Goal: Information Seeking & Learning: Learn about a topic

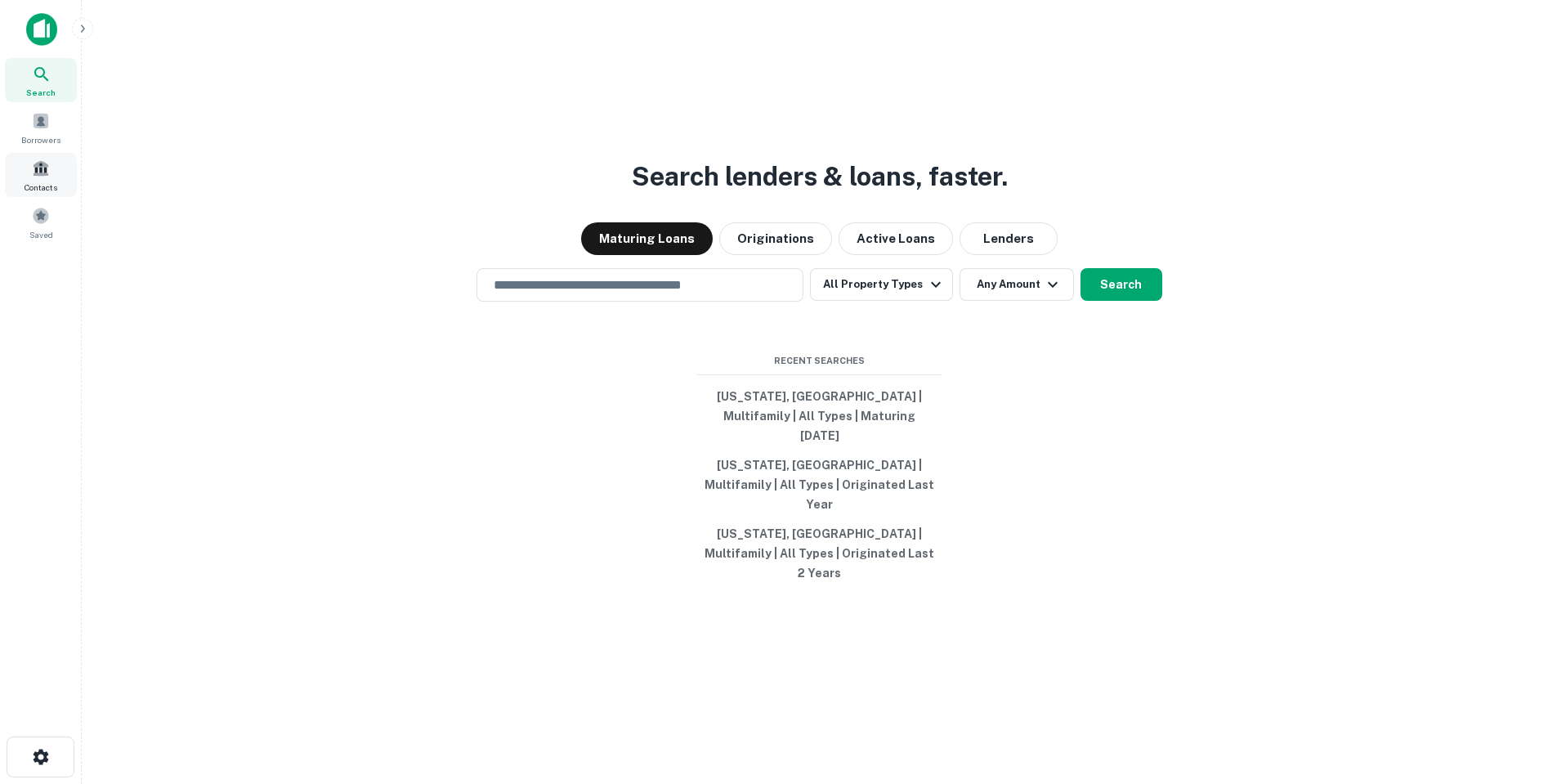
click at [60, 171] on div "Contacts" at bounding box center [41, 175] width 72 height 44
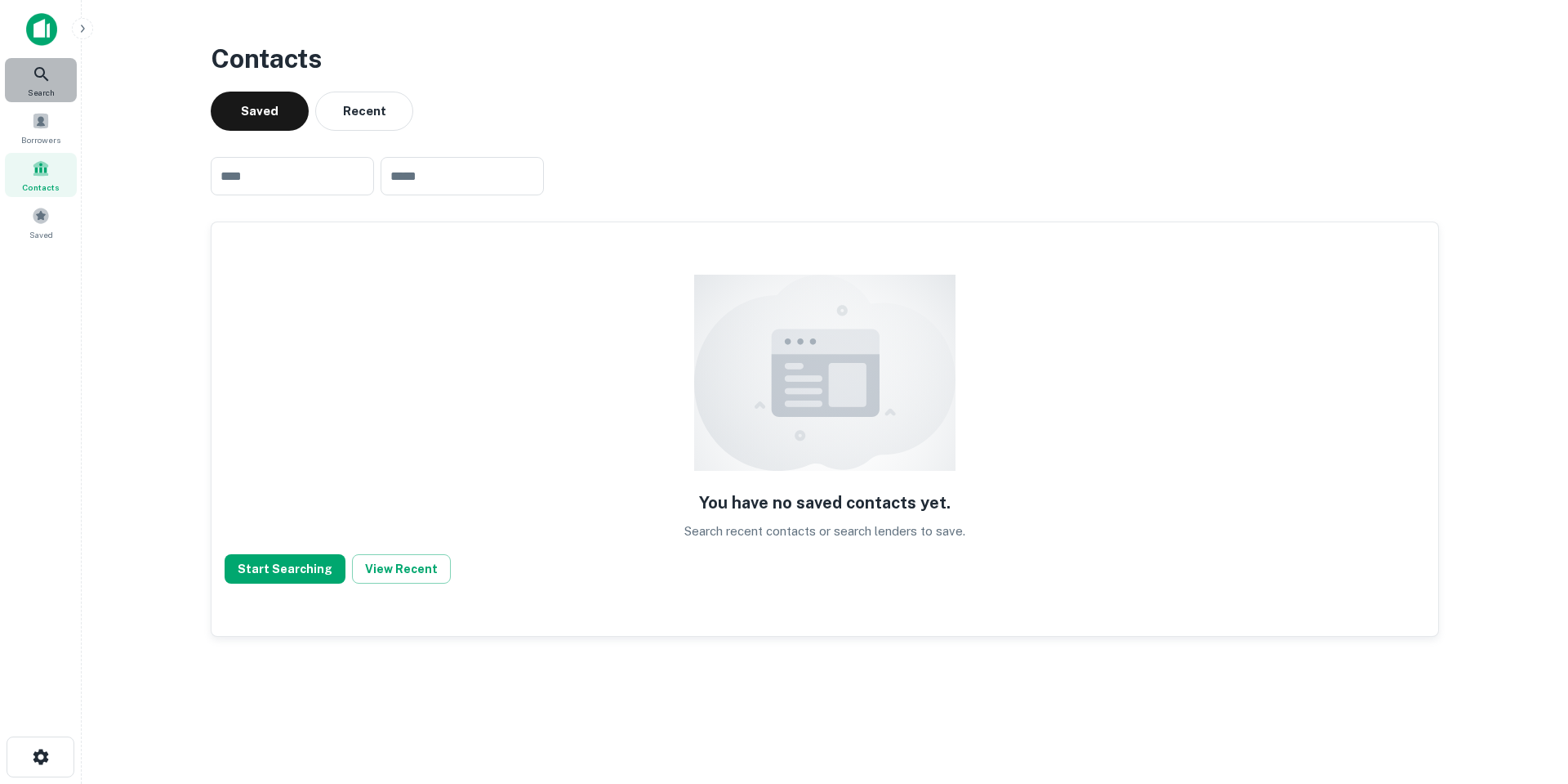
click at [46, 78] on icon at bounding box center [41, 74] width 14 height 14
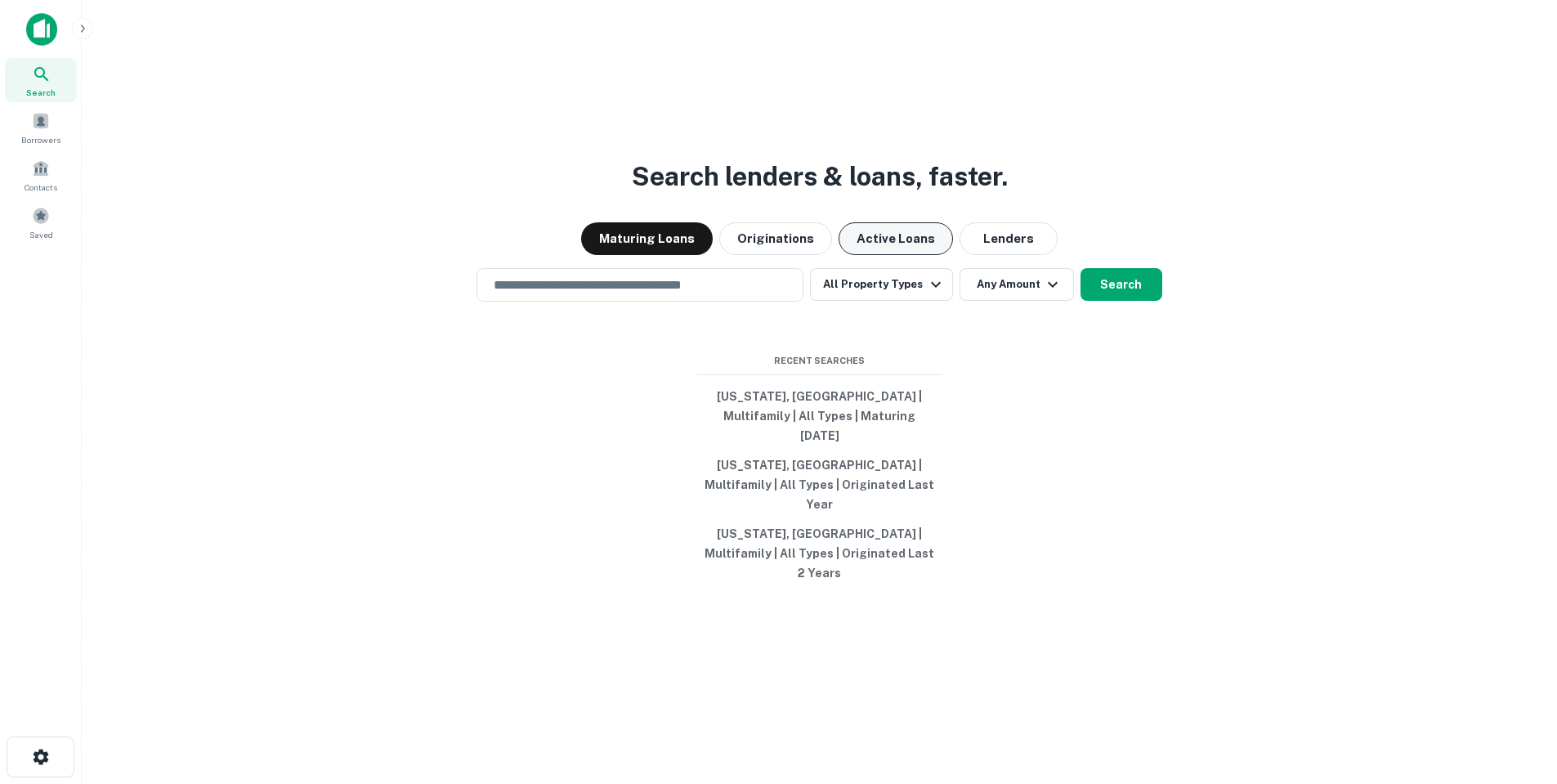
click at [929, 255] on button "Active Loans" at bounding box center [896, 238] width 114 height 33
click at [970, 255] on button "Lenders" at bounding box center [1009, 238] width 98 height 33
click at [652, 302] on div "​" at bounding box center [641, 285] width 327 height 34
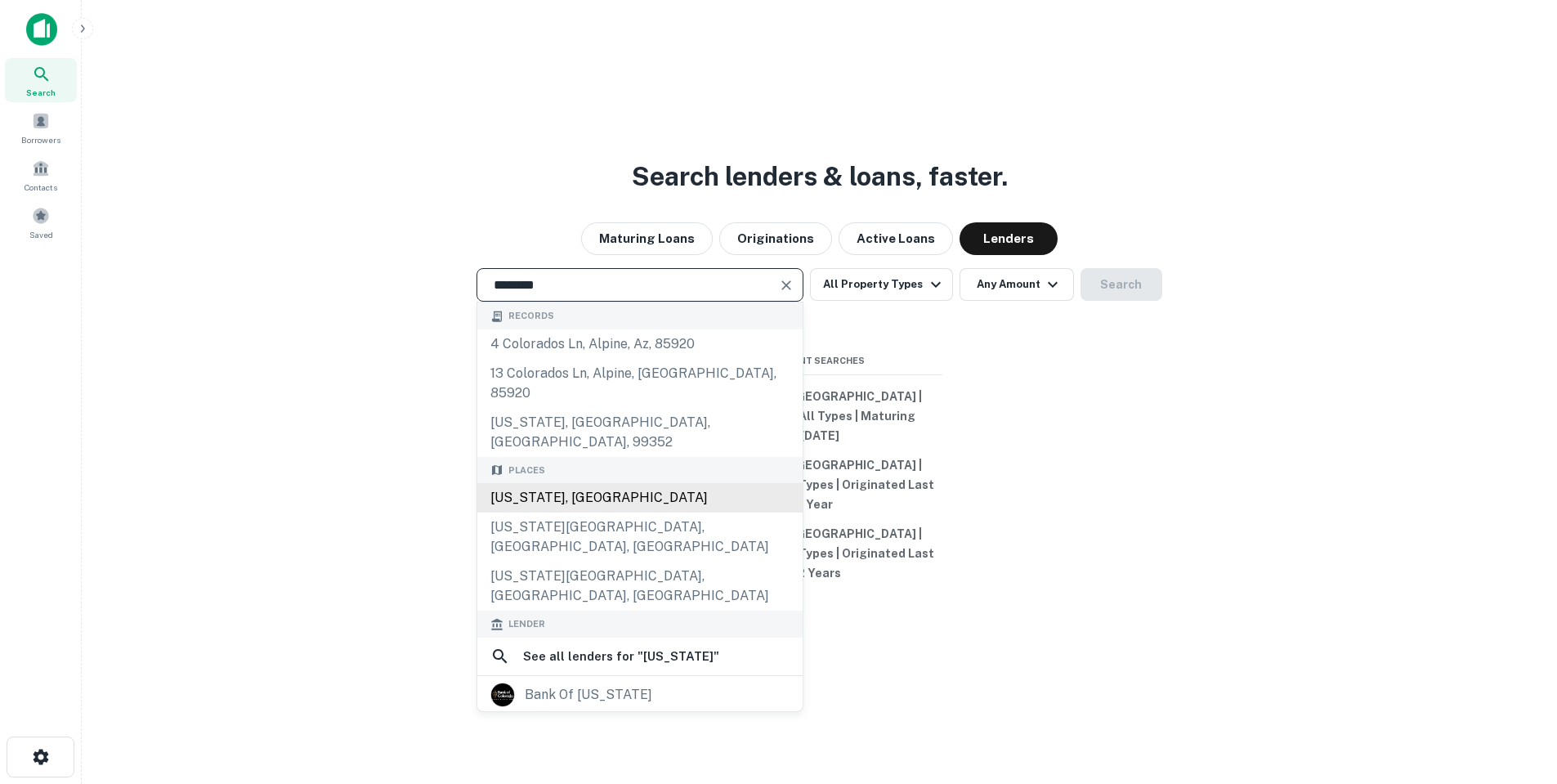
click at [583, 498] on div "Colorado, USA" at bounding box center [640, 498] width 325 height 30
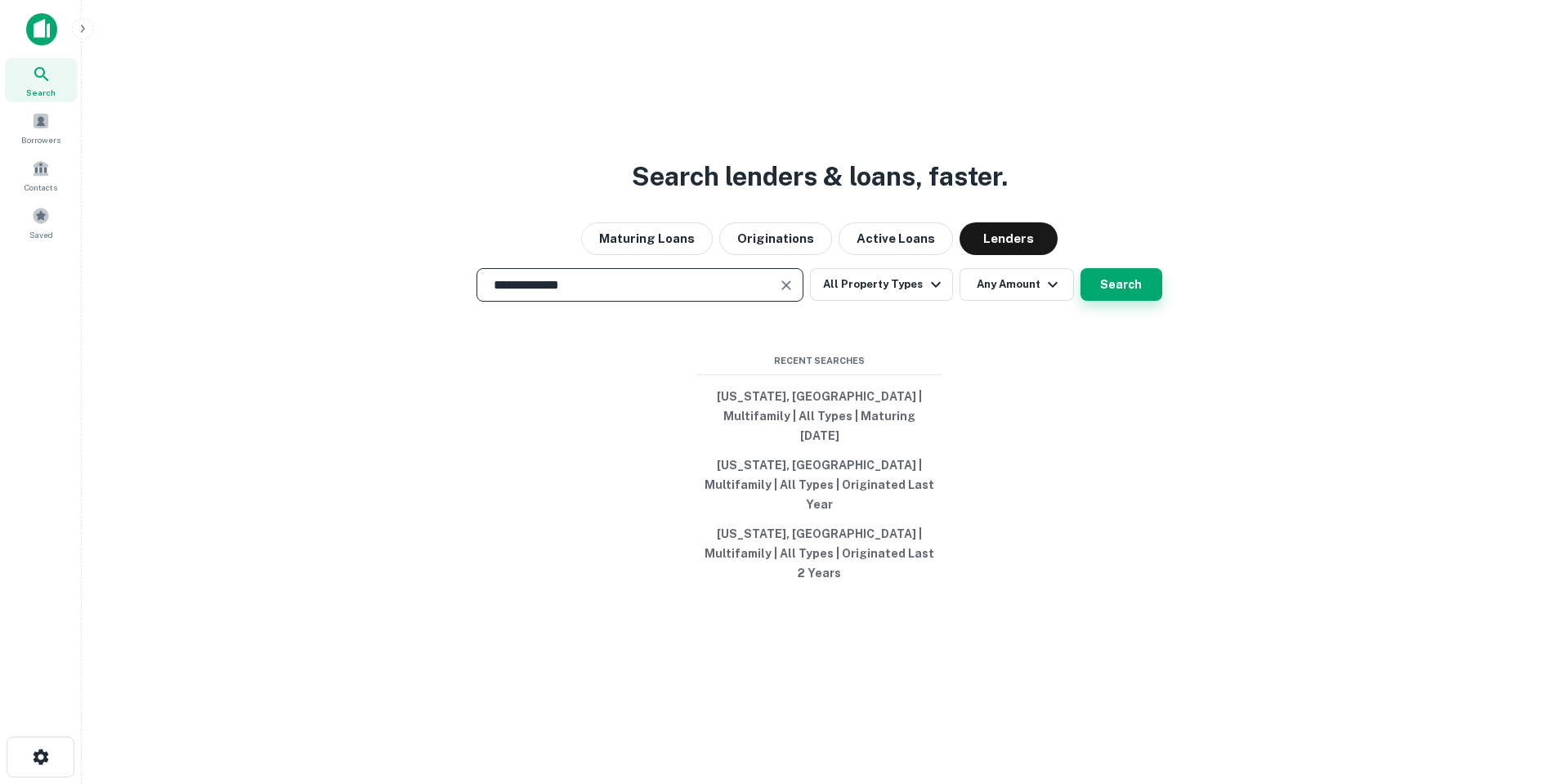
type input "**********"
click at [1117, 301] on button "Search" at bounding box center [1122, 285] width 82 height 33
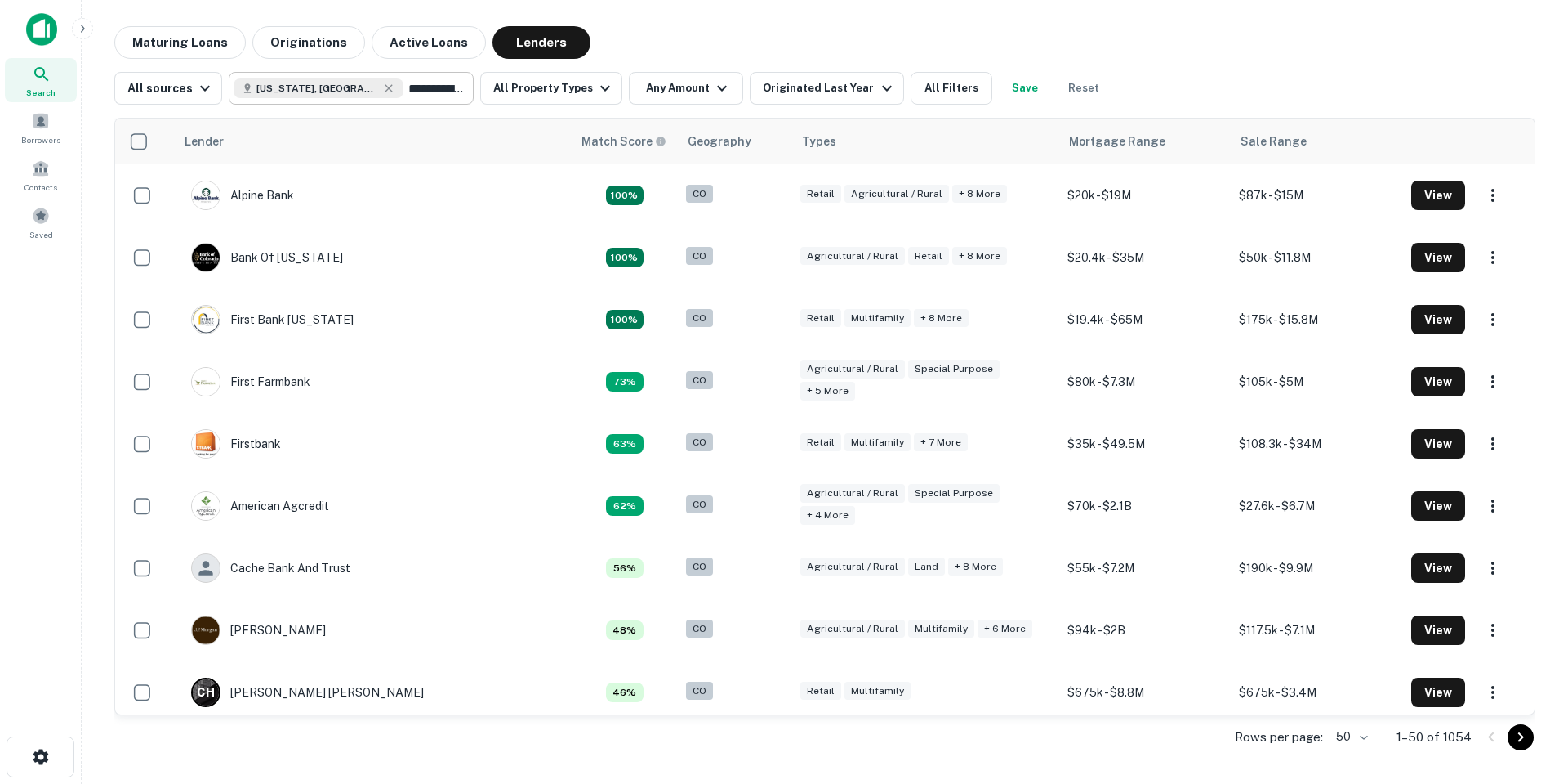
click at [404, 89] on input "**********" at bounding box center [435, 88] width 63 height 23
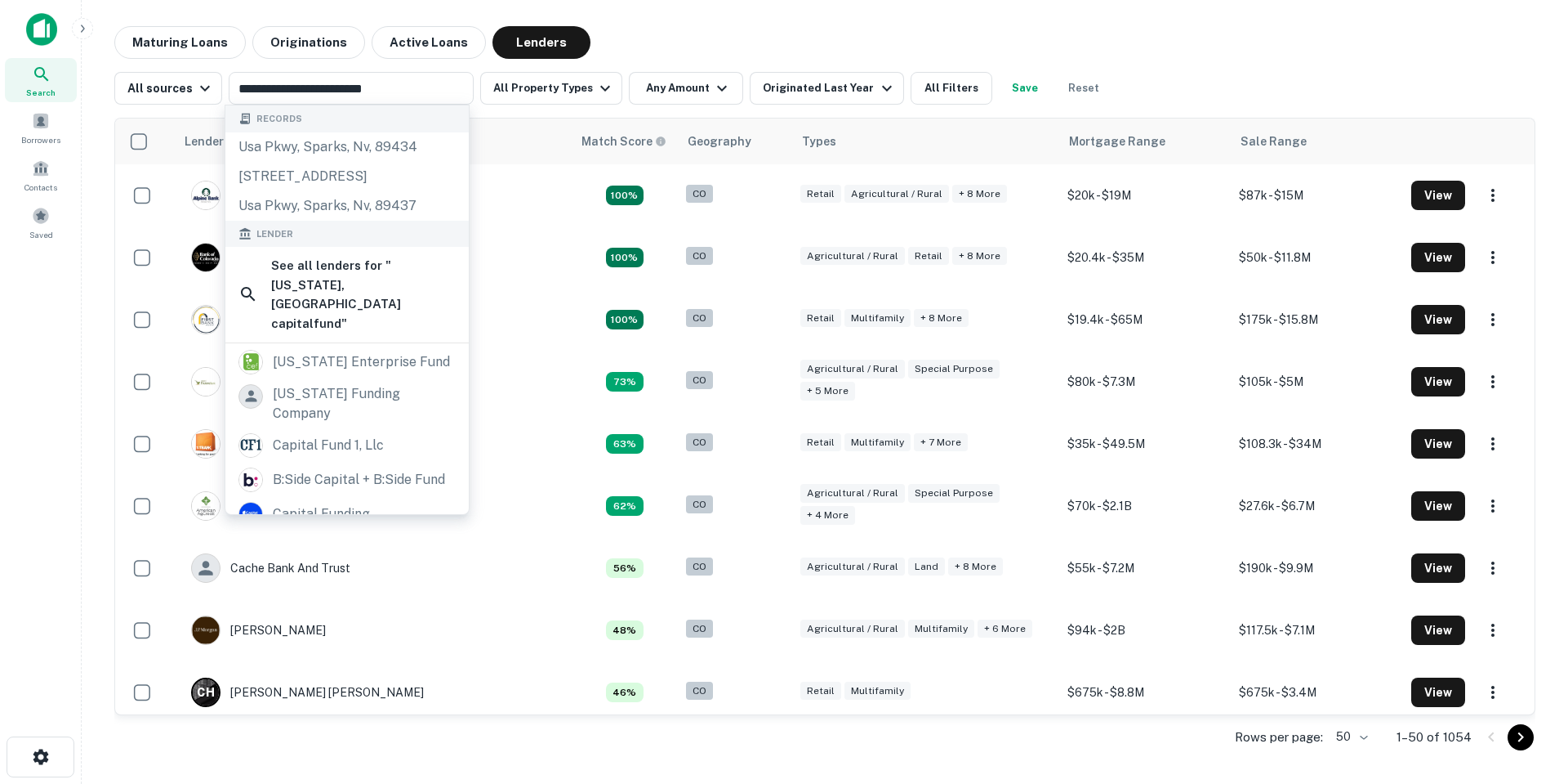
type input "**********"
click at [62, 524] on div "Search Borrowers Contacts Saved" at bounding box center [40, 366] width 81 height 733
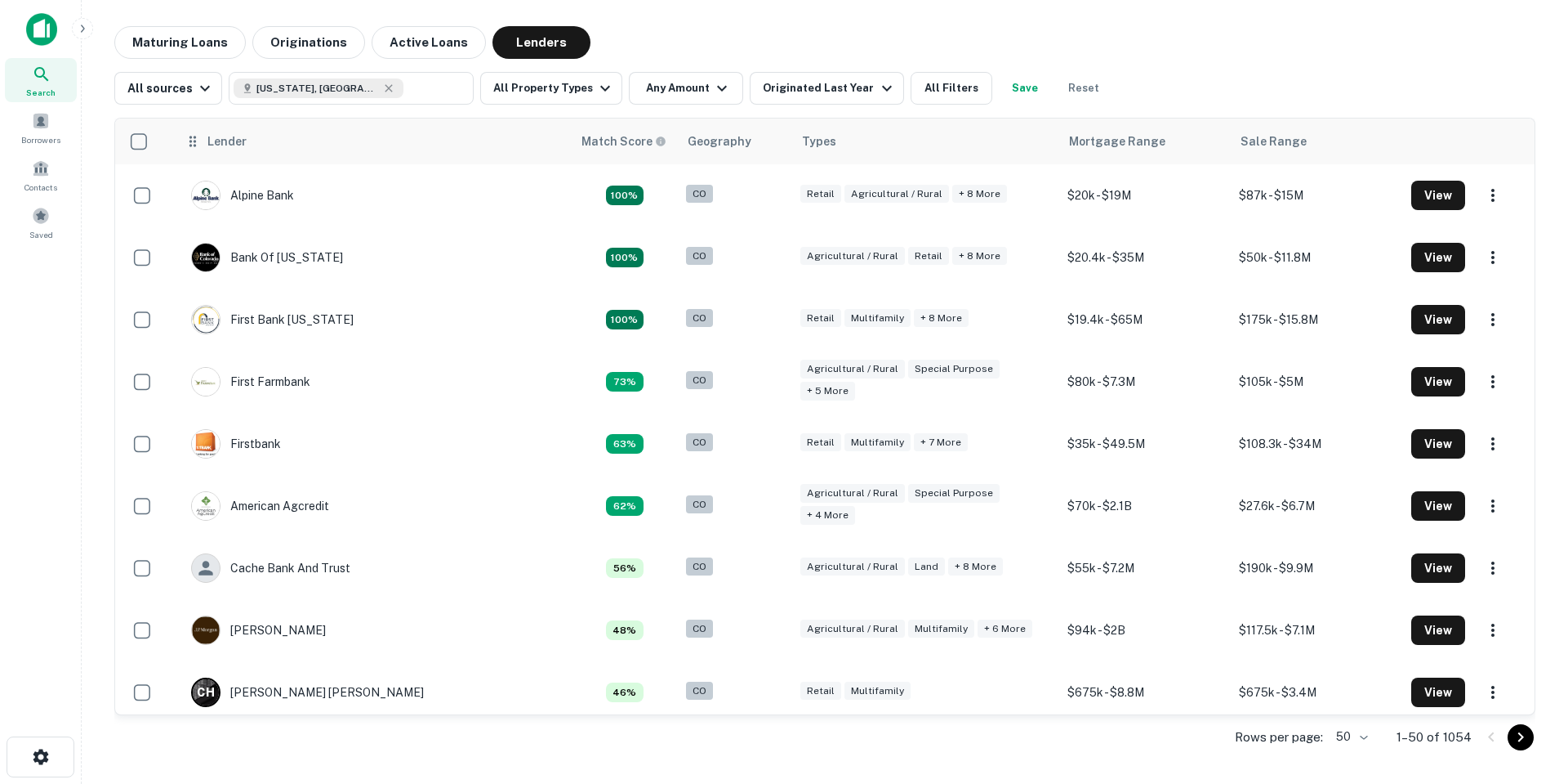
click at [493, 149] on div "Lender" at bounding box center [373, 141] width 377 height 20
click at [329, 148] on div "Lender" at bounding box center [373, 141] width 377 height 20
click at [828, 84] on div "Originated Last Year" at bounding box center [829, 88] width 133 height 20
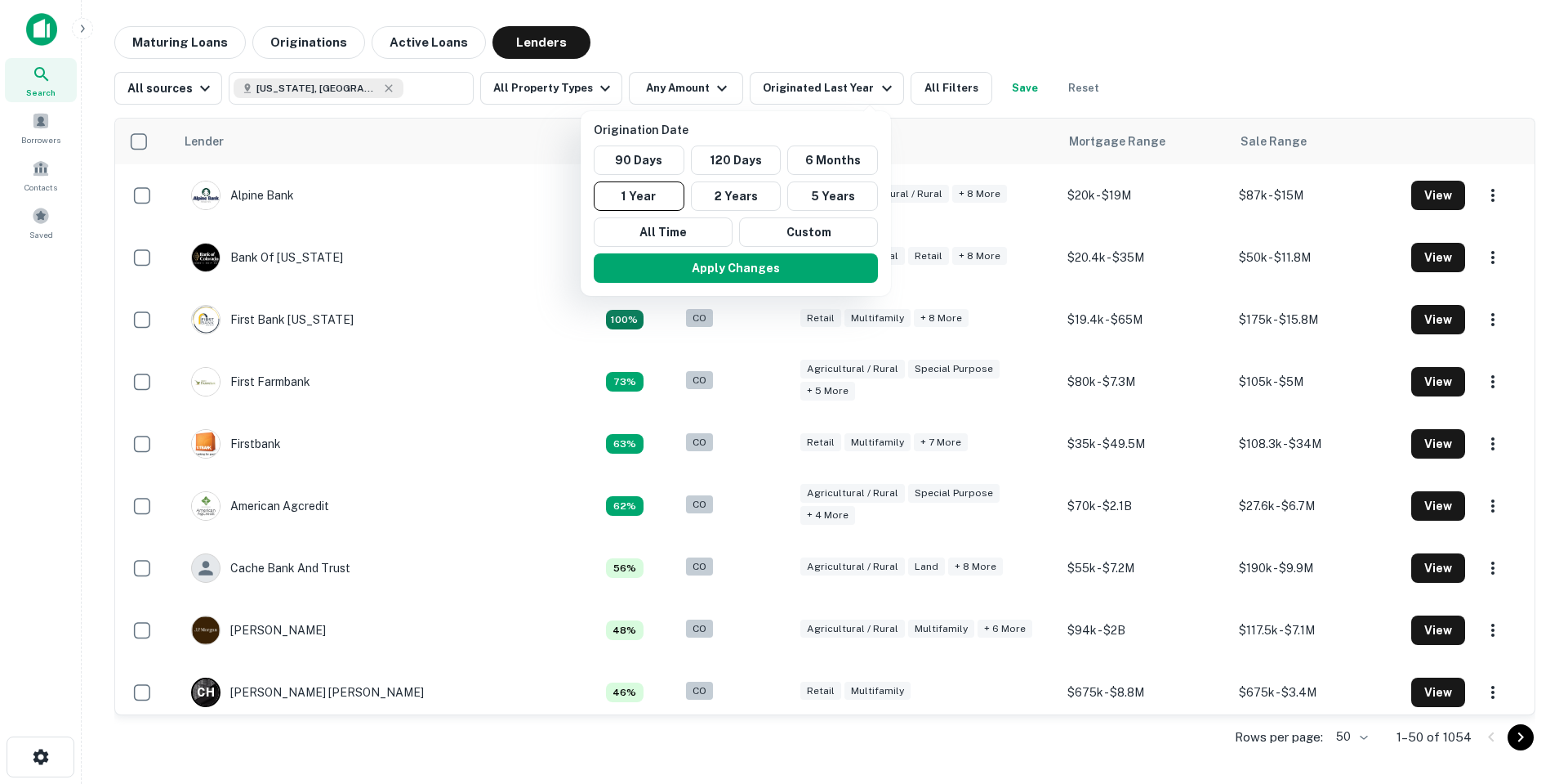
click at [1119, 72] on div at bounding box center [784, 392] width 1568 height 784
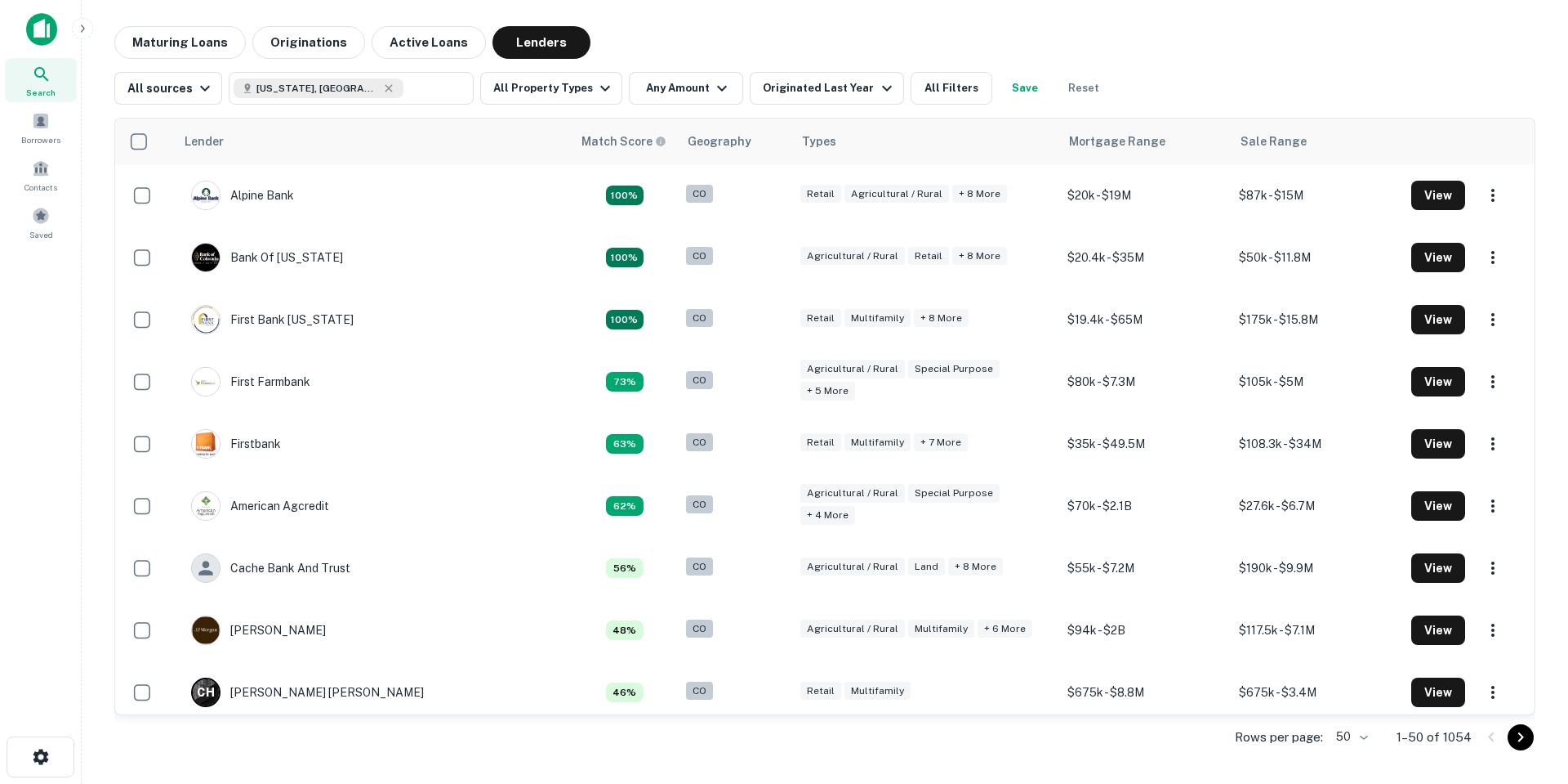
click at [930, 87] on button "All Filters" at bounding box center [951, 89] width 82 height 33
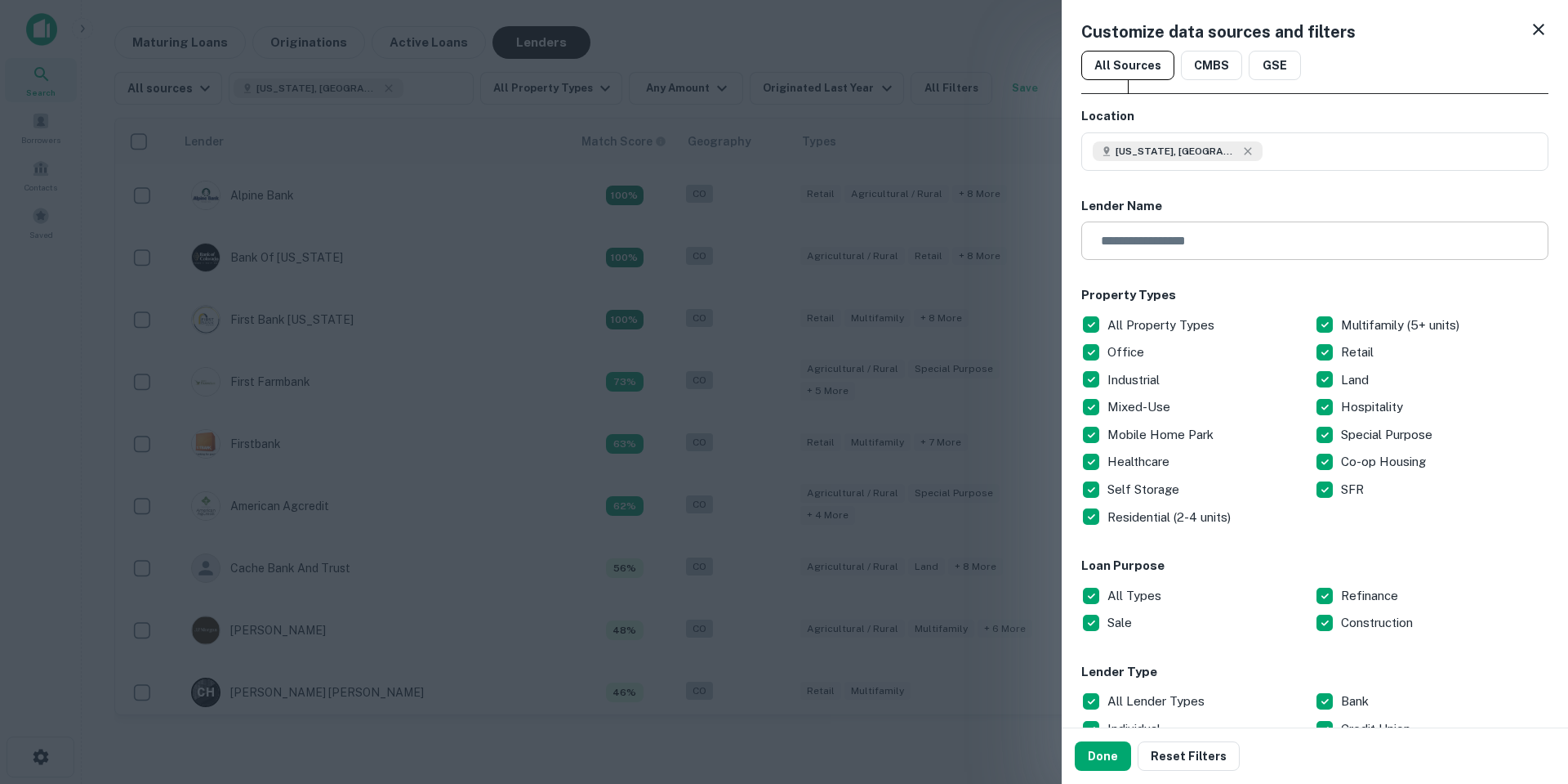
click at [1180, 246] on input "text" at bounding box center [1309, 241] width 456 height 38
type input "**********"
click at [1518, 251] on div "**********" at bounding box center [1314, 241] width 467 height 38
click at [1525, 245] on icon at bounding box center [1530, 240] width 10 height 10
click at [1422, 238] on input "text" at bounding box center [1309, 241] width 456 height 38
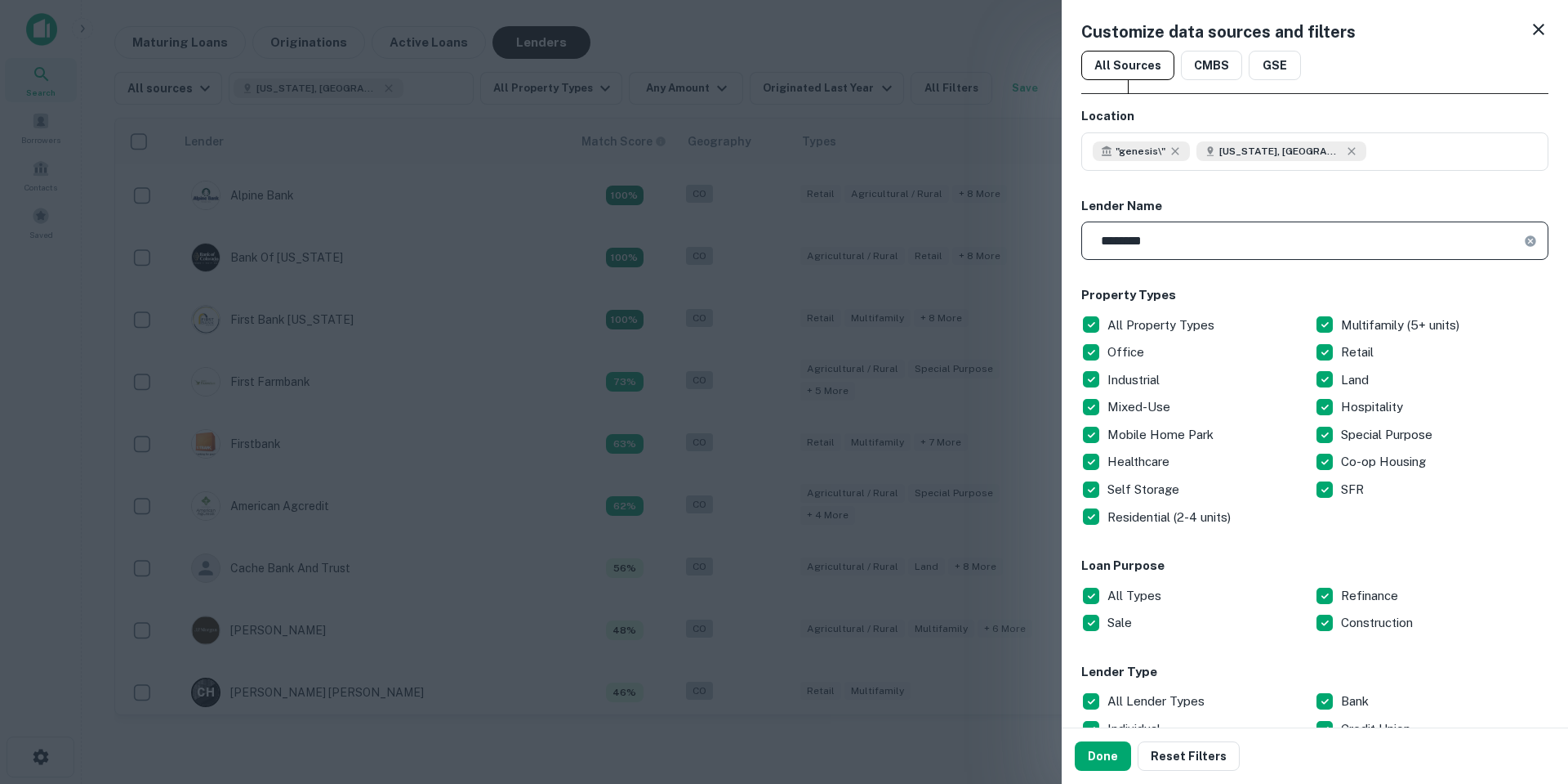
type input "*******"
click at [1084, 745] on button "Done" at bounding box center [1103, 756] width 57 height 30
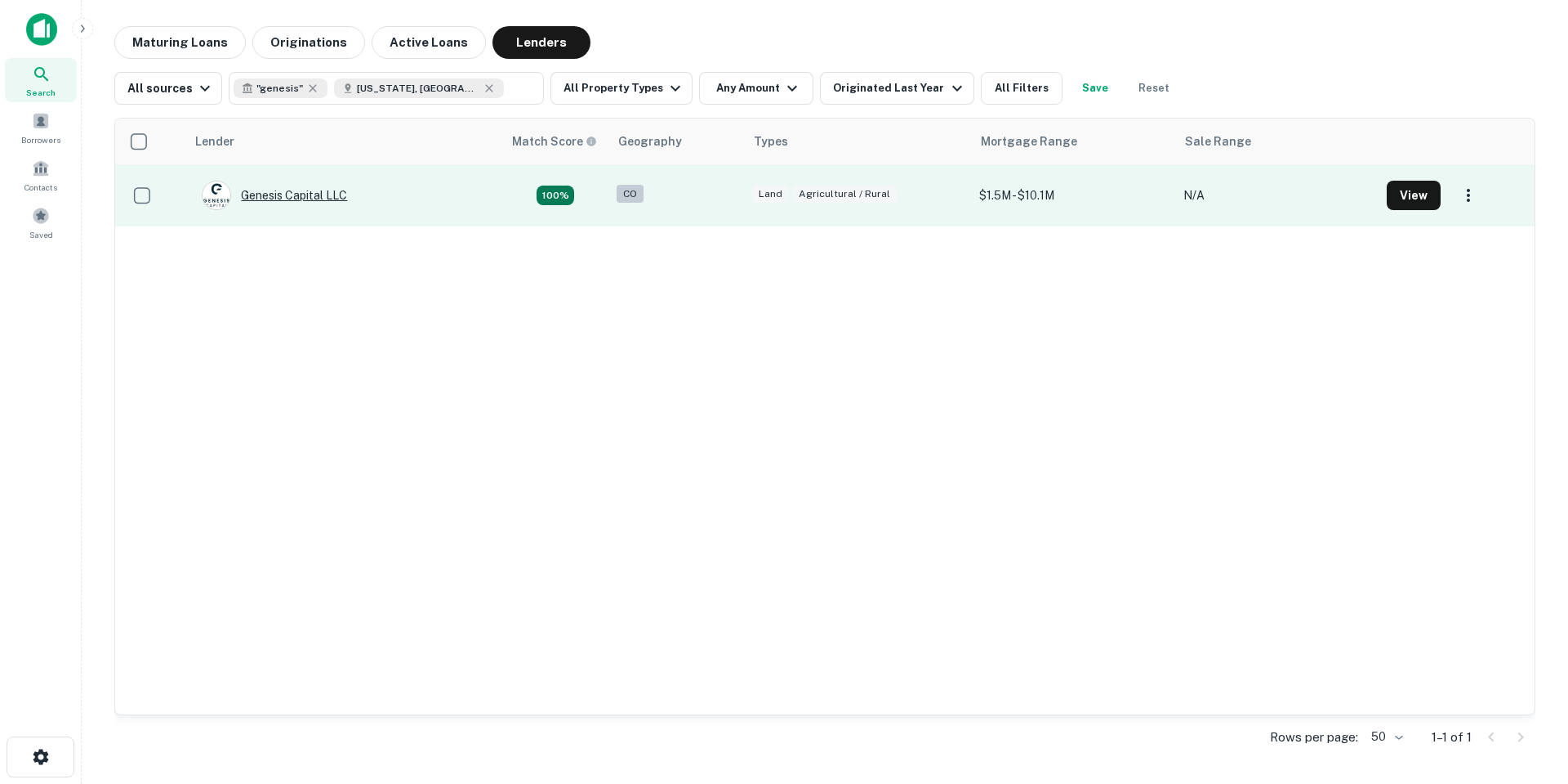
click at [310, 192] on div "Genesis Capital LLC" at bounding box center [274, 196] width 145 height 30
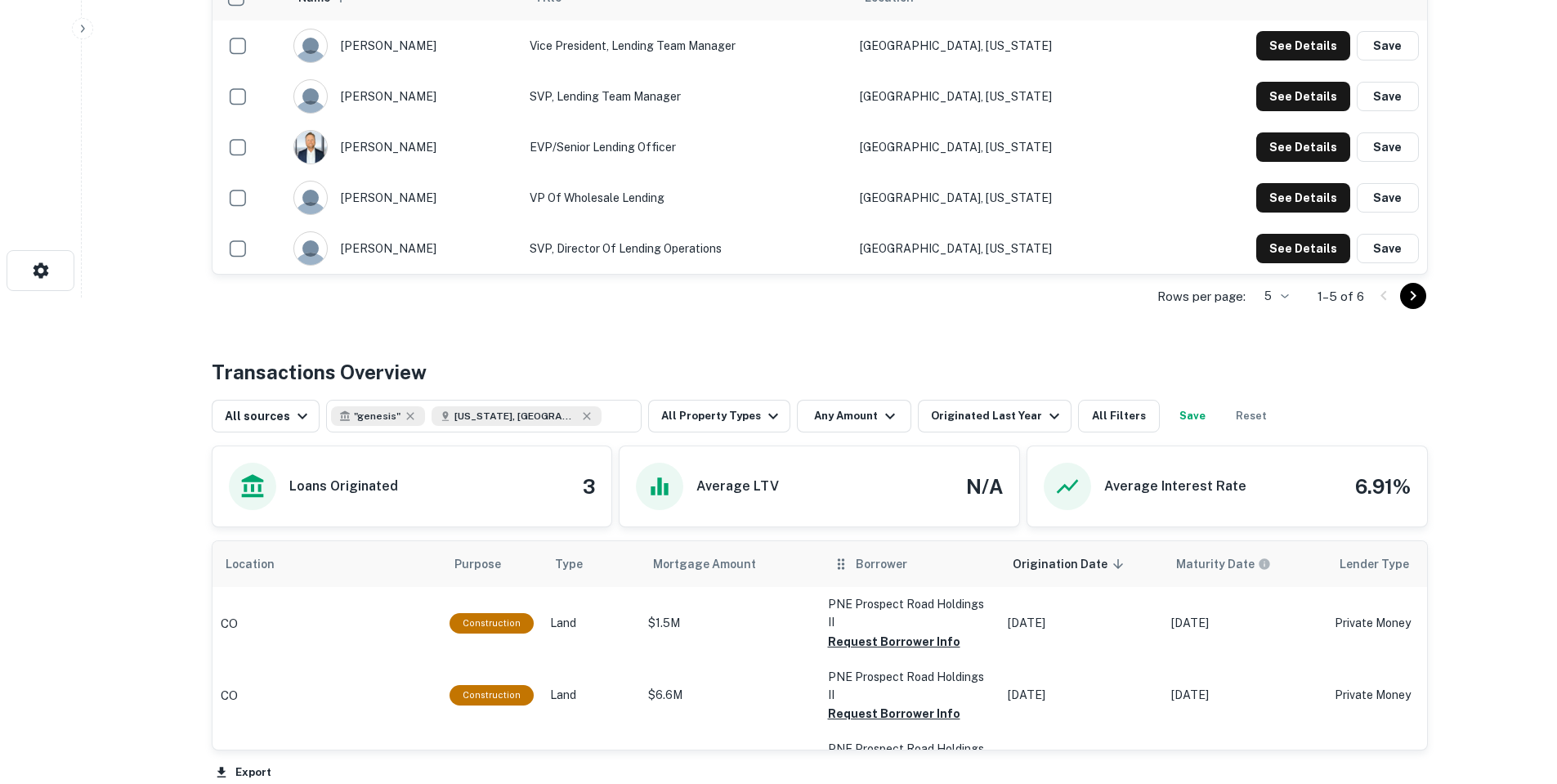
scroll to position [644, 0]
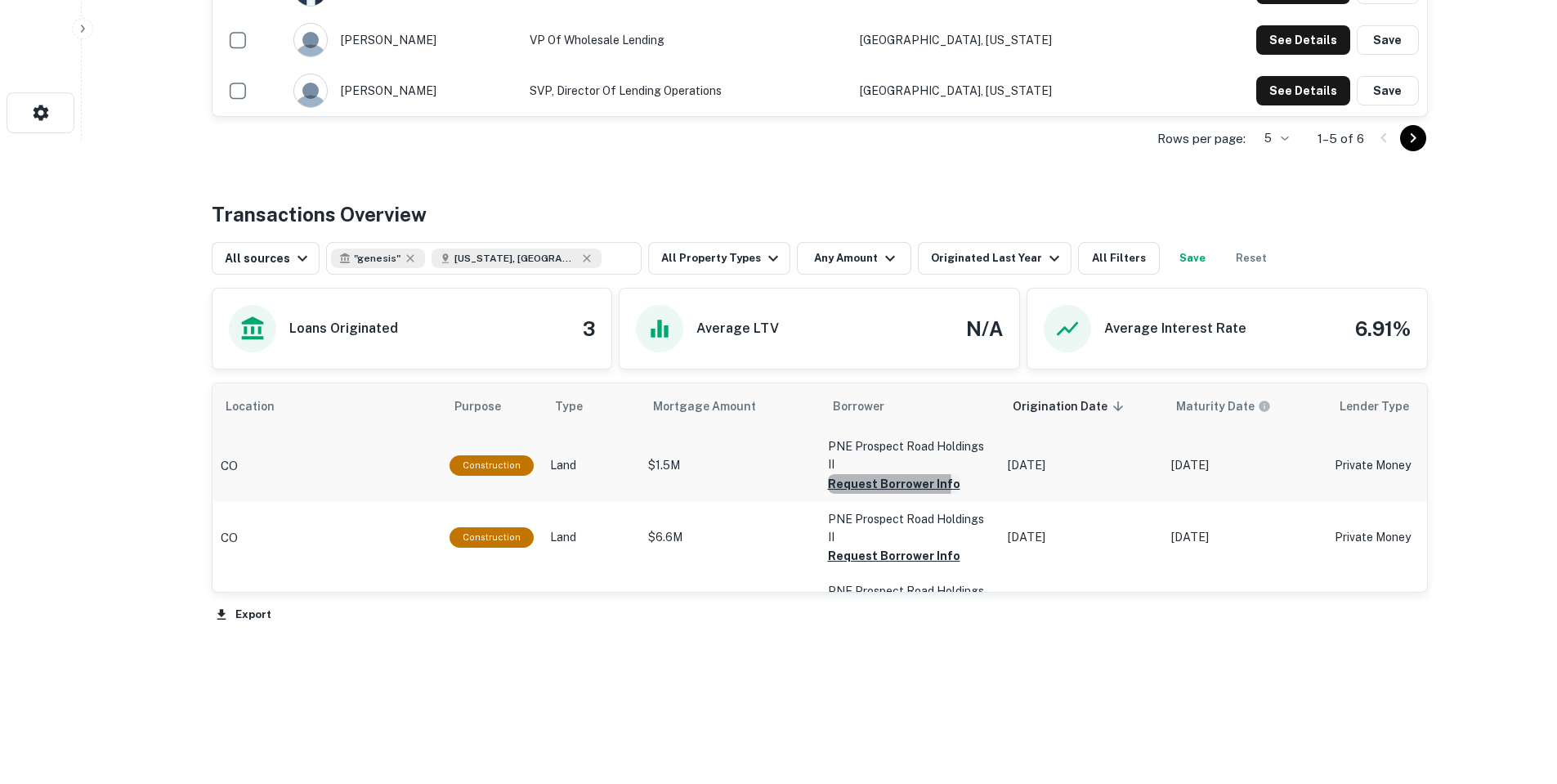
click at [863, 474] on button "Request Borrower Info" at bounding box center [894, 484] width 132 height 20
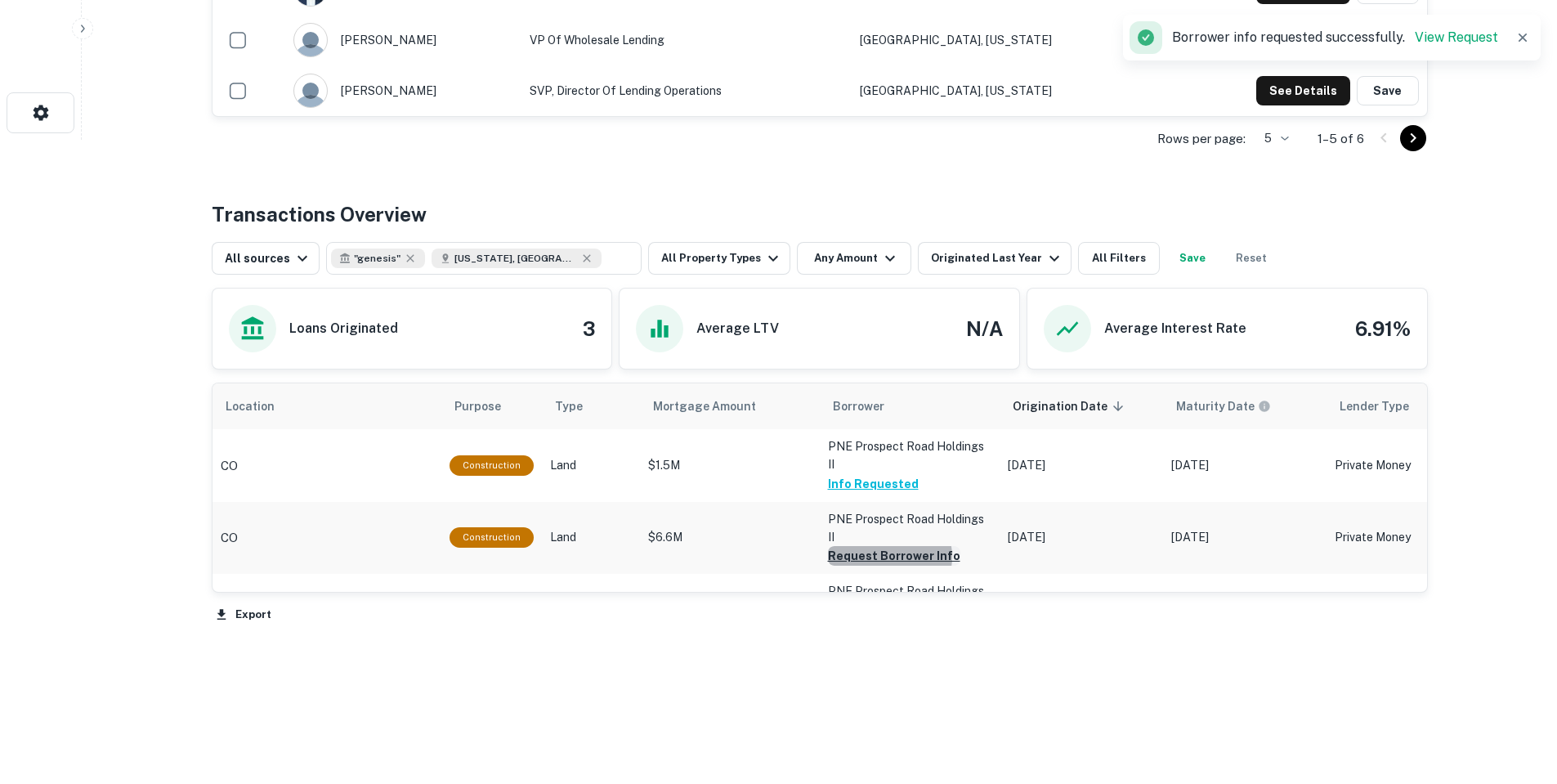
click at [882, 546] on button "Request Borrower Info" at bounding box center [894, 555] width 132 height 20
click at [879, 618] on button "Request Borrower Info" at bounding box center [894, 627] width 132 height 20
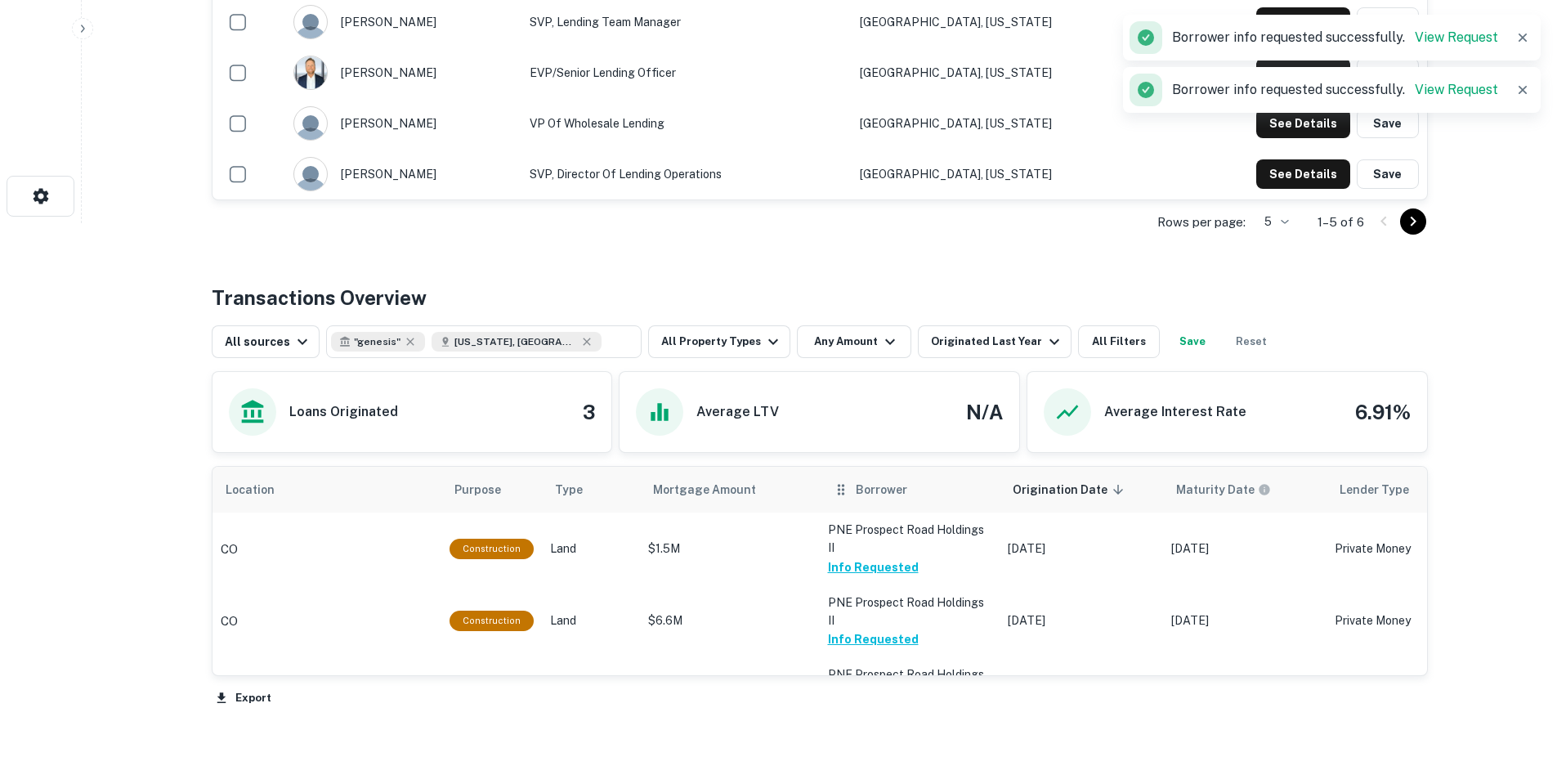
scroll to position [562, 0]
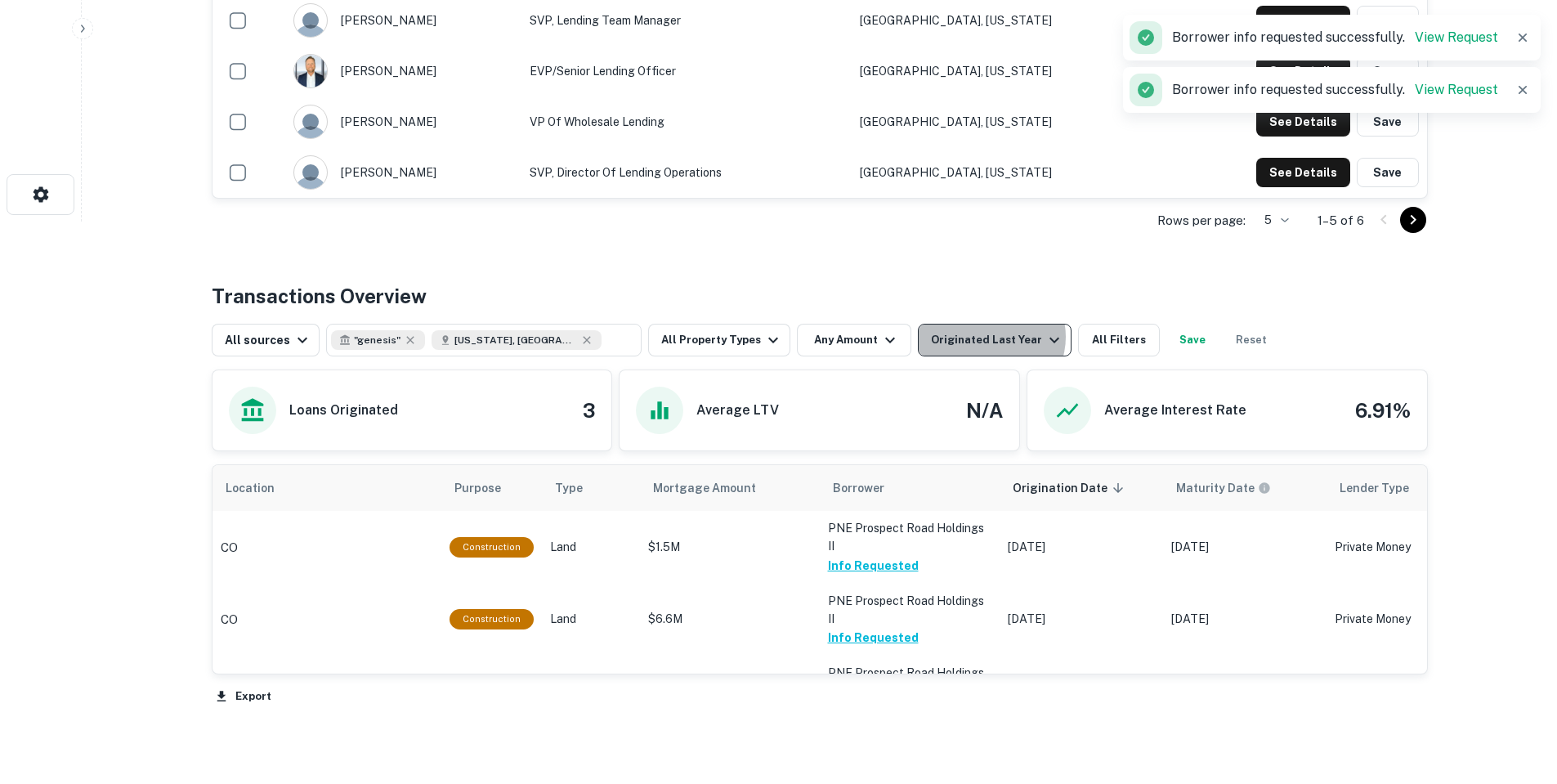
click at [931, 337] on div "Originated Last Year" at bounding box center [997, 339] width 133 height 20
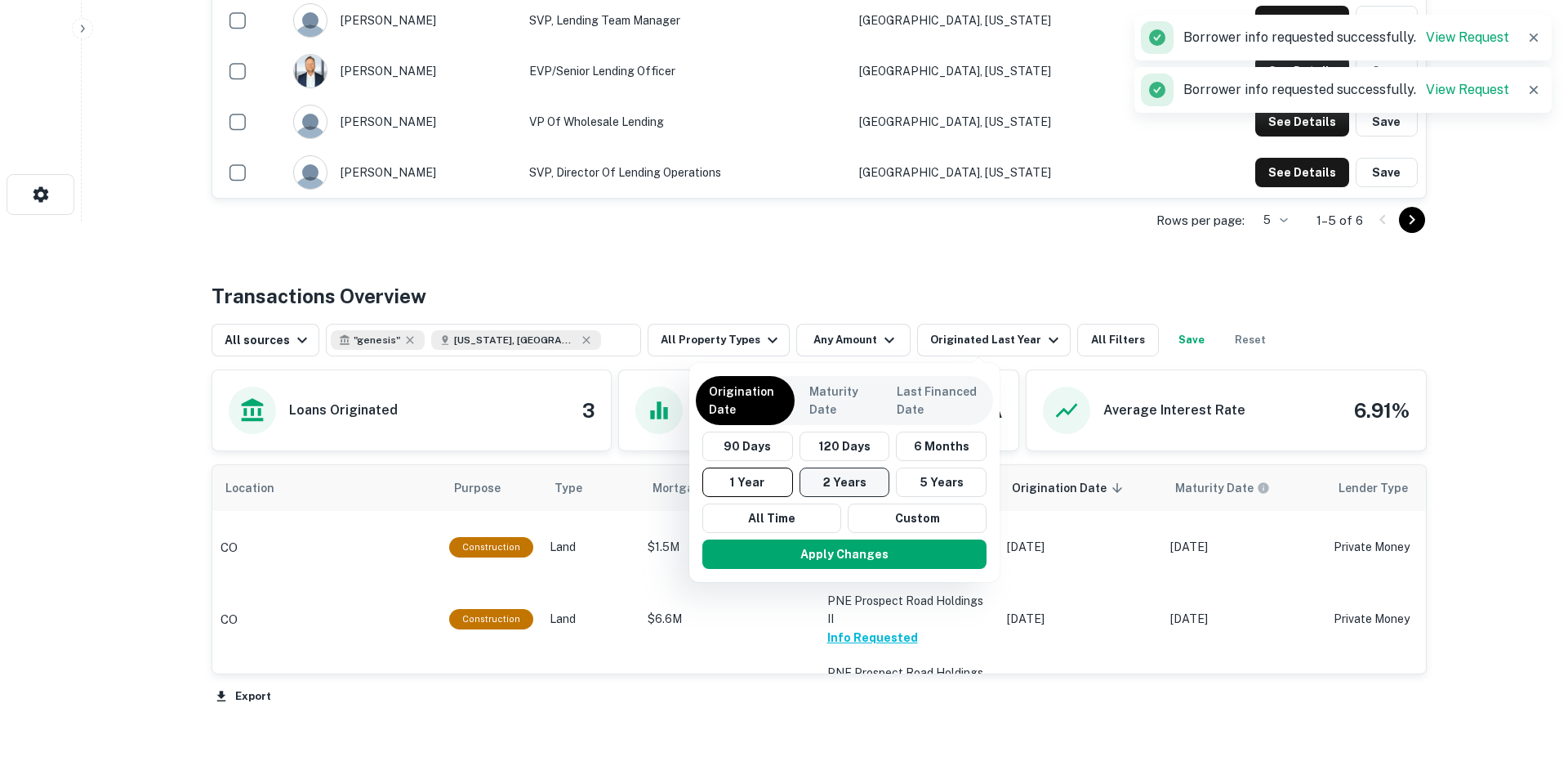
click at [878, 489] on button "2 Years" at bounding box center [844, 482] width 90 height 30
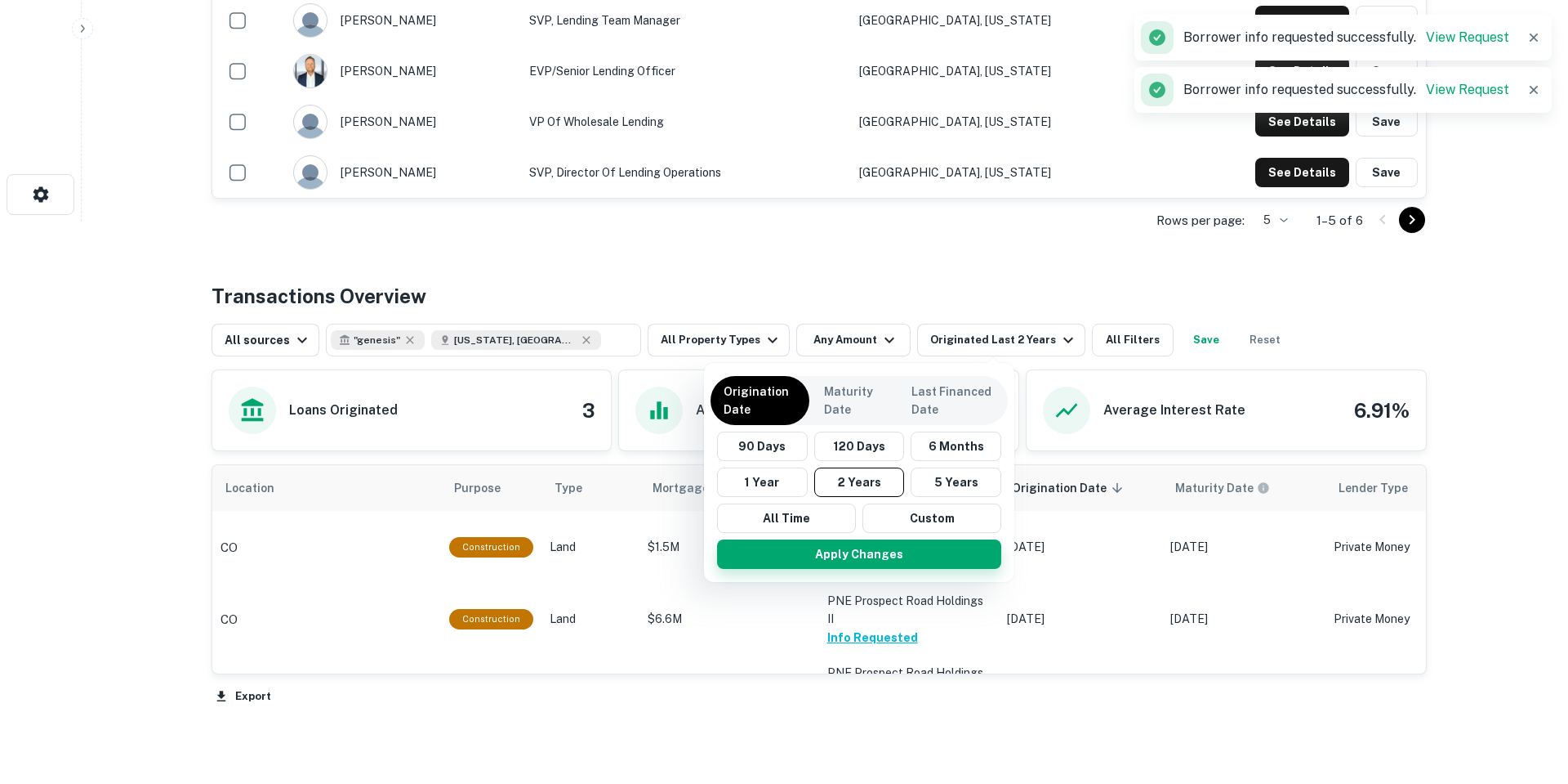
click at [881, 564] on button "Apply Changes" at bounding box center [859, 554] width 284 height 30
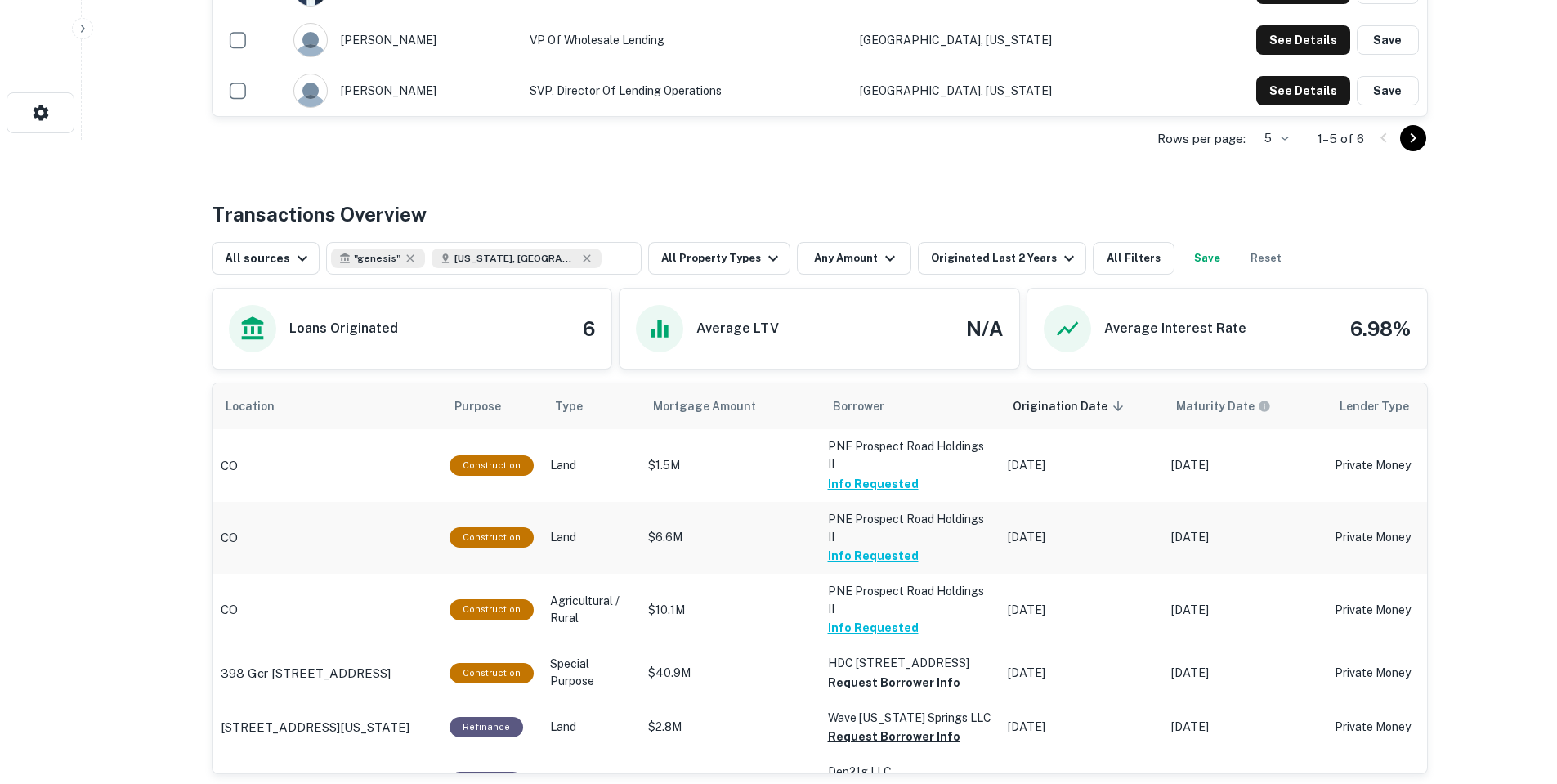
scroll to position [807, 0]
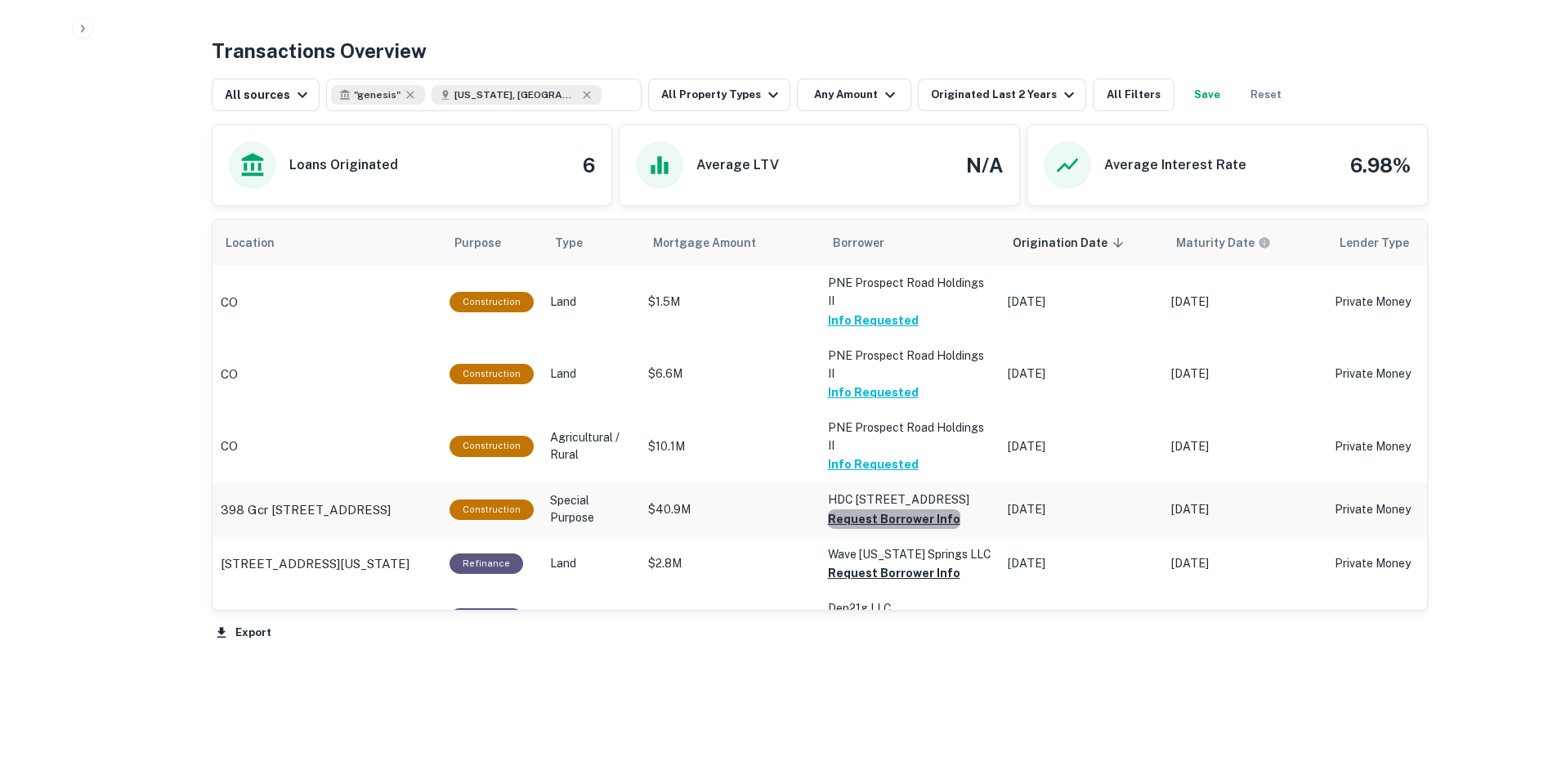
click at [914, 509] on button "Request Borrower Info" at bounding box center [894, 519] width 132 height 20
click at [907, 529] on button "Request Borrower Info" at bounding box center [867, 519] width 78 height 20
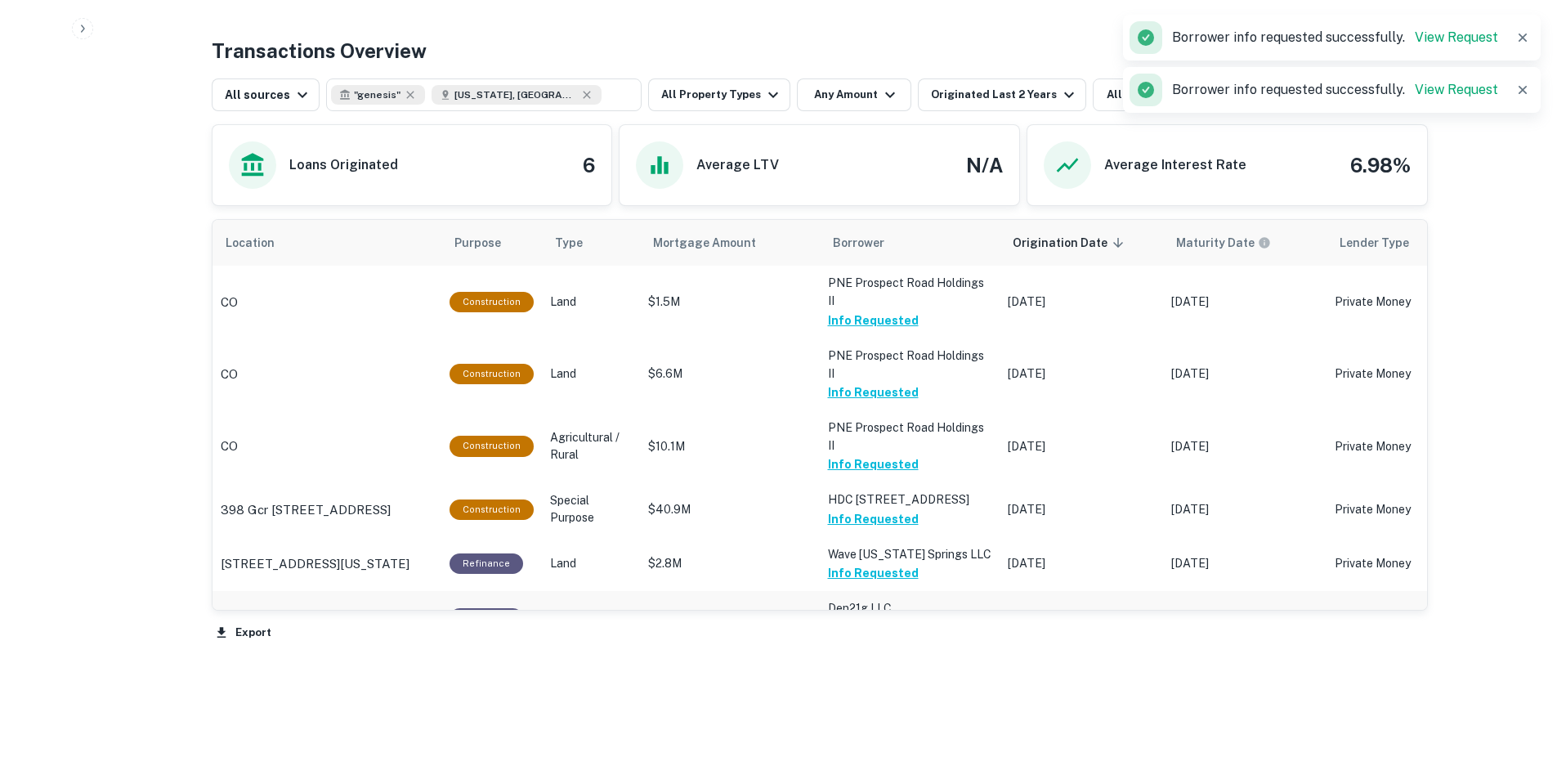
click at [894, 617] on button "Request Borrower Info" at bounding box center [894, 627] width 132 height 20
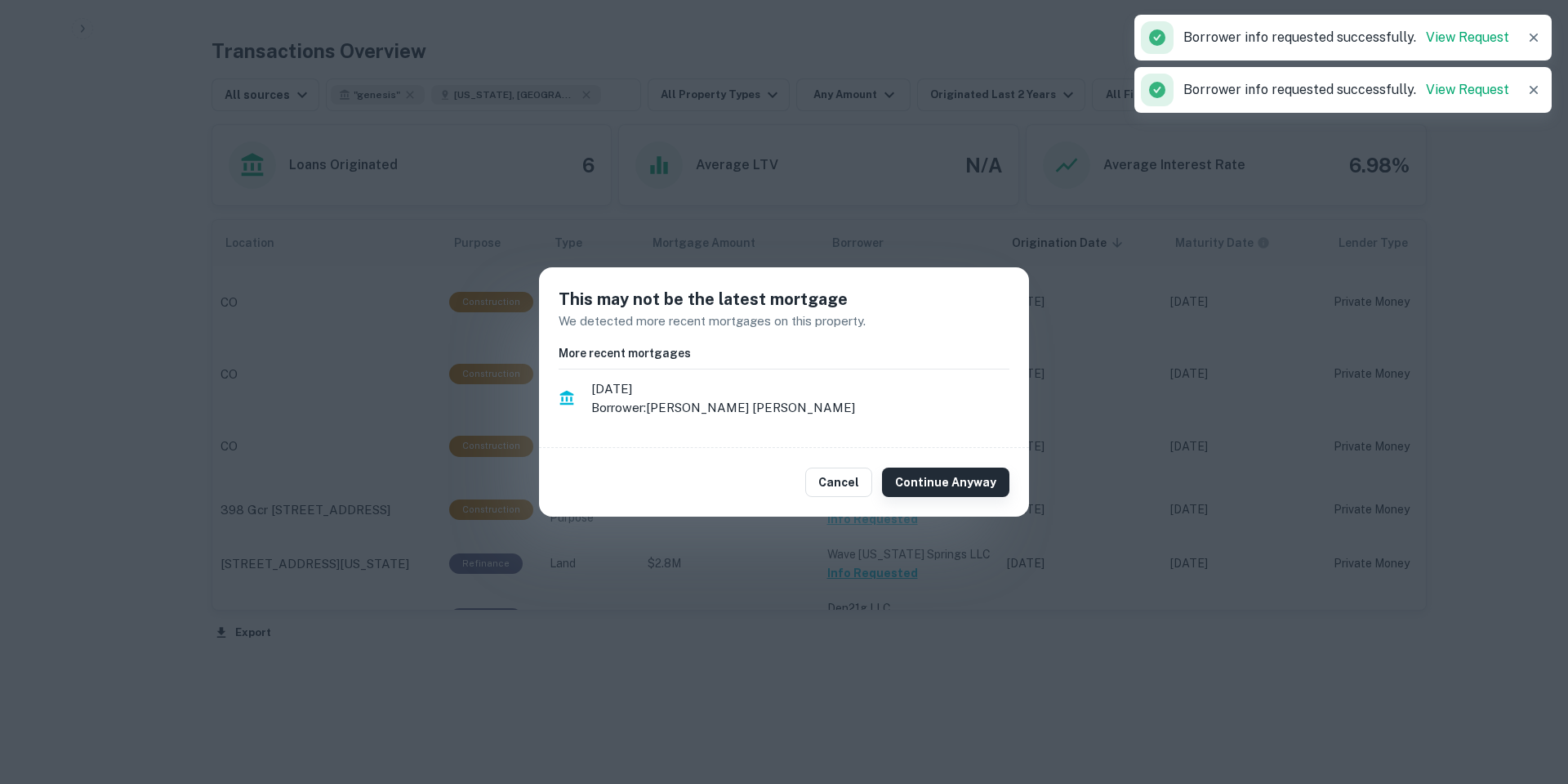
click at [977, 479] on button "Continue Anyway" at bounding box center [945, 482] width 128 height 30
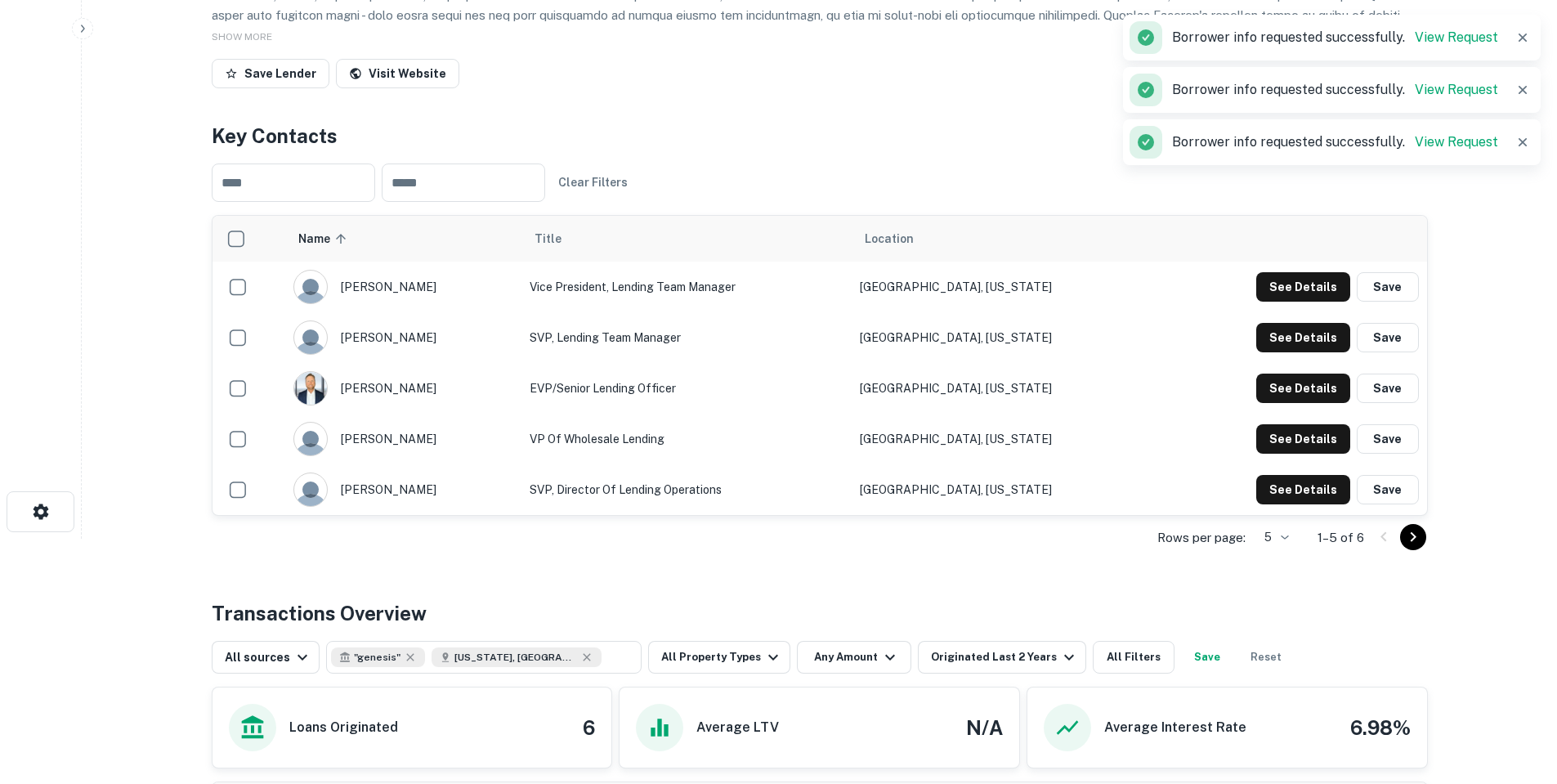
scroll to position [572, 0]
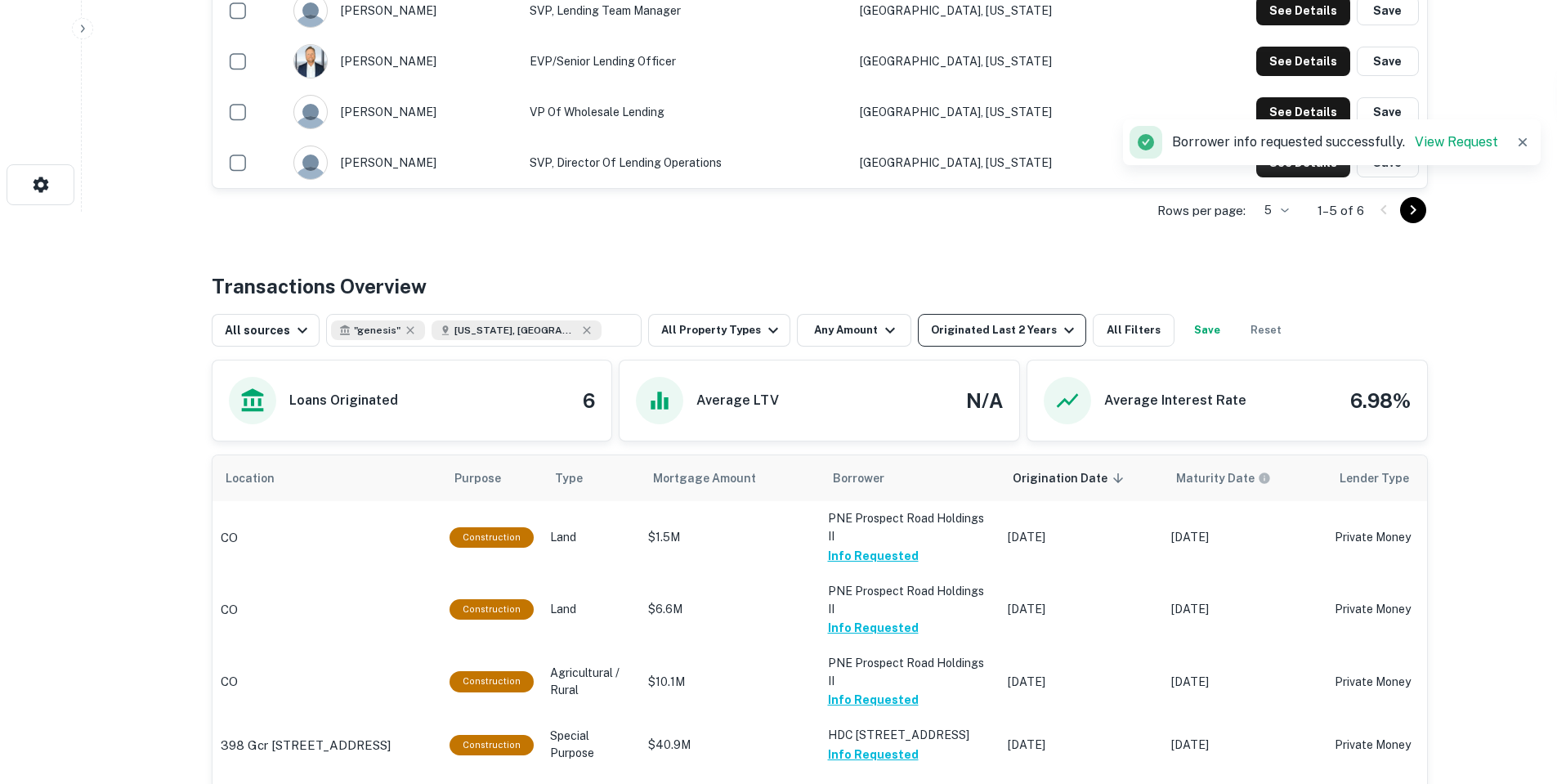
click at [979, 332] on div "Originated Last 2 Years" at bounding box center [1005, 330] width 148 height 20
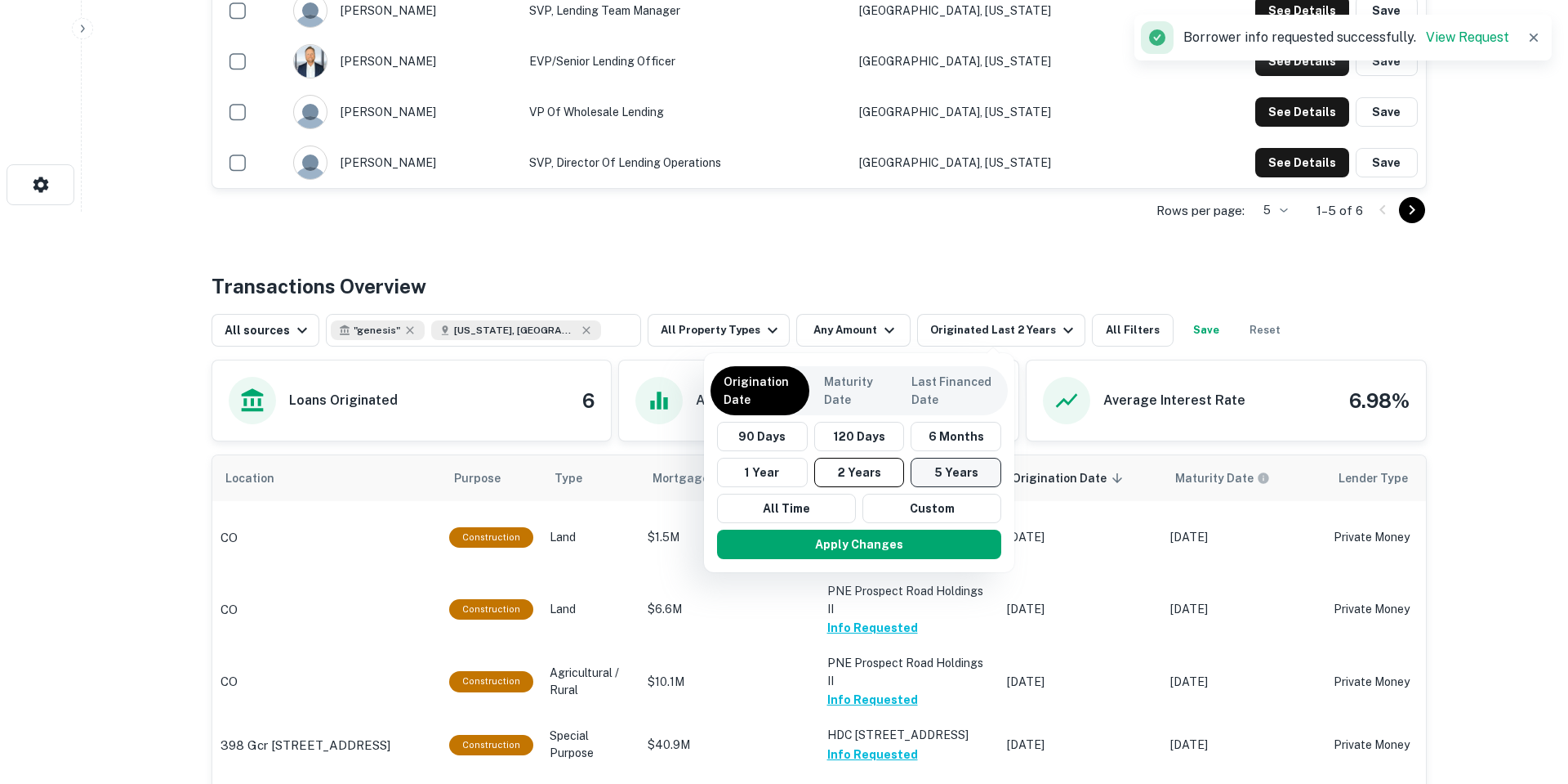
click at [940, 473] on button "5 Years" at bounding box center [956, 472] width 90 height 30
click at [933, 546] on button "Apply Changes" at bounding box center [860, 545] width 284 height 30
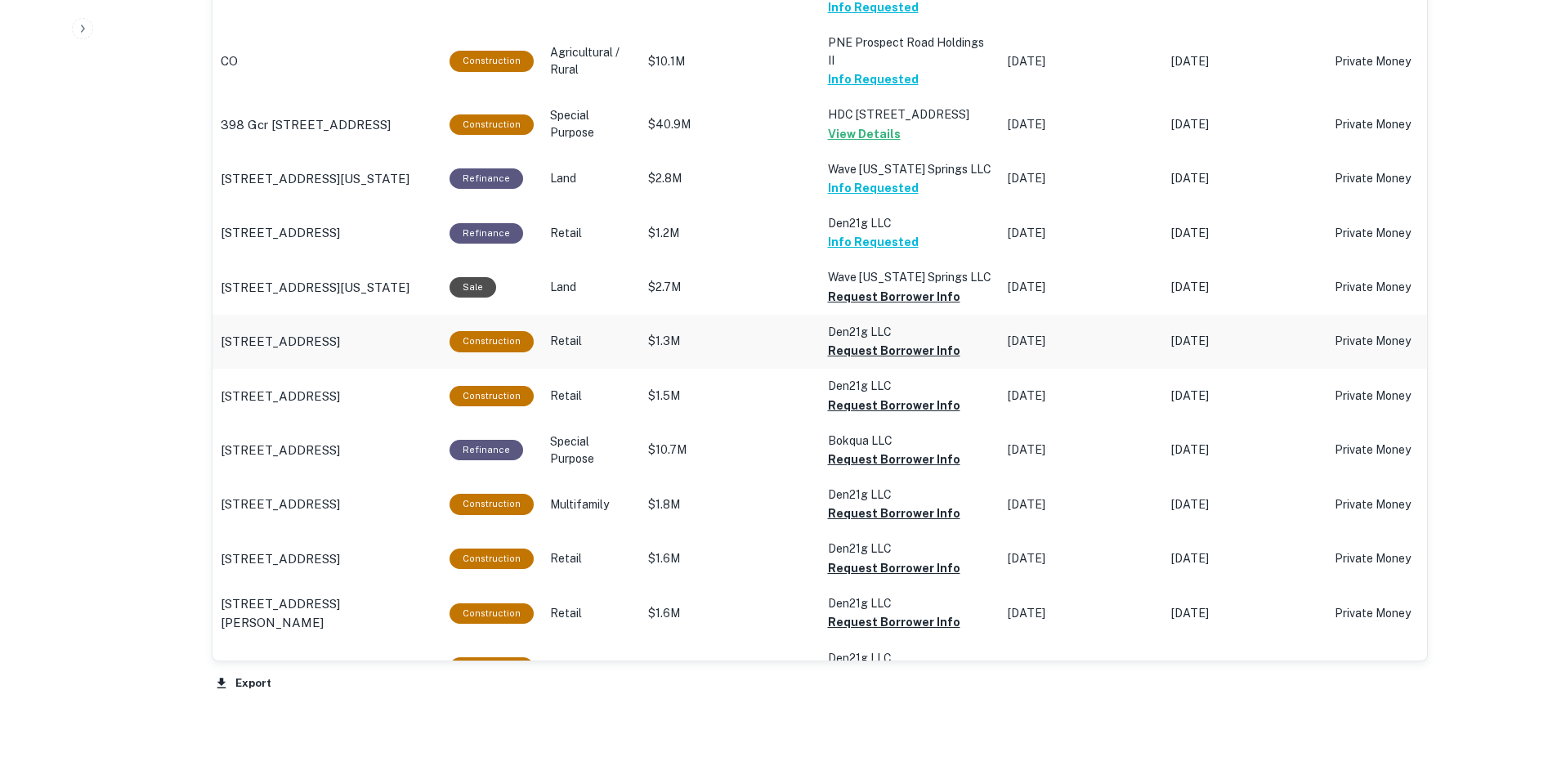
scroll to position [1110, 0]
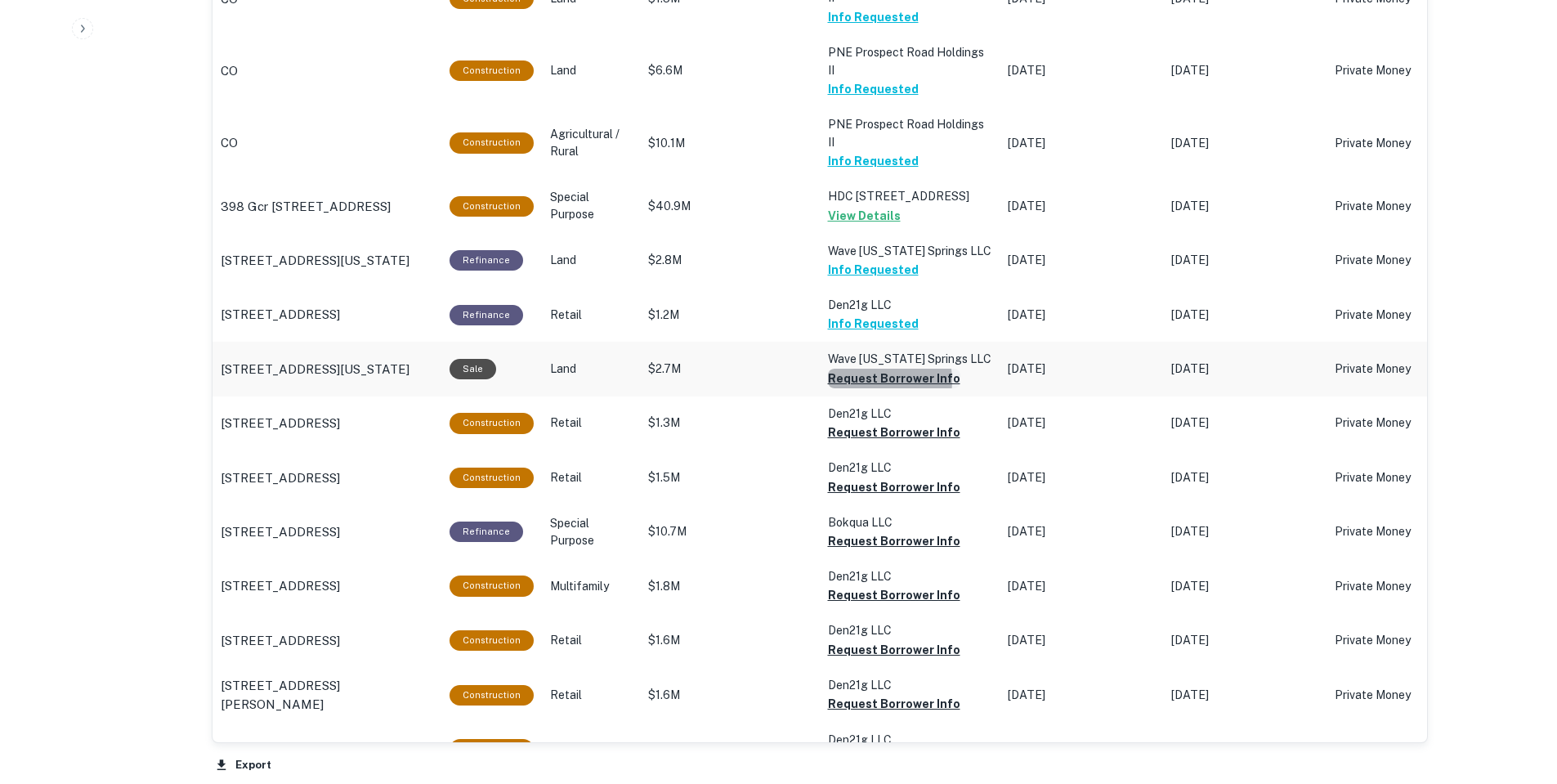
click at [869, 369] on button "Request Borrower Info" at bounding box center [894, 379] width 132 height 20
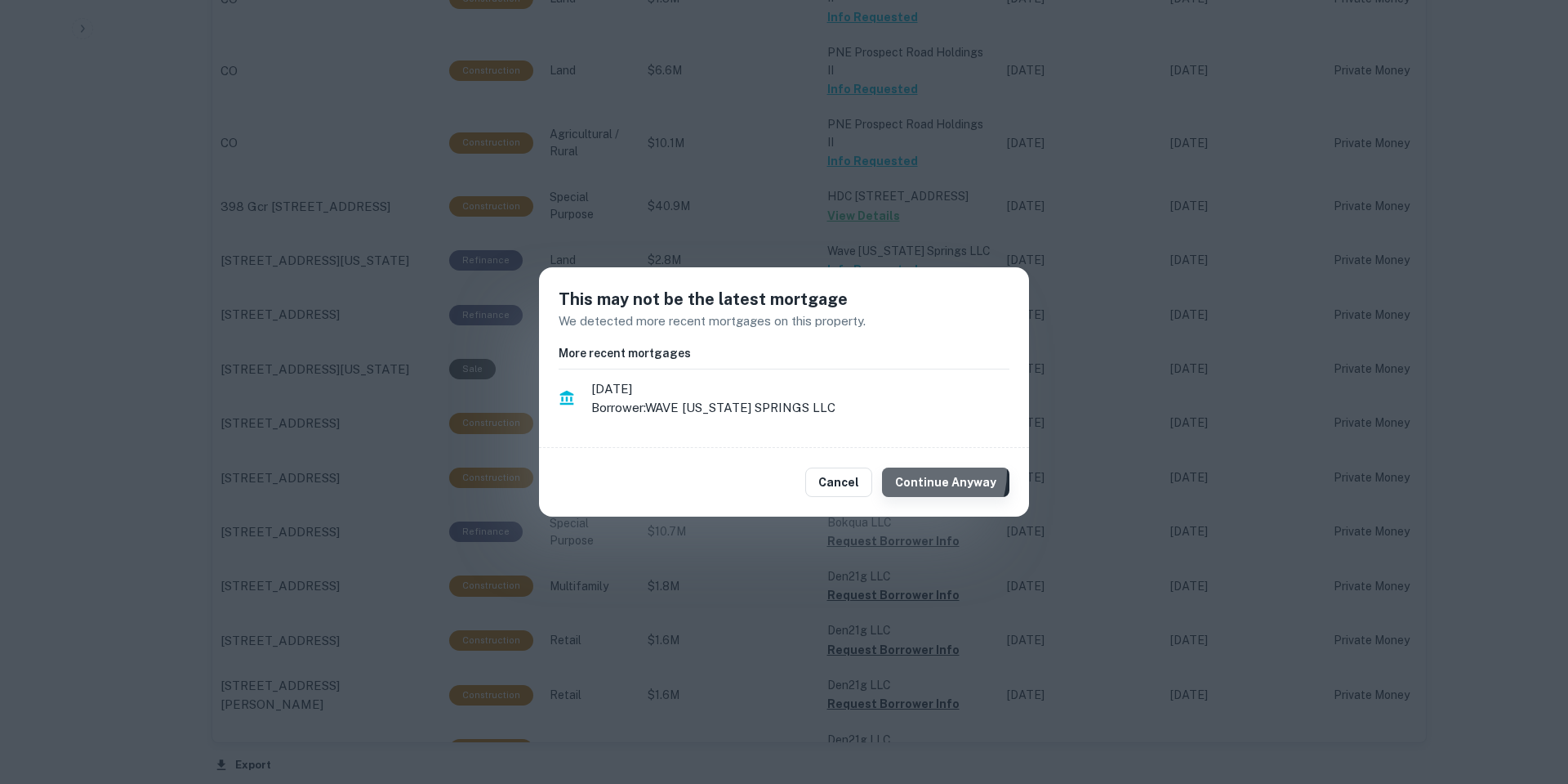
click at [924, 473] on button "Continue Anyway" at bounding box center [945, 482] width 128 height 30
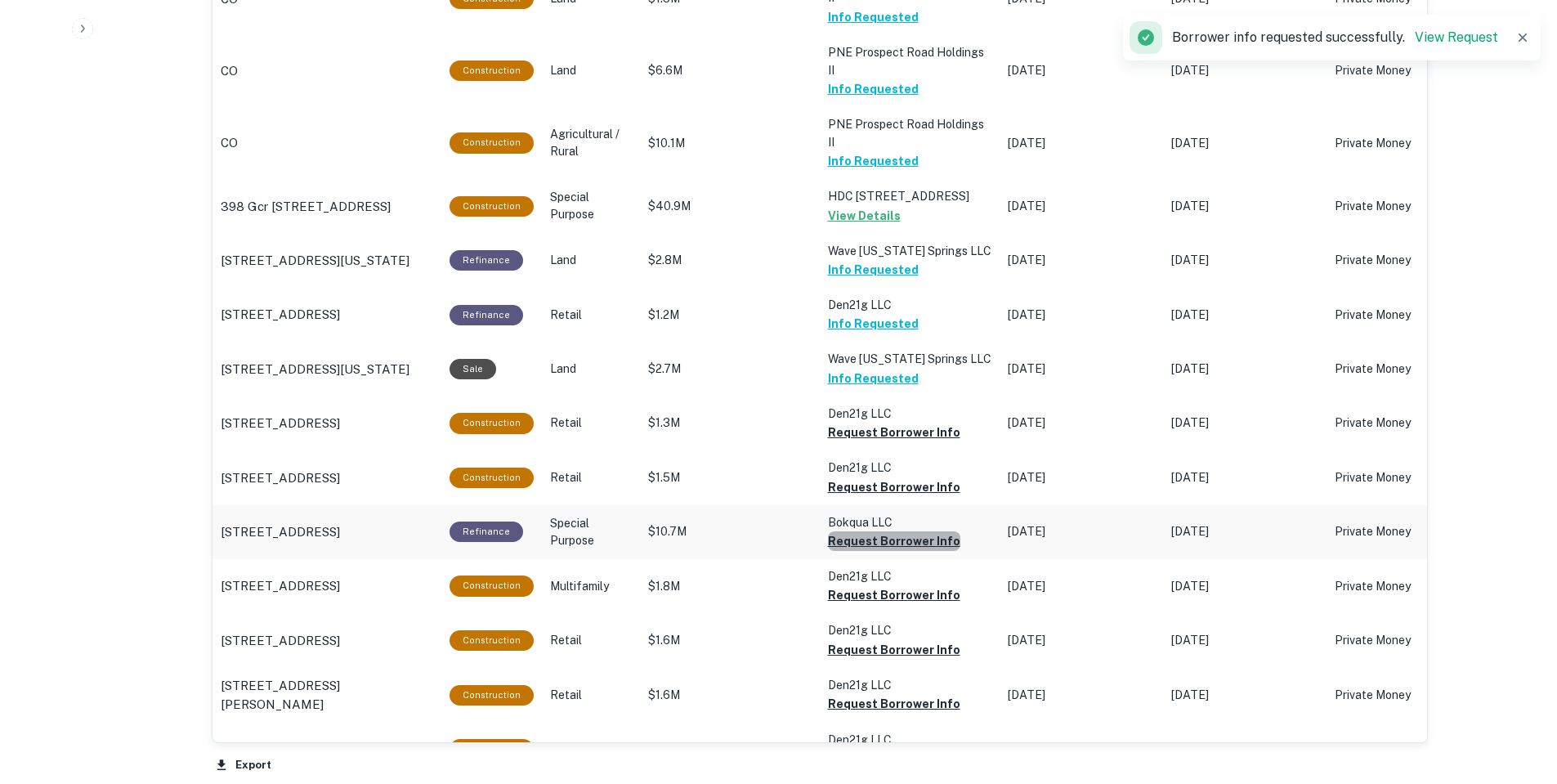
click at [889, 442] on button "Request Borrower Info" at bounding box center [894, 432] width 132 height 20
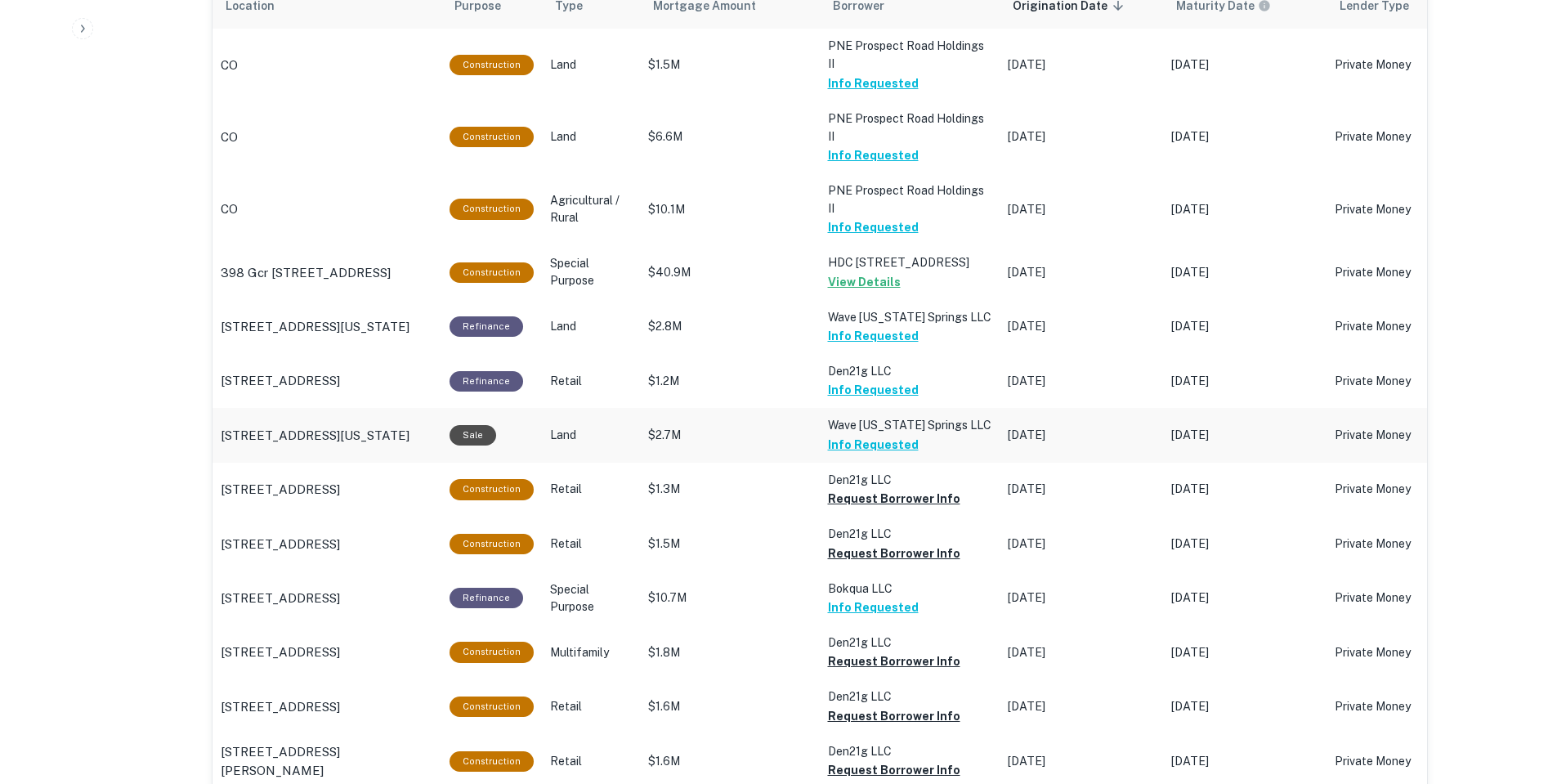
scroll to position [1029, 0]
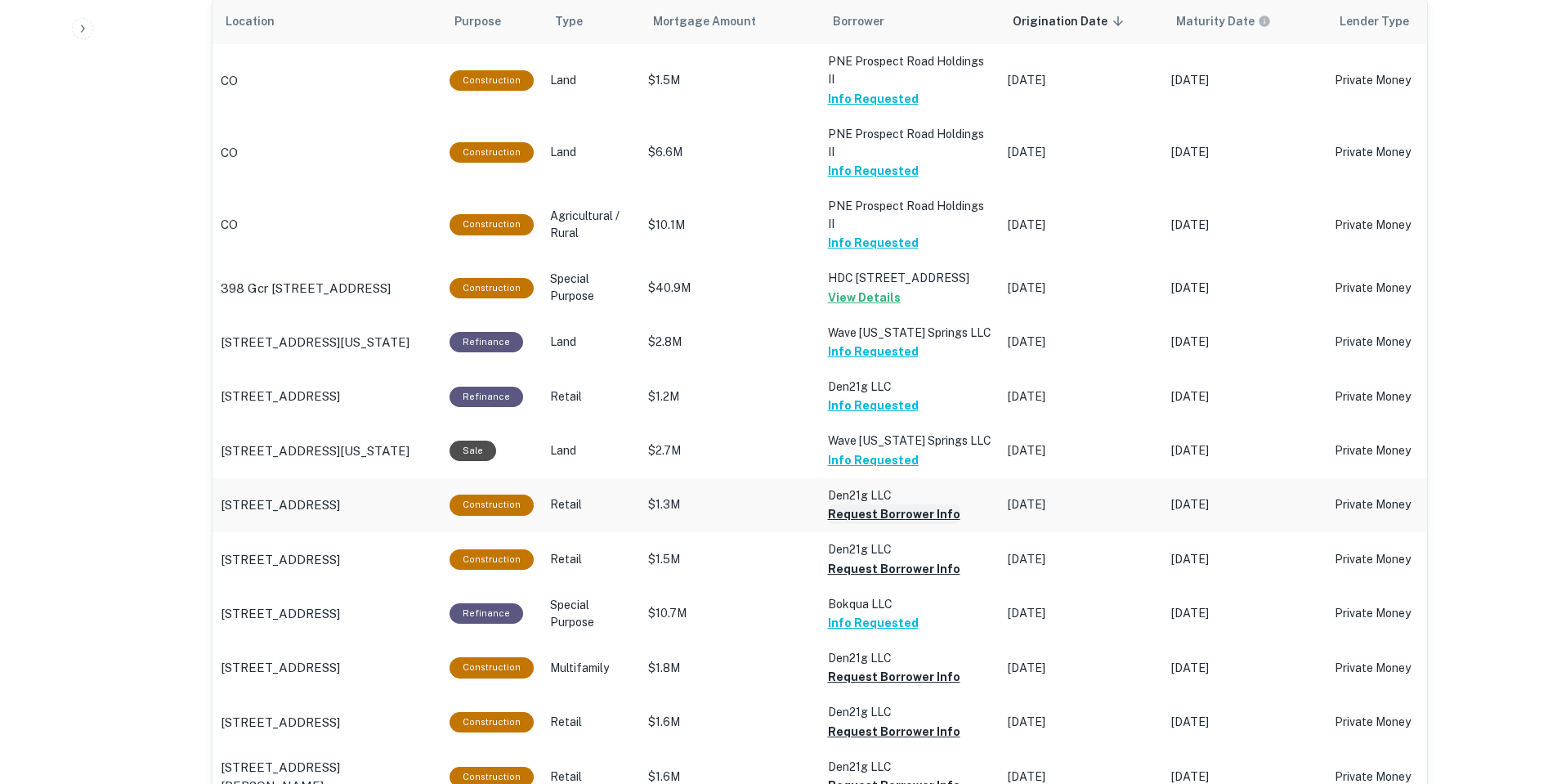
click at [891, 504] on button "Request Borrower Info" at bounding box center [894, 513] width 132 height 20
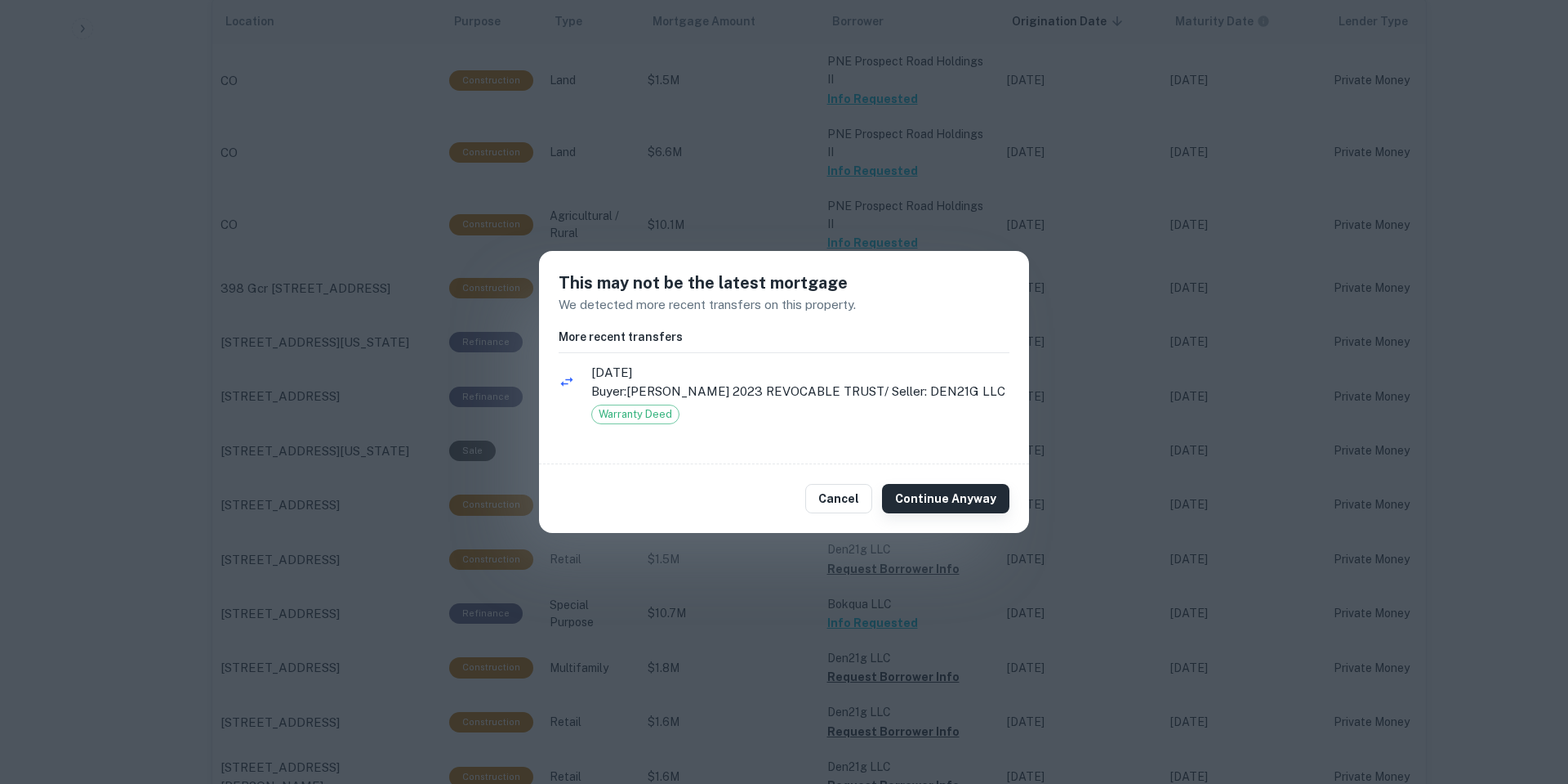
click at [989, 513] on button "Continue Anyway" at bounding box center [945, 499] width 128 height 30
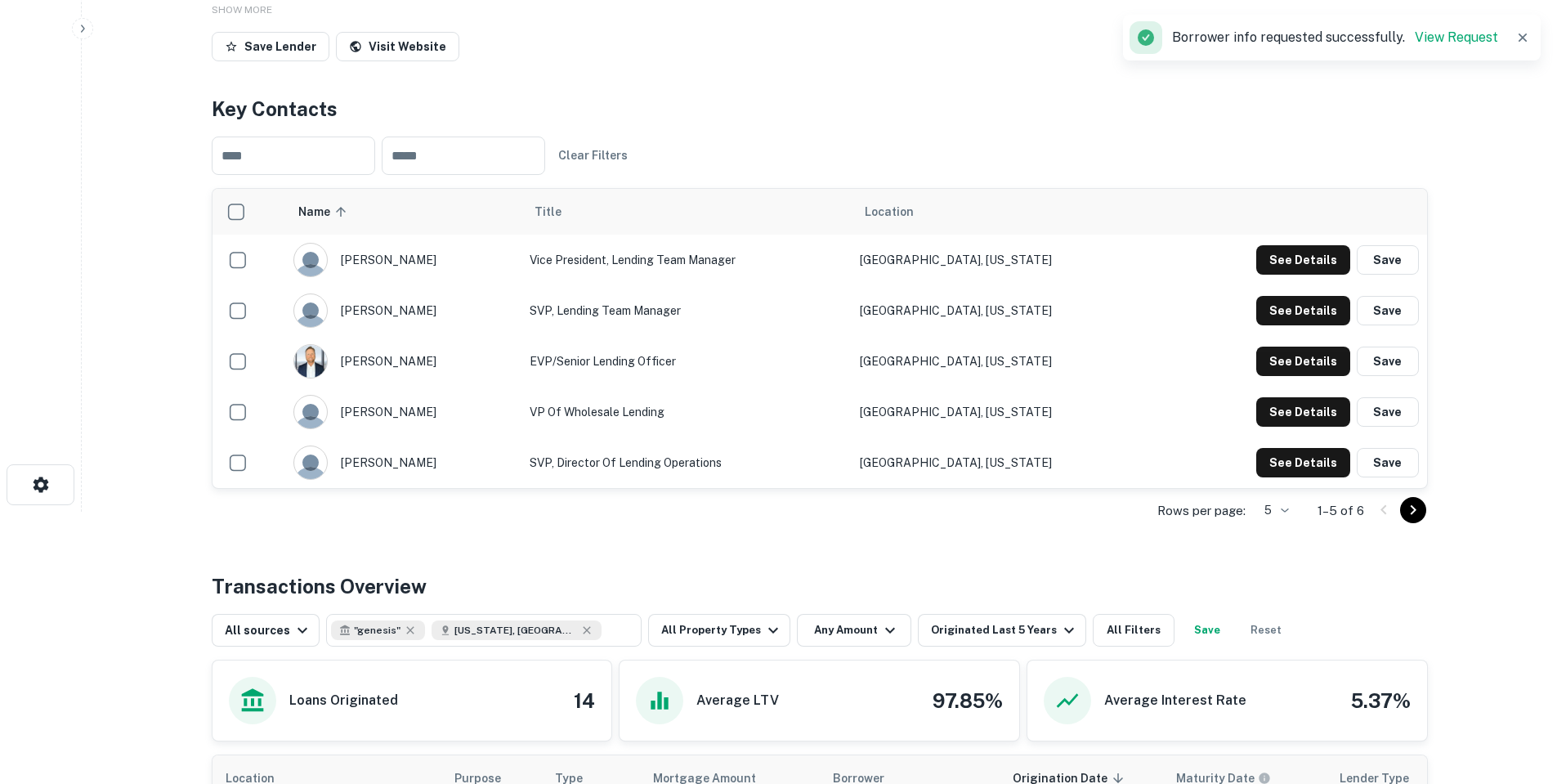
scroll to position [130, 0]
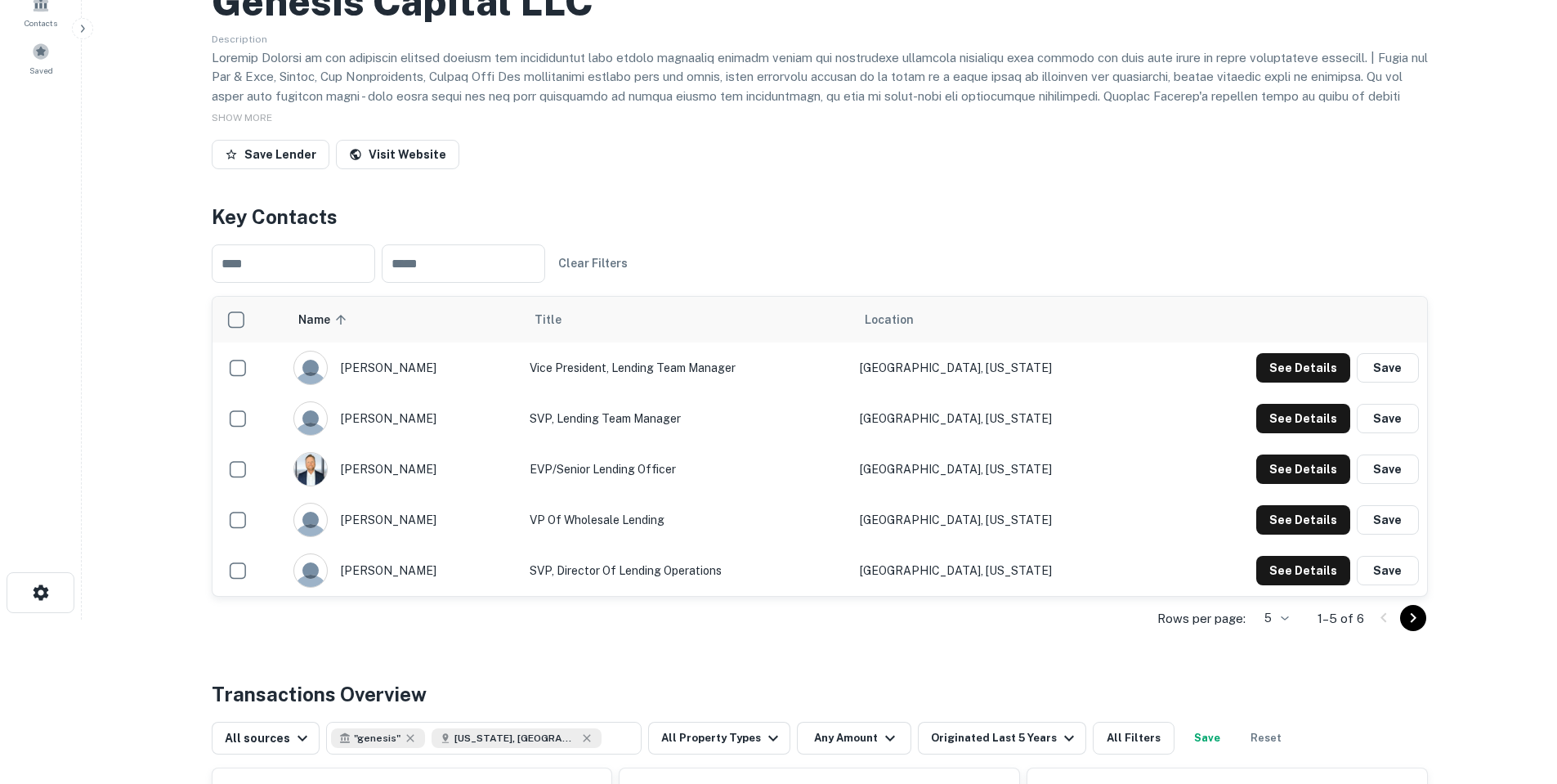
scroll to position [409, 0]
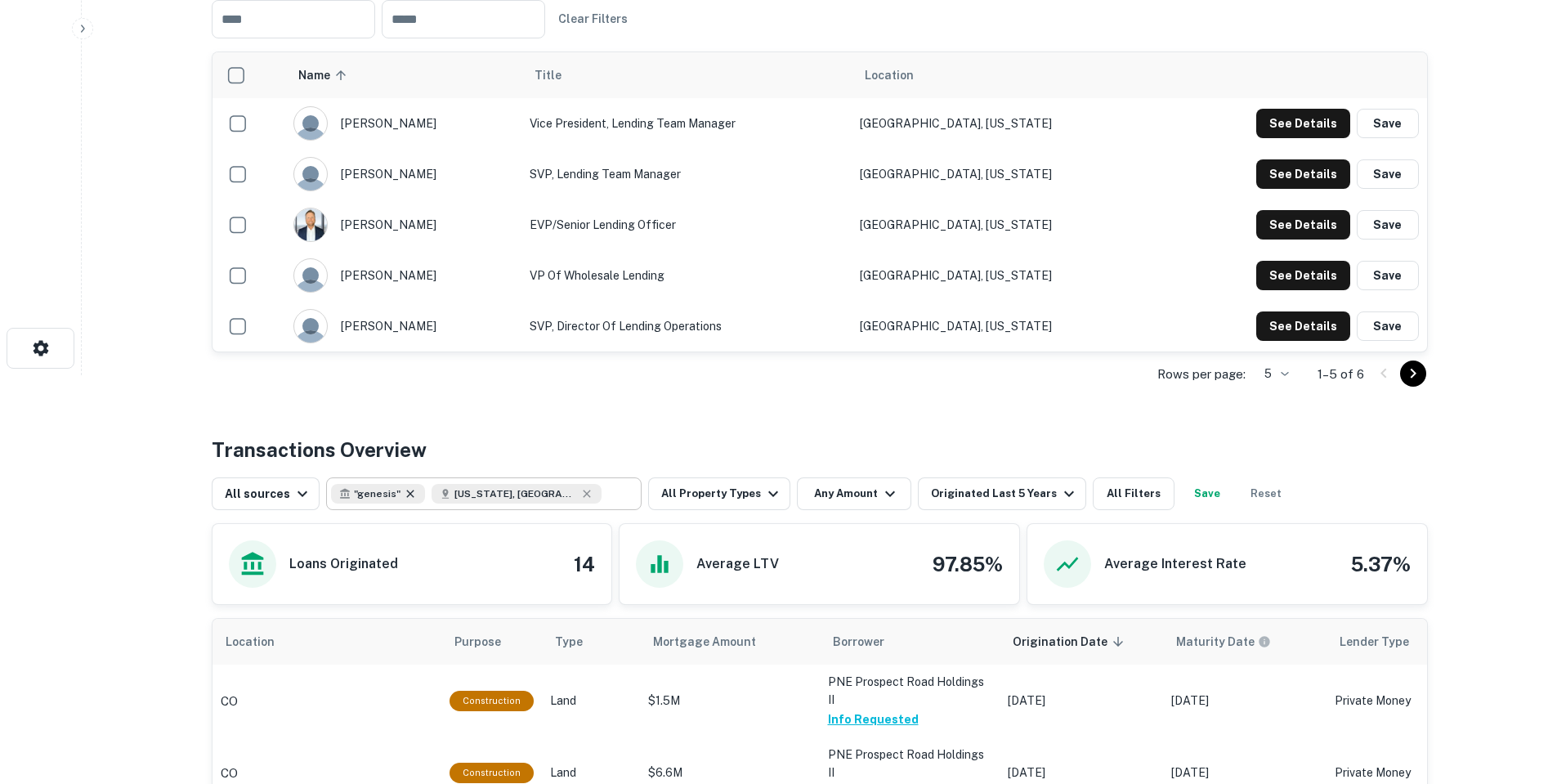
click at [406, 495] on icon at bounding box center [410, 493] width 7 height 7
type input "**********"
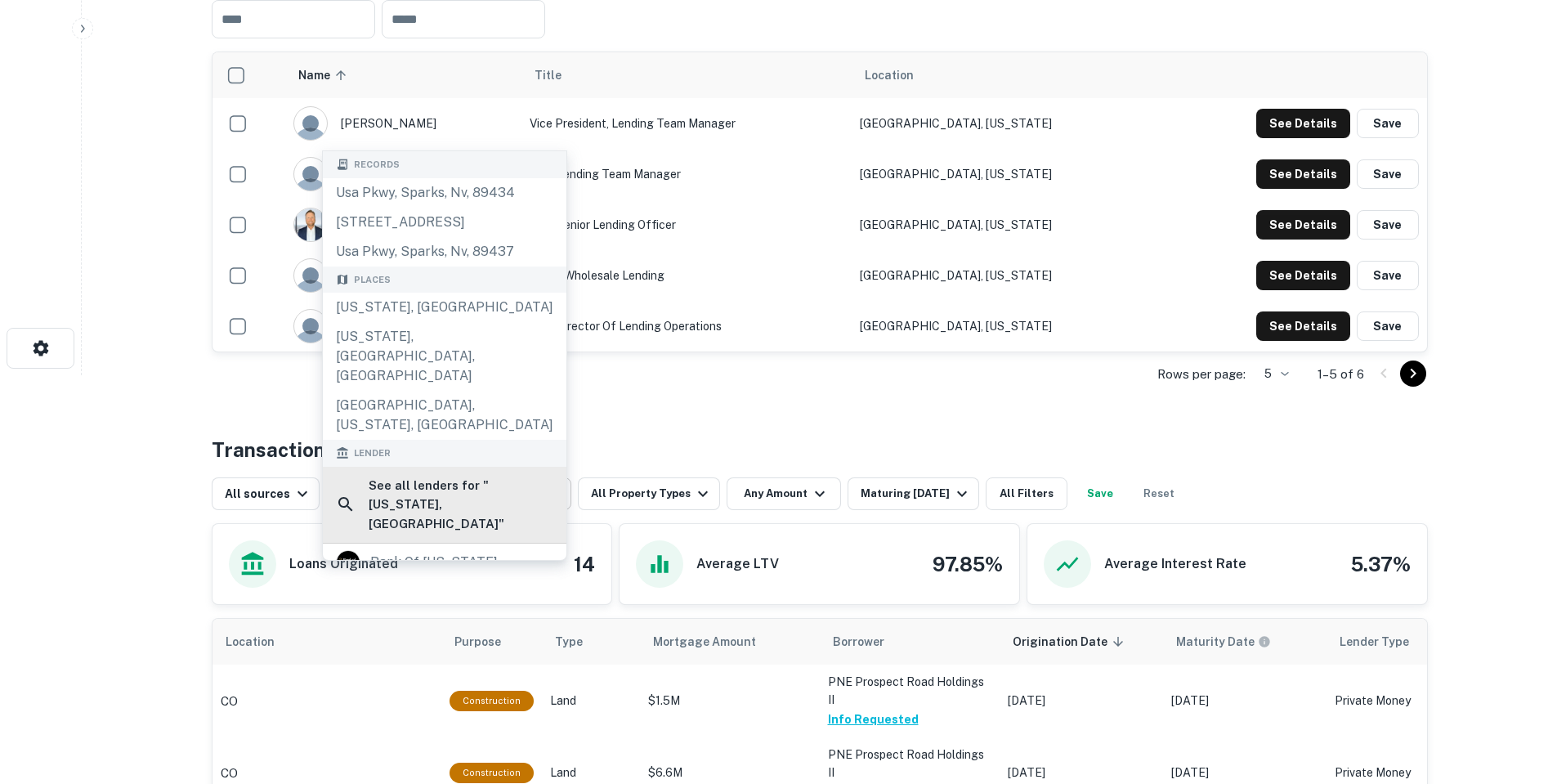
click at [437, 476] on h6 "See all lenders for " Colorado, USA "" at bounding box center [461, 505] width 185 height 58
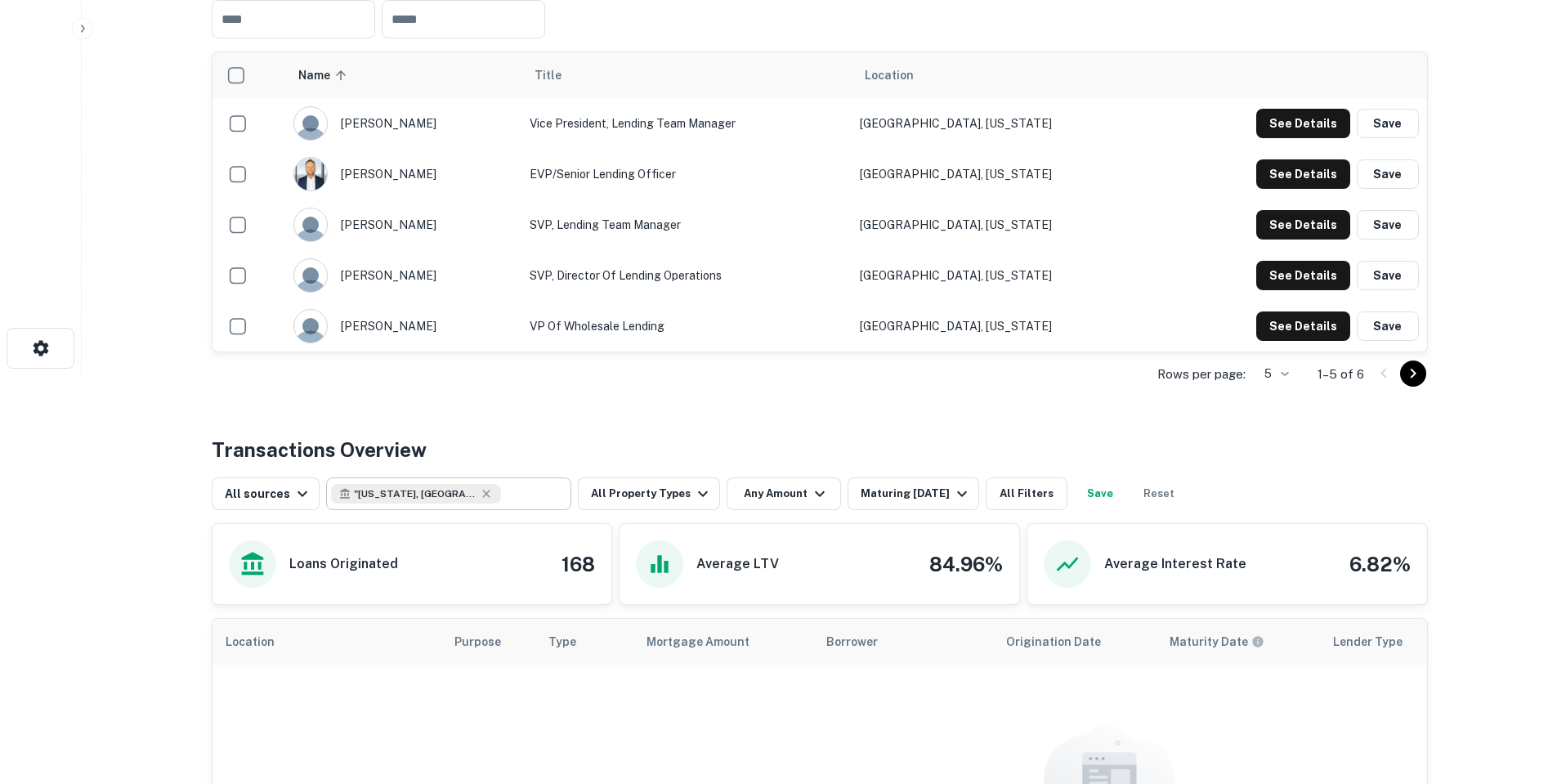
click at [478, 372] on div "Rows per page: 5 * 1–5 of 6" at bounding box center [819, 374] width 1216 height 44
drag, startPoint x: 520, startPoint y: 508, endPoint x: 517, endPoint y: 494, distance: 14.3
click at [519, 505] on div "" Colorado, USA " ​" at bounding box center [449, 493] width 245 height 33
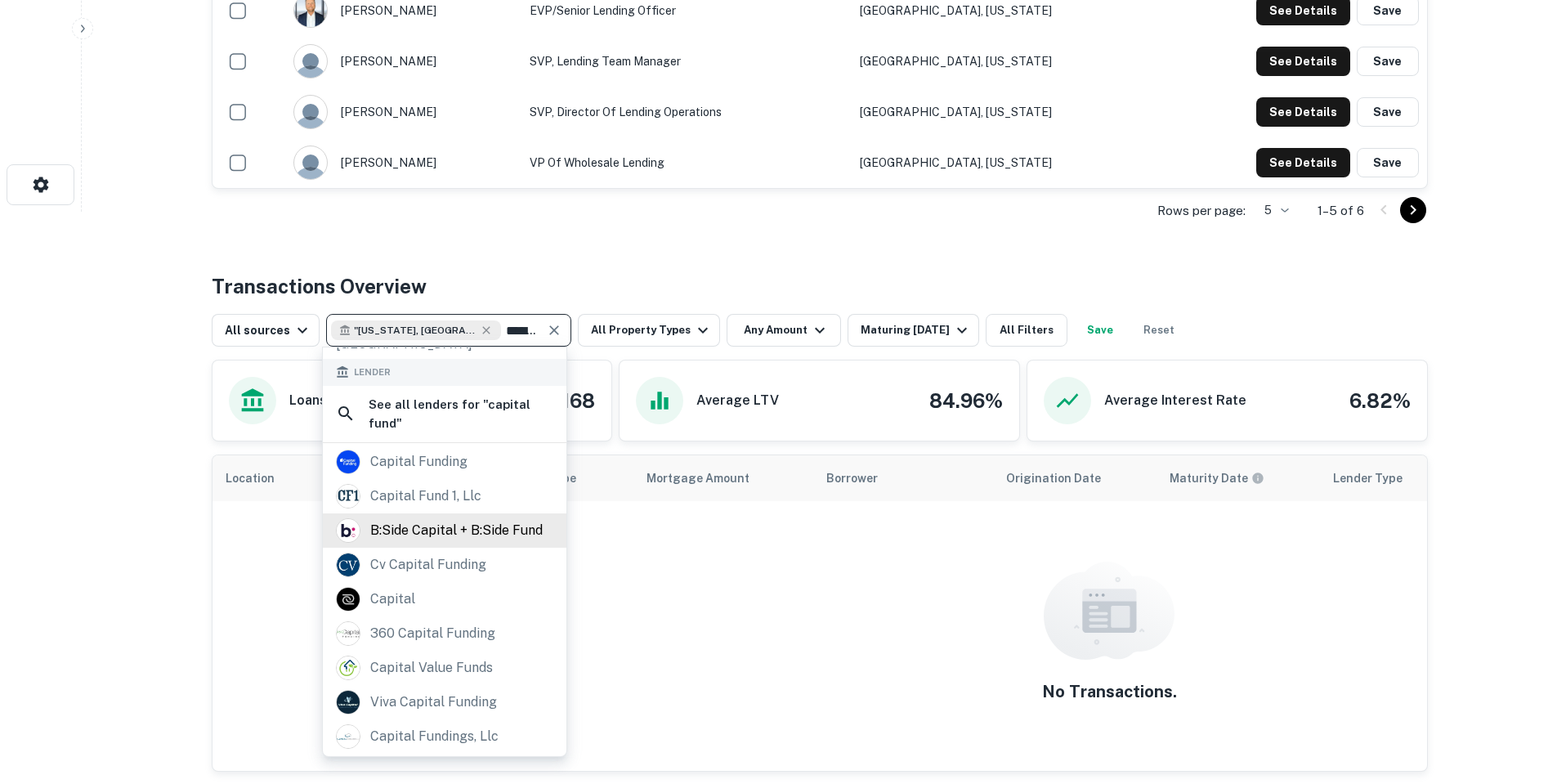
scroll to position [235, 0]
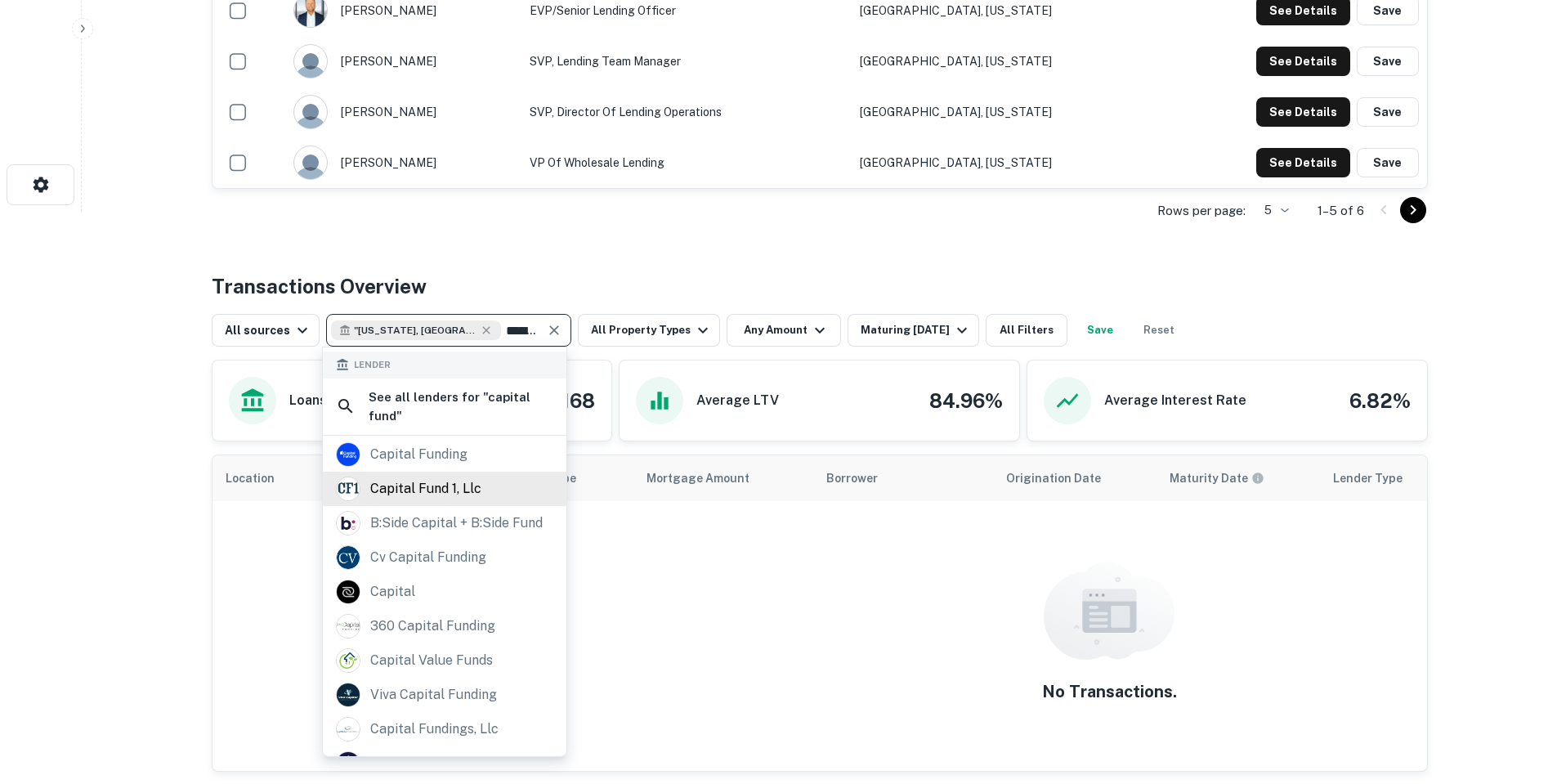
type input "**********"
click at [488, 477] on div "capital fund 1, llc" at bounding box center [445, 489] width 218 height 24
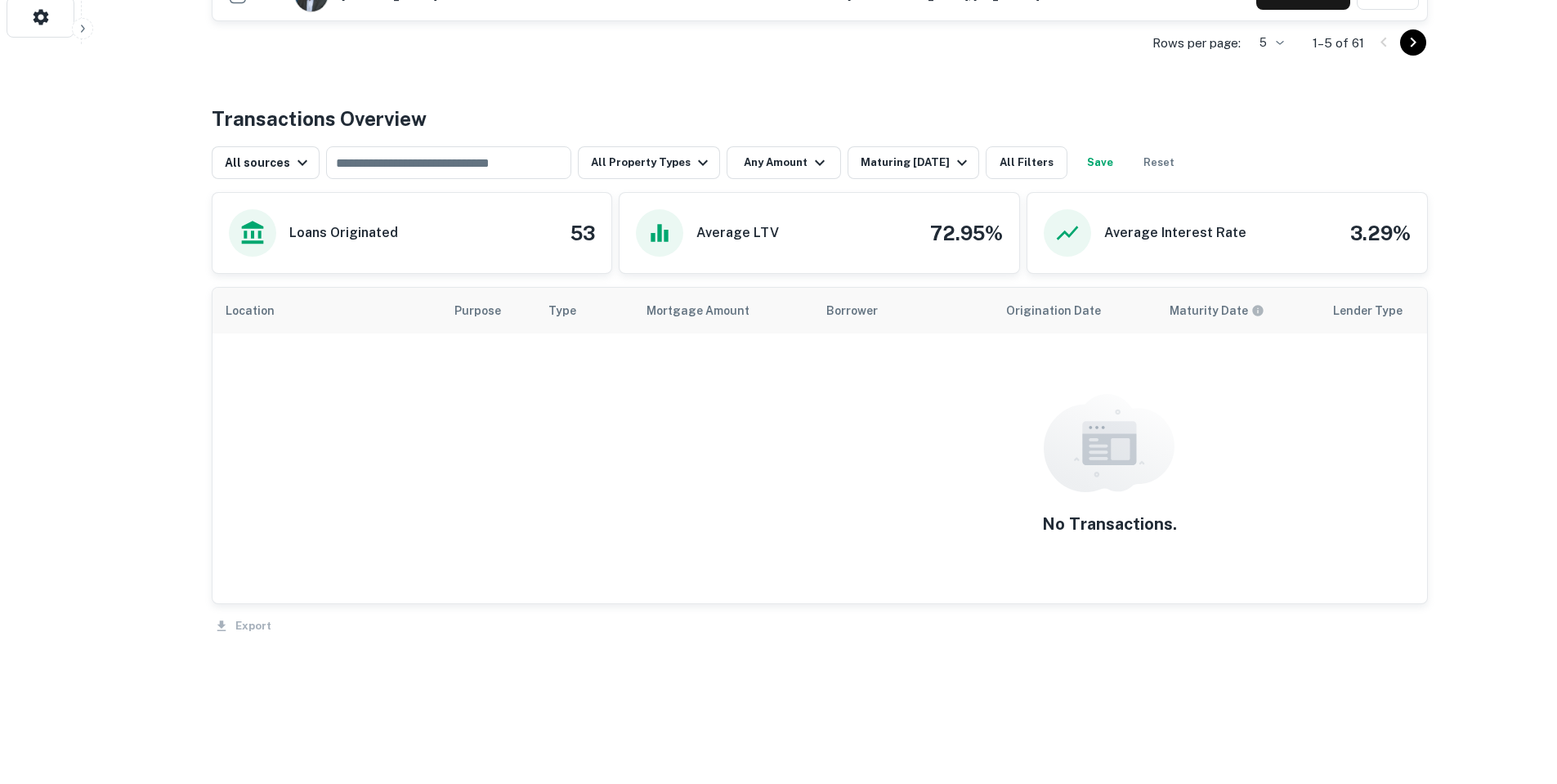
scroll to position [751, 0]
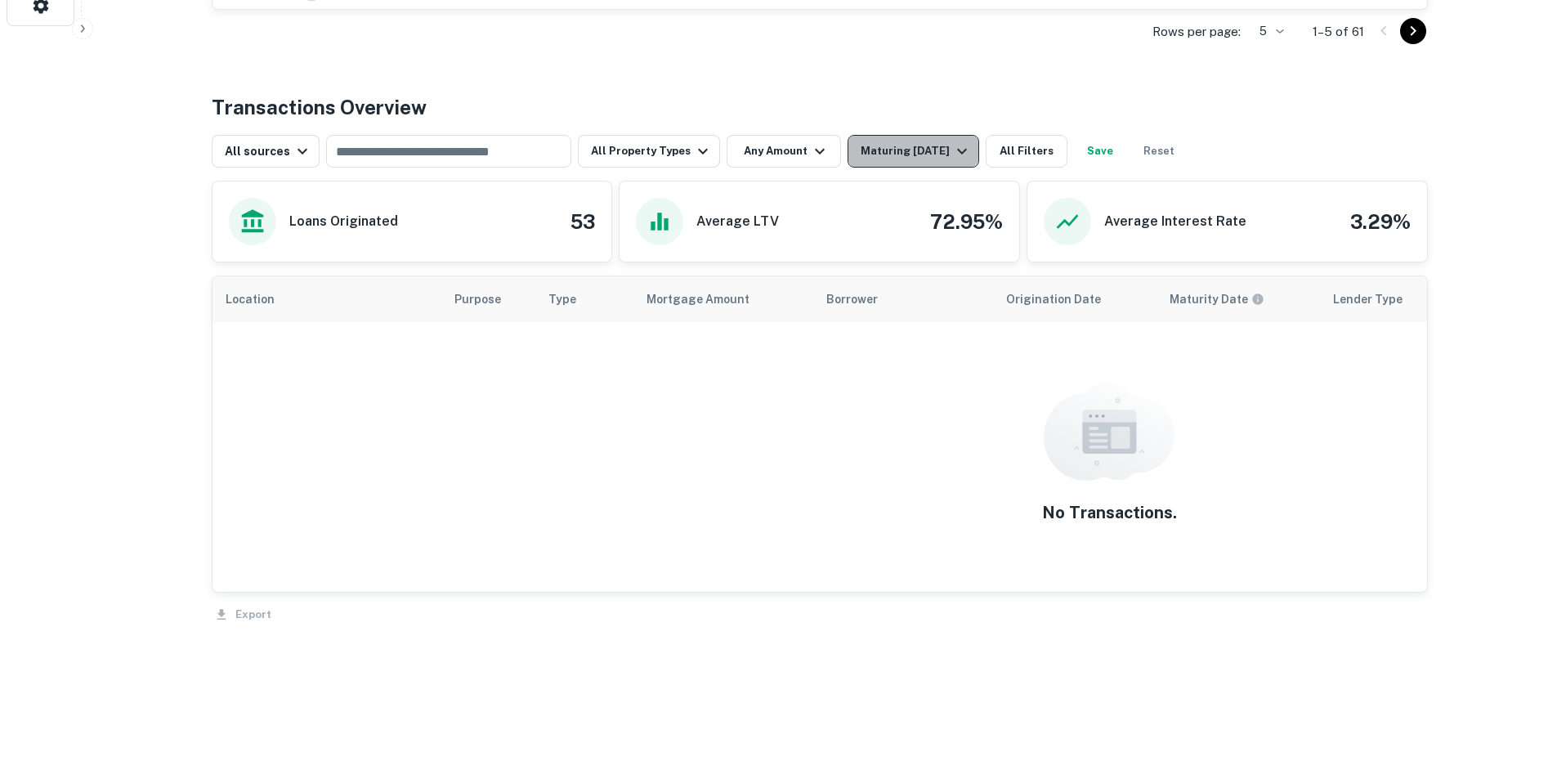
click at [867, 136] on button "Maturing In 1 Year" at bounding box center [913, 151] width 131 height 33
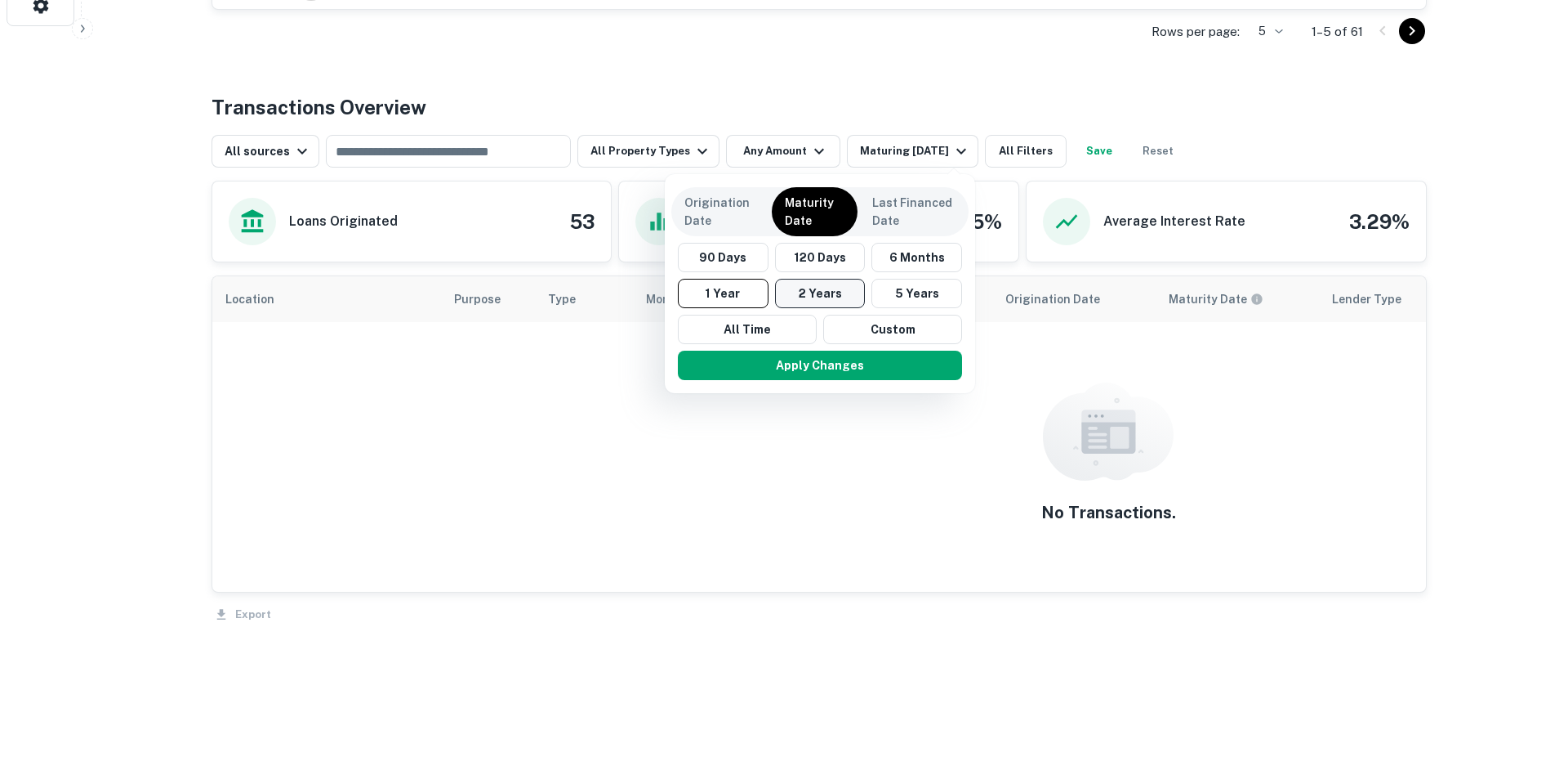
click at [828, 298] on button "2 Years" at bounding box center [820, 293] width 90 height 30
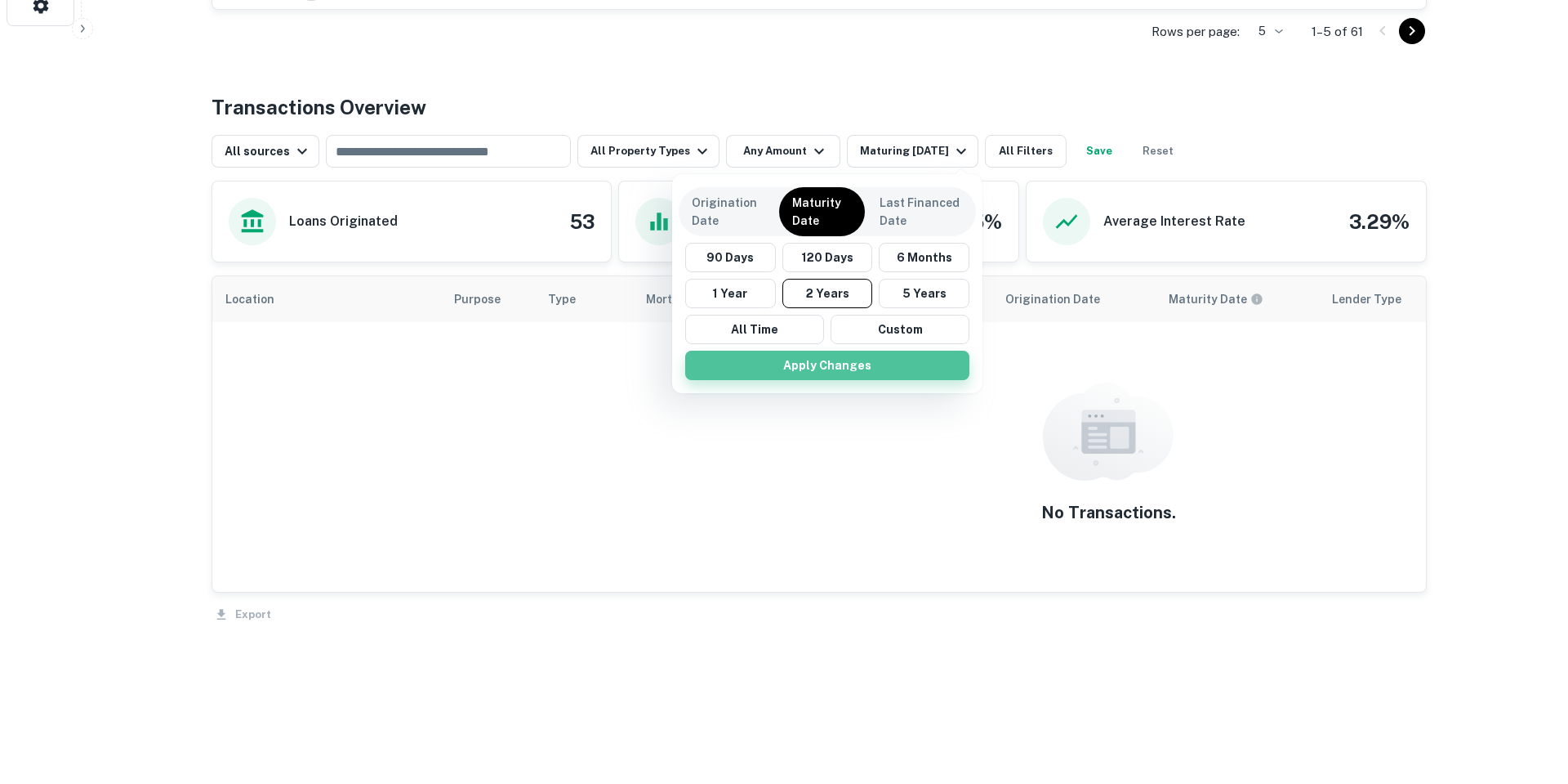
click at [925, 364] on button "Apply Changes" at bounding box center [827, 365] width 284 height 30
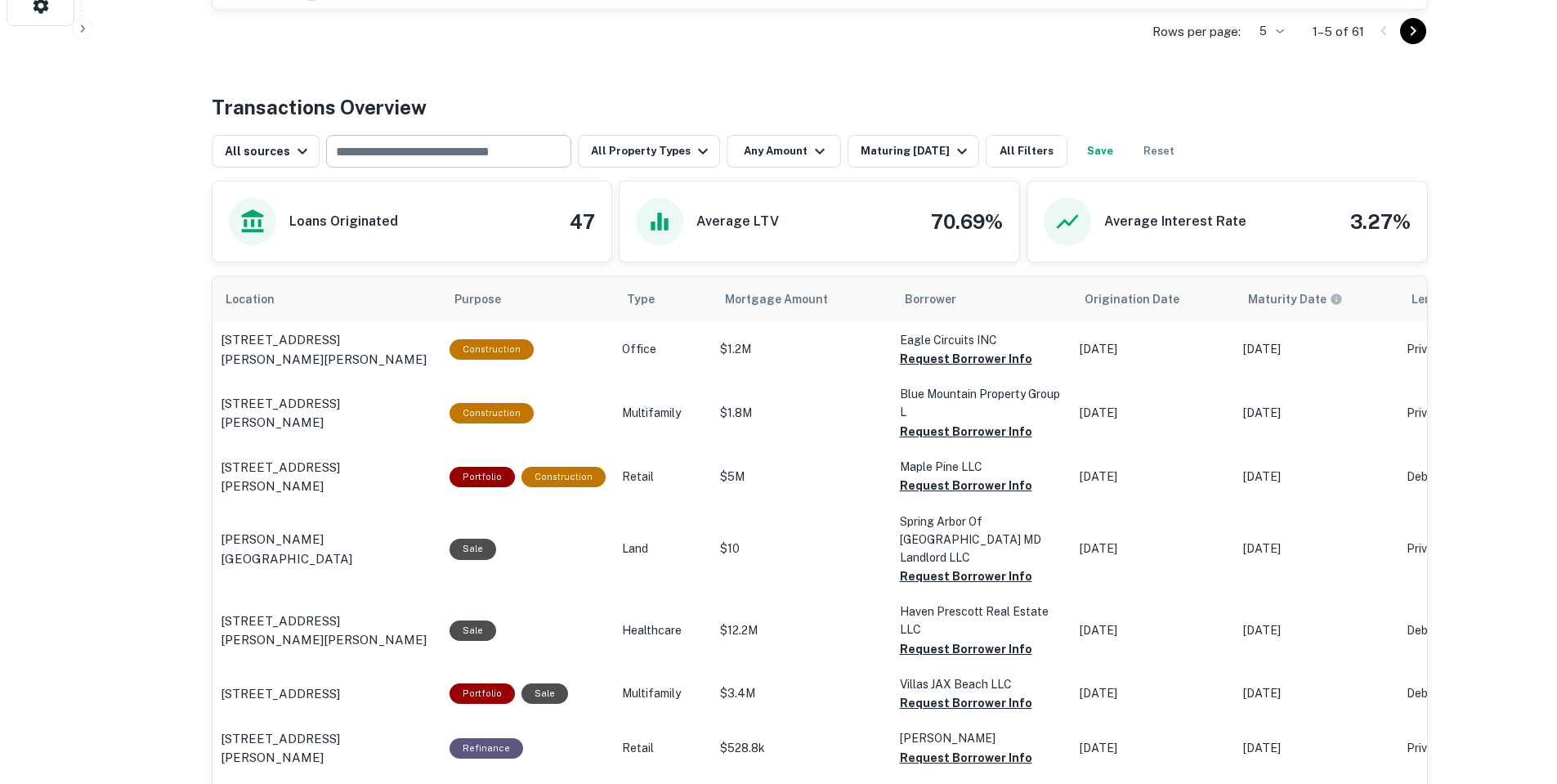
click at [468, 157] on input "text" at bounding box center [447, 151] width 233 height 23
type input "********"
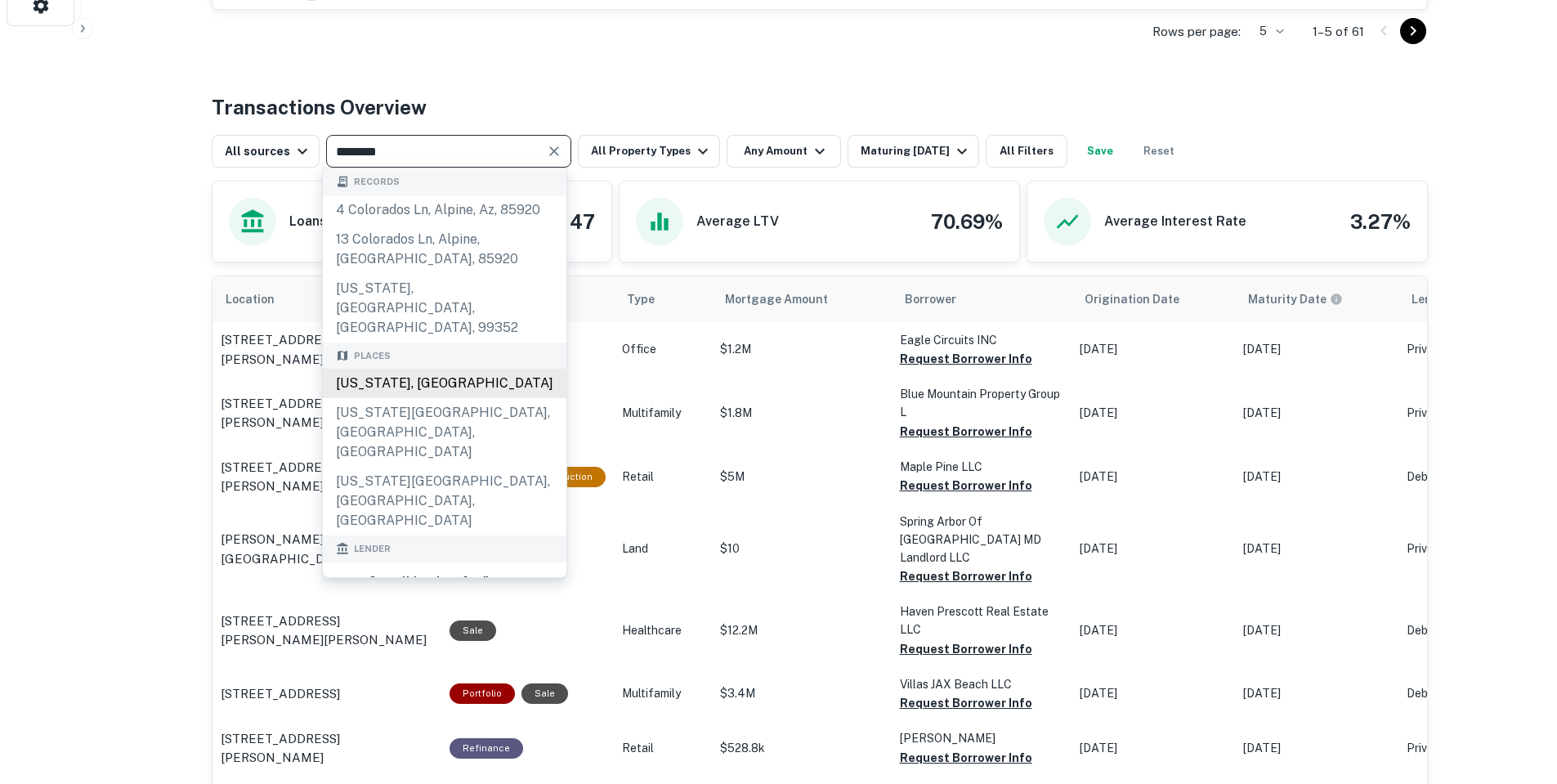
click at [445, 369] on div "Colorado, USA" at bounding box center [445, 384] width 244 height 30
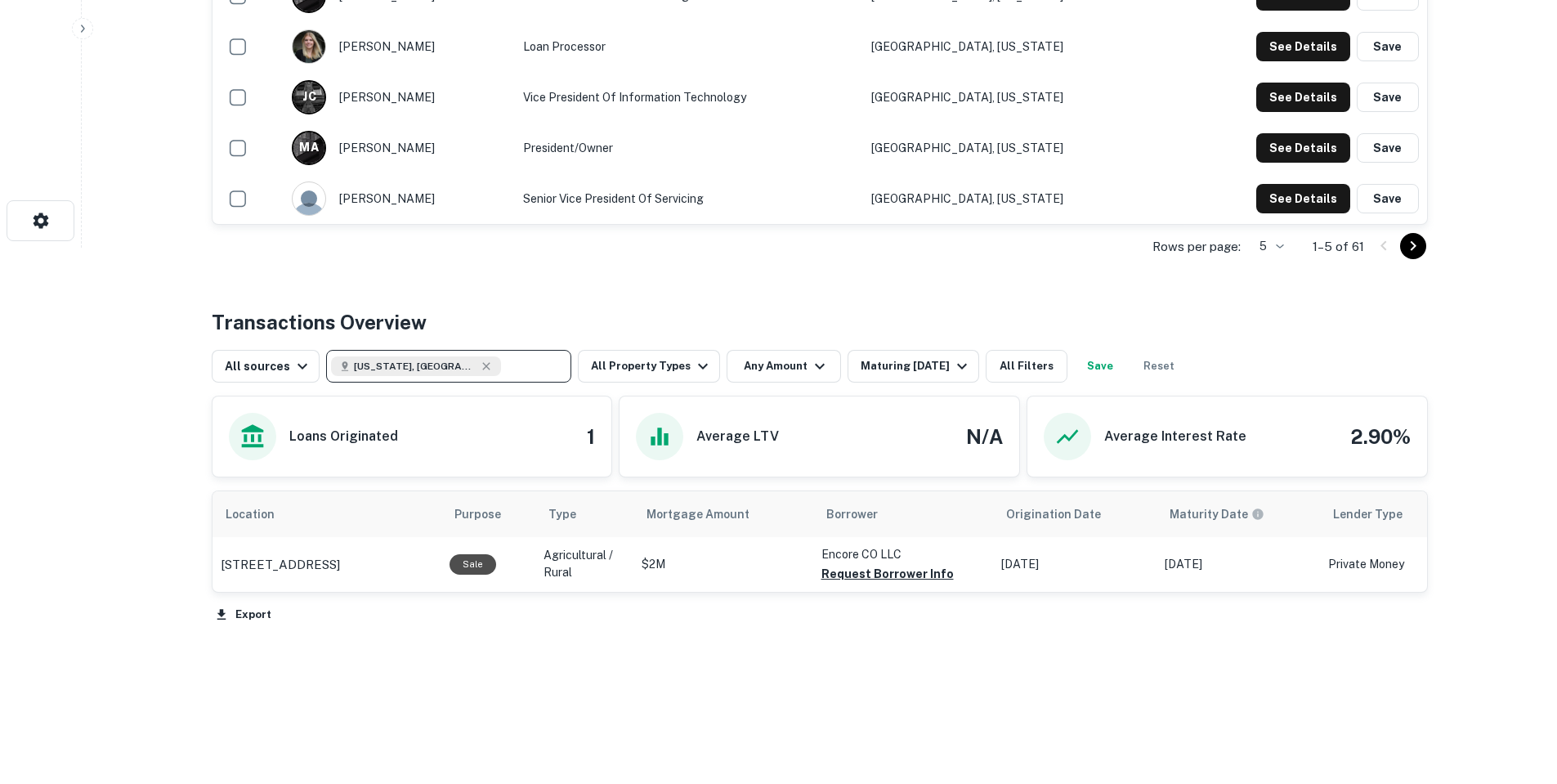
scroll to position [536, 0]
click at [789, 359] on button "Any Amount" at bounding box center [783, 366] width 114 height 33
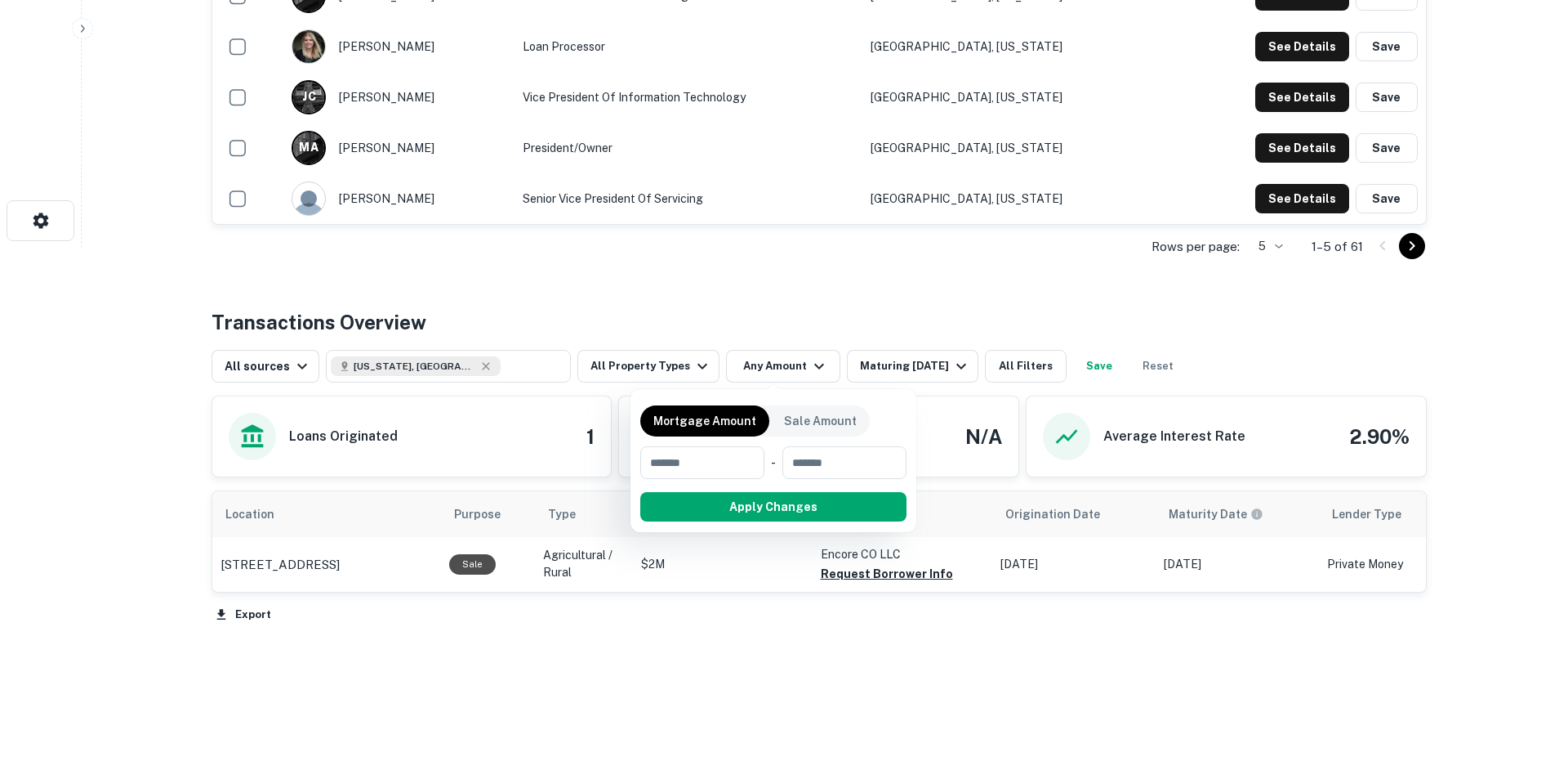
click at [923, 362] on div at bounding box center [784, 392] width 1568 height 784
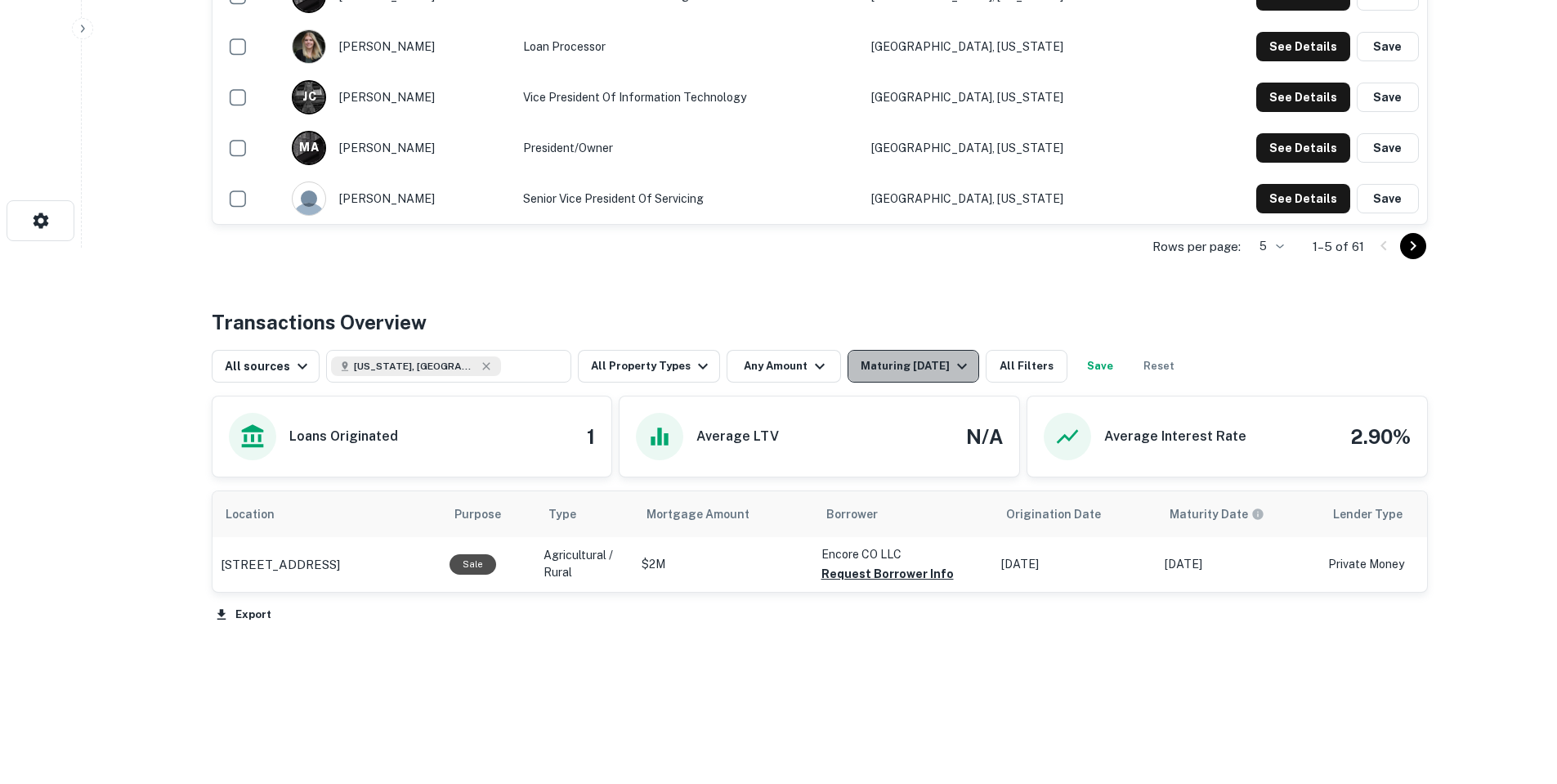
click at [920, 360] on div "Maturing In 2 Years" at bounding box center [916, 365] width 111 height 20
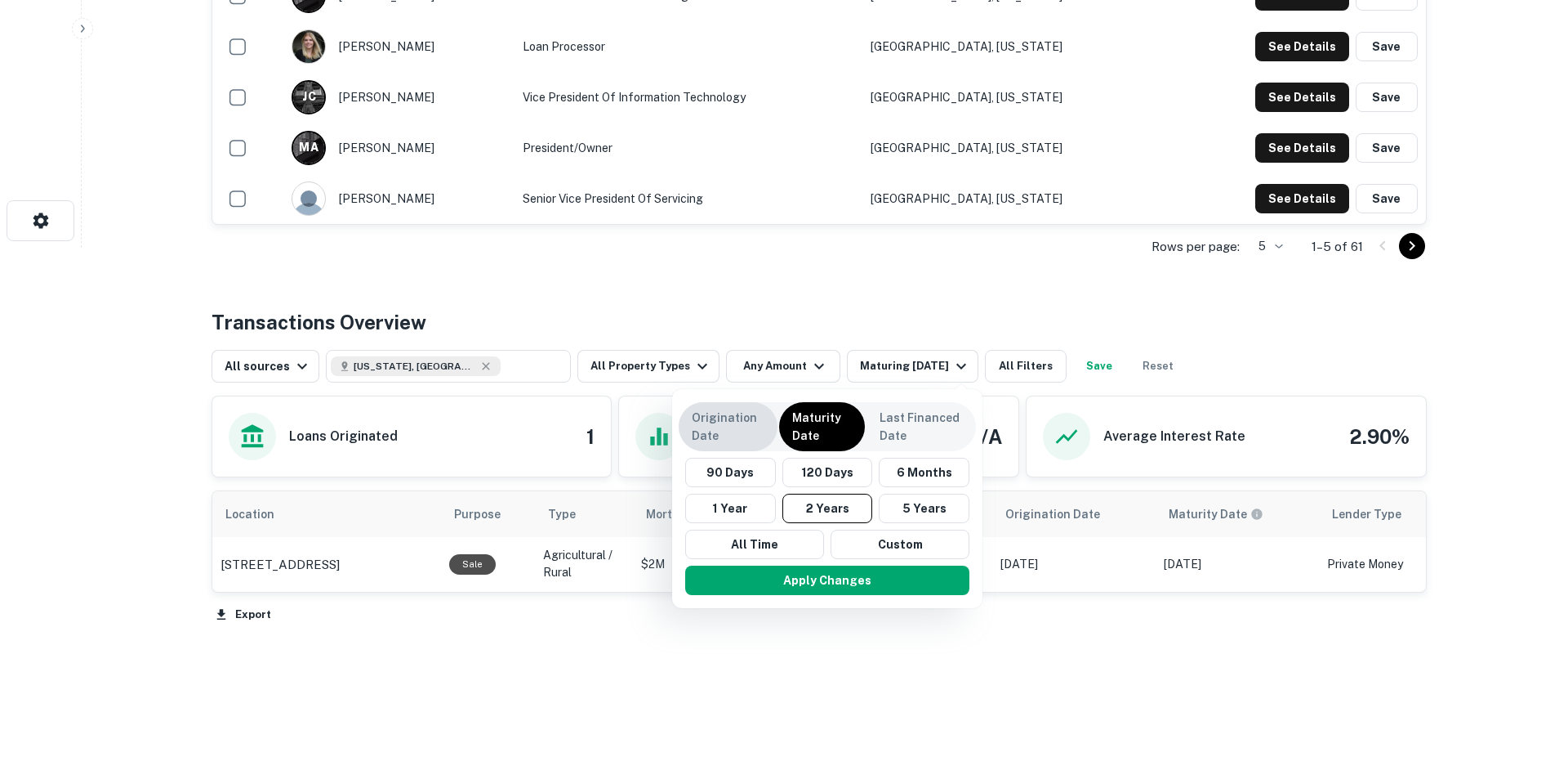
click at [750, 437] on p "Origination Date" at bounding box center [728, 426] width 73 height 36
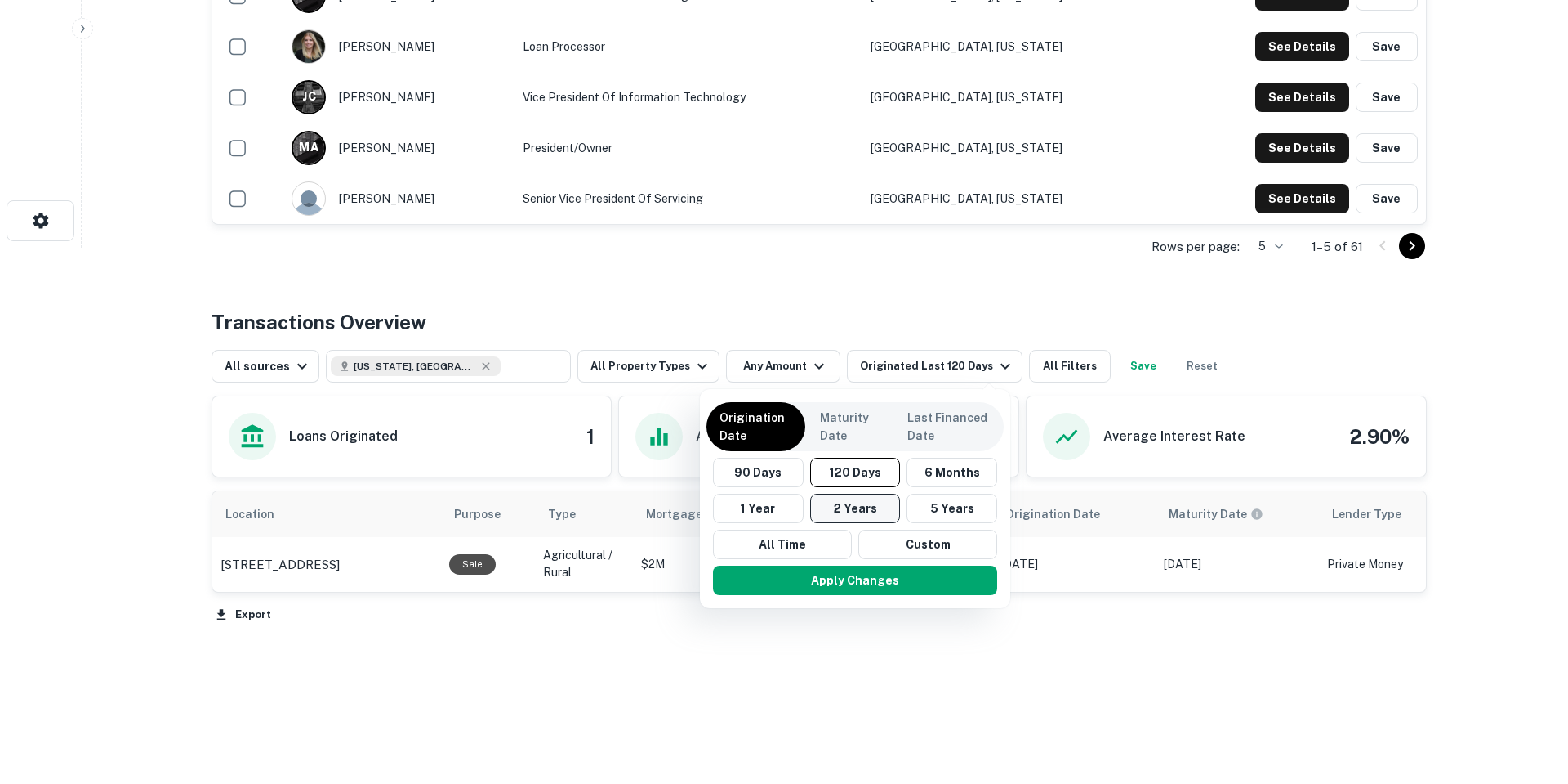
click at [855, 505] on button "2 Years" at bounding box center [856, 508] width 90 height 30
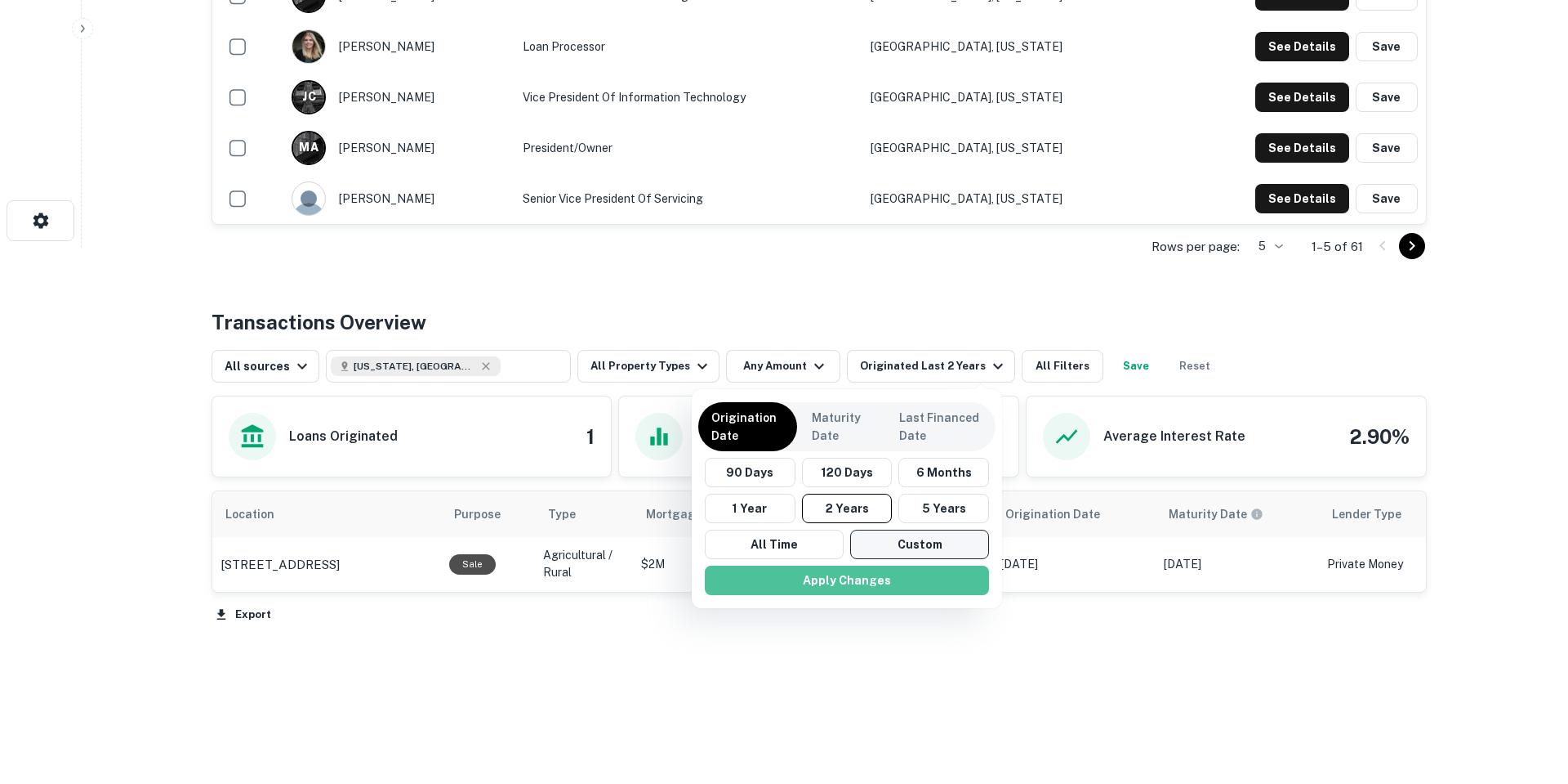
drag, startPoint x: 886, startPoint y: 573, endPoint x: 893, endPoint y: 543, distance: 30.8
click at [886, 573] on button "Apply Changes" at bounding box center [846, 580] width 284 height 30
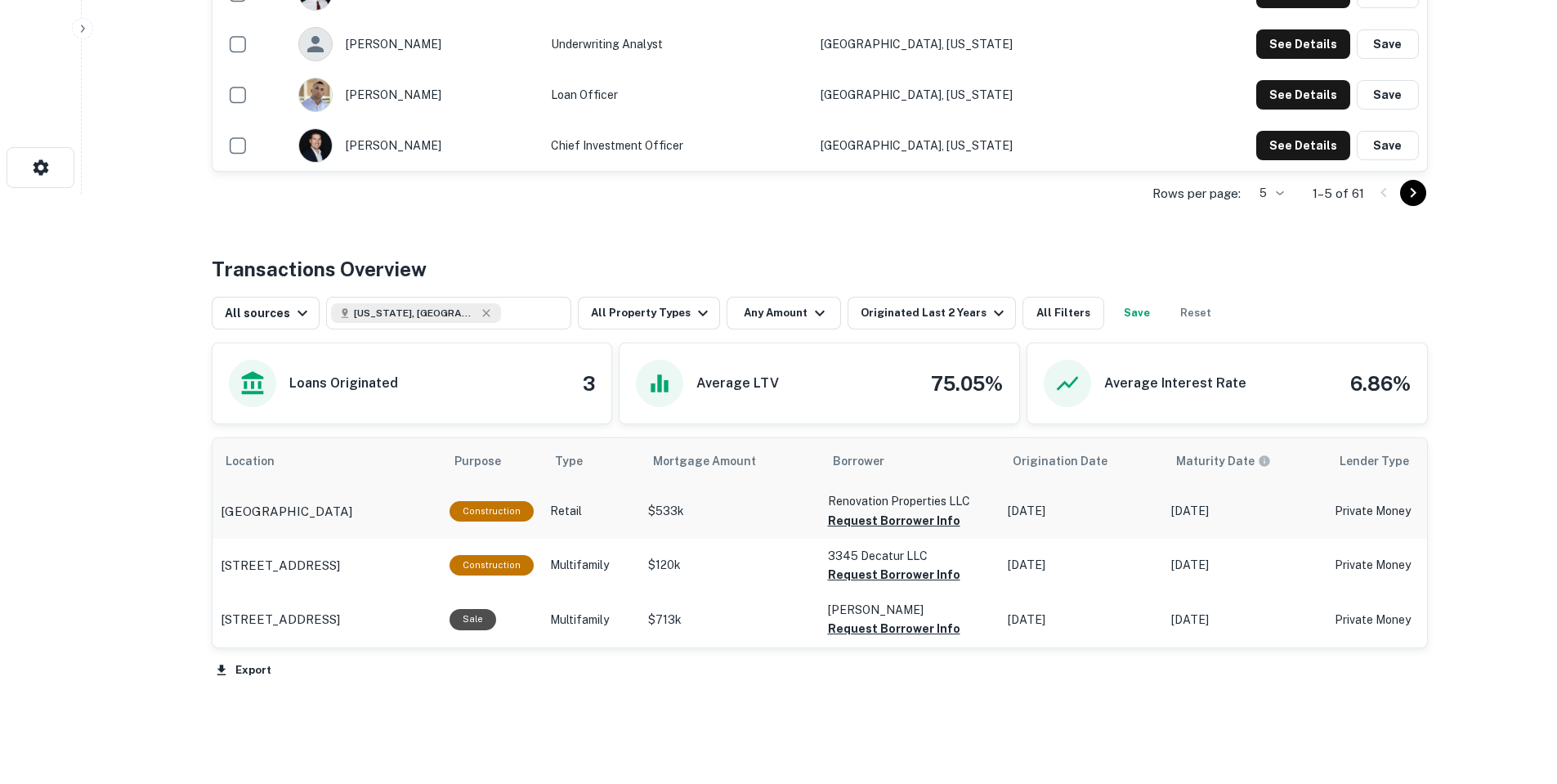
scroll to position [618, 0]
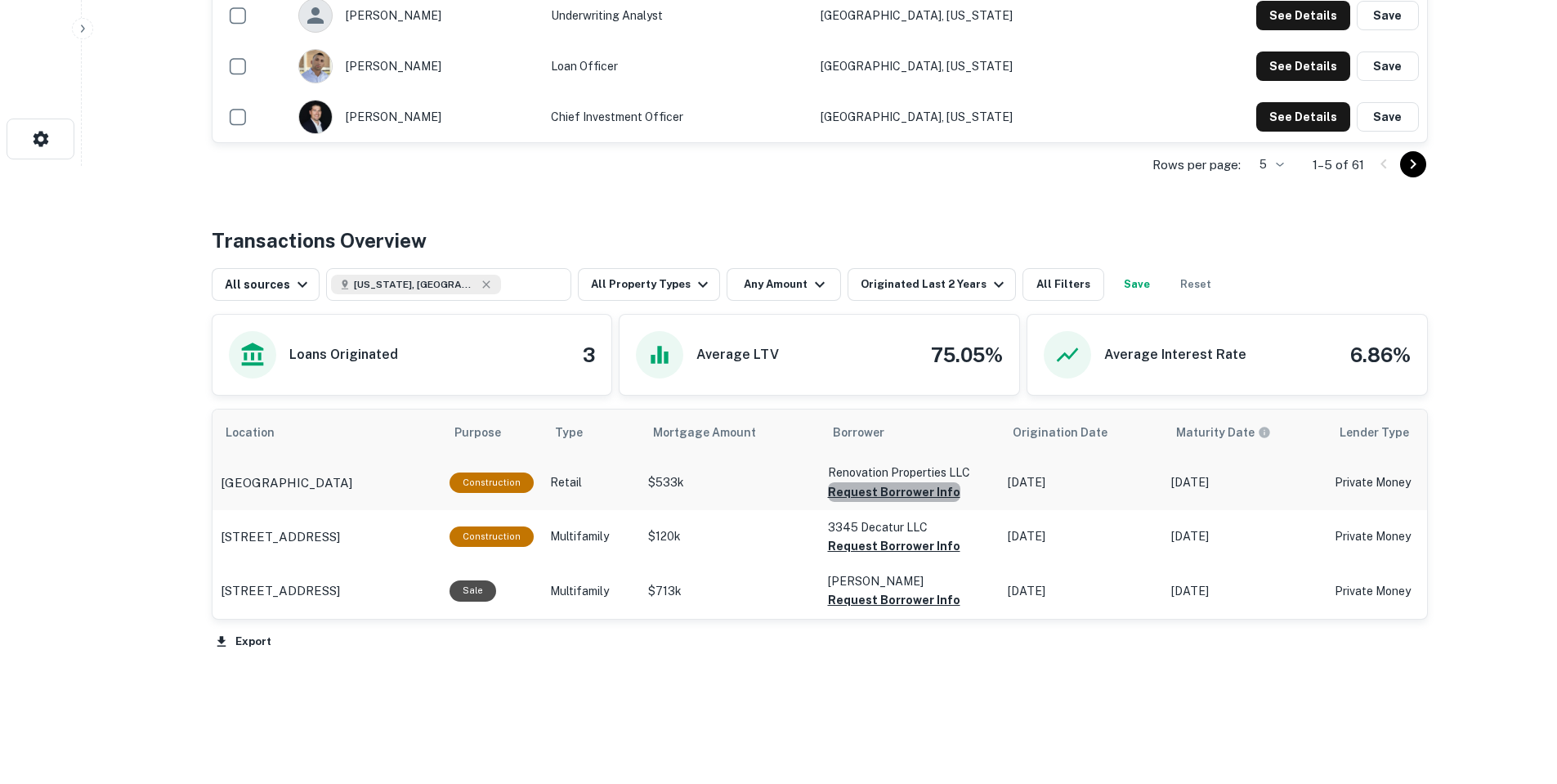
click at [899, 497] on button "Request Borrower Info" at bounding box center [894, 492] width 132 height 20
click at [896, 502] on button "Request Borrower Info" at bounding box center [867, 492] width 78 height 20
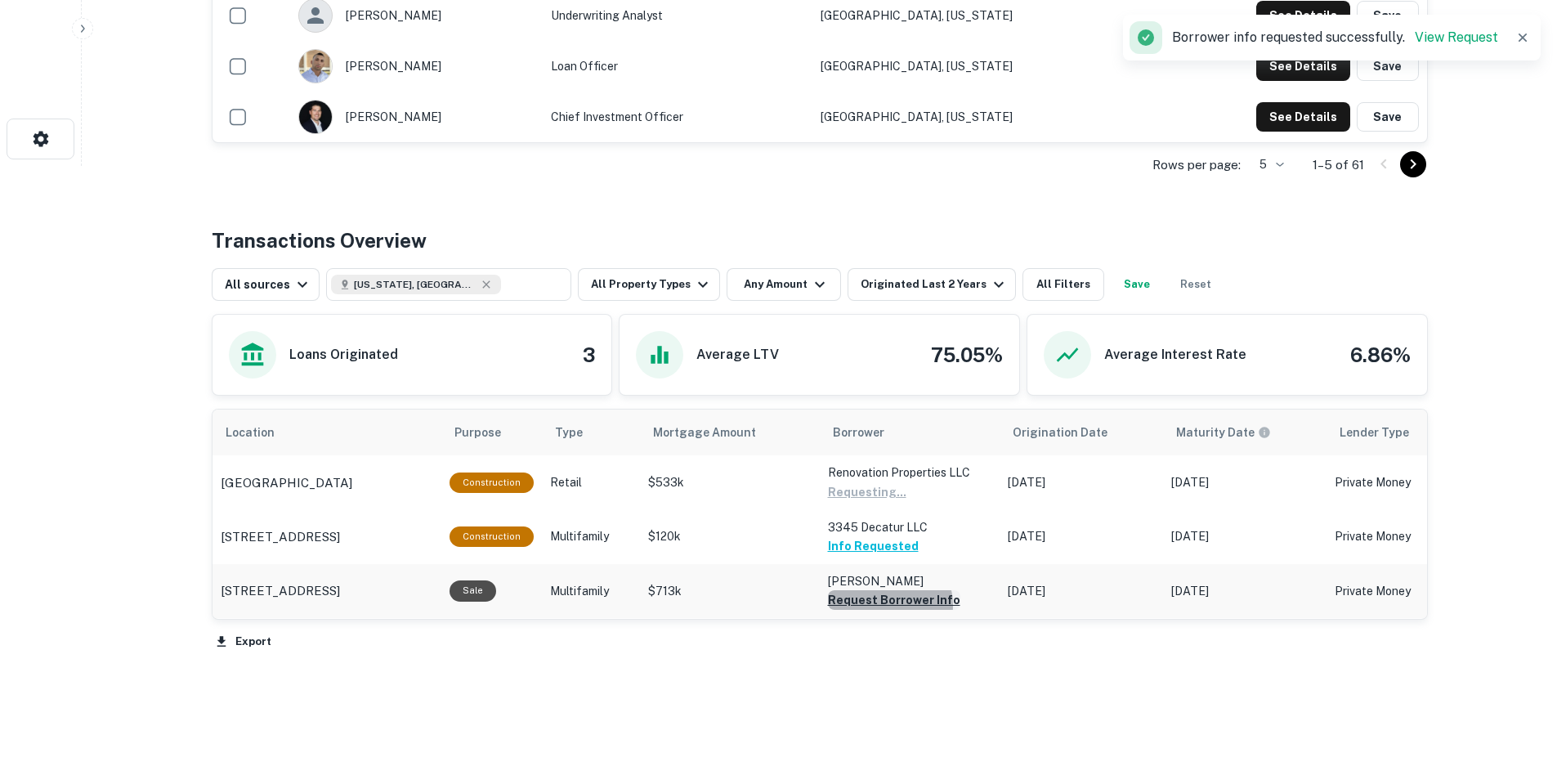
click at [882, 502] on button "Request Borrower Info" at bounding box center [867, 492] width 78 height 20
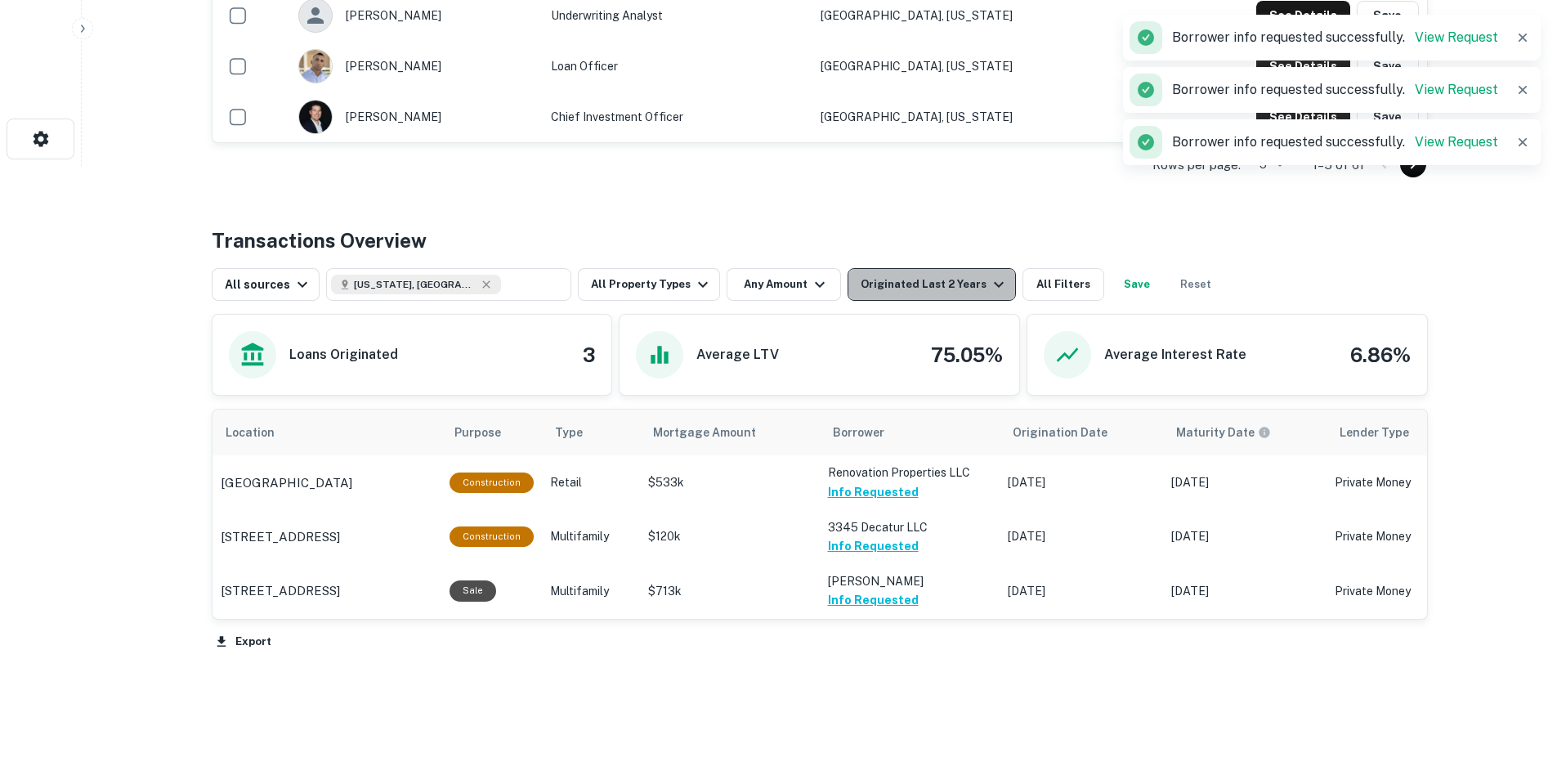
click at [942, 288] on div "Originated Last 2 Years" at bounding box center [935, 285] width 148 height 20
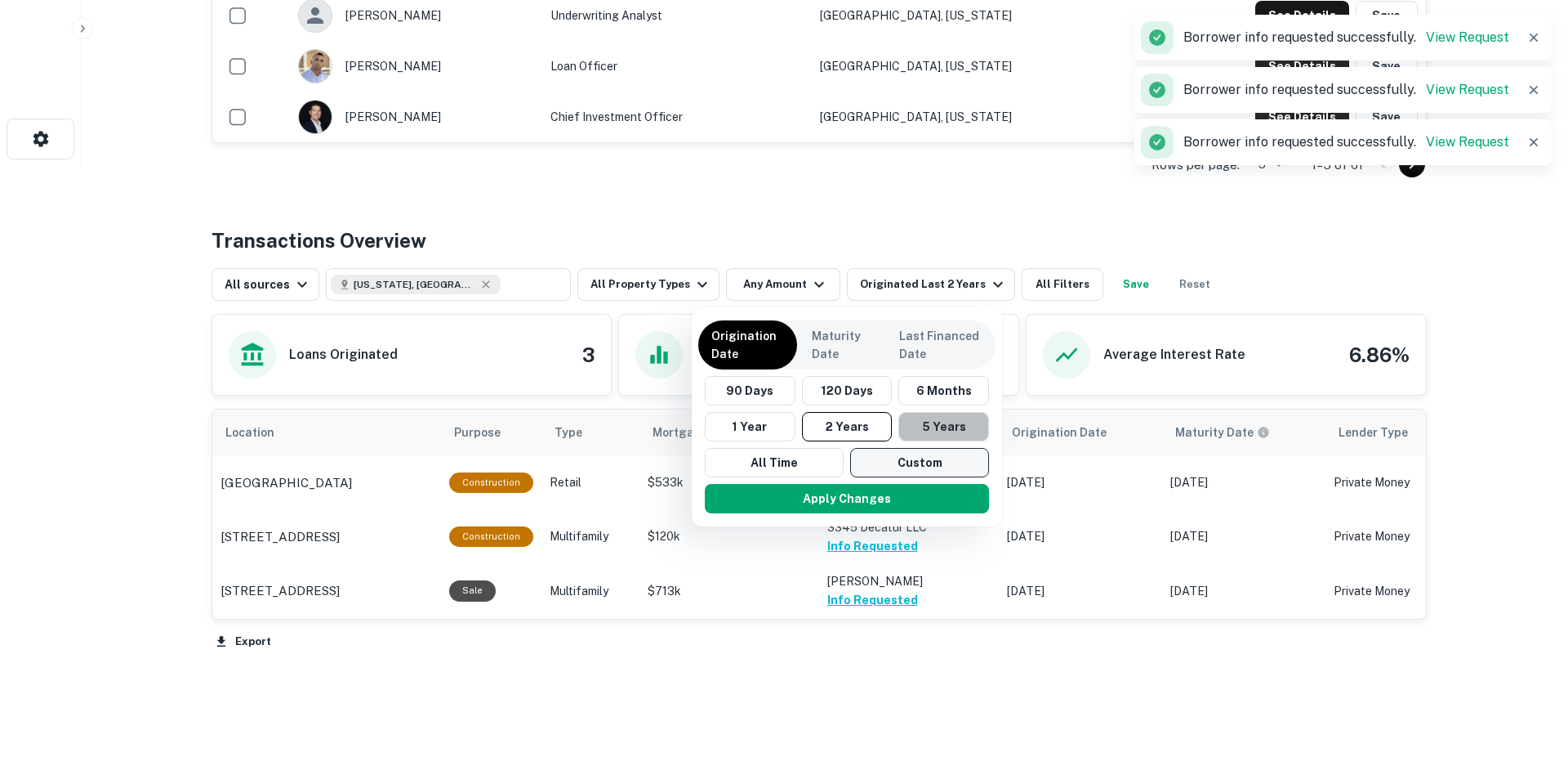
drag, startPoint x: 924, startPoint y: 435, endPoint x: 891, endPoint y: 458, distance: 40.2
click at [922, 433] on button "5 Years" at bounding box center [944, 426] width 90 height 30
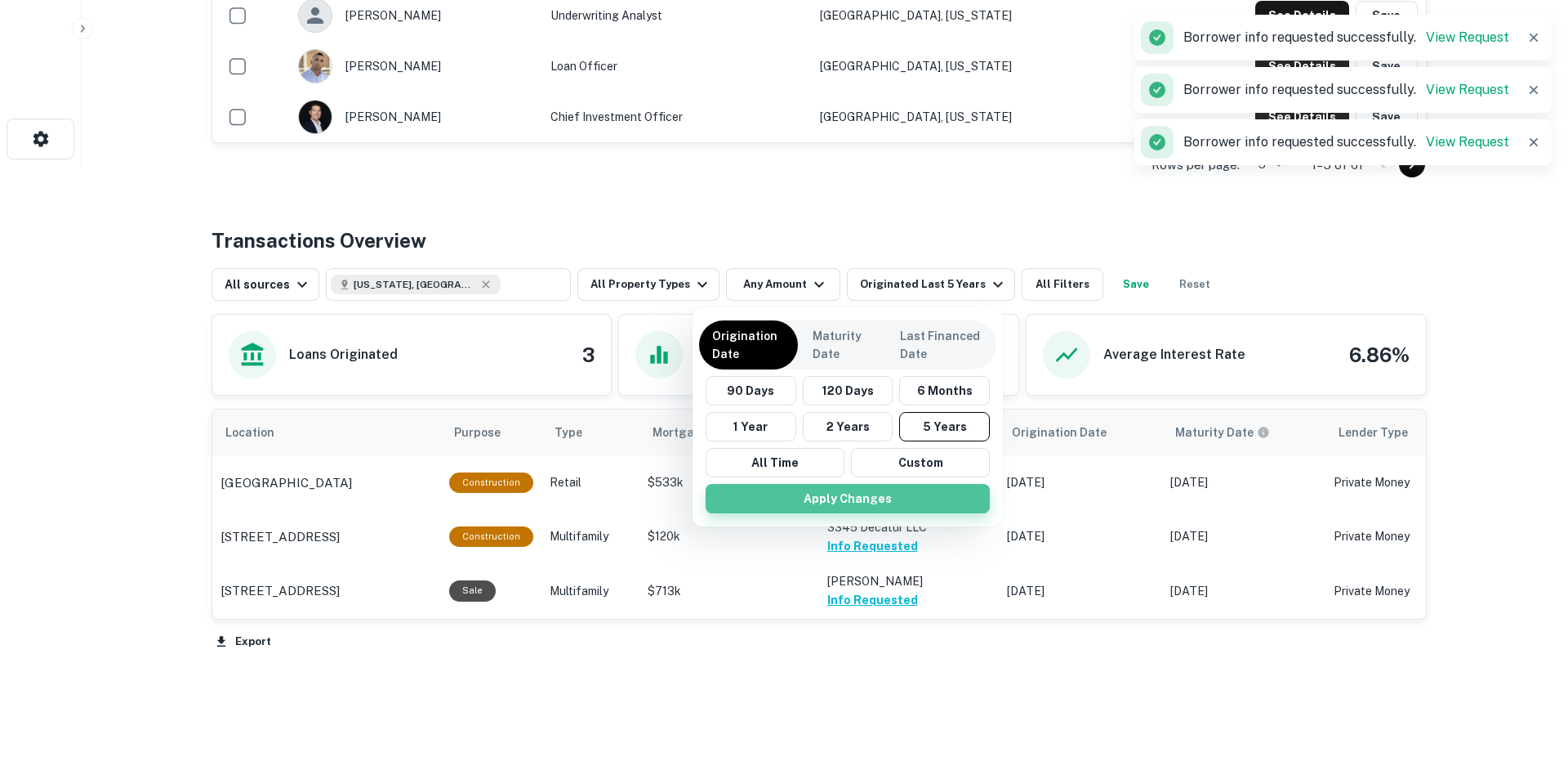
click at [881, 499] on button "Apply Changes" at bounding box center [847, 499] width 284 height 30
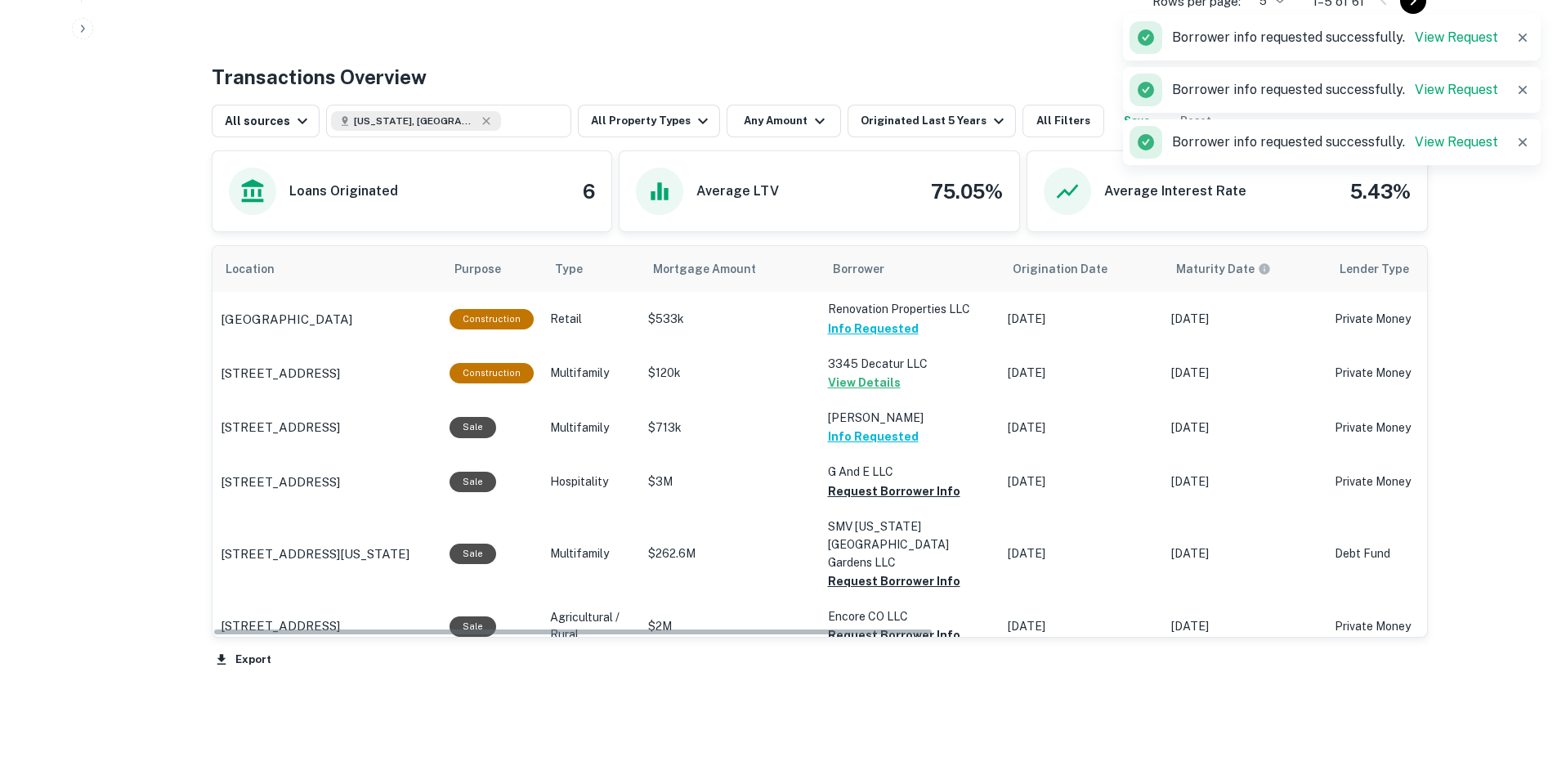
scroll to position [826, 0]
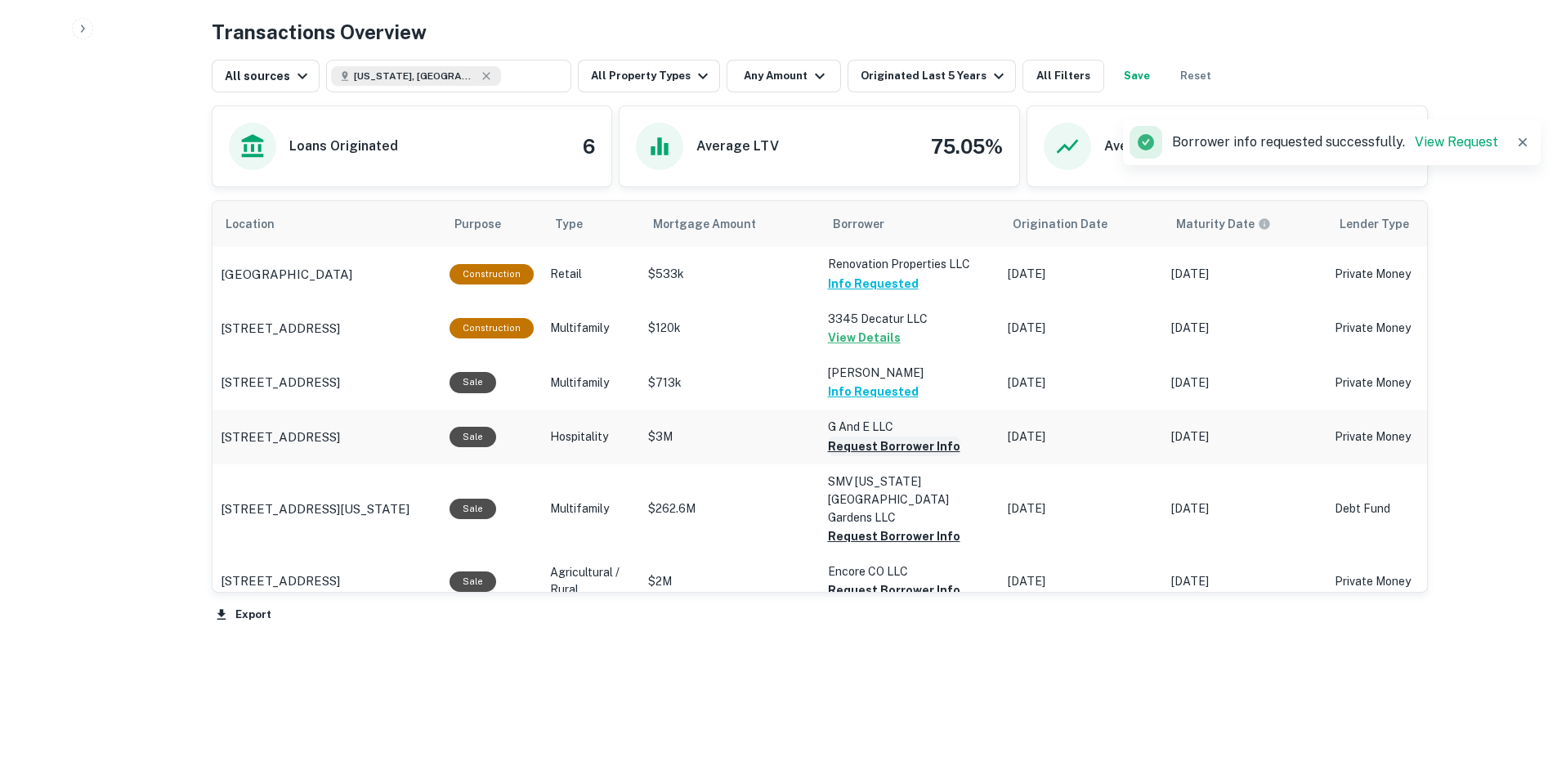
click at [876, 447] on button "Request Borrower Info" at bounding box center [894, 446] width 132 height 20
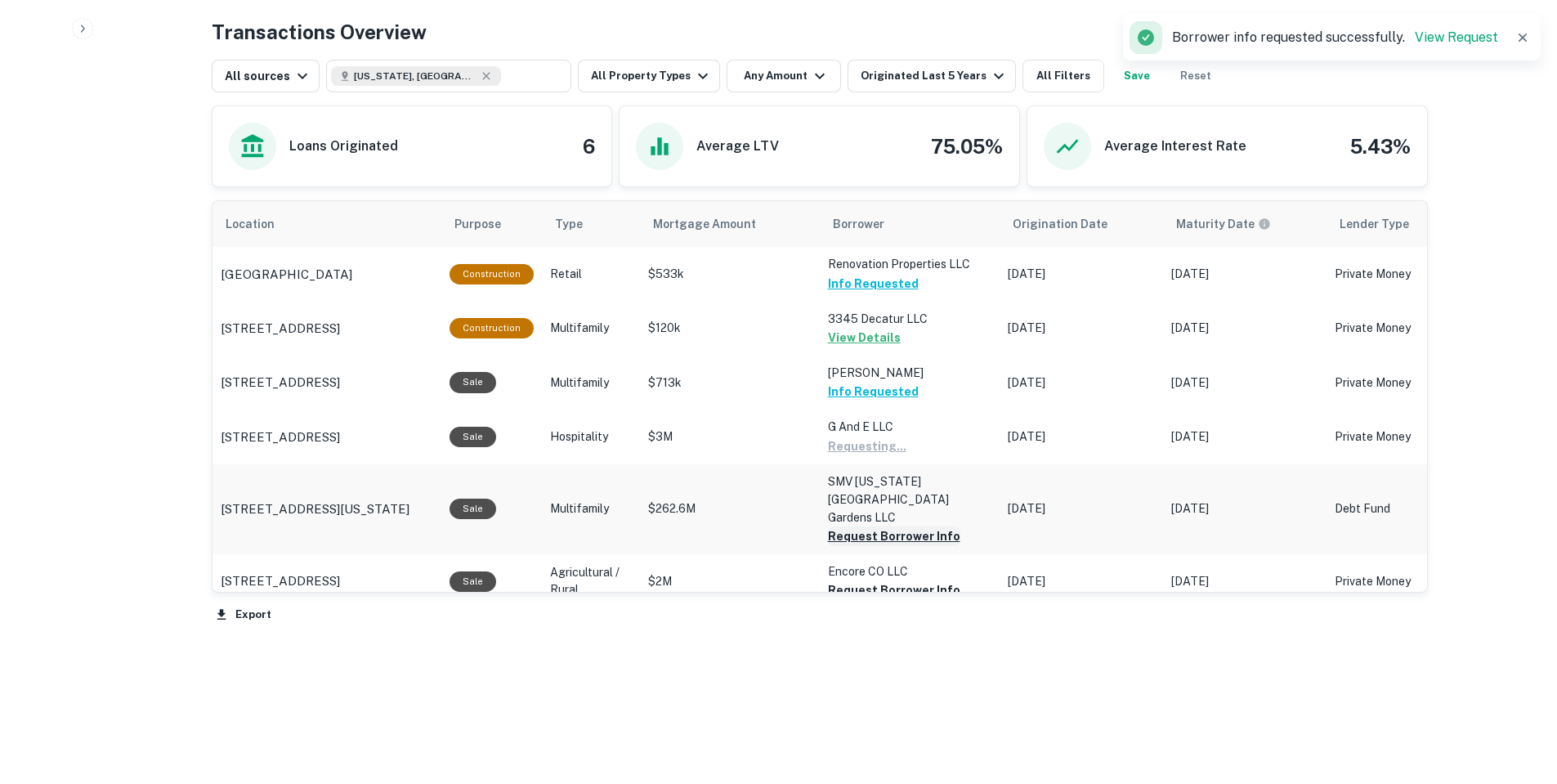
click at [871, 456] on button "Request Borrower Info" at bounding box center [867, 446] width 78 height 20
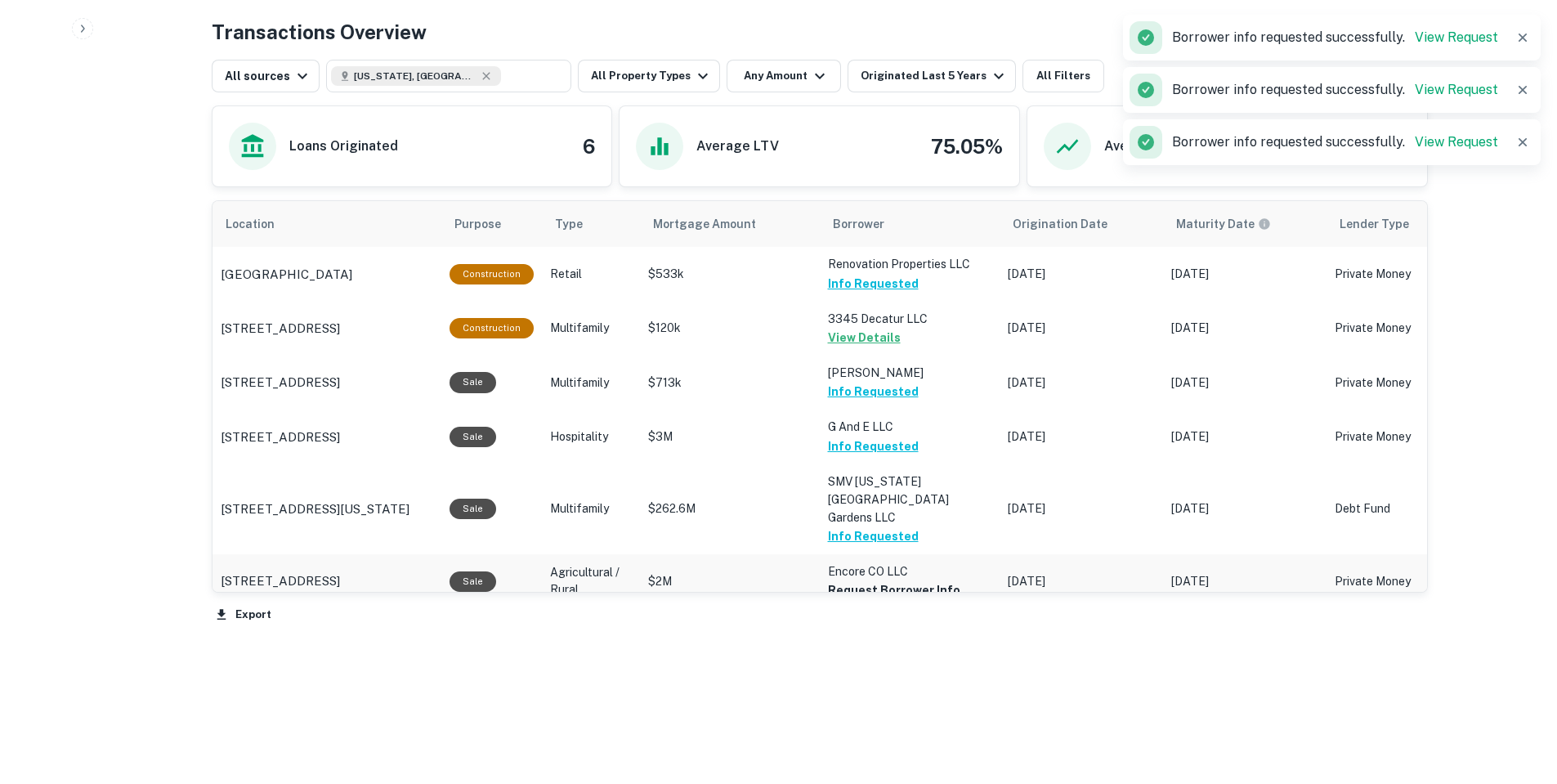
click at [880, 580] on button "Request Borrower Info" at bounding box center [894, 590] width 132 height 20
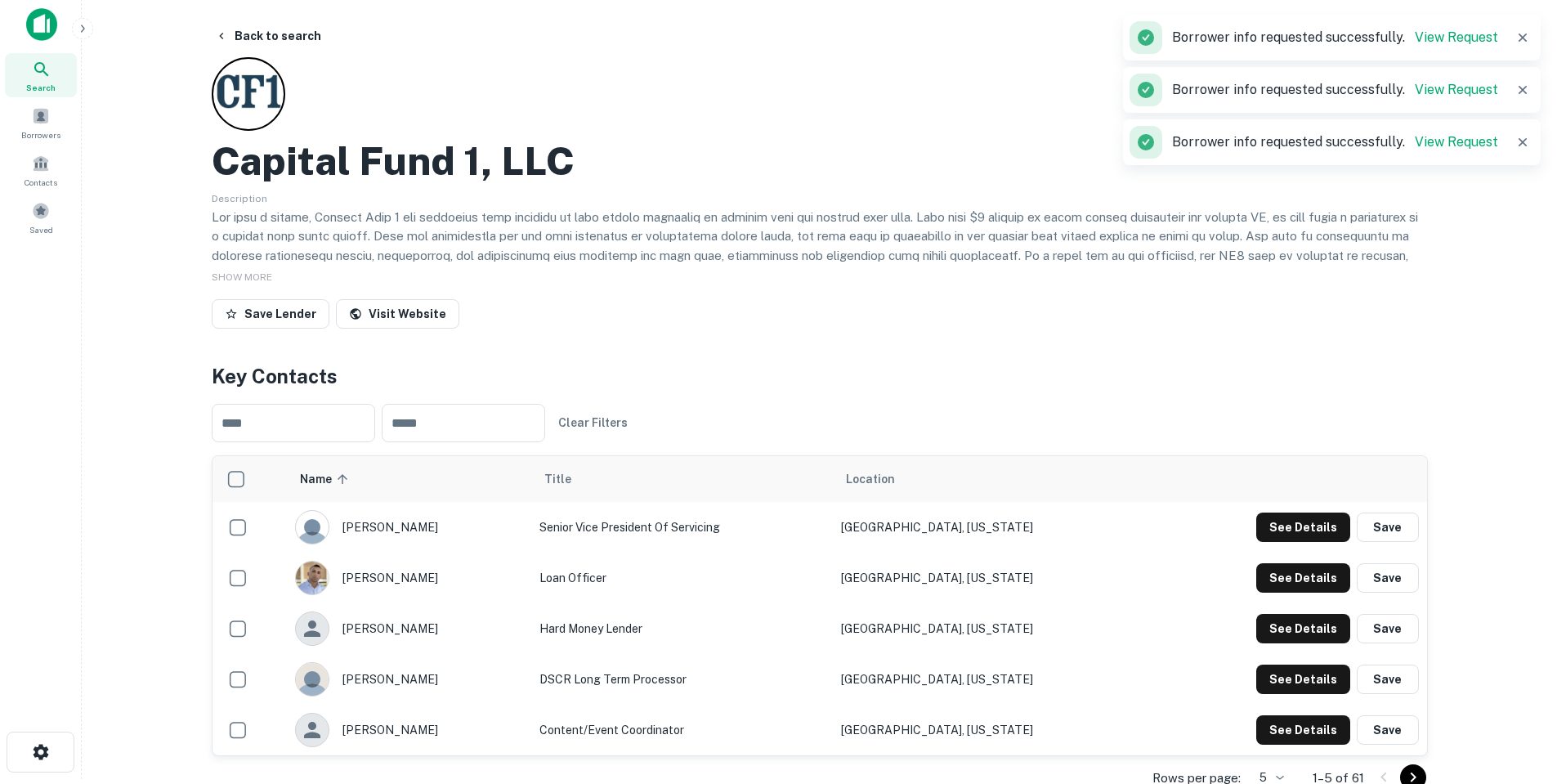
scroll to position [0, 0]
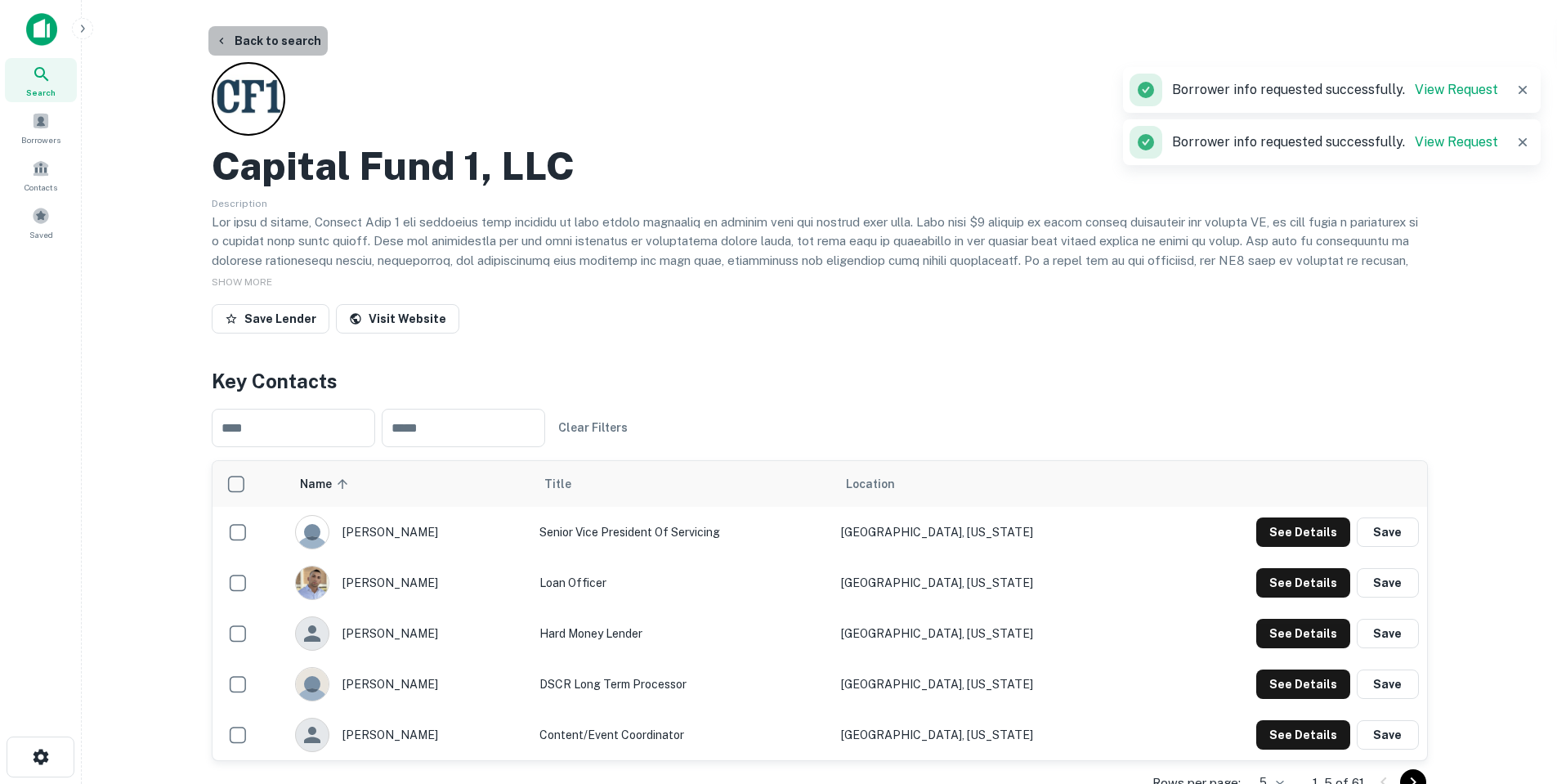
click at [285, 43] on button "Back to search" at bounding box center [267, 41] width 119 height 30
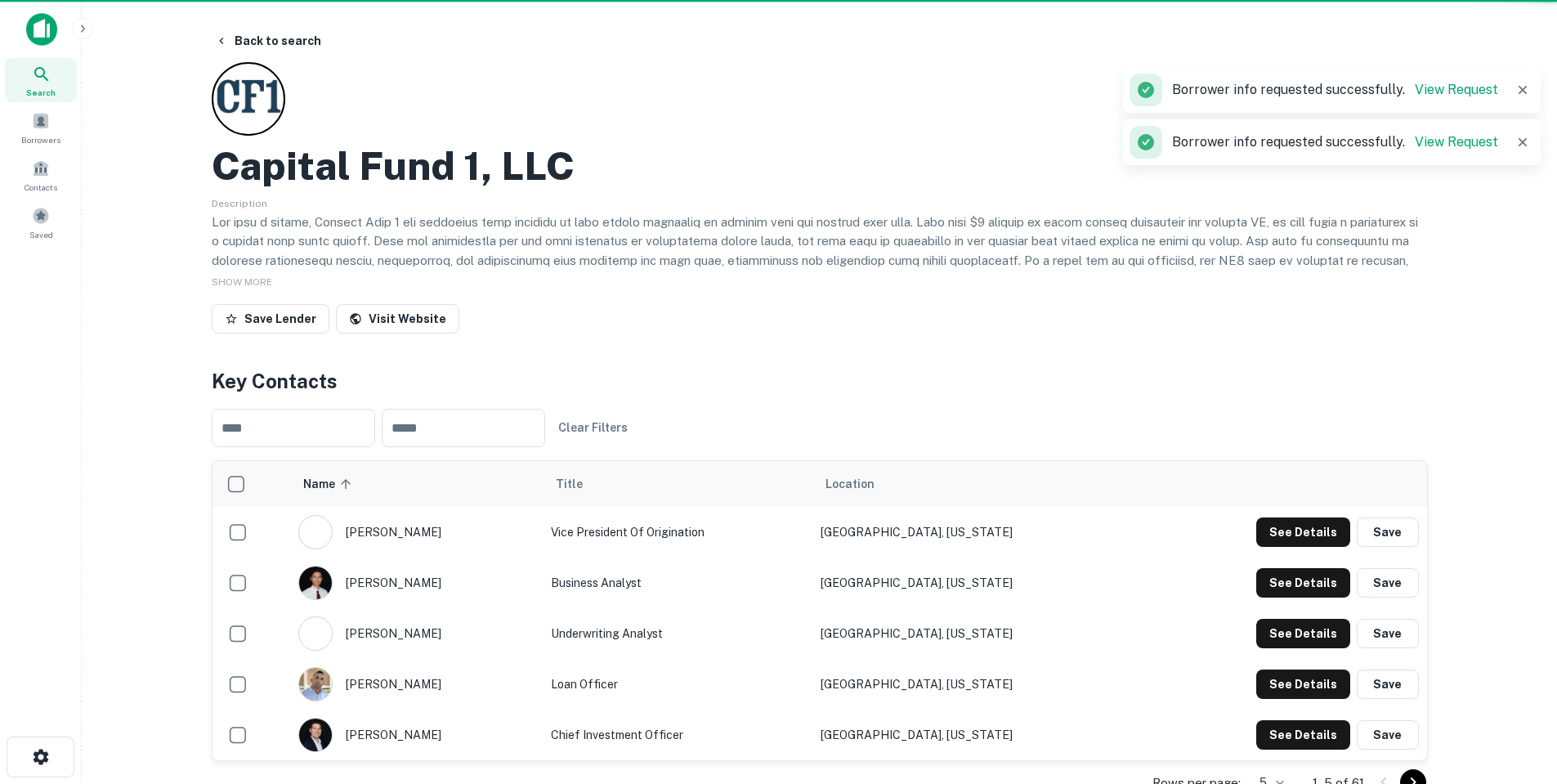
scroll to position [618, 0]
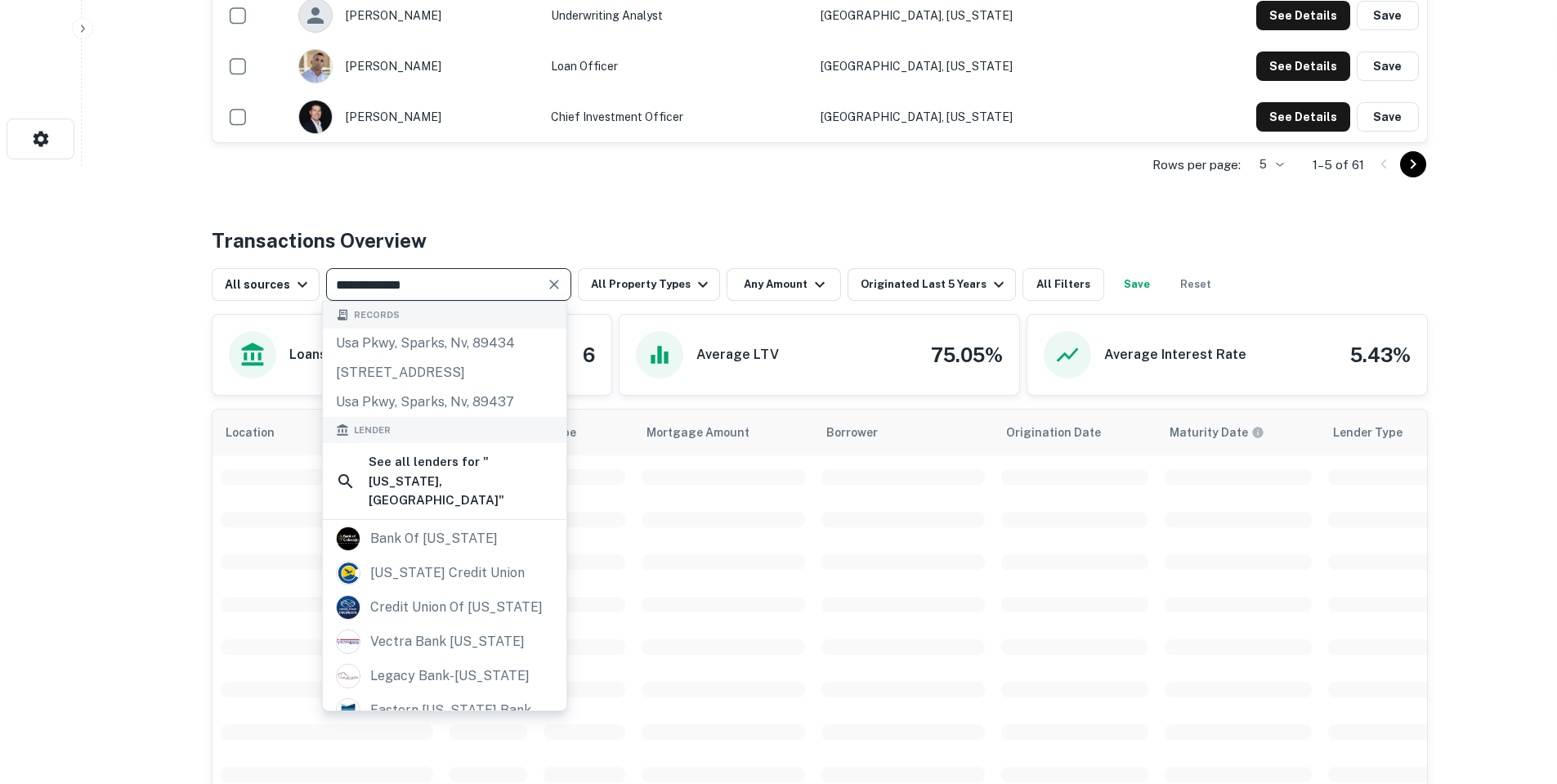
click at [467, 289] on input "**********" at bounding box center [434, 285] width 208 height 23
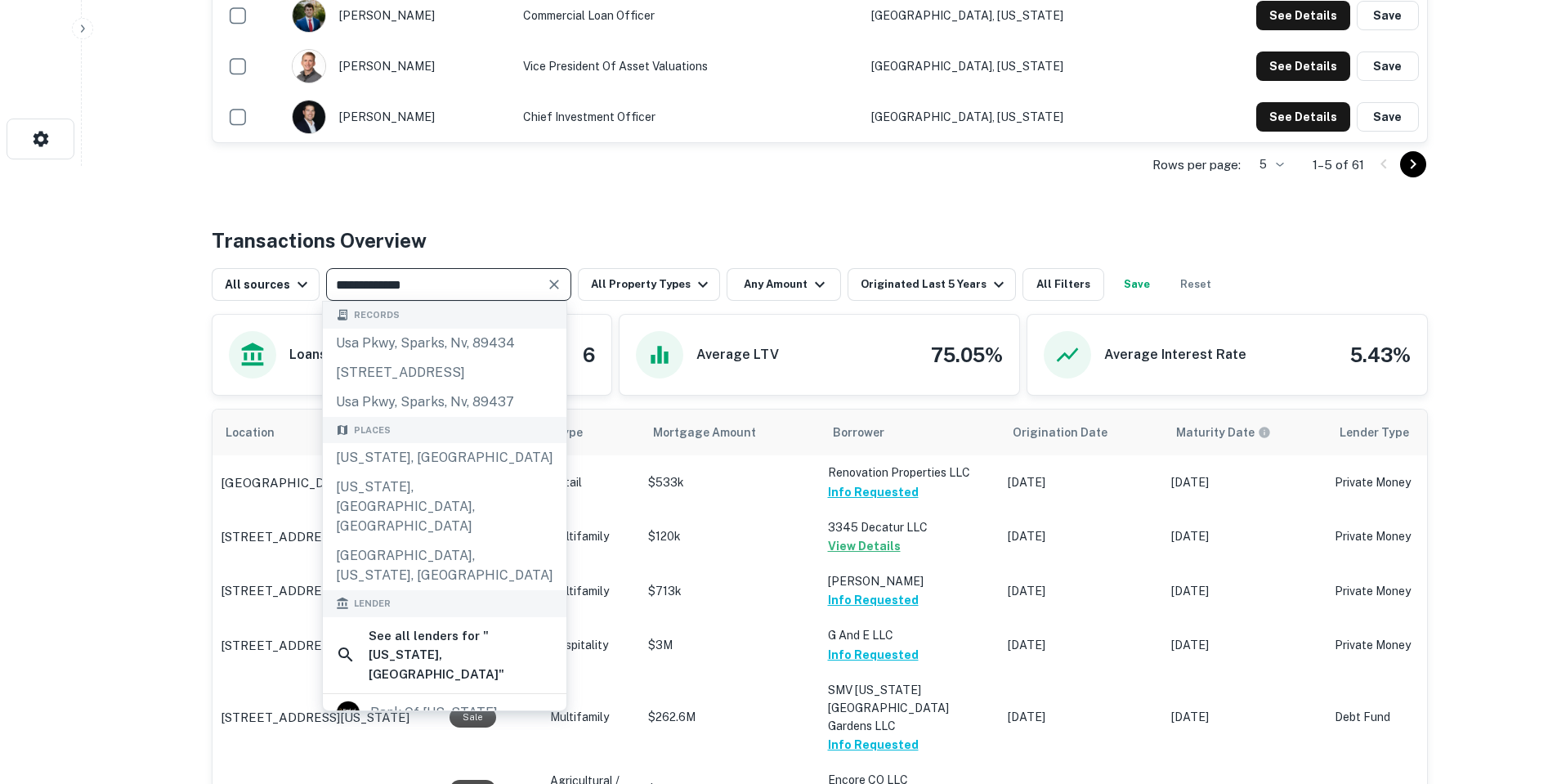
click at [467, 289] on input "**********" at bounding box center [434, 285] width 208 height 23
type input "**********"
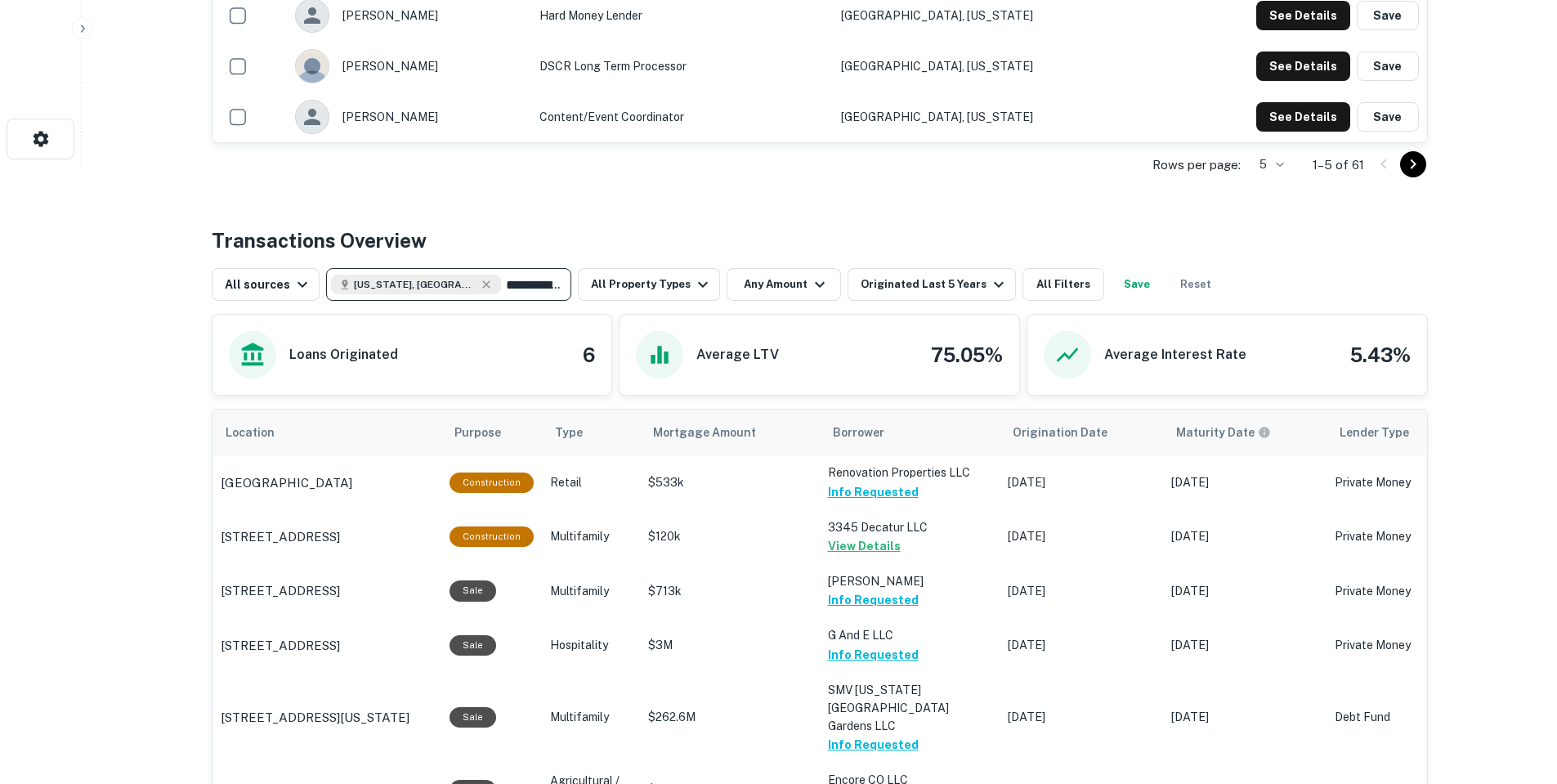
click at [501, 275] on input "**********" at bounding box center [533, 285] width 63 height 23
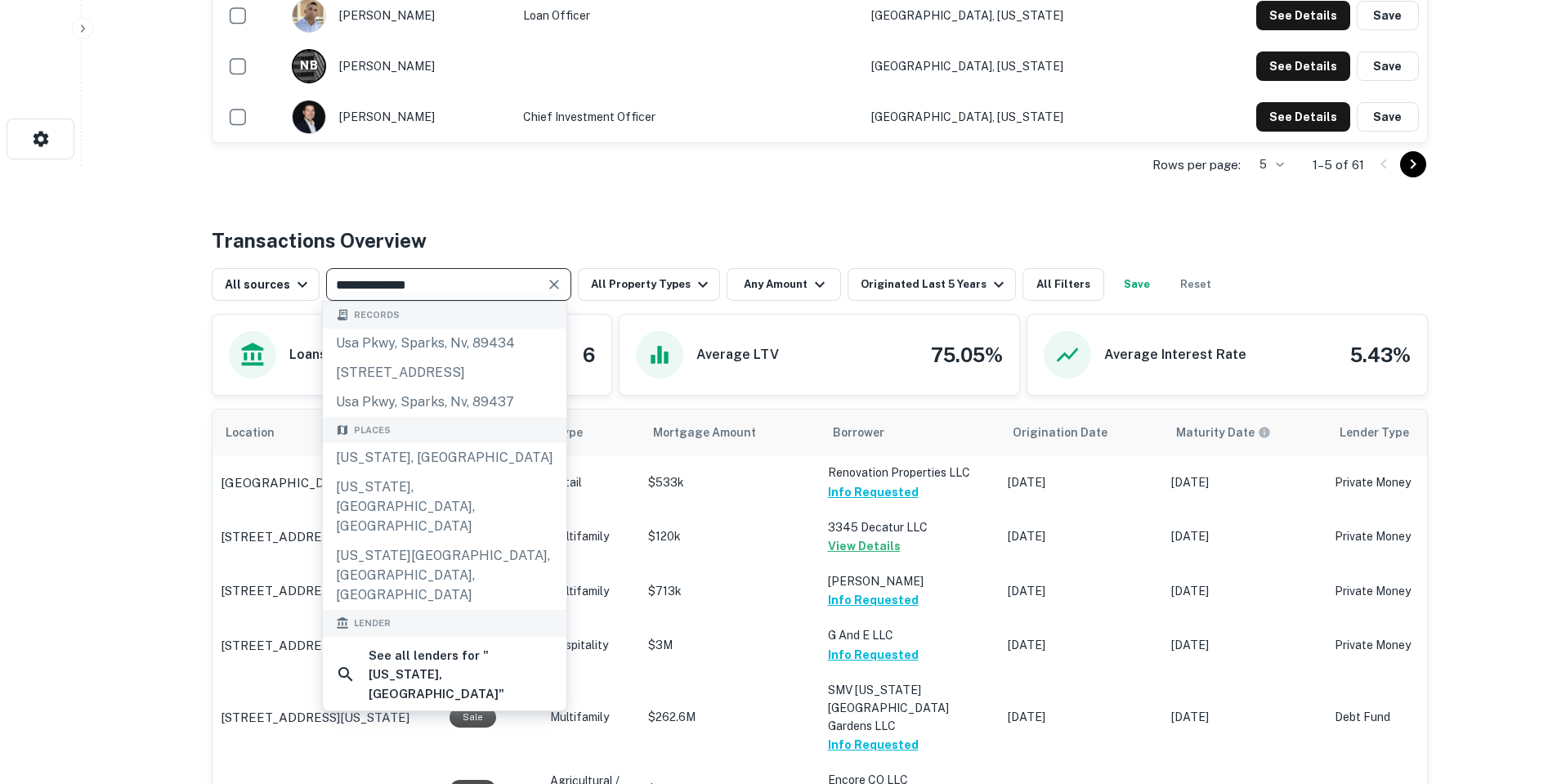
type input "**********"
drag, startPoint x: 140, startPoint y: 378, endPoint x: 147, endPoint y: 372, distance: 9.2
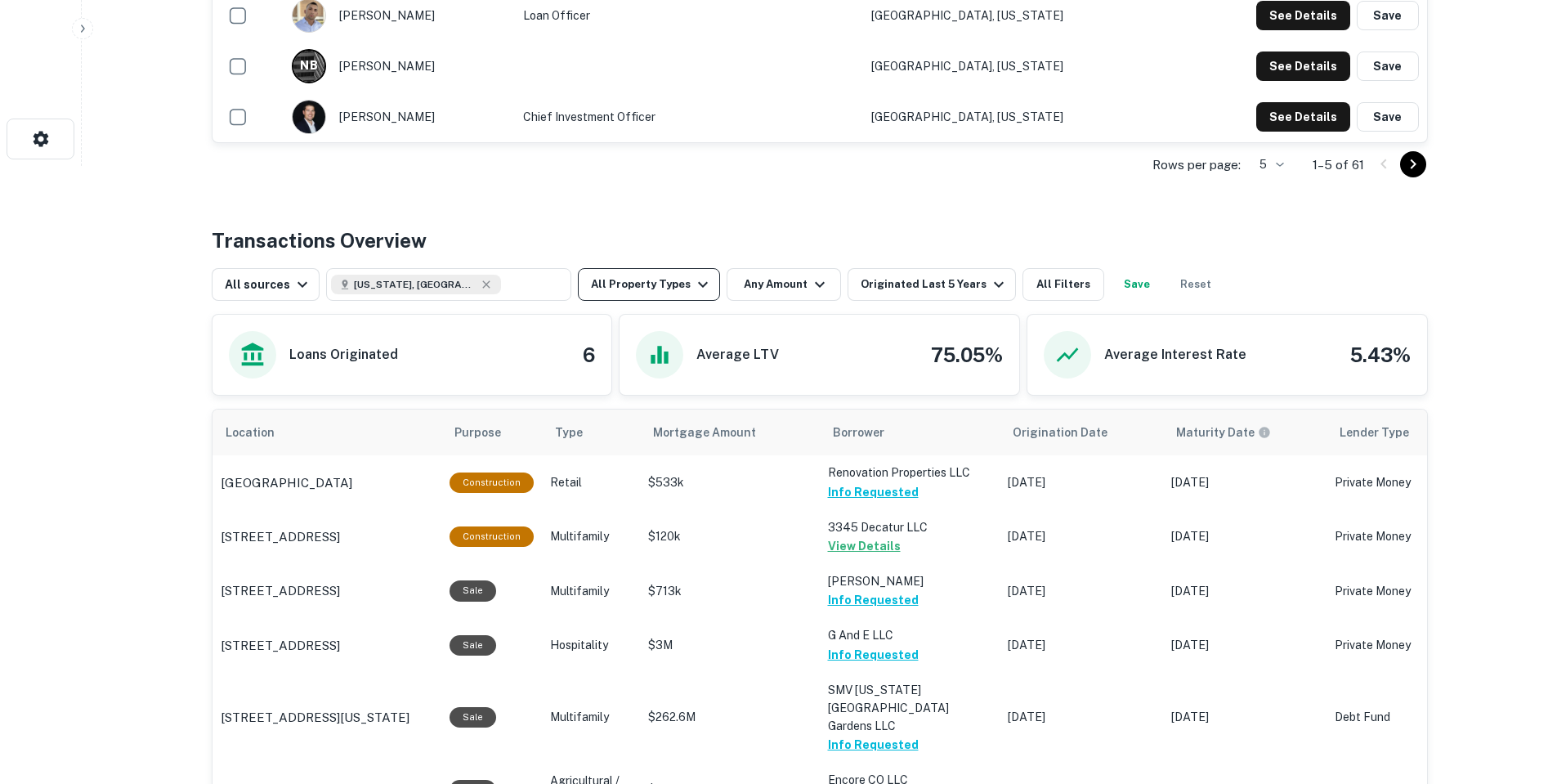
drag, startPoint x: 610, startPoint y: 254, endPoint x: 575, endPoint y: 271, distance: 38.9
click at [609, 258] on div "Transactions Overview All sources Colorado, USA ​ All Property Types Any Amount…" at bounding box center [819, 530] width 1216 height 610
drag, startPoint x: 472, startPoint y: 303, endPoint x: 474, endPoint y: 292, distance: 11.2
click at [471, 302] on div "Transactions Overview All sources Colorado, USA ​ All Property Types Any Amount…" at bounding box center [819, 530] width 1216 height 610
click at [501, 290] on input "**********" at bounding box center [533, 285] width 63 height 23
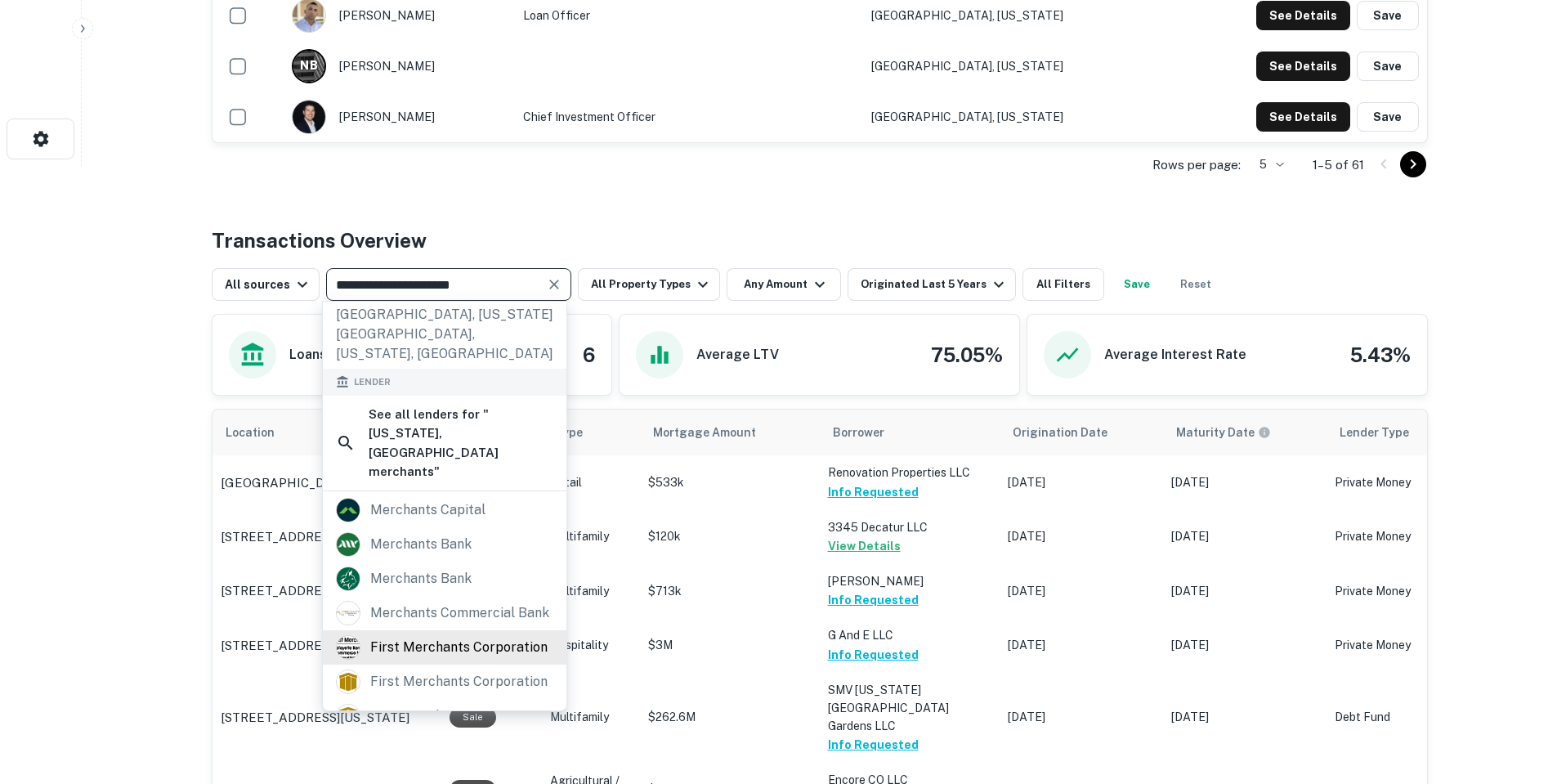
scroll to position [225, 0]
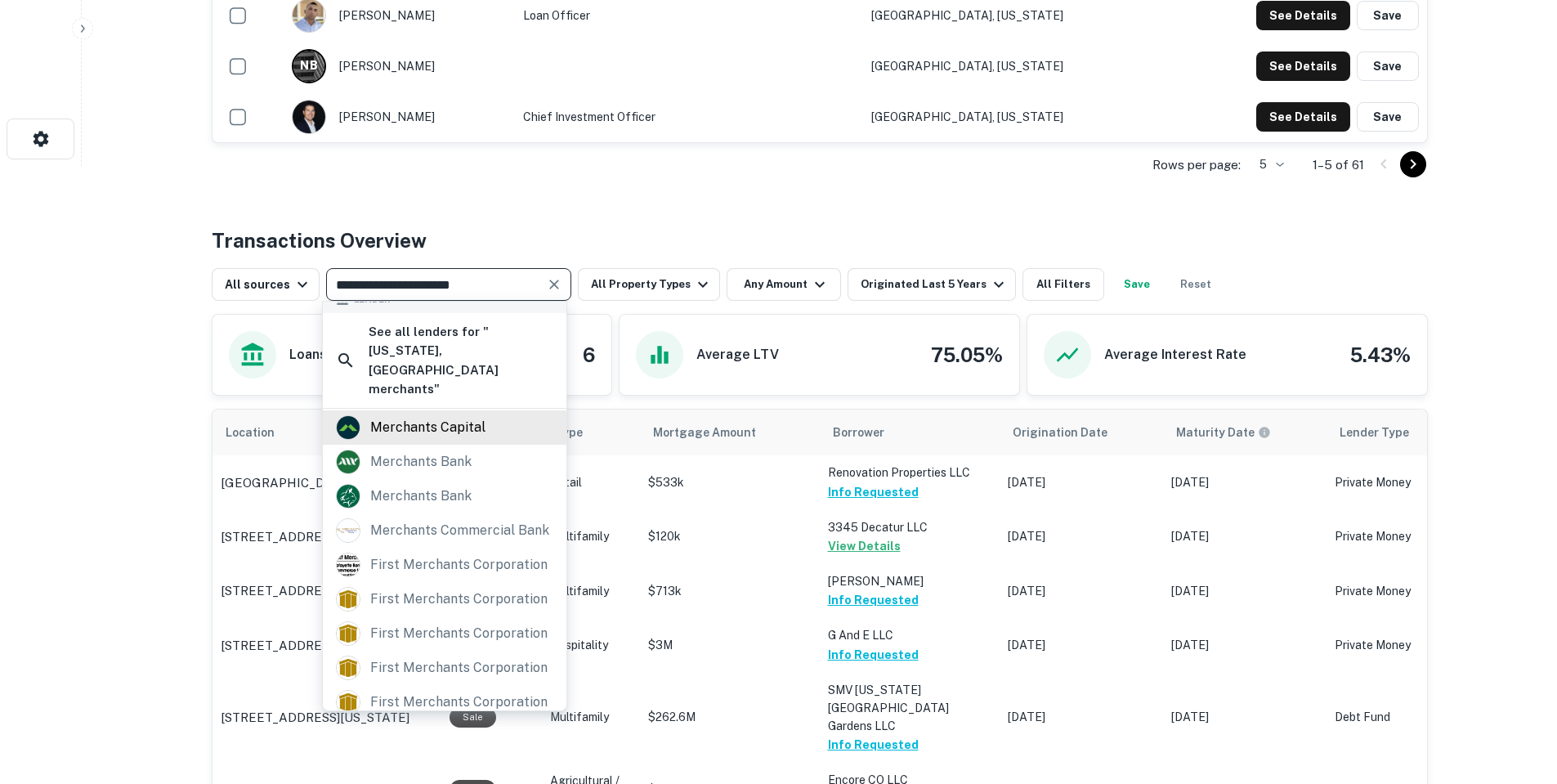
type input "**********"
click at [486, 415] on div "merchants capital" at bounding box center [445, 427] width 218 height 24
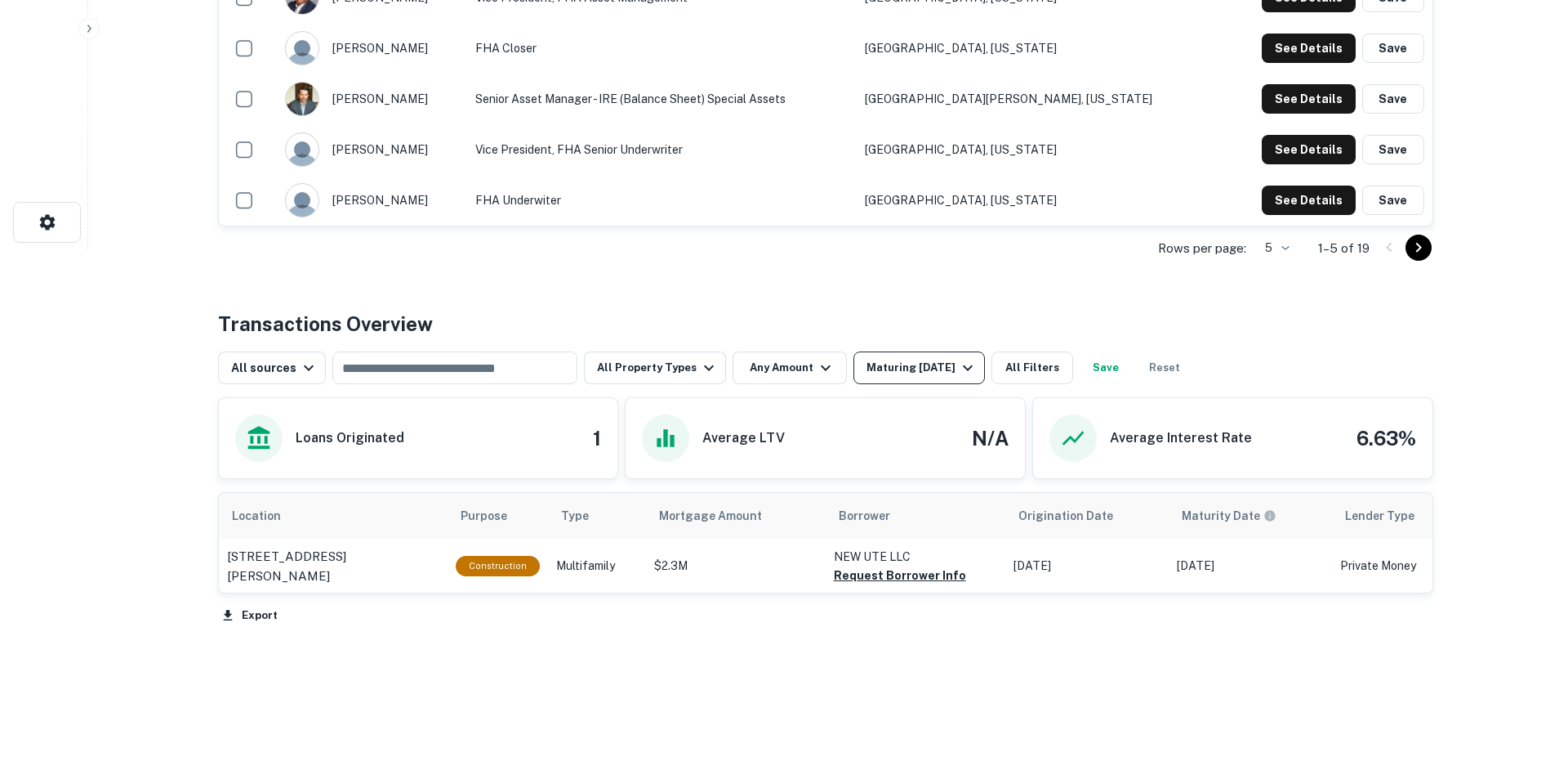
scroll to position [535, 0]
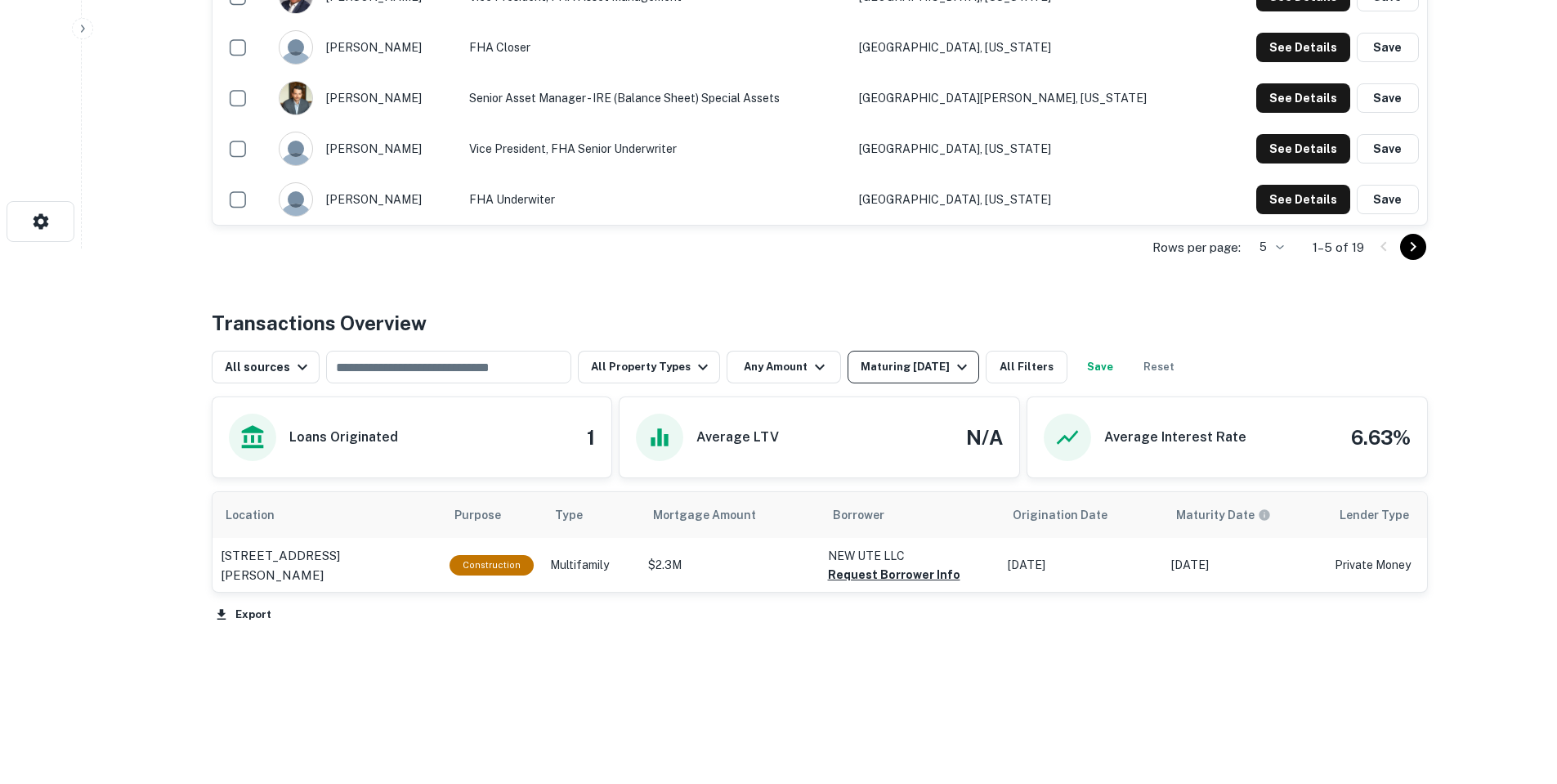
click at [897, 372] on div "Maturing In 1 Year" at bounding box center [916, 366] width 111 height 20
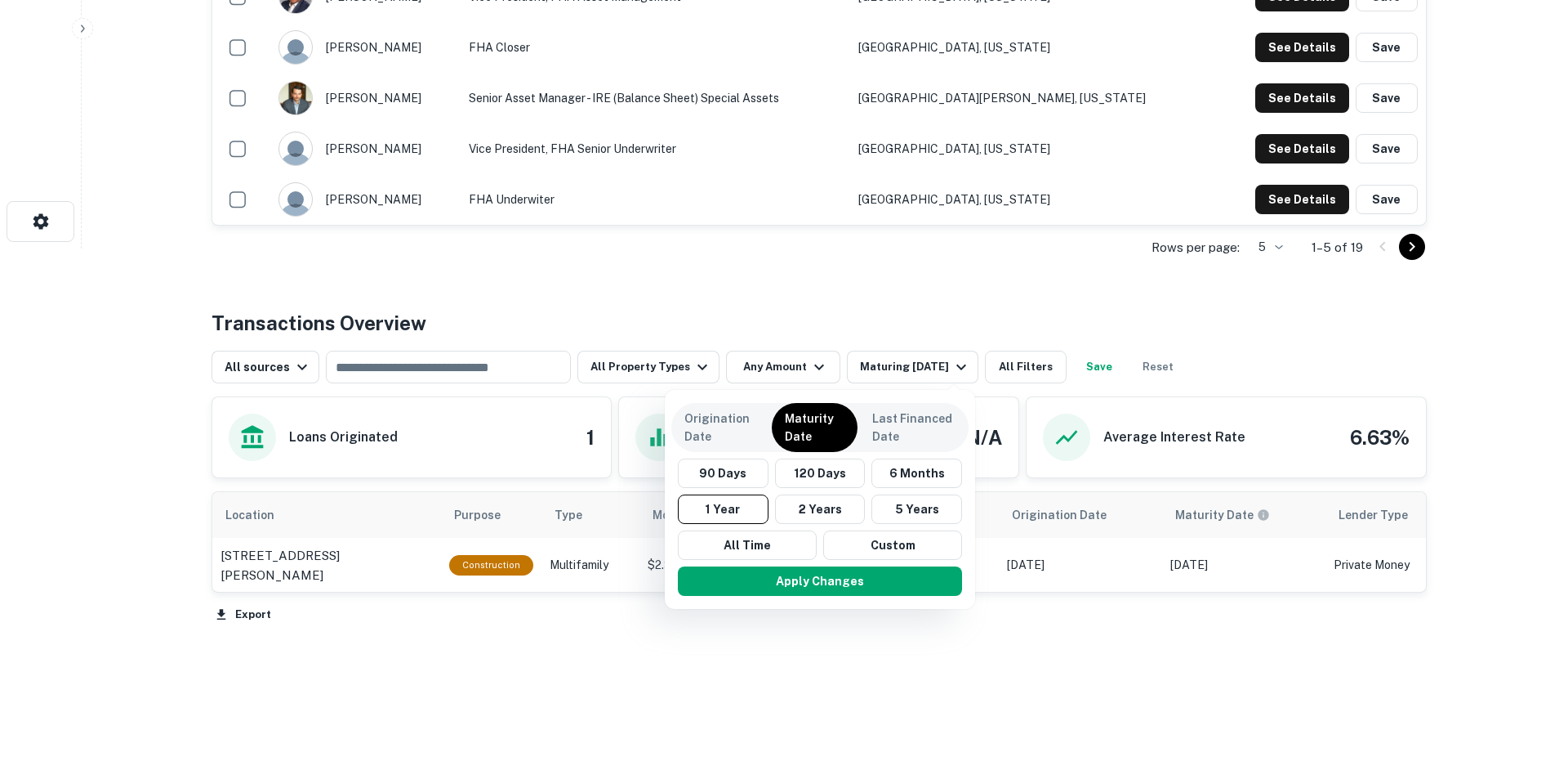
drag, startPoint x: 691, startPoint y: 700, endPoint x: 910, endPoint y: 633, distance: 229.0
click at [701, 698] on div at bounding box center [784, 392] width 1568 height 784
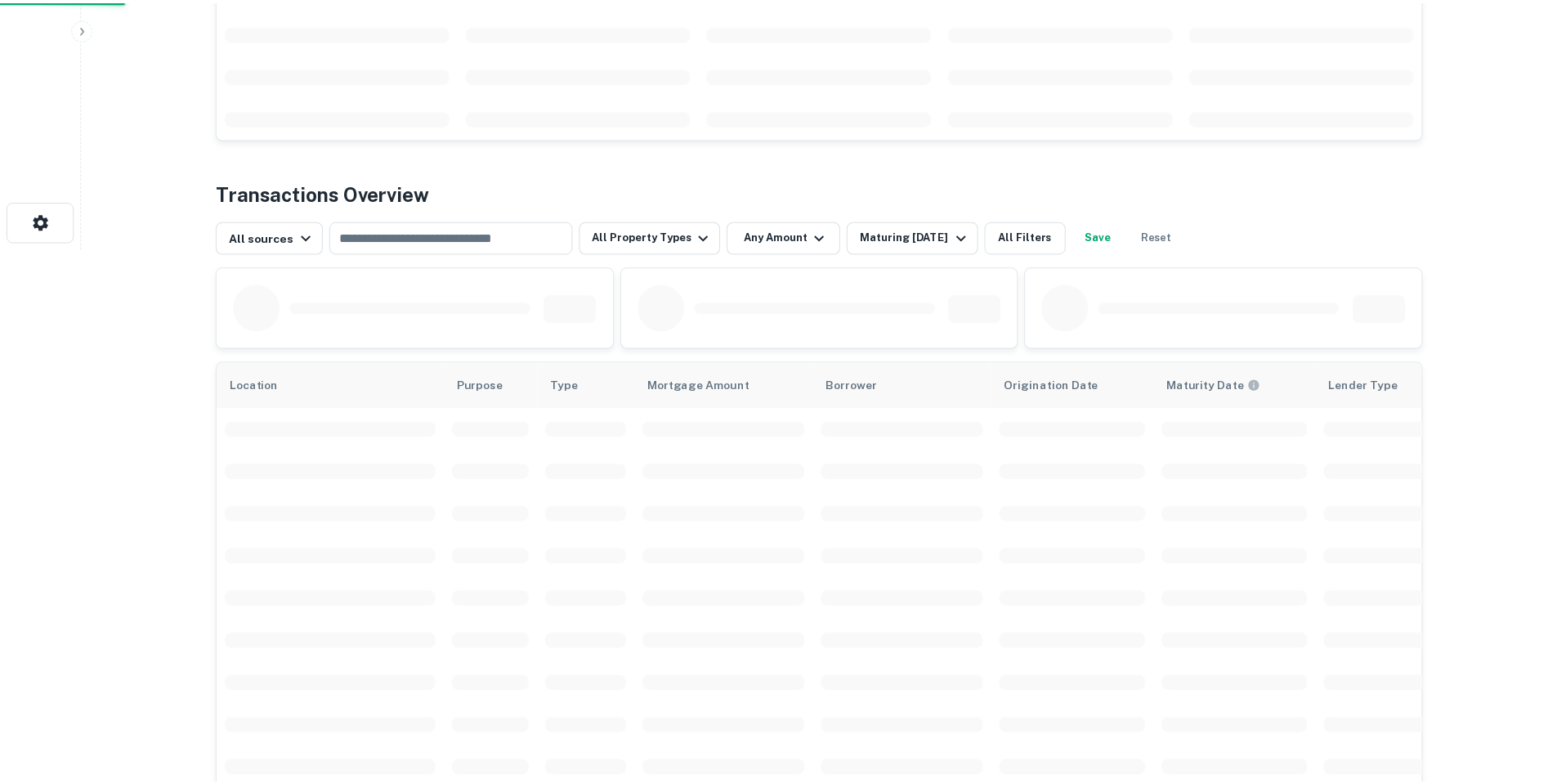
scroll to position [492, 0]
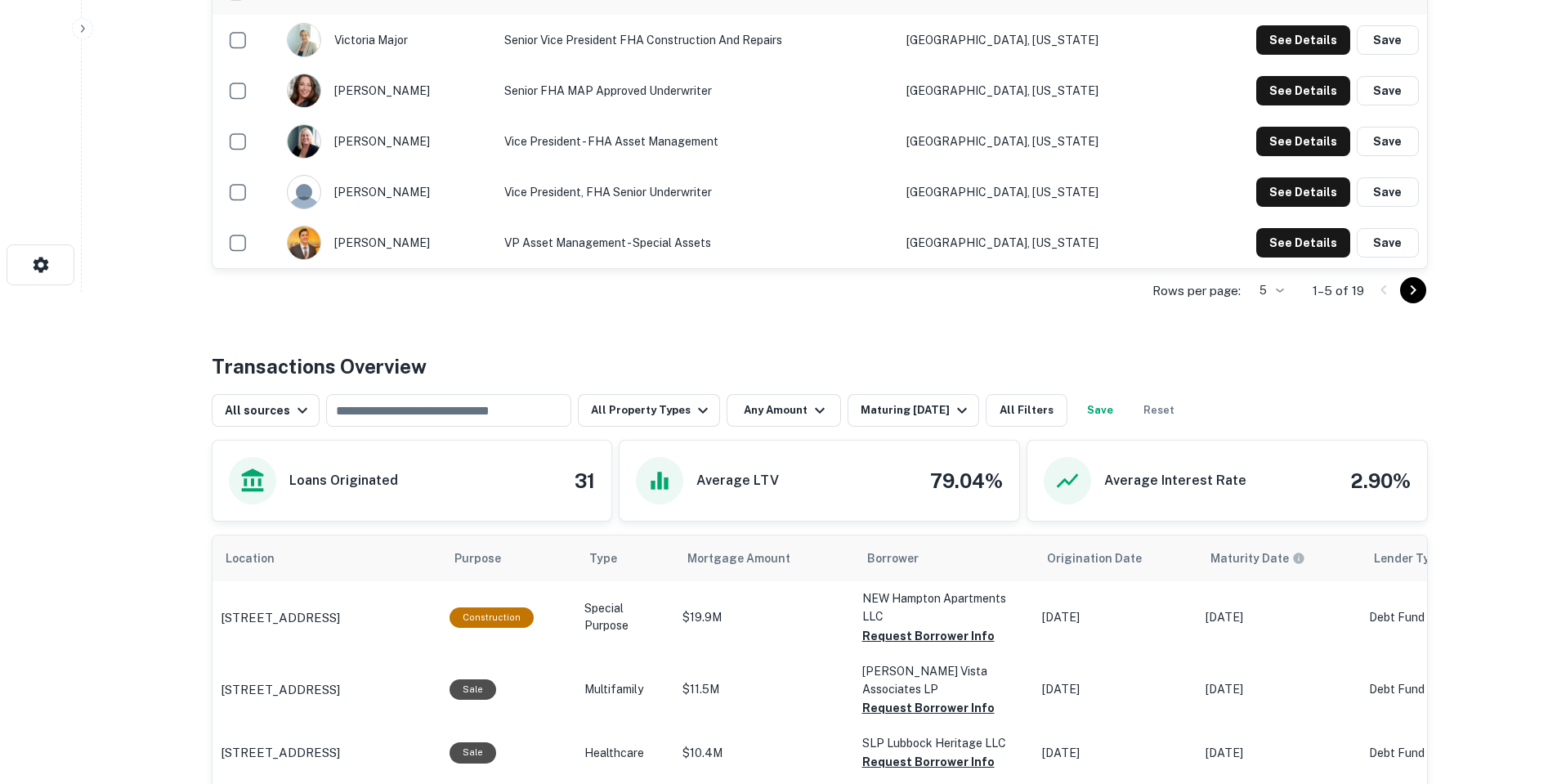
click at [921, 289] on div "Rows per page: 5 * 1–5 of 19" at bounding box center [819, 291] width 1216 height 44
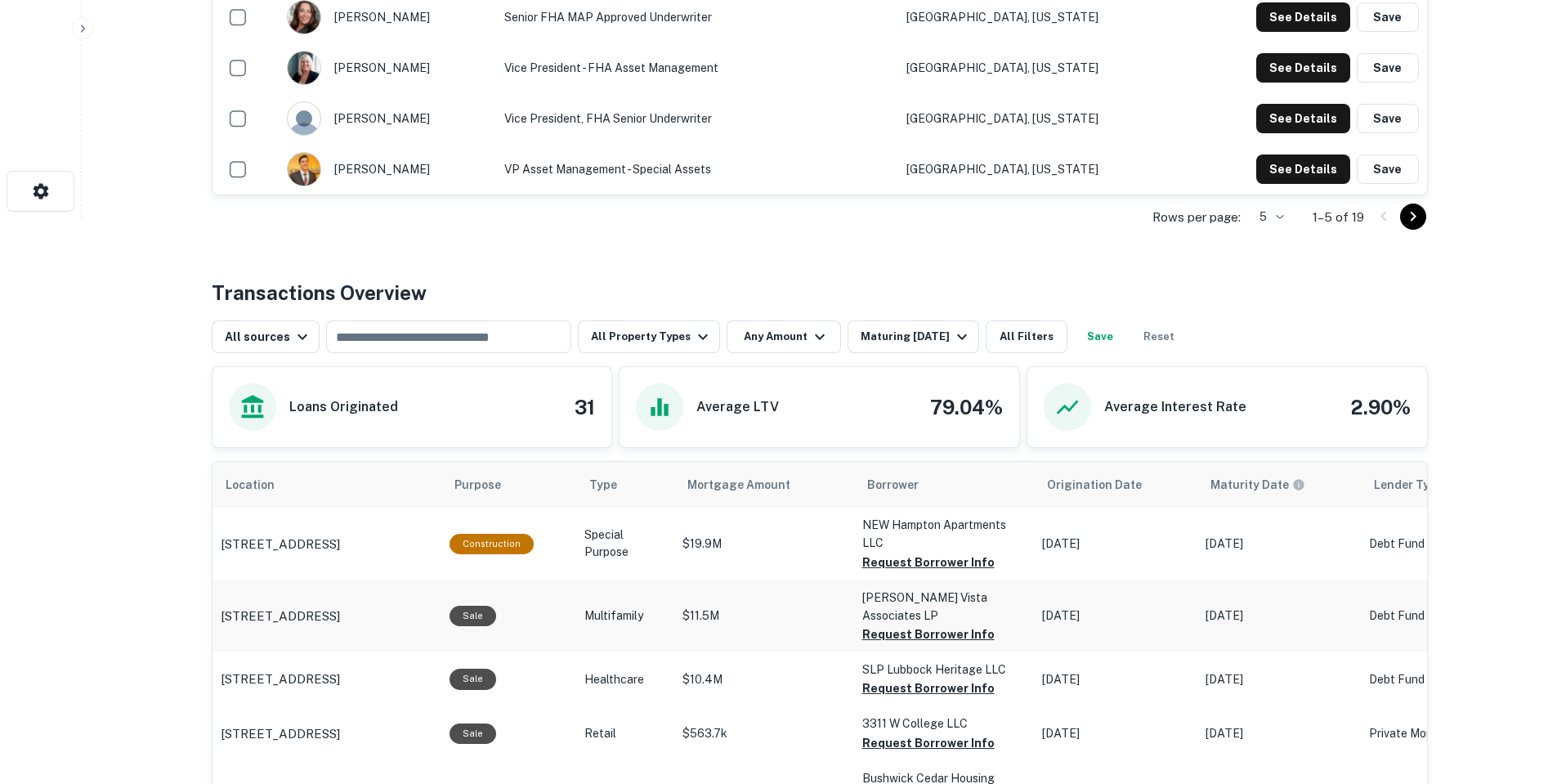
scroll to position [655, 0]
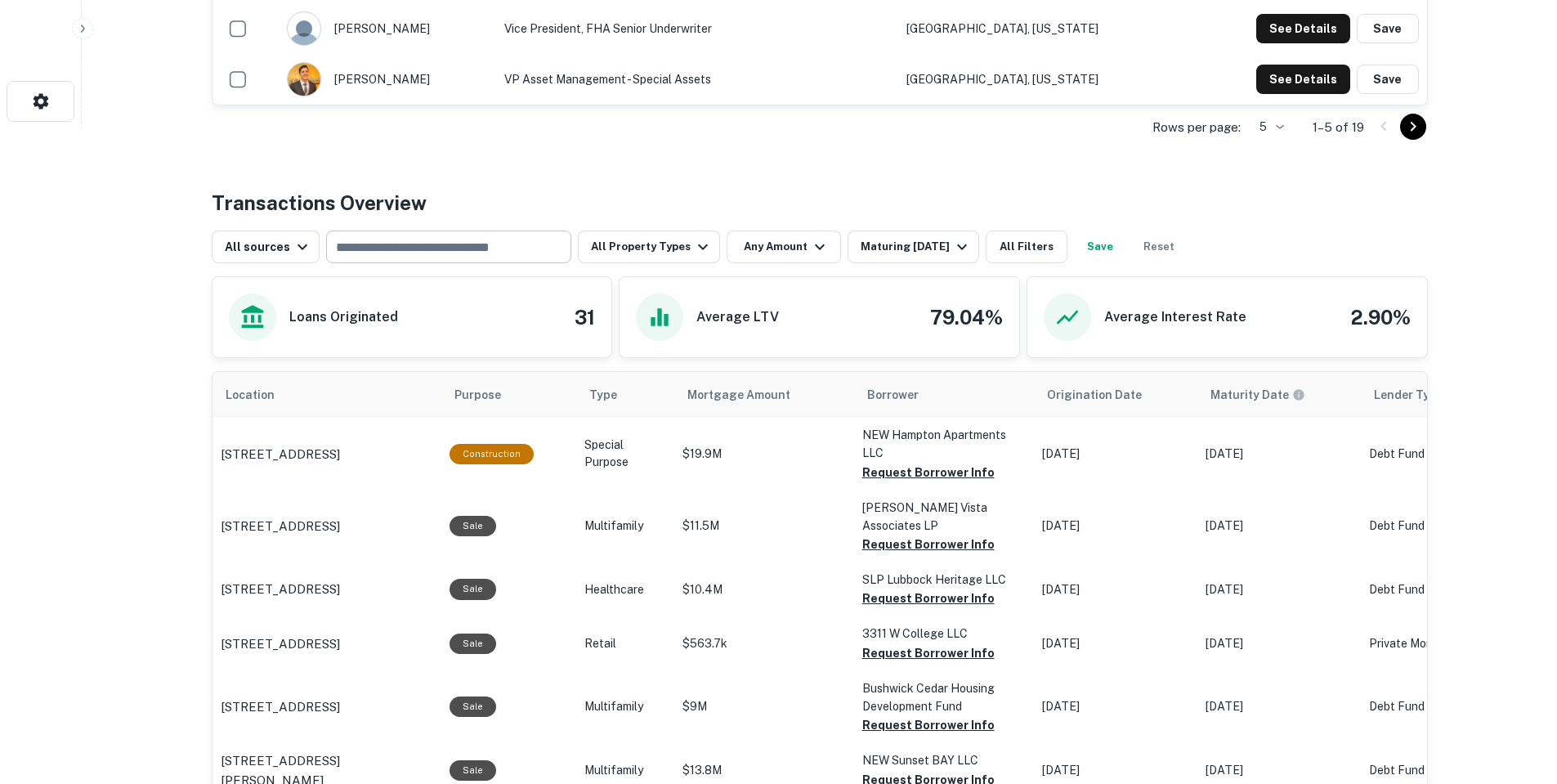
click at [514, 259] on div "​" at bounding box center [449, 247] width 245 height 33
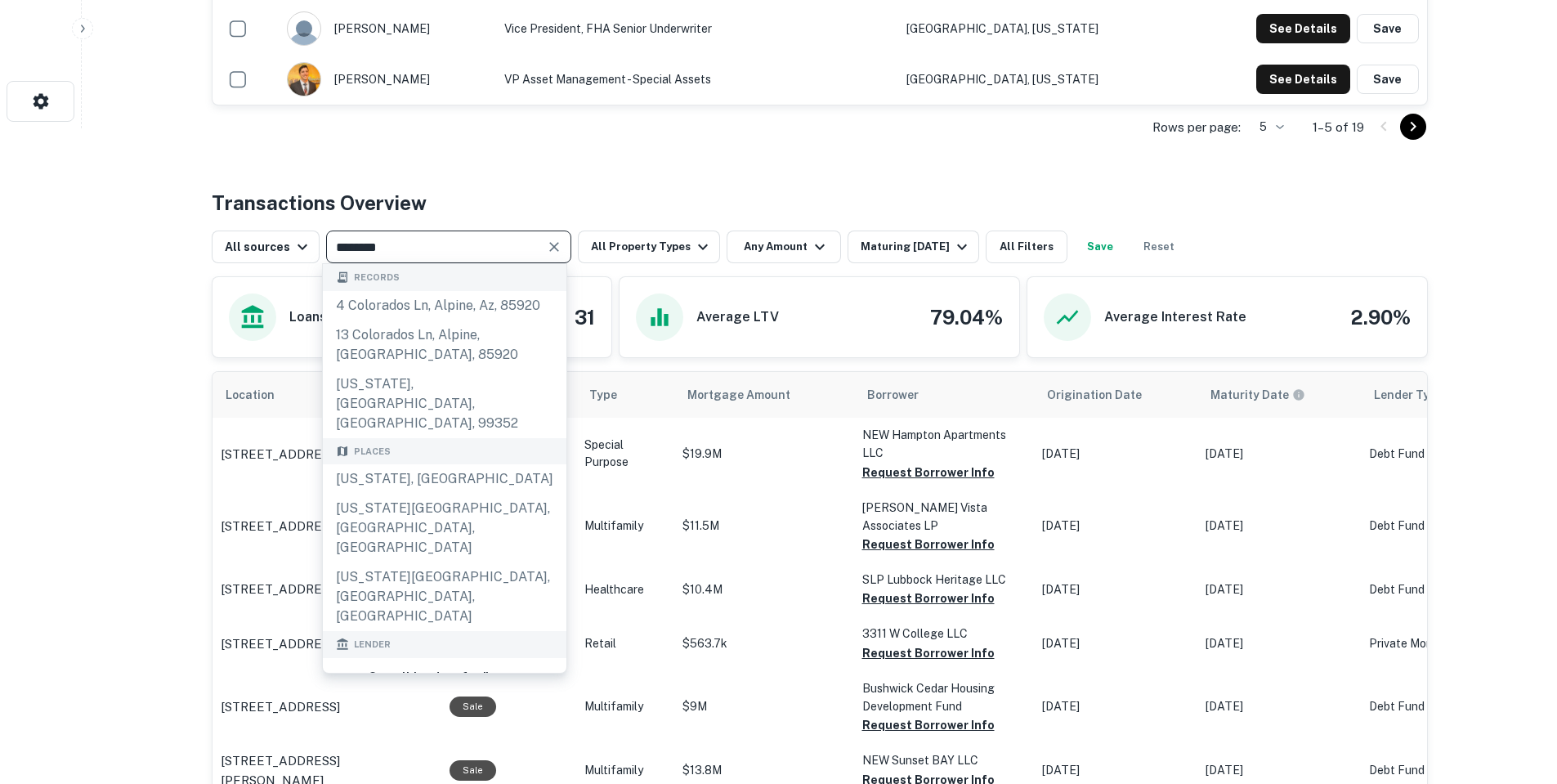
type input "********"
click at [401, 444] on div "Places" at bounding box center [445, 451] width 244 height 27
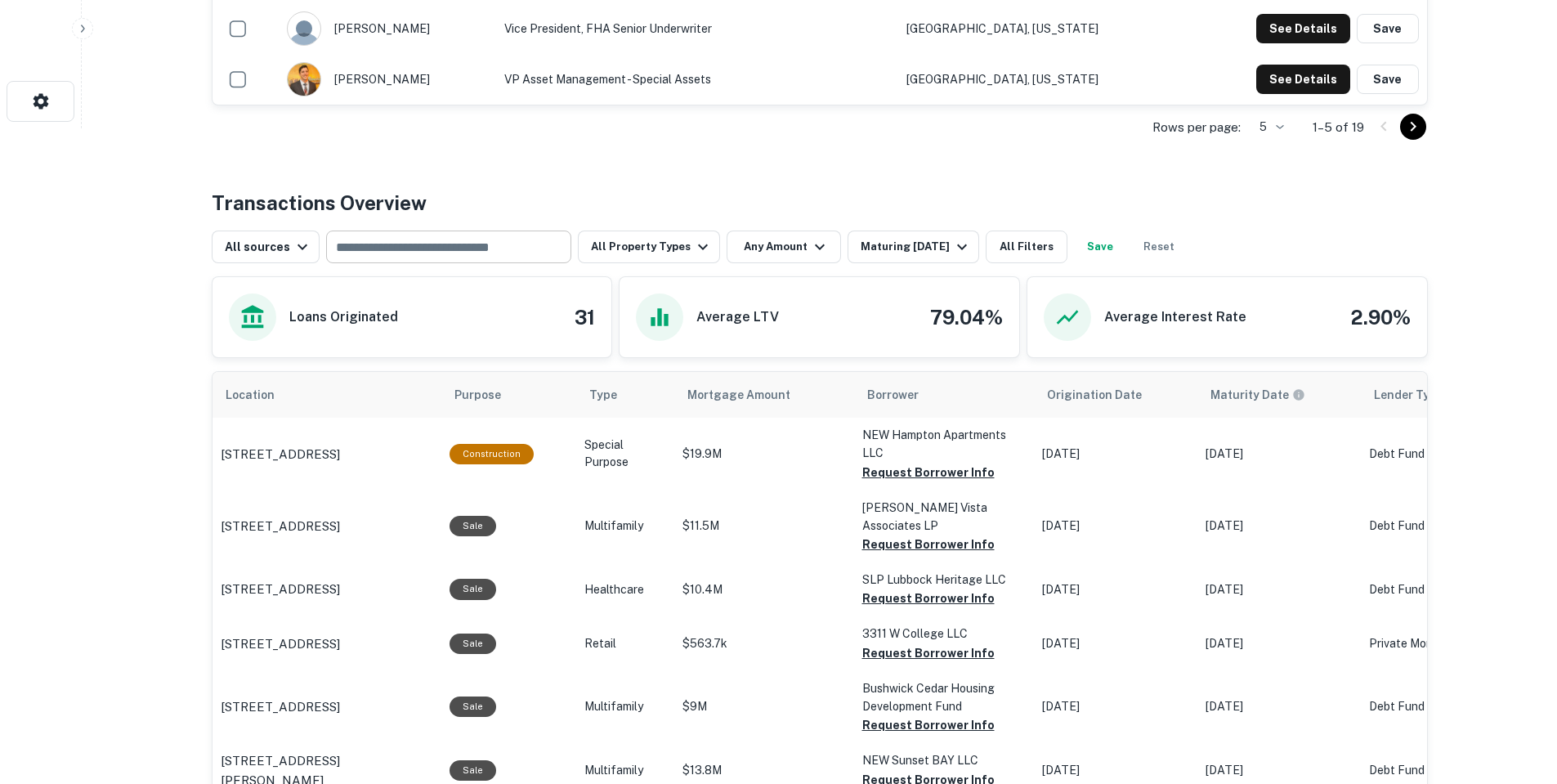
click at [406, 249] on input "text" at bounding box center [447, 246] width 233 height 23
type input "********"
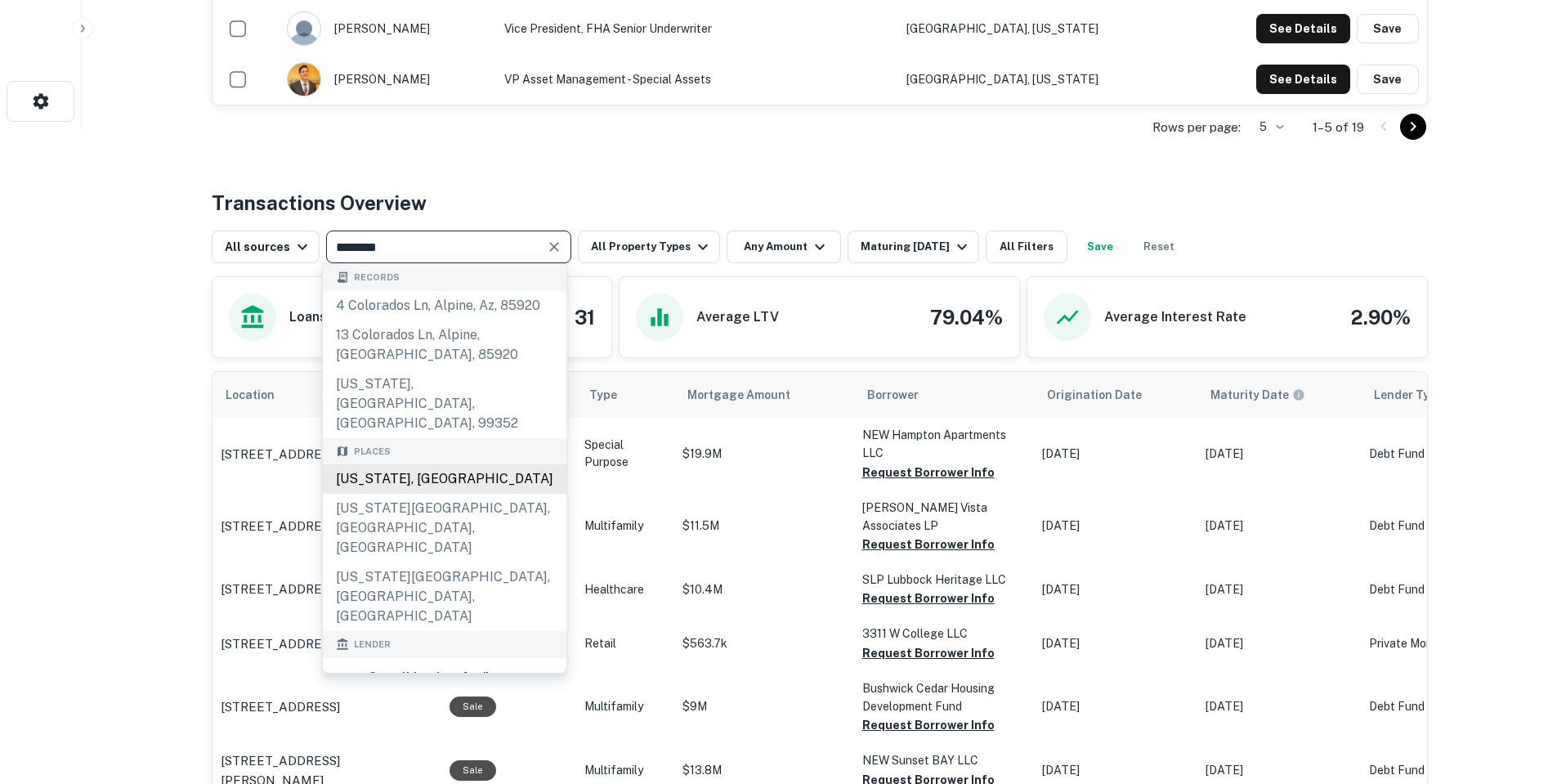
click at [428, 464] on div "Colorado, USA" at bounding box center [445, 479] width 244 height 30
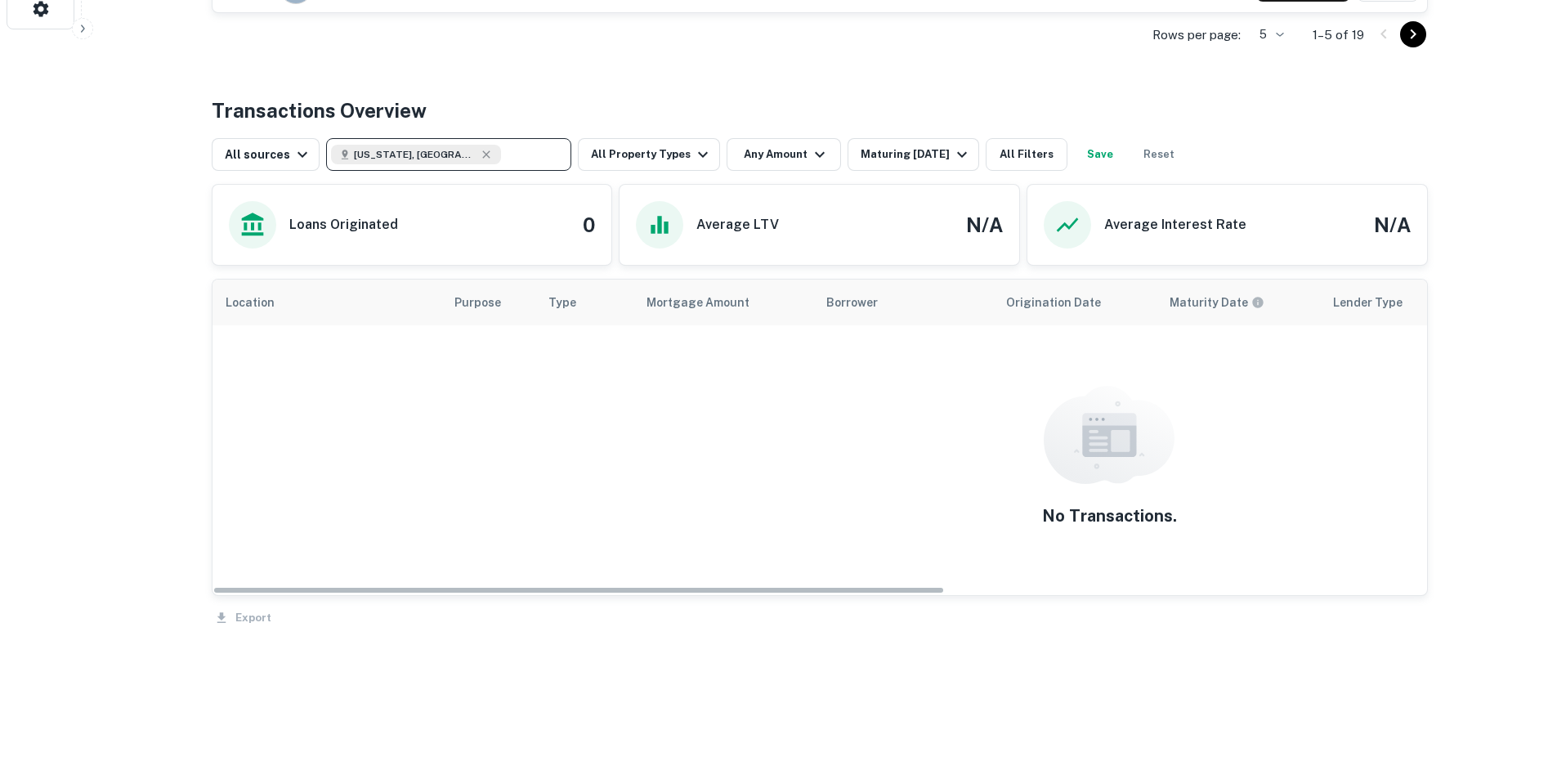
scroll to position [751, 0]
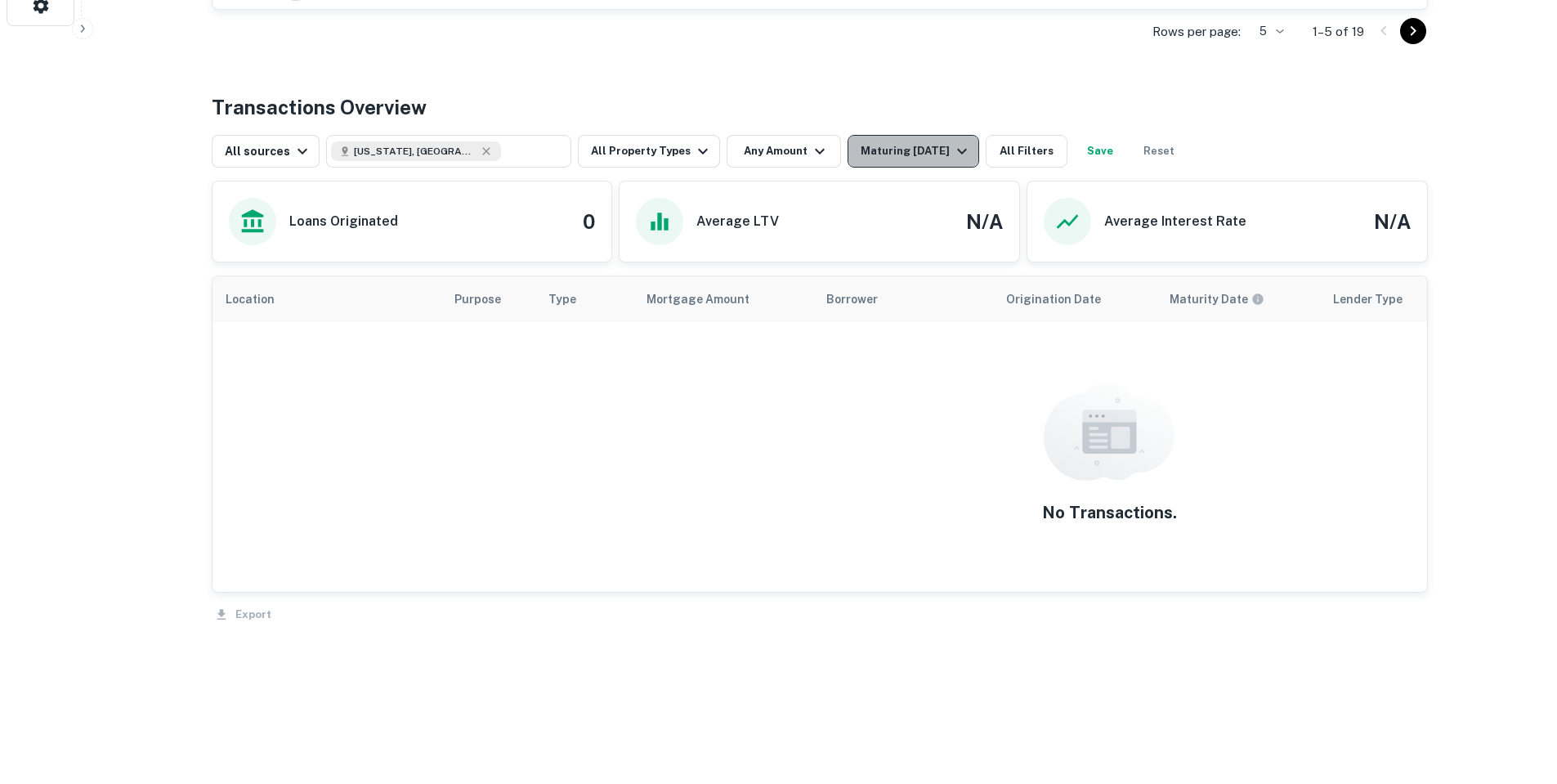
click at [891, 162] on button "Maturing In 1 Year" at bounding box center [913, 151] width 131 height 33
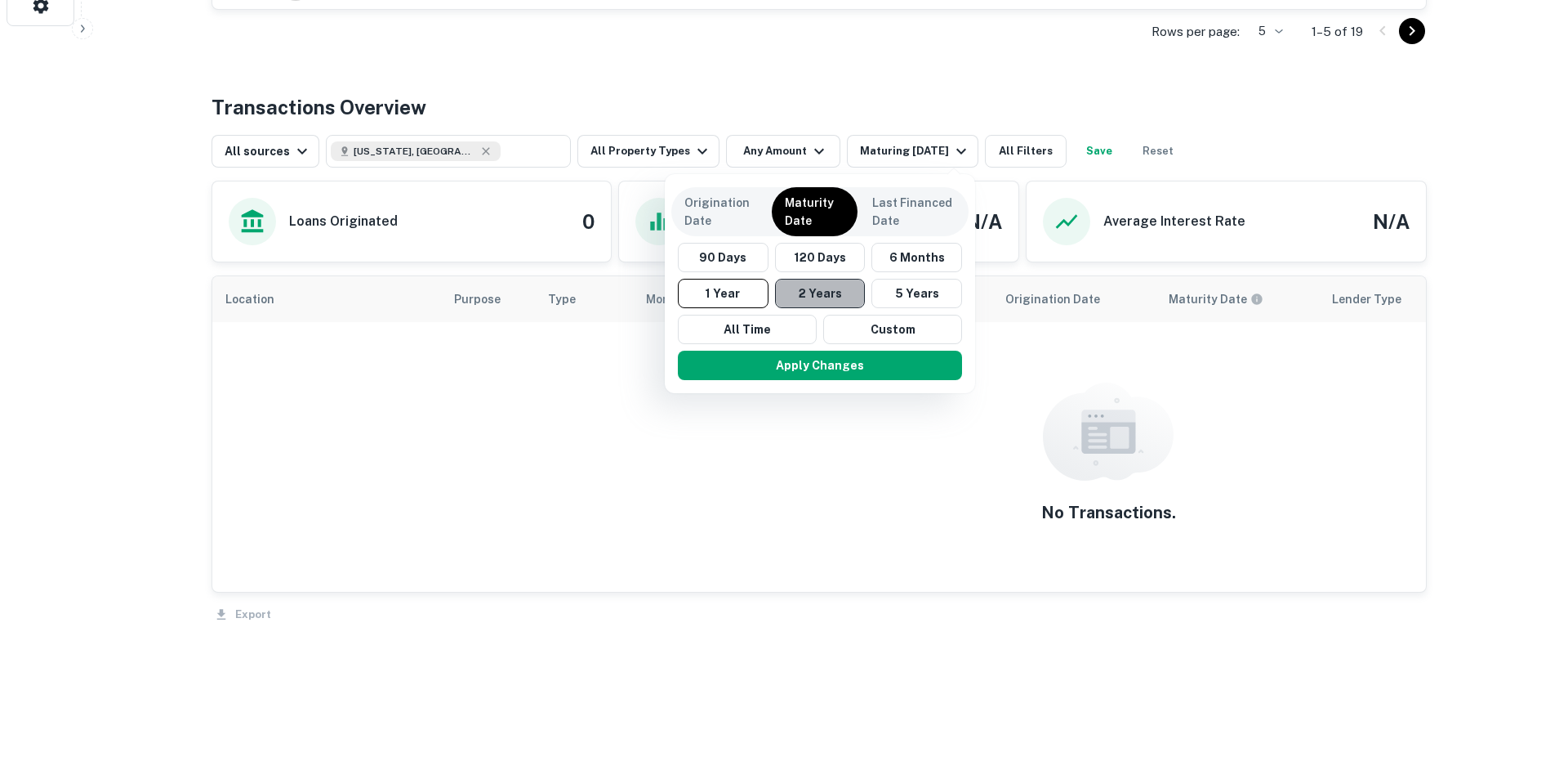
click at [821, 294] on button "2 Years" at bounding box center [820, 293] width 90 height 30
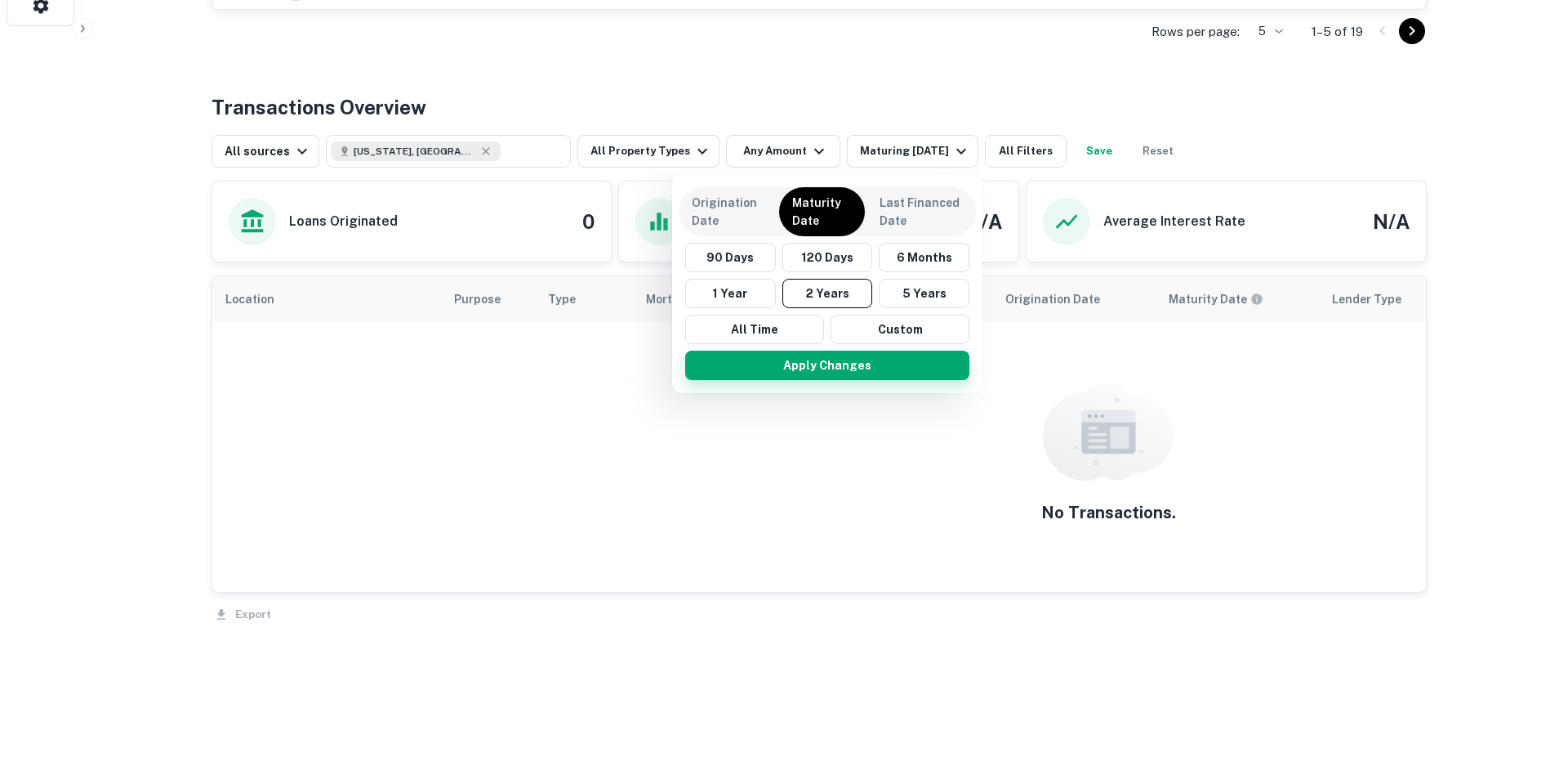
click at [848, 365] on button "Apply Changes" at bounding box center [827, 365] width 284 height 30
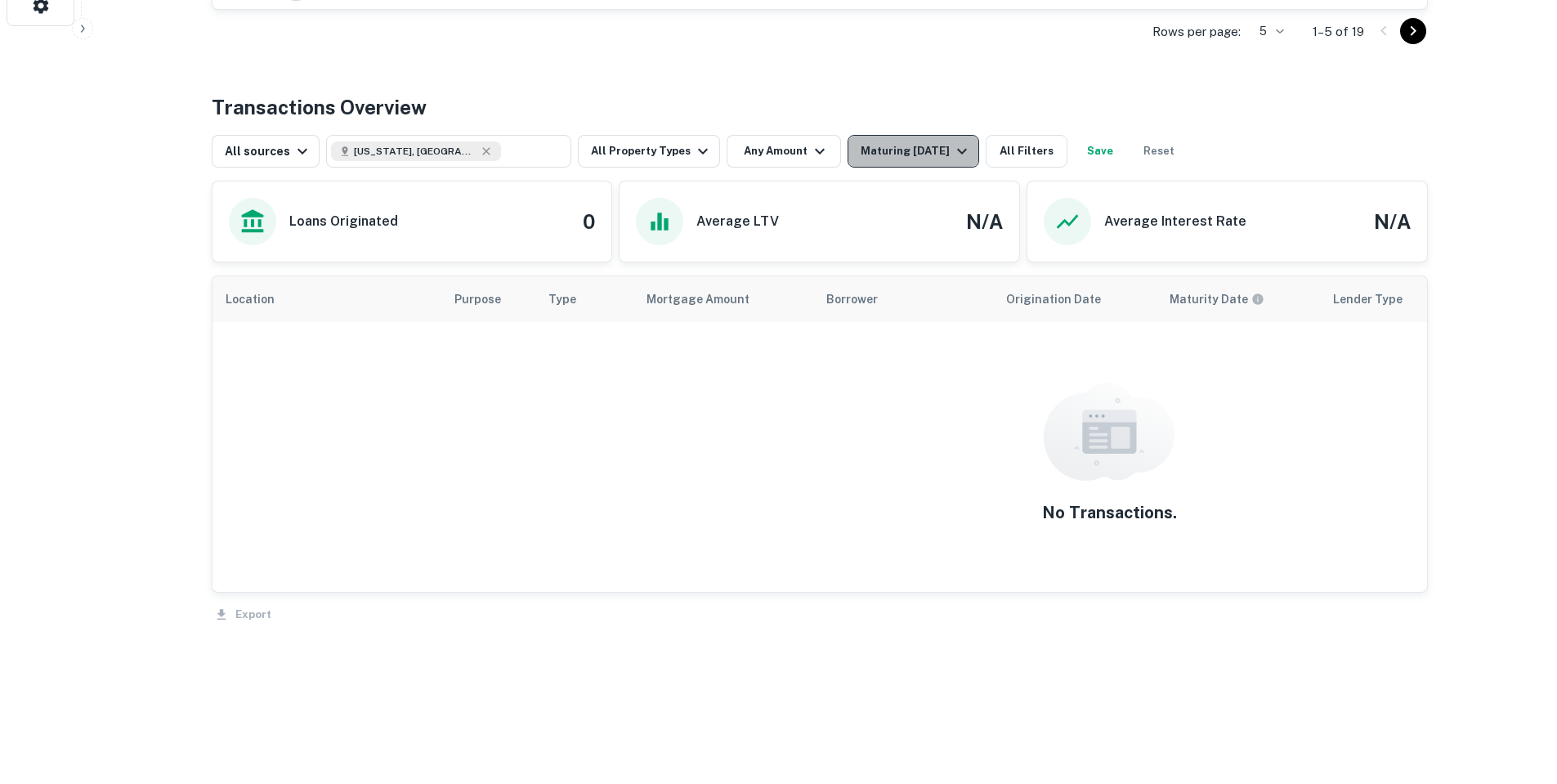
click at [961, 142] on button "Maturing In 2 Years" at bounding box center [913, 151] width 131 height 33
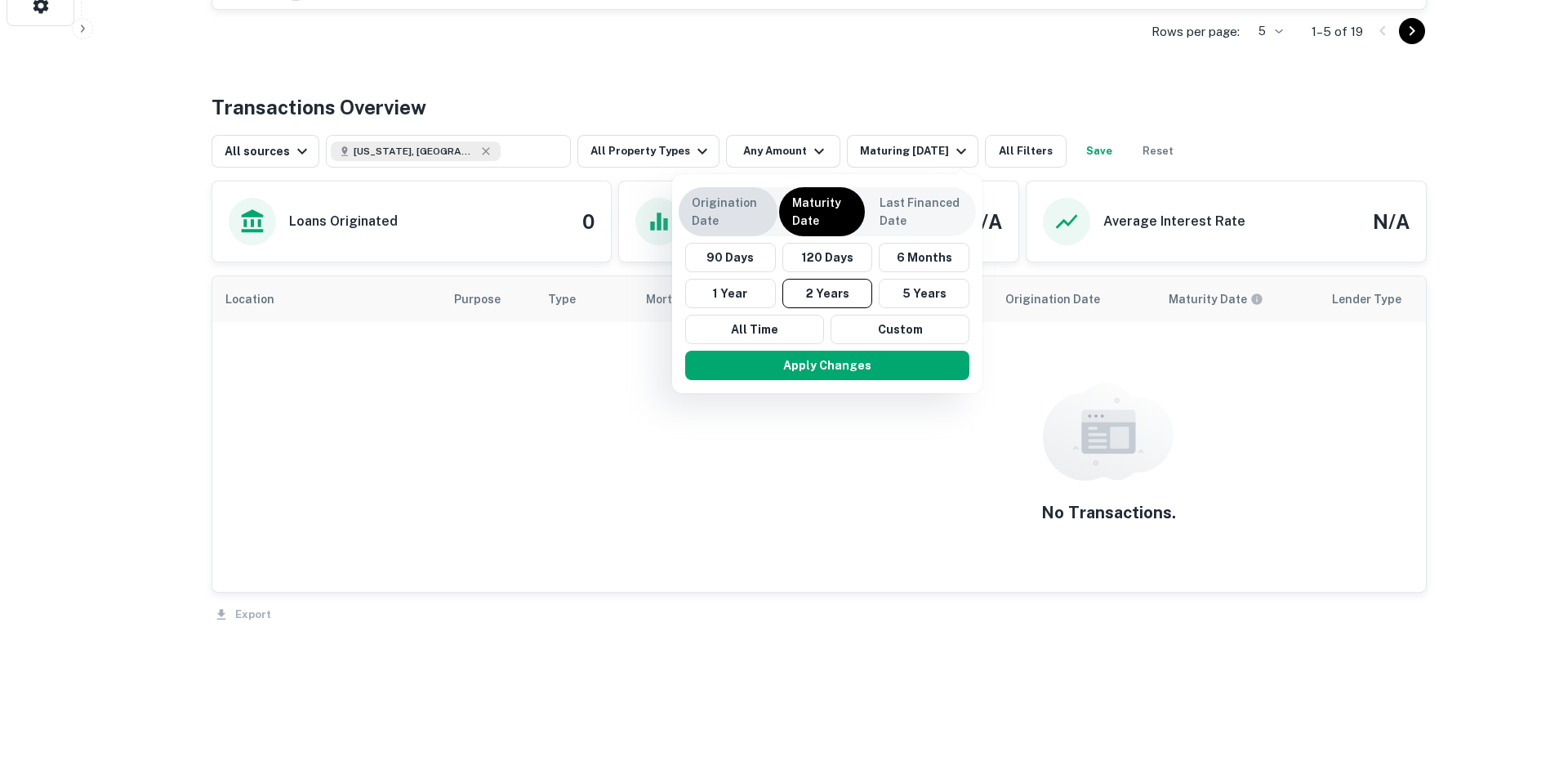
click at [743, 217] on p "Origination Date" at bounding box center [728, 211] width 73 height 36
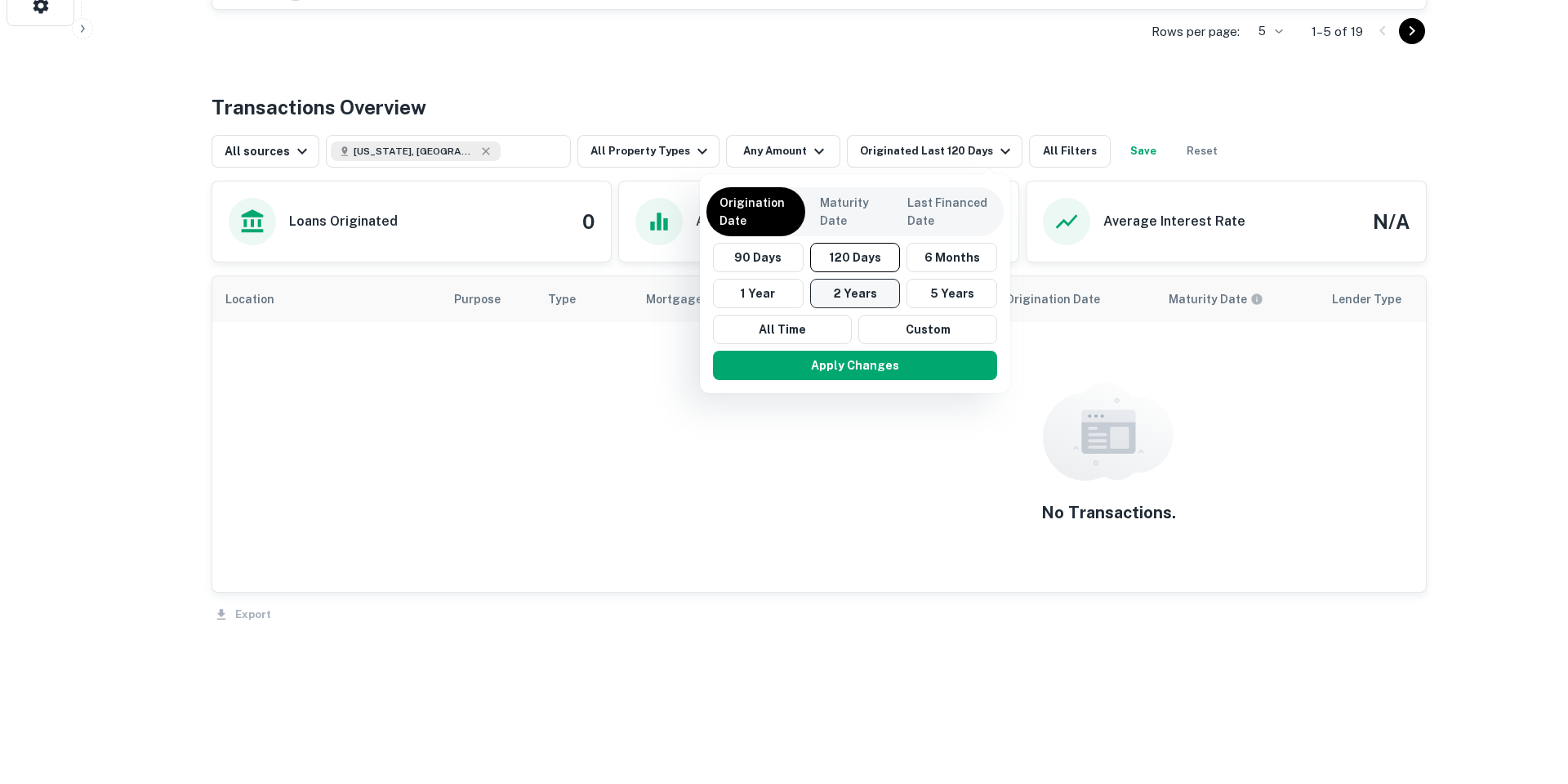
click at [866, 300] on button "2 Years" at bounding box center [856, 293] width 90 height 30
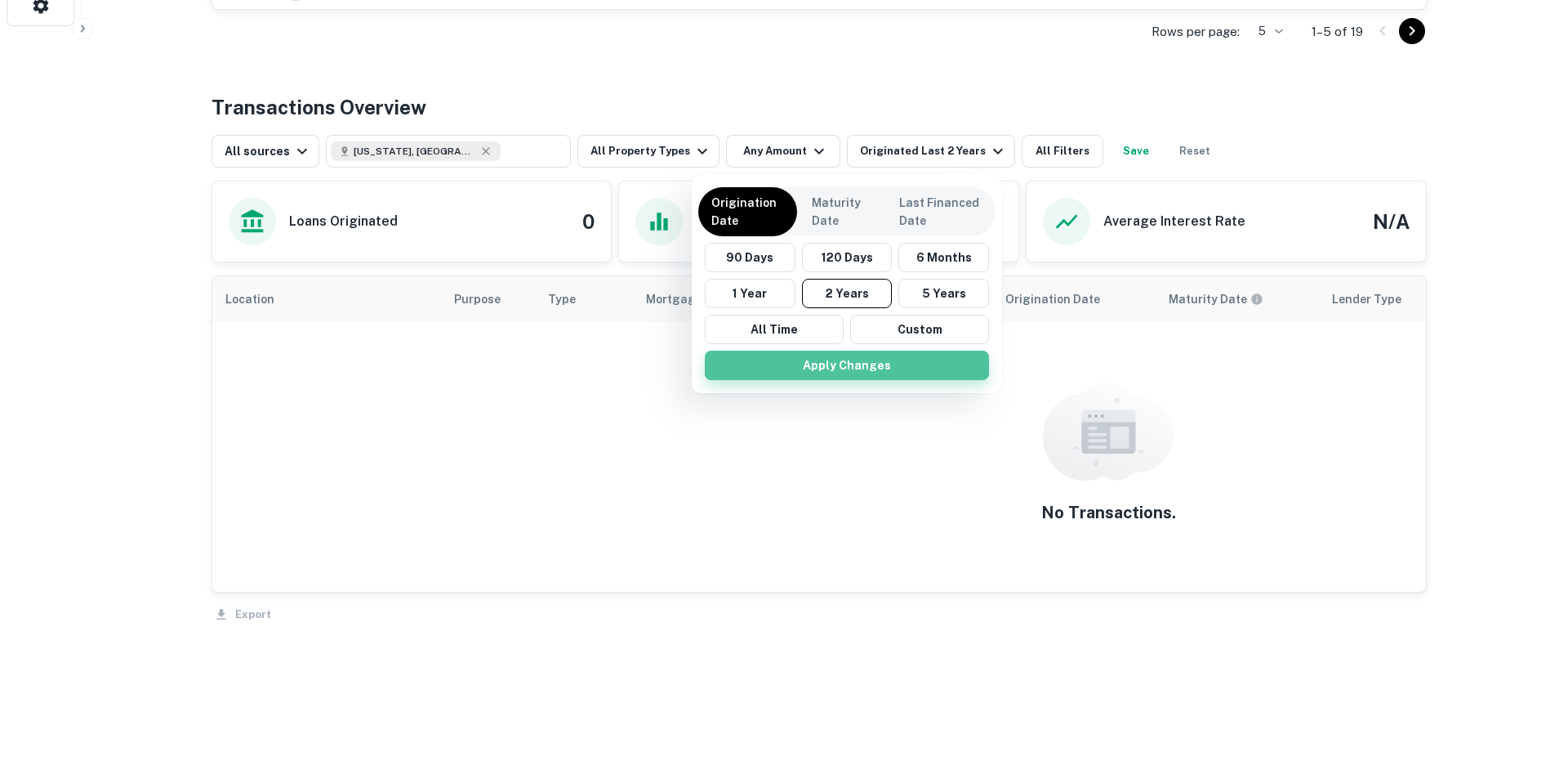
click at [914, 369] on button "Apply Changes" at bounding box center [846, 365] width 284 height 30
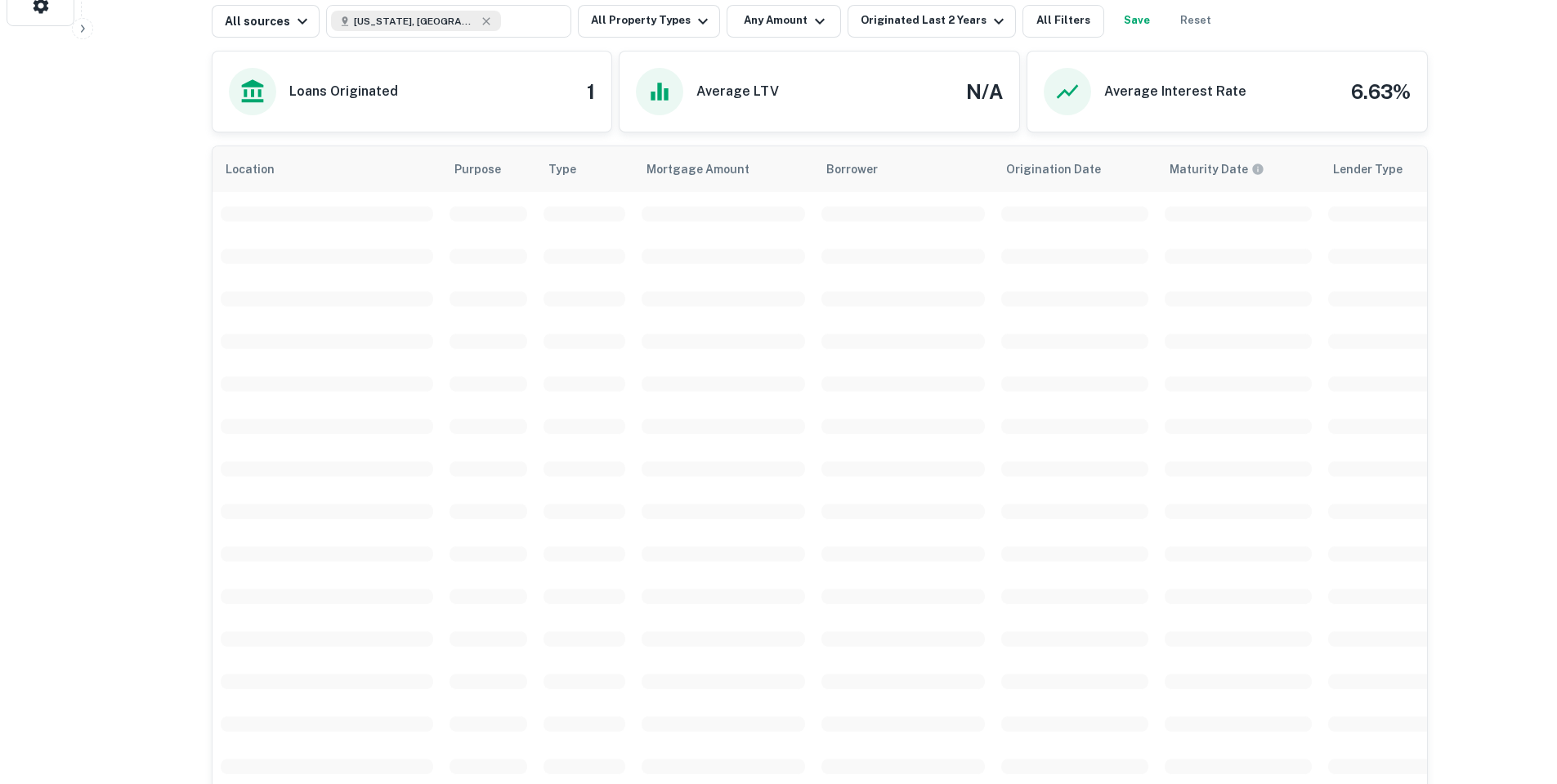
scroll to position [535, 0]
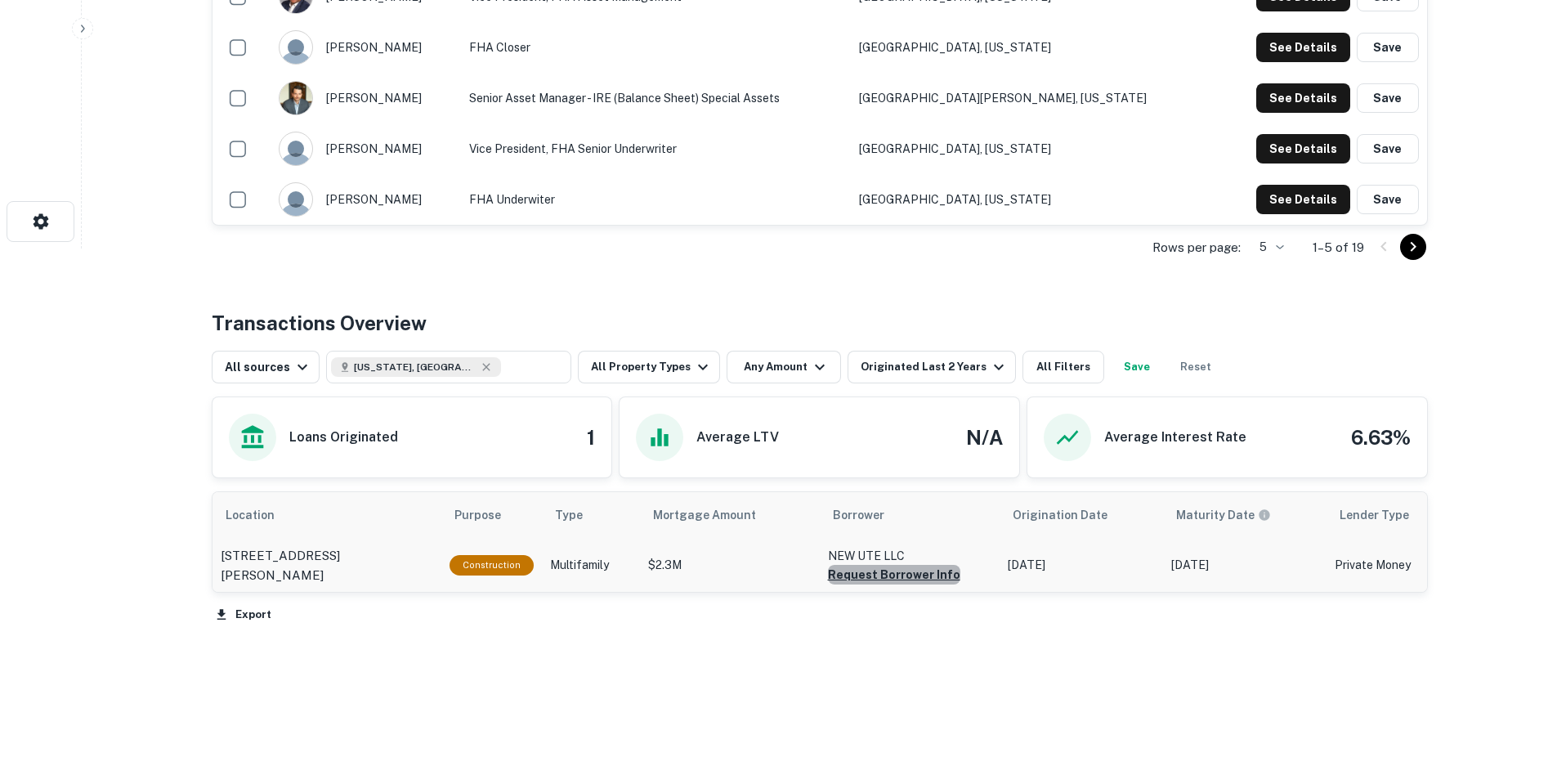
click at [916, 569] on button "Request Borrower Info" at bounding box center [894, 574] width 132 height 20
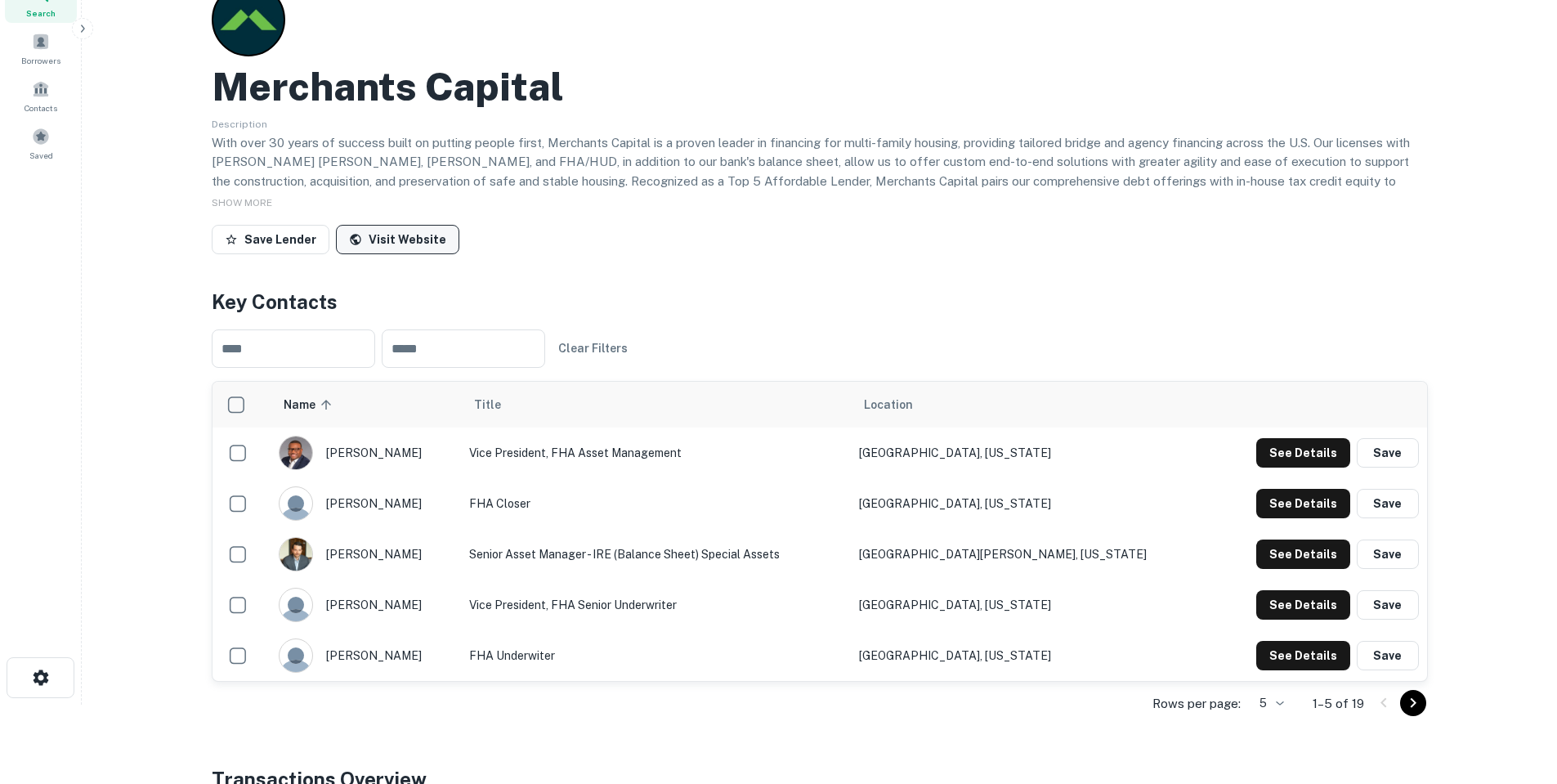
scroll to position [0, 0]
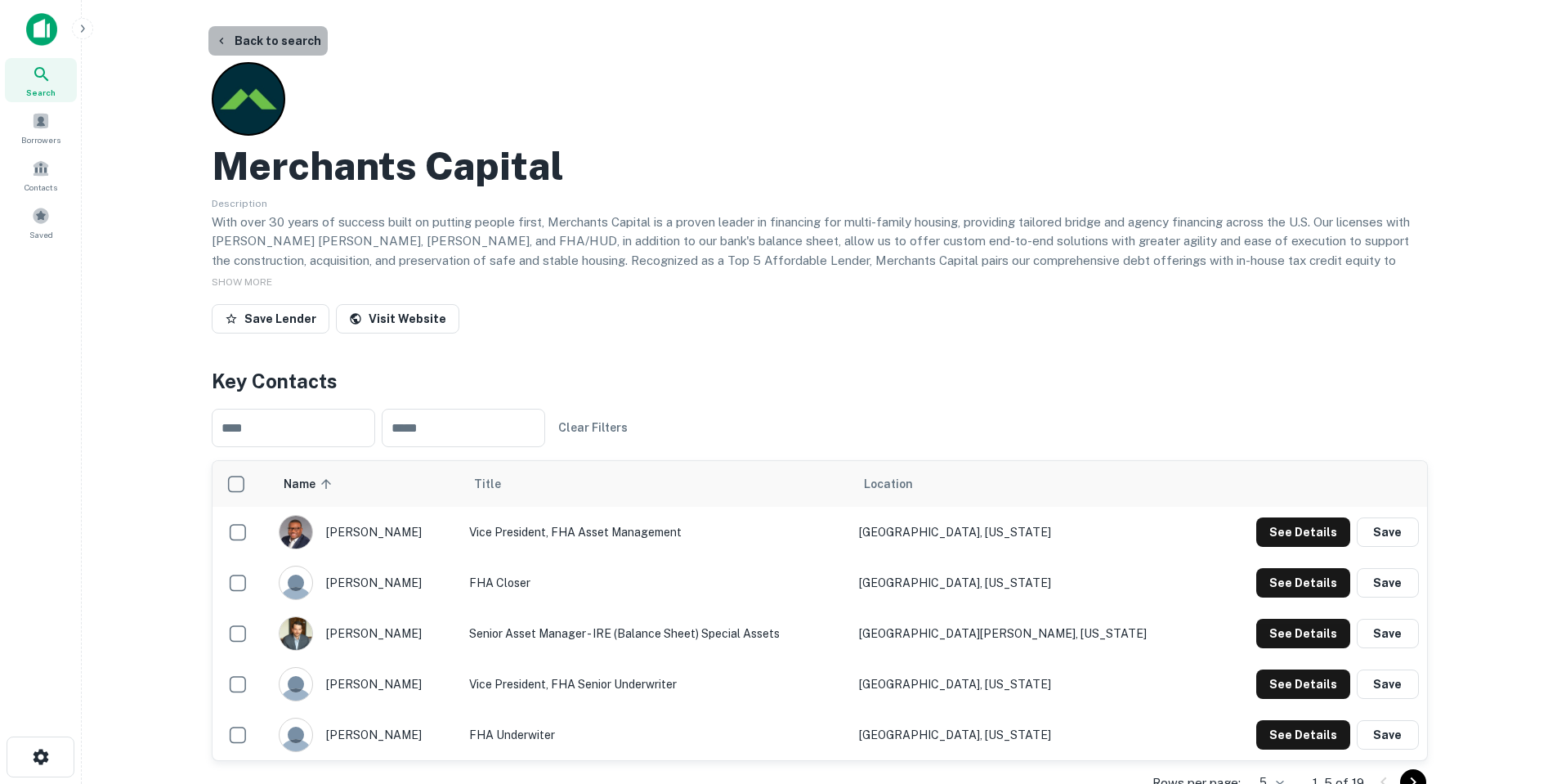
click at [291, 41] on button "Back to search" at bounding box center [267, 41] width 119 height 30
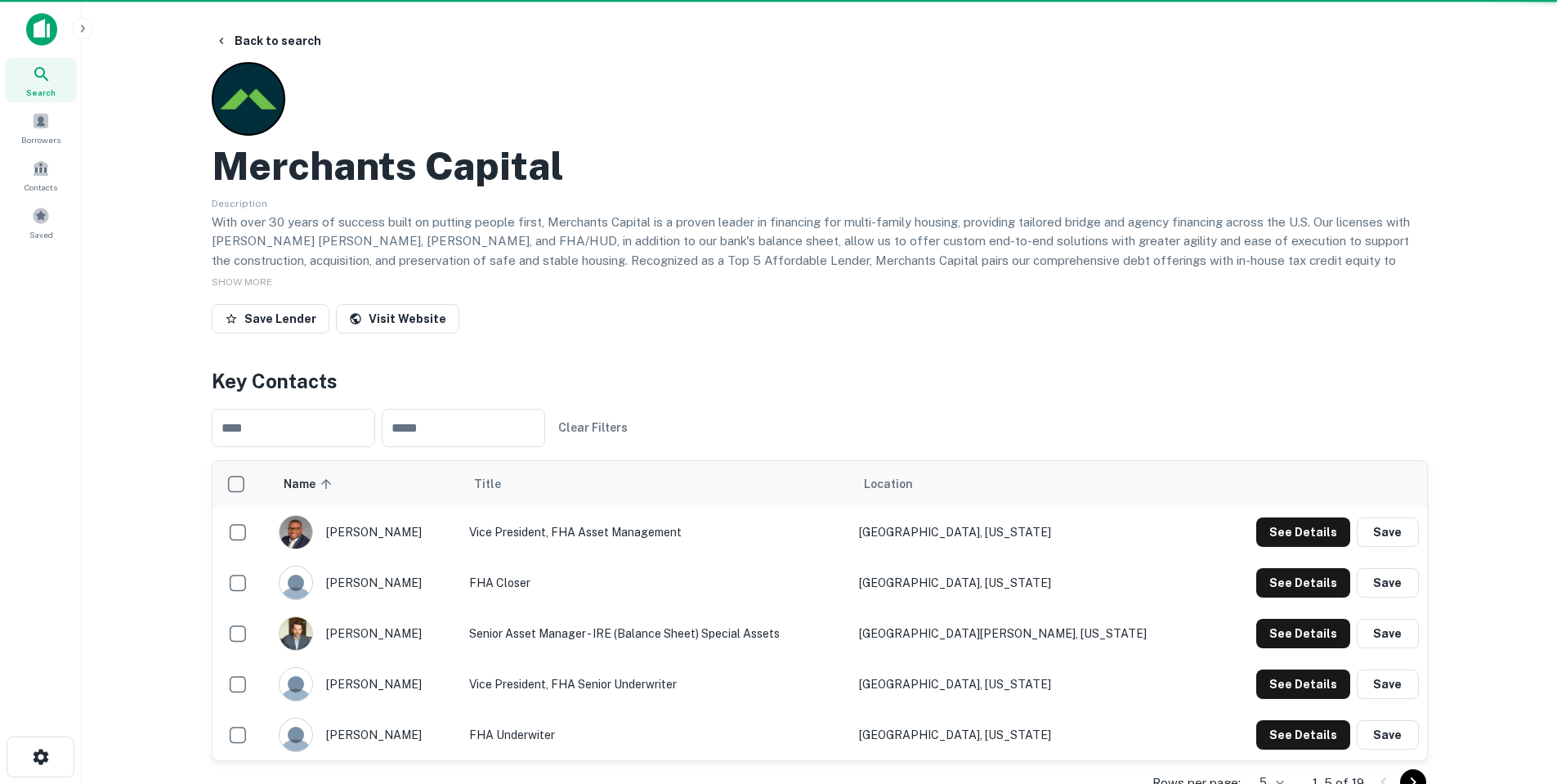
scroll to position [535, 0]
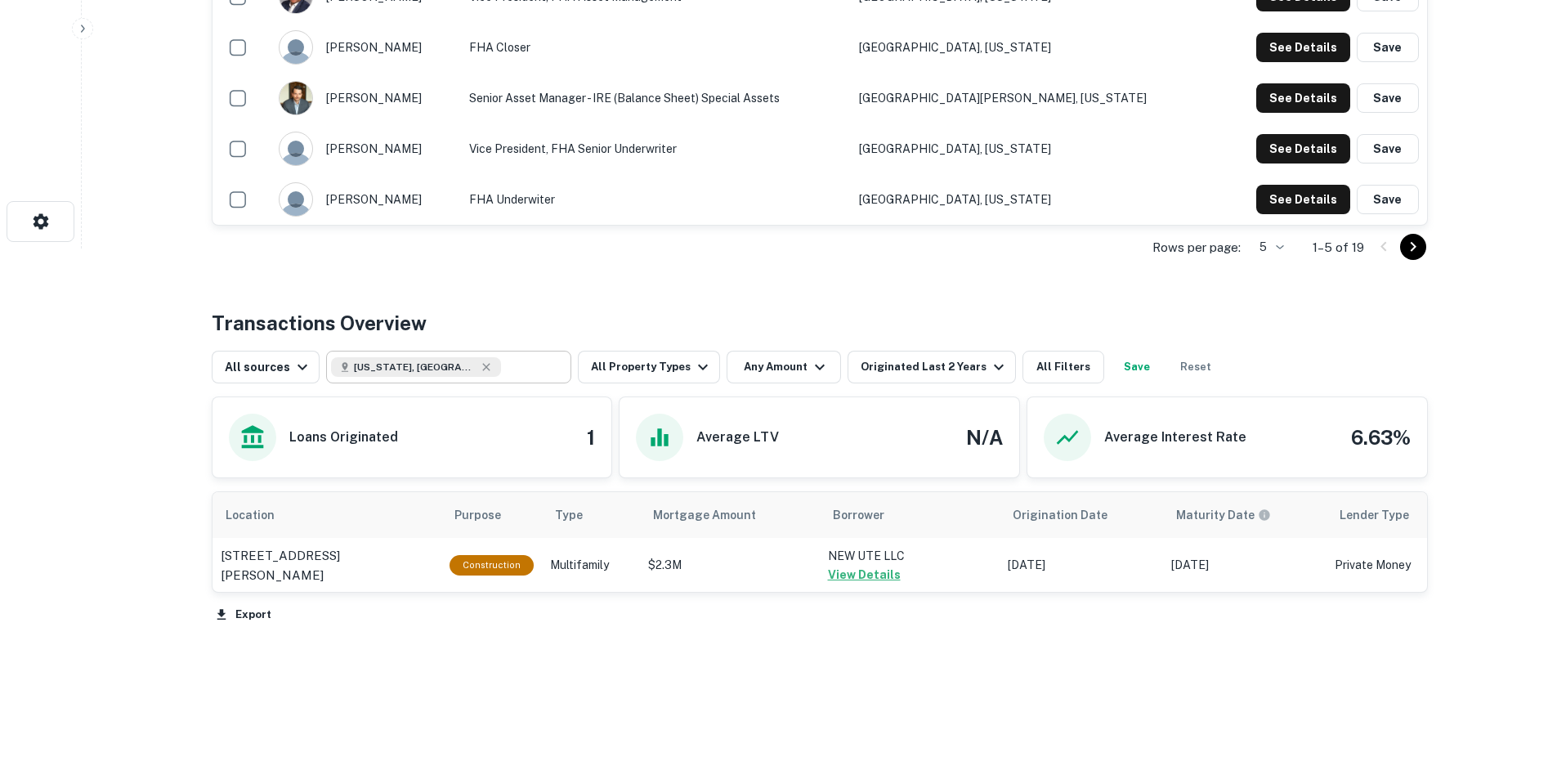
type input "**********"
click at [504, 371] on input "**********" at bounding box center [533, 367] width 63 height 23
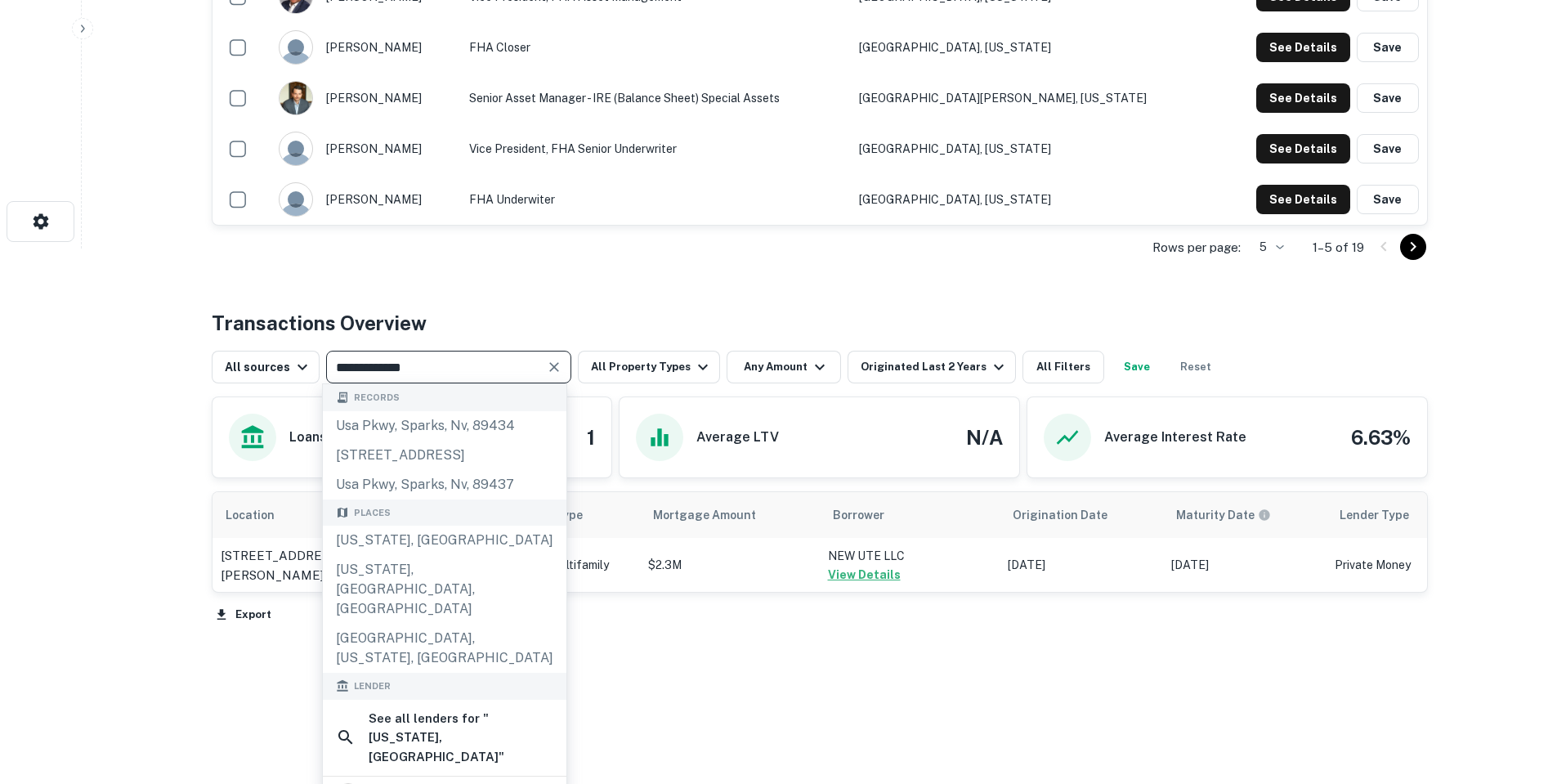
click at [503, 371] on input "**********" at bounding box center [434, 367] width 208 height 23
click at [513, 360] on input "**********" at bounding box center [434, 367] width 208 height 23
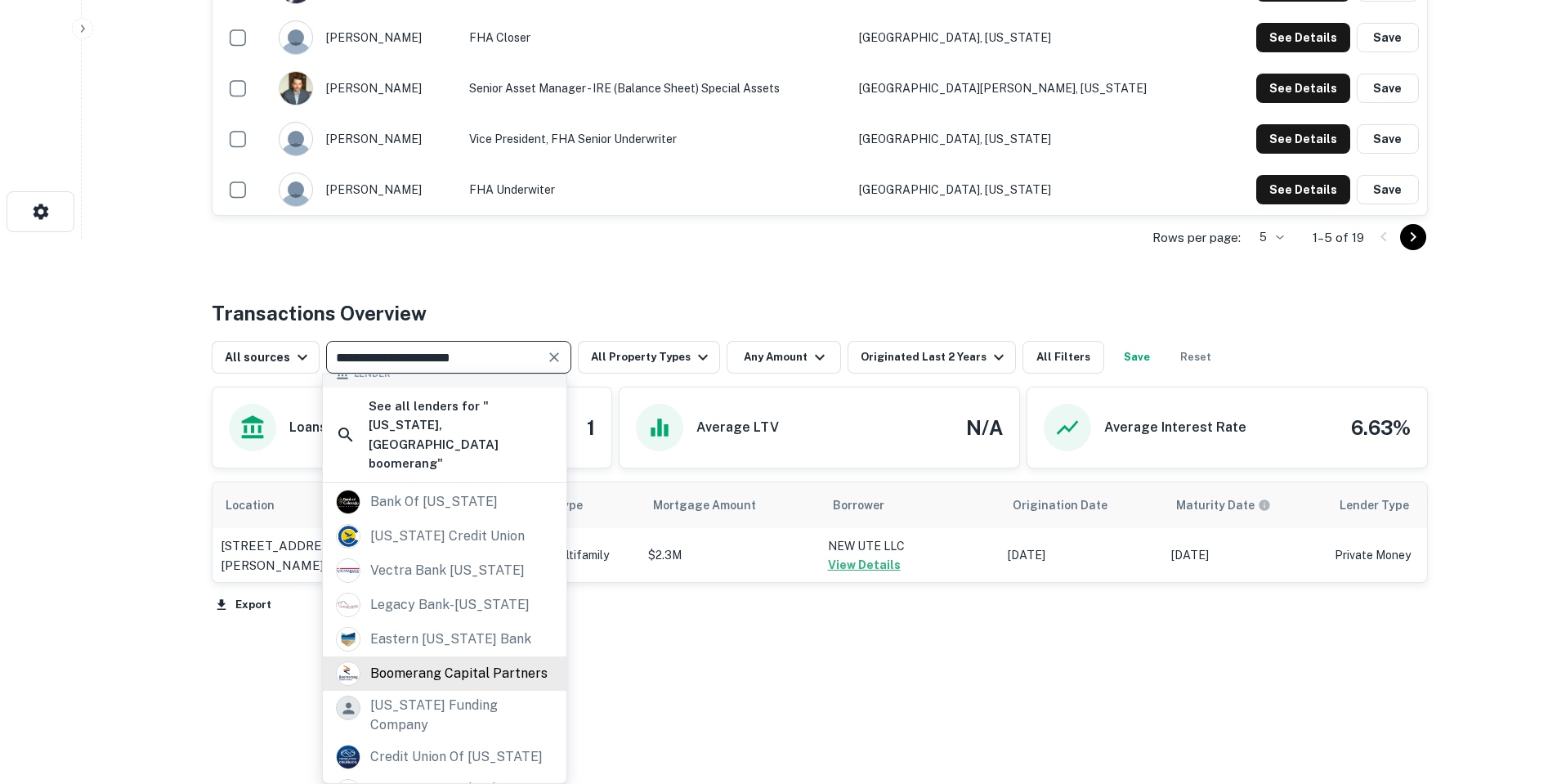
scroll to position [409, 0]
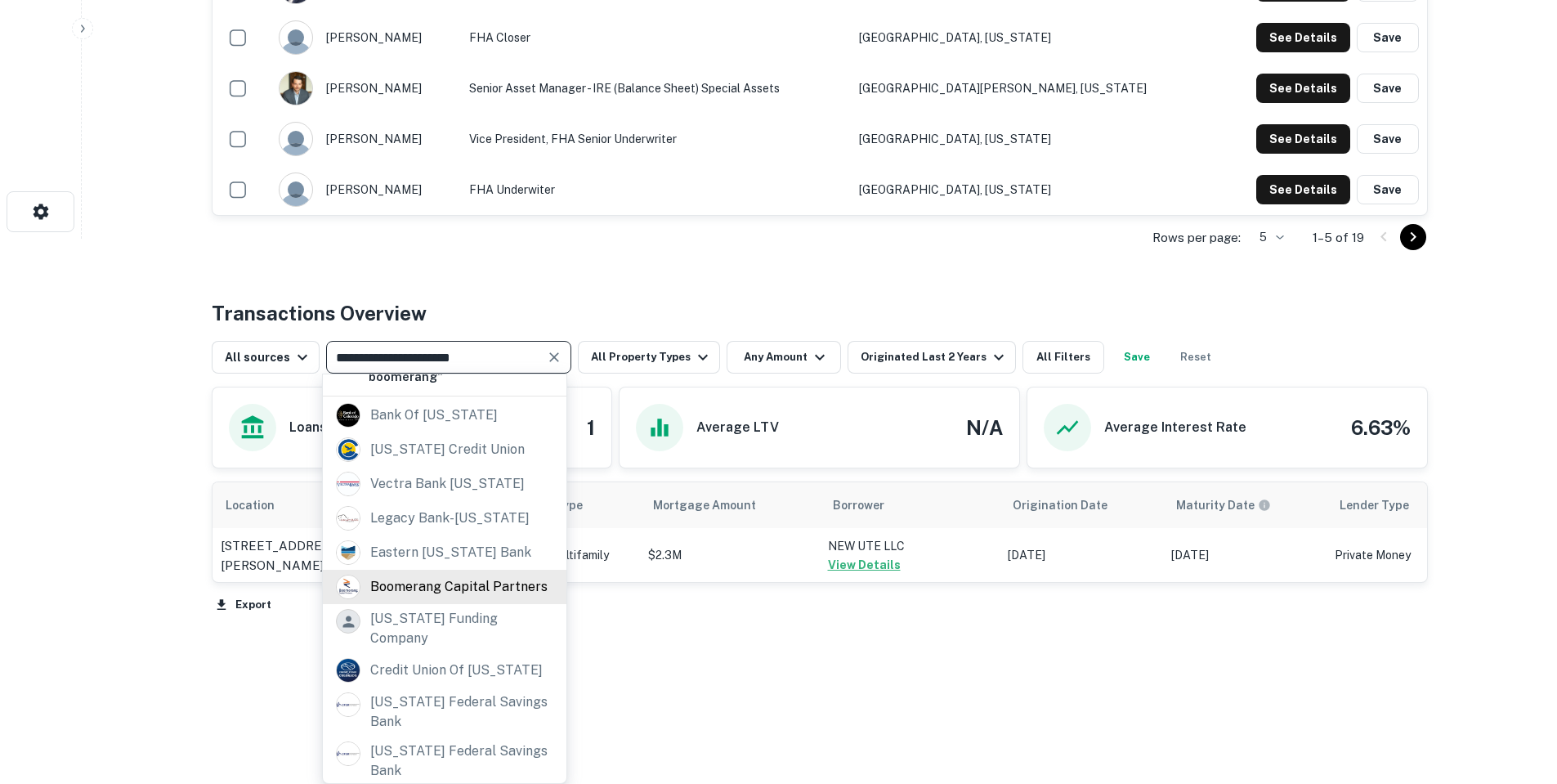
type input "**********"
click at [478, 597] on div "boomerang capital partners" at bounding box center [459, 586] width 178 height 24
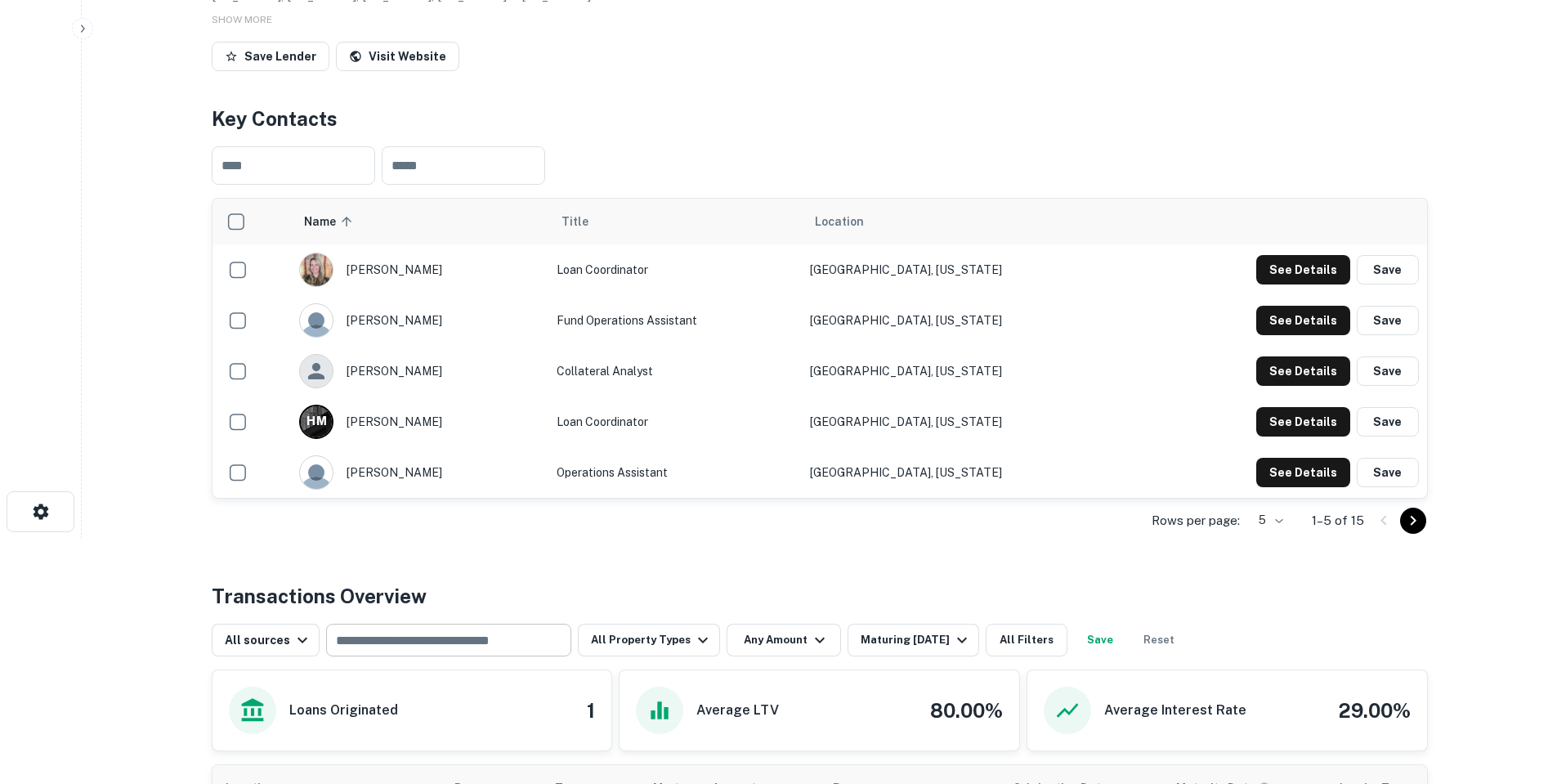
scroll to position [518, 0]
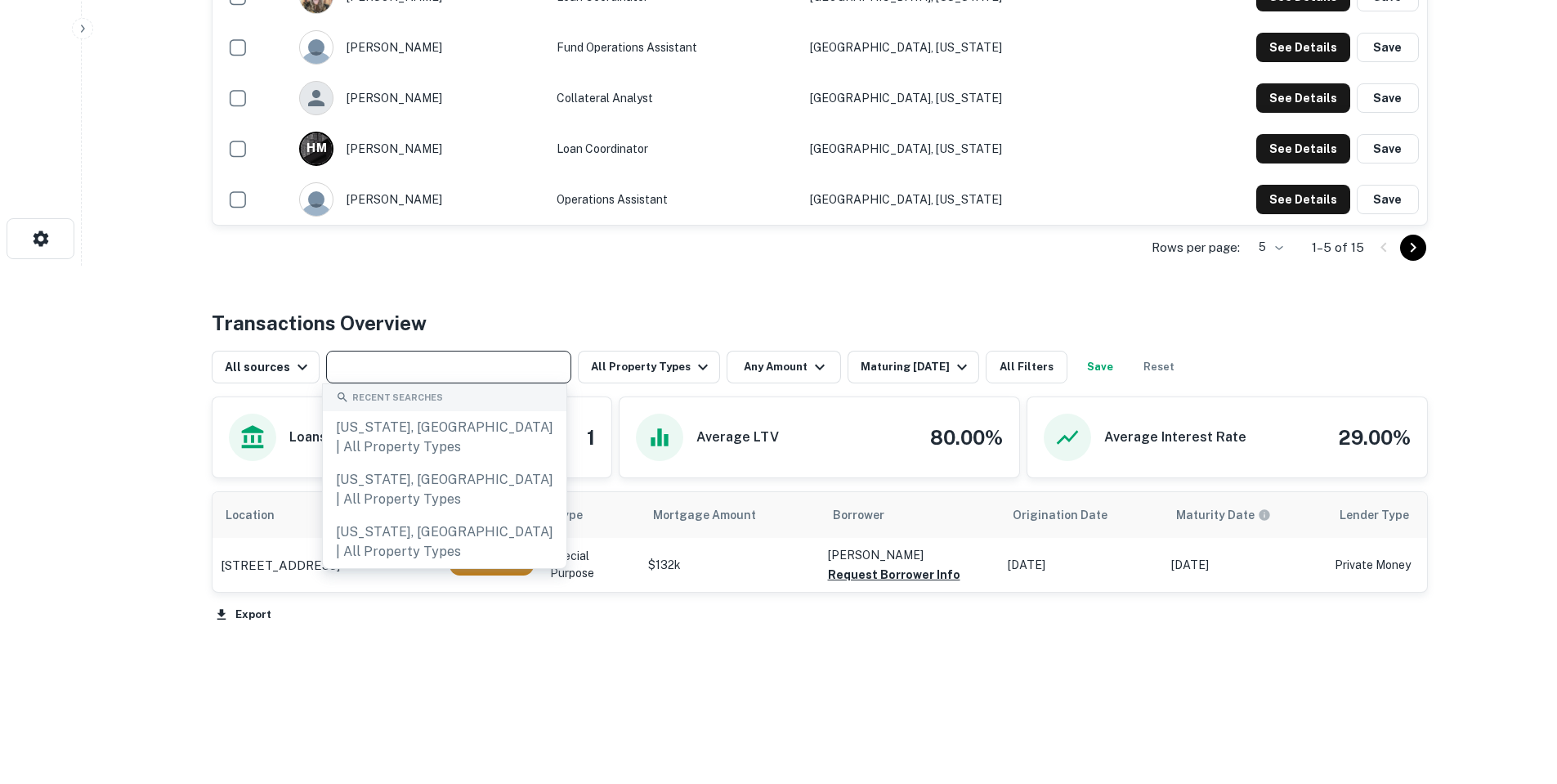
click at [509, 371] on input "text" at bounding box center [447, 367] width 233 height 23
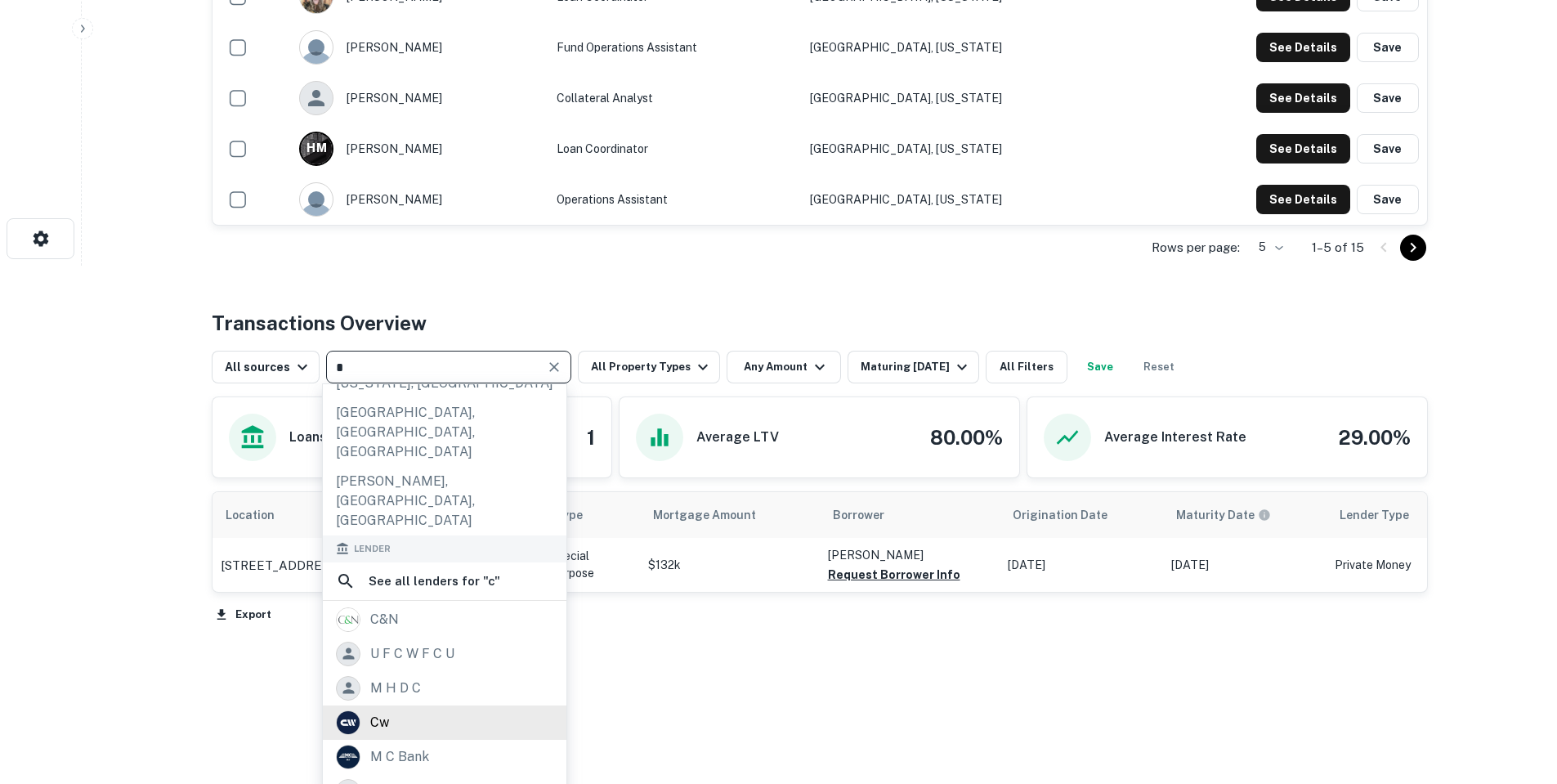
scroll to position [245, 0]
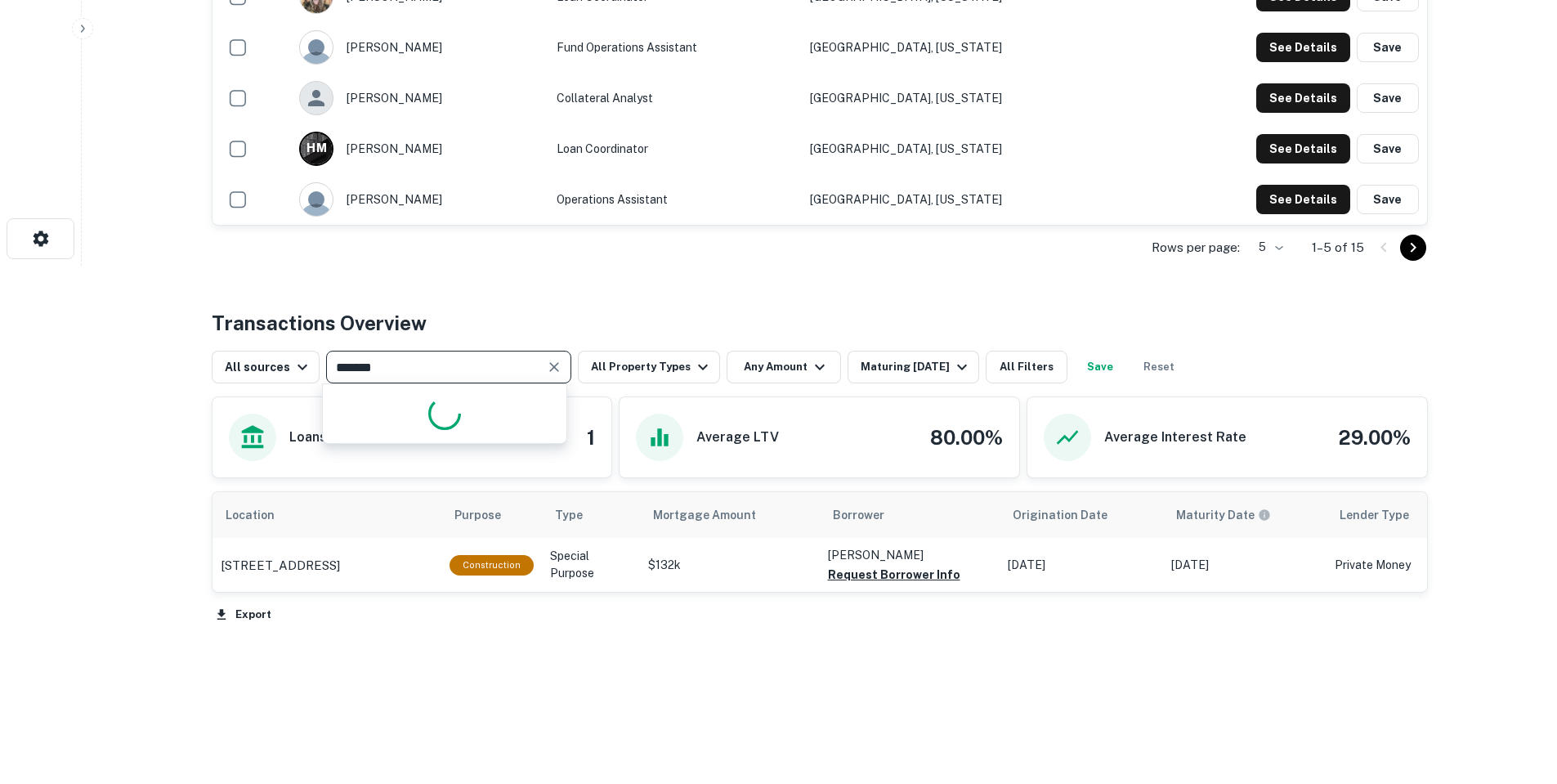
type input "********"
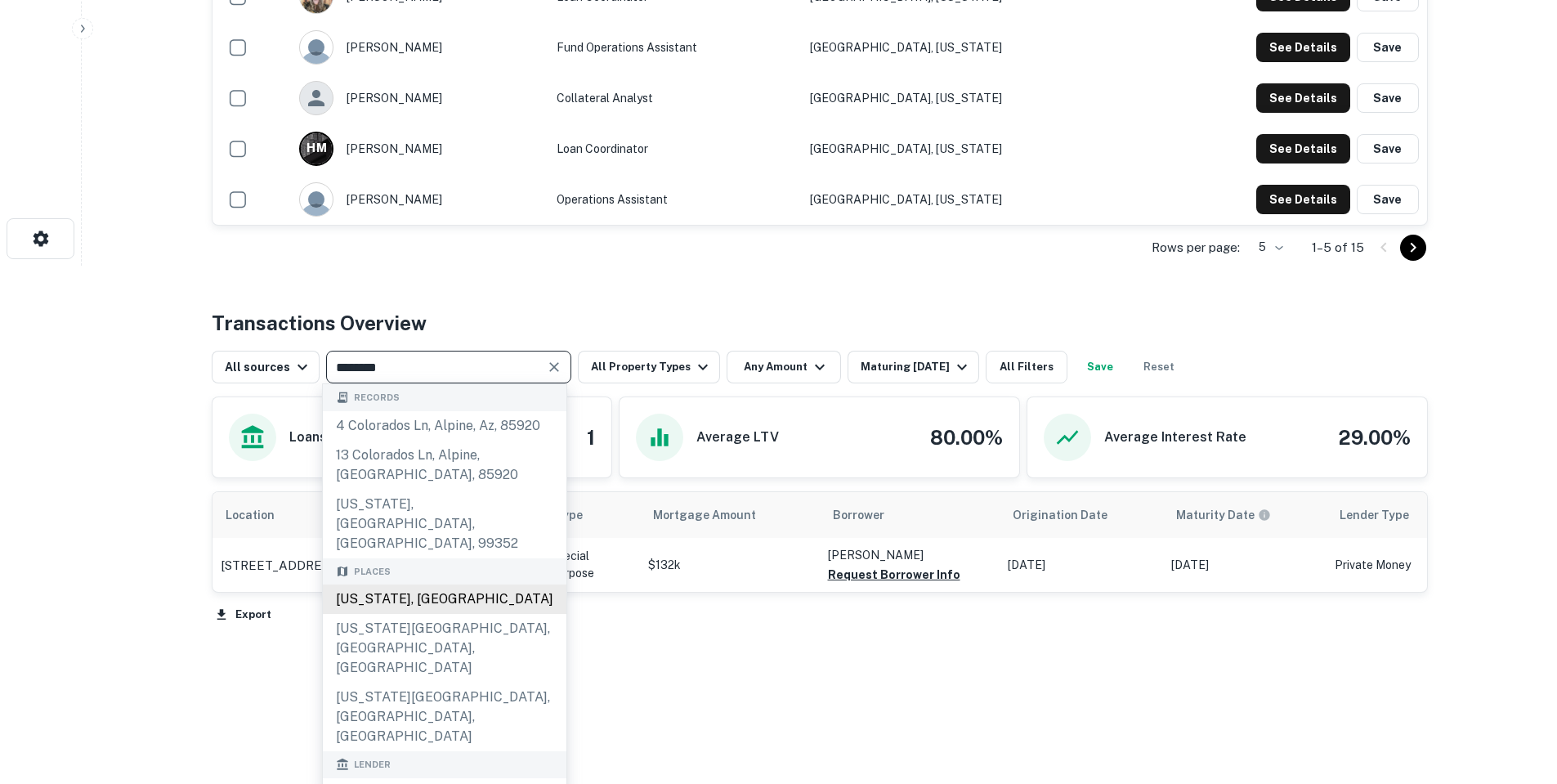
click at [443, 584] on div "Colorado, USA" at bounding box center [445, 599] width 244 height 30
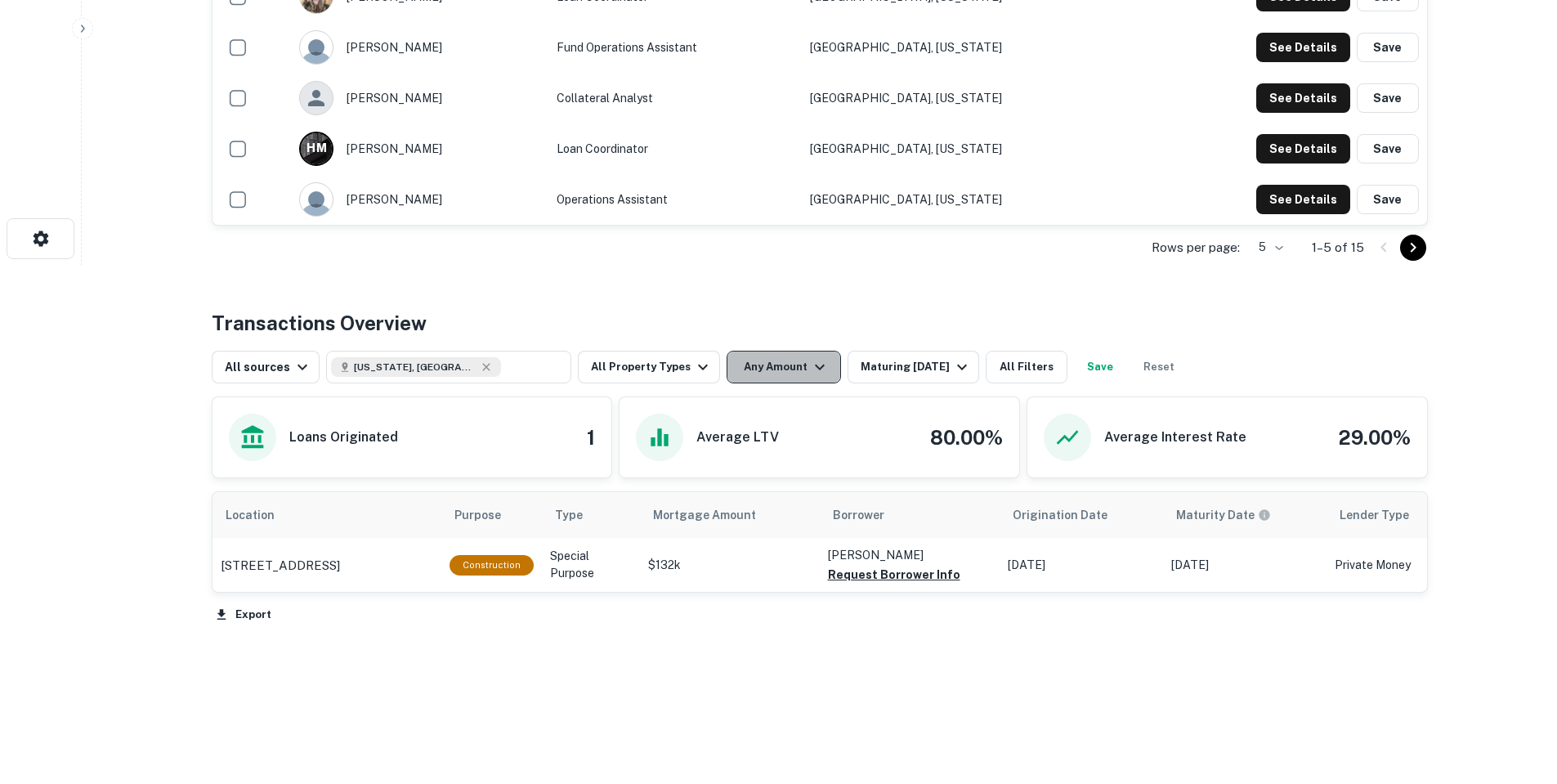
click at [799, 356] on button "Any Amount" at bounding box center [783, 367] width 114 height 33
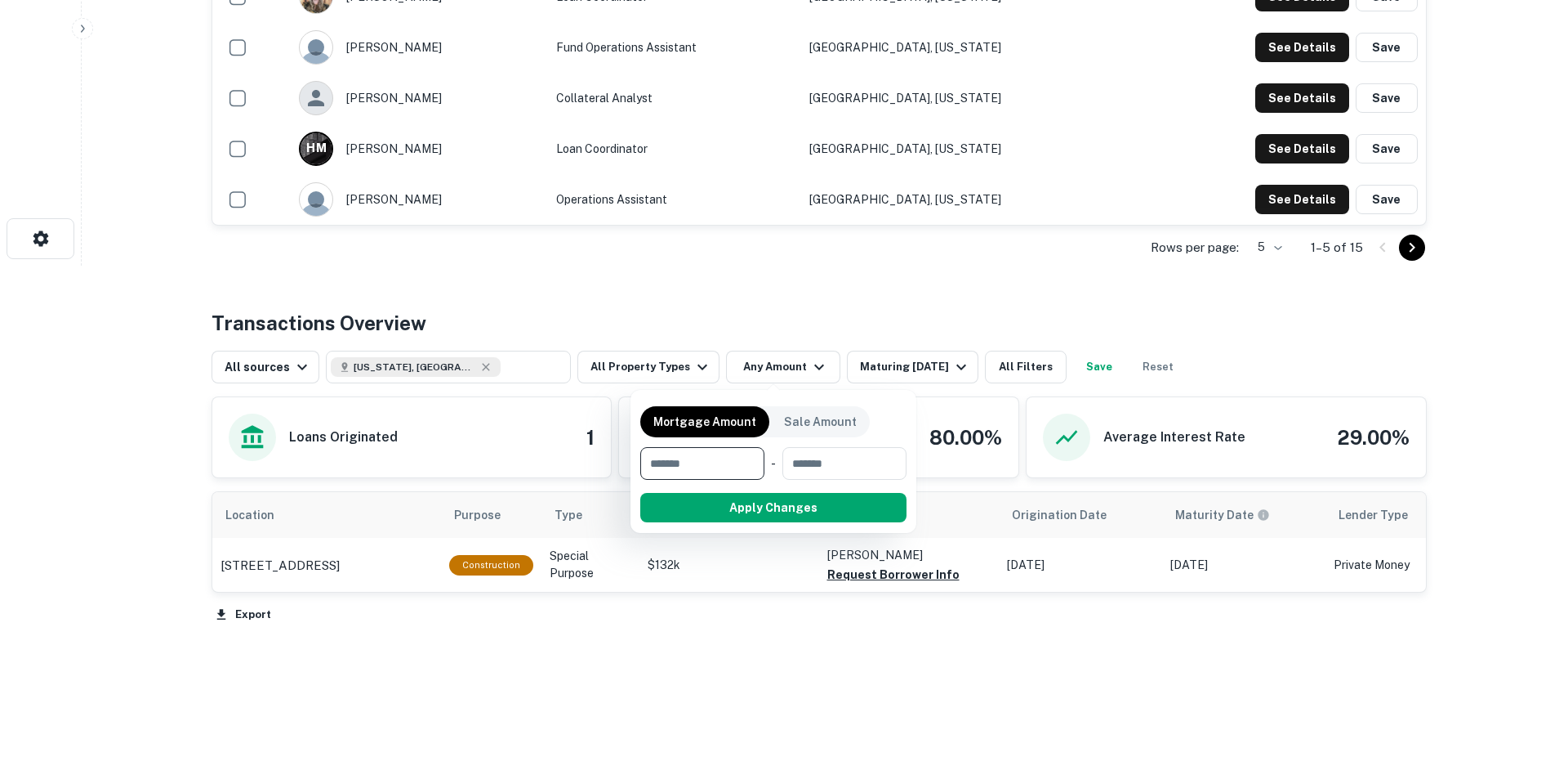
click at [880, 367] on div at bounding box center [784, 392] width 1568 height 784
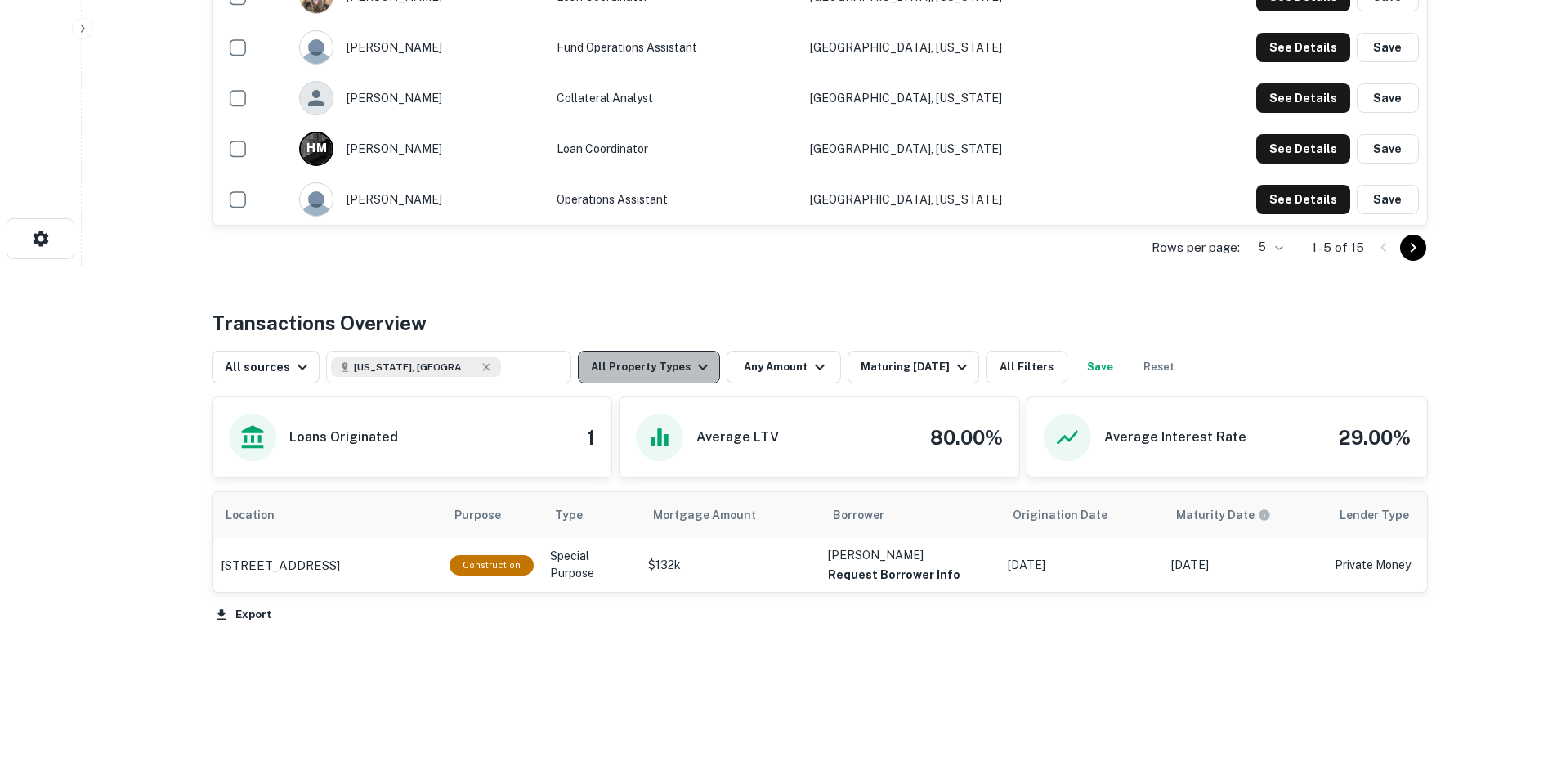
click at [673, 356] on button "All Property Types" at bounding box center [648, 367] width 142 height 33
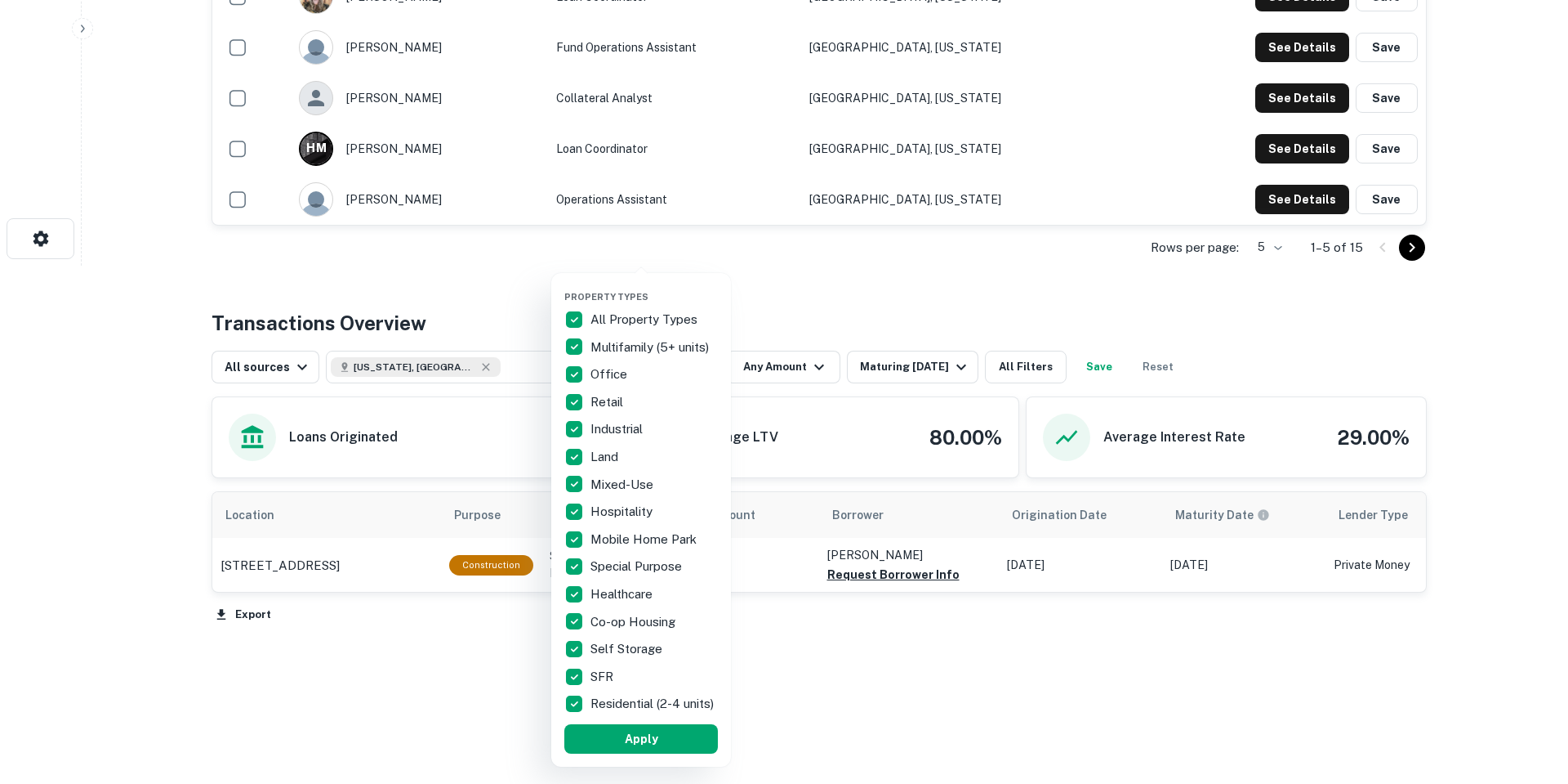
click at [852, 355] on div at bounding box center [784, 392] width 1568 height 784
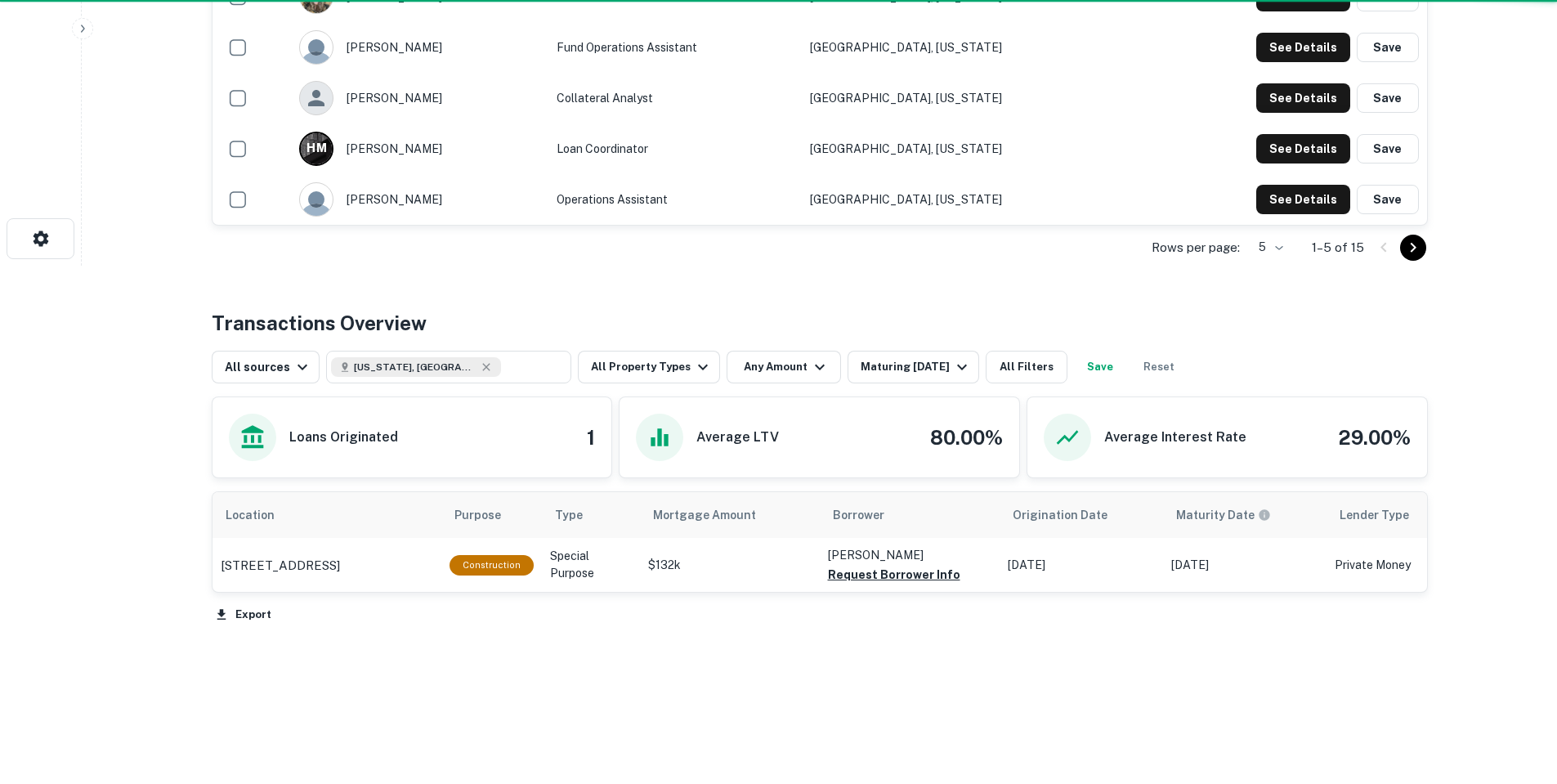
drag, startPoint x: 867, startPoint y: 356, endPoint x: 876, endPoint y: 363, distance: 11.4
click at [870, 360] on div "Property Types All Property Types Multifamily (5+ units) Office Retail Industri…" at bounding box center [778, 392] width 1557 height 784
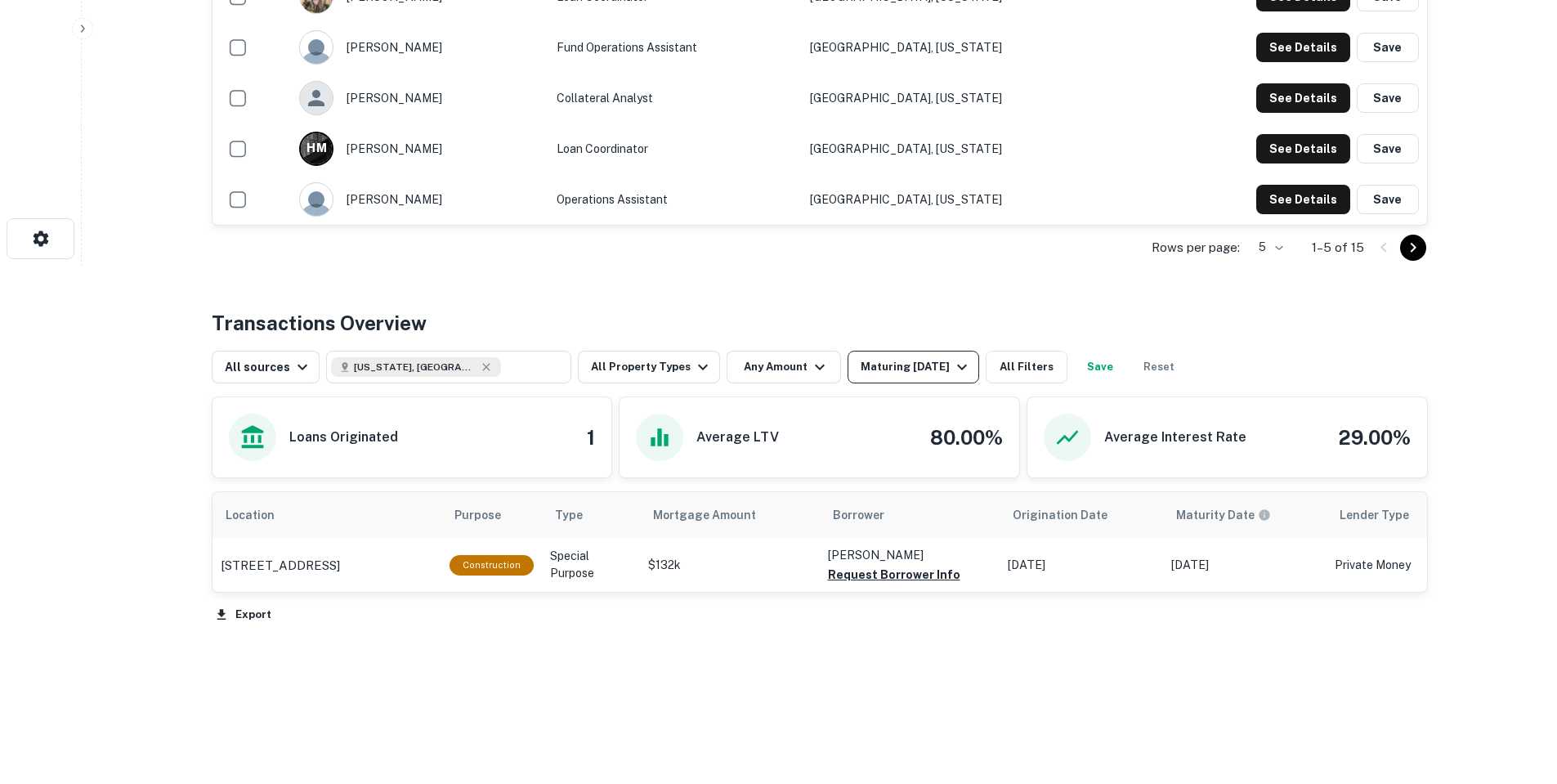
click at [878, 365] on div "Maturing In 1 Year" at bounding box center [916, 366] width 111 height 20
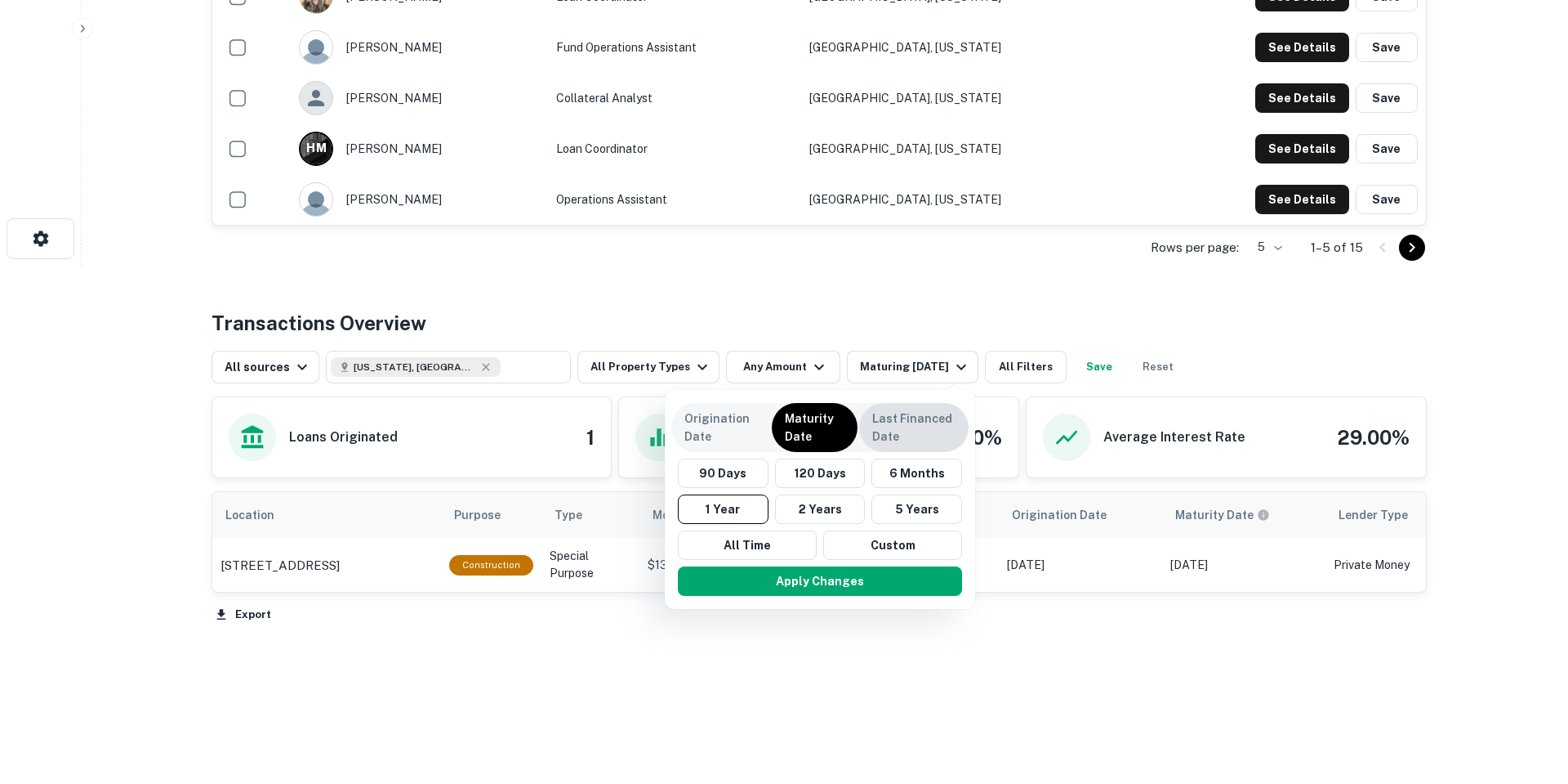
click at [896, 423] on p "Last Financed Date" at bounding box center [914, 427] width 83 height 36
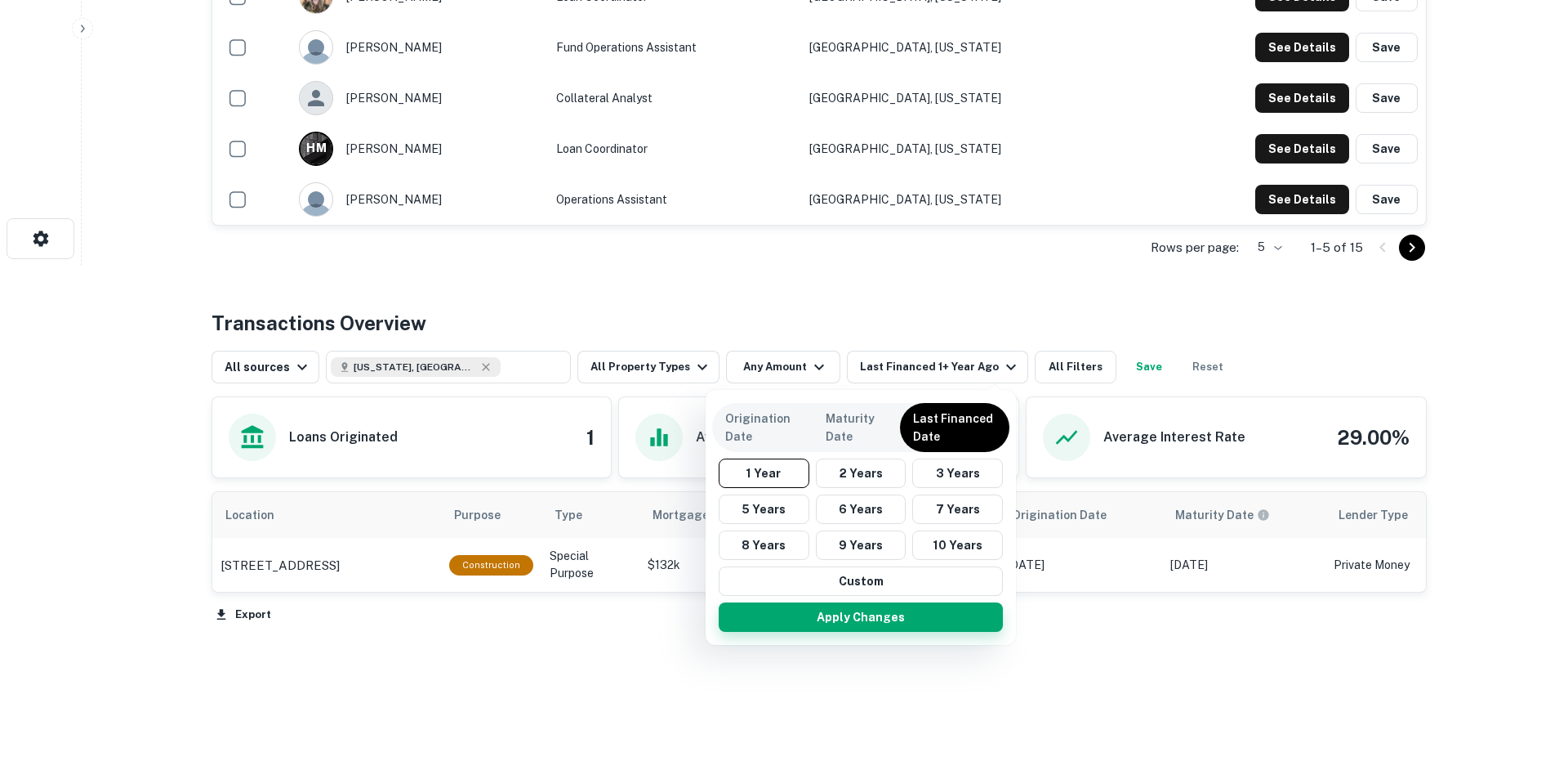
click at [911, 631] on button "Apply Changes" at bounding box center [860, 617] width 284 height 30
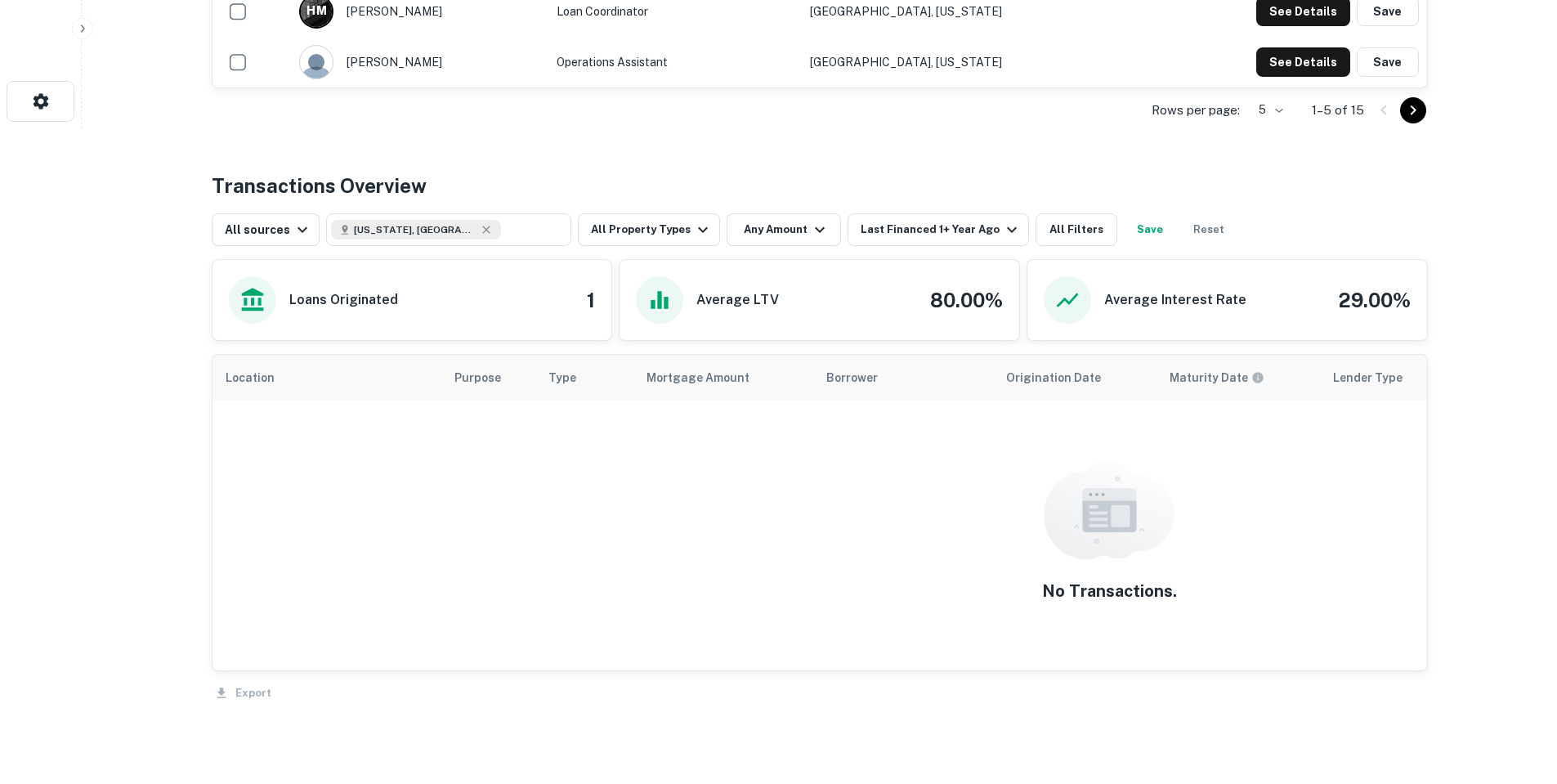
scroll to position [681, 0]
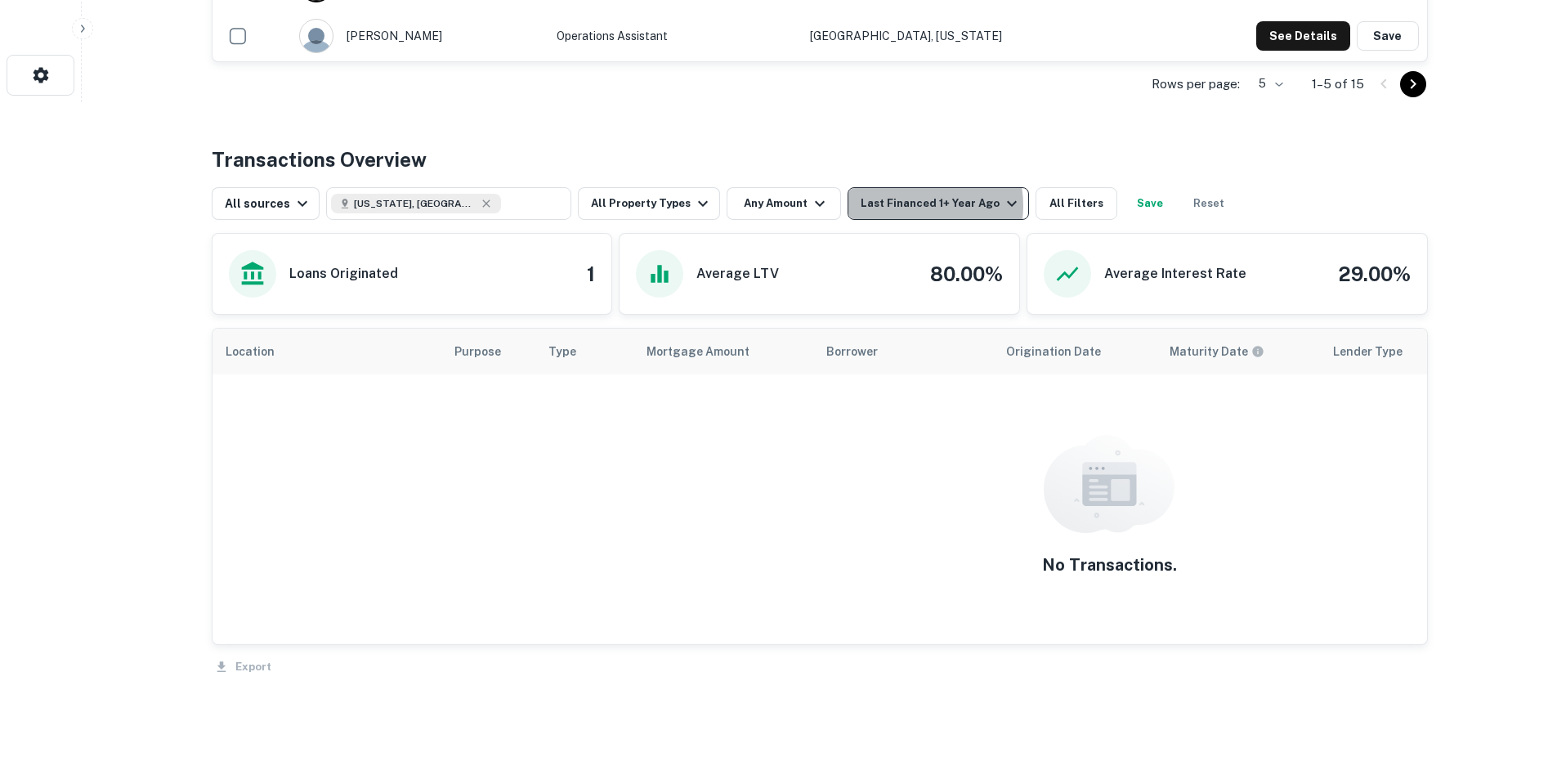
click at [898, 205] on div "Last Financed 1+ Year Ago" at bounding box center [941, 204] width 161 height 20
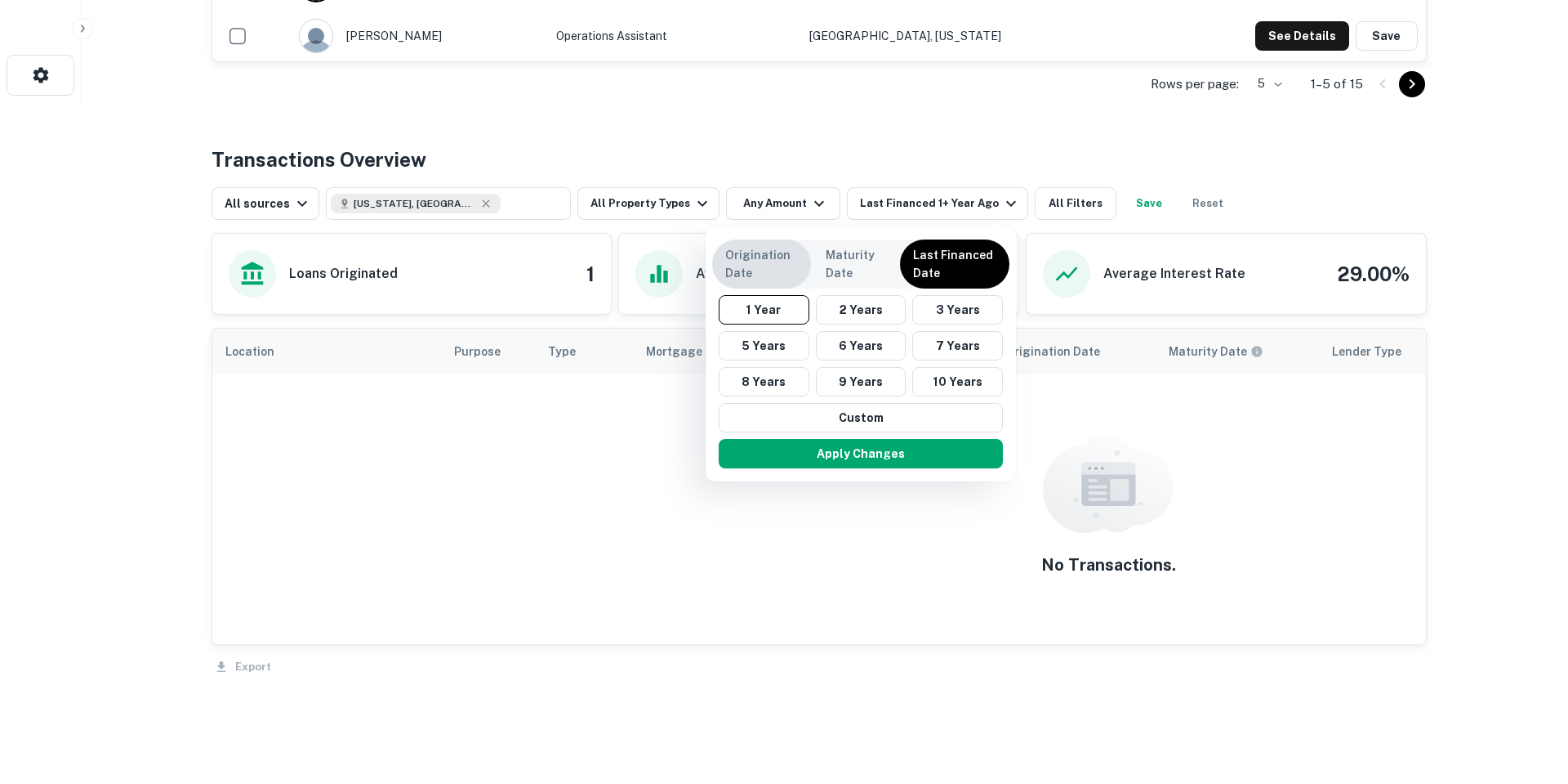
click at [768, 258] on p "Origination Date" at bounding box center [762, 264] width 73 height 36
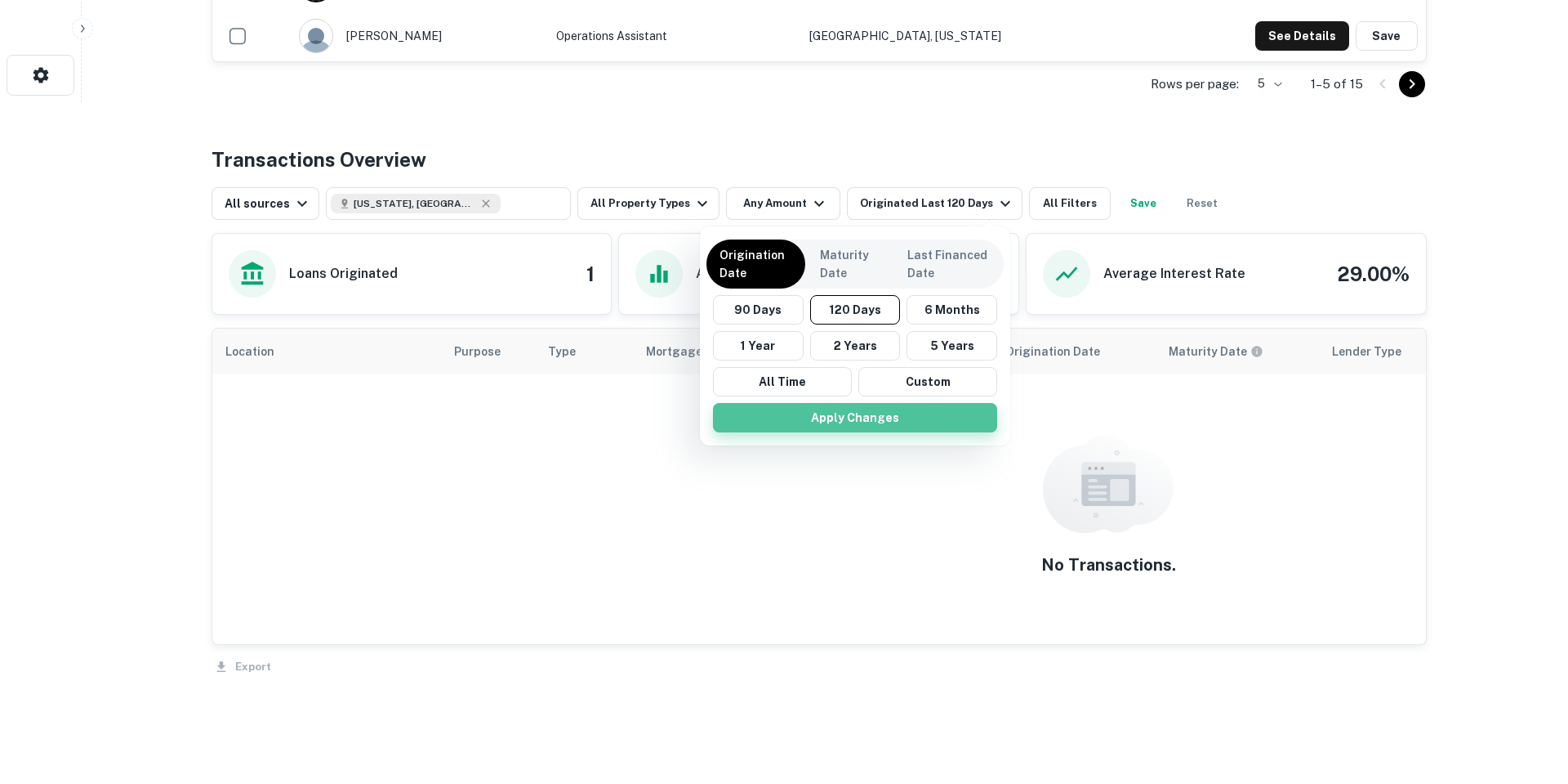
click at [911, 432] on button "Apply Changes" at bounding box center [855, 418] width 284 height 30
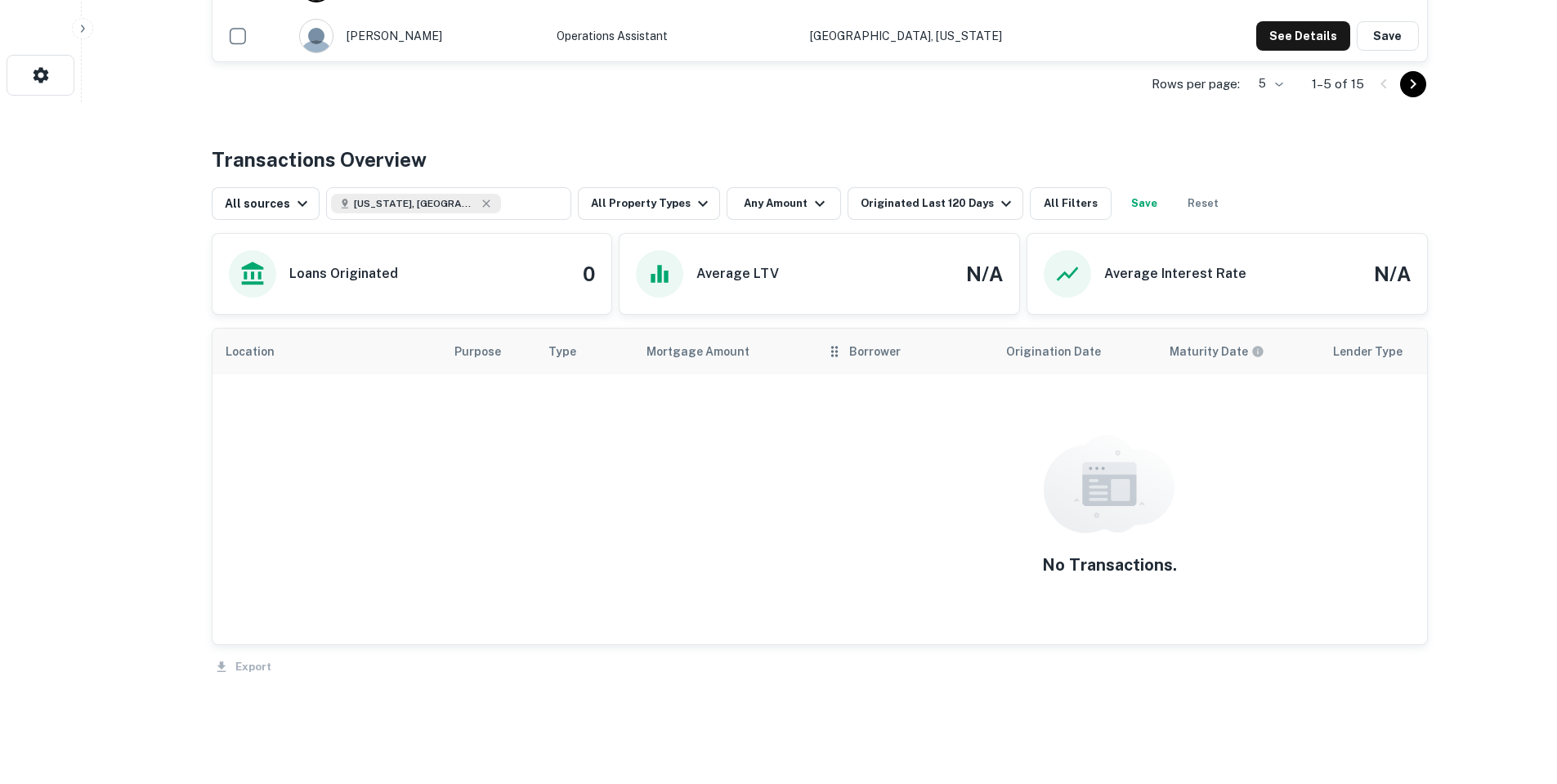
click at [881, 368] on th "Borrower" at bounding box center [903, 352] width 180 height 46
click at [935, 211] on div "Originated Last 120 Days" at bounding box center [938, 204] width 155 height 20
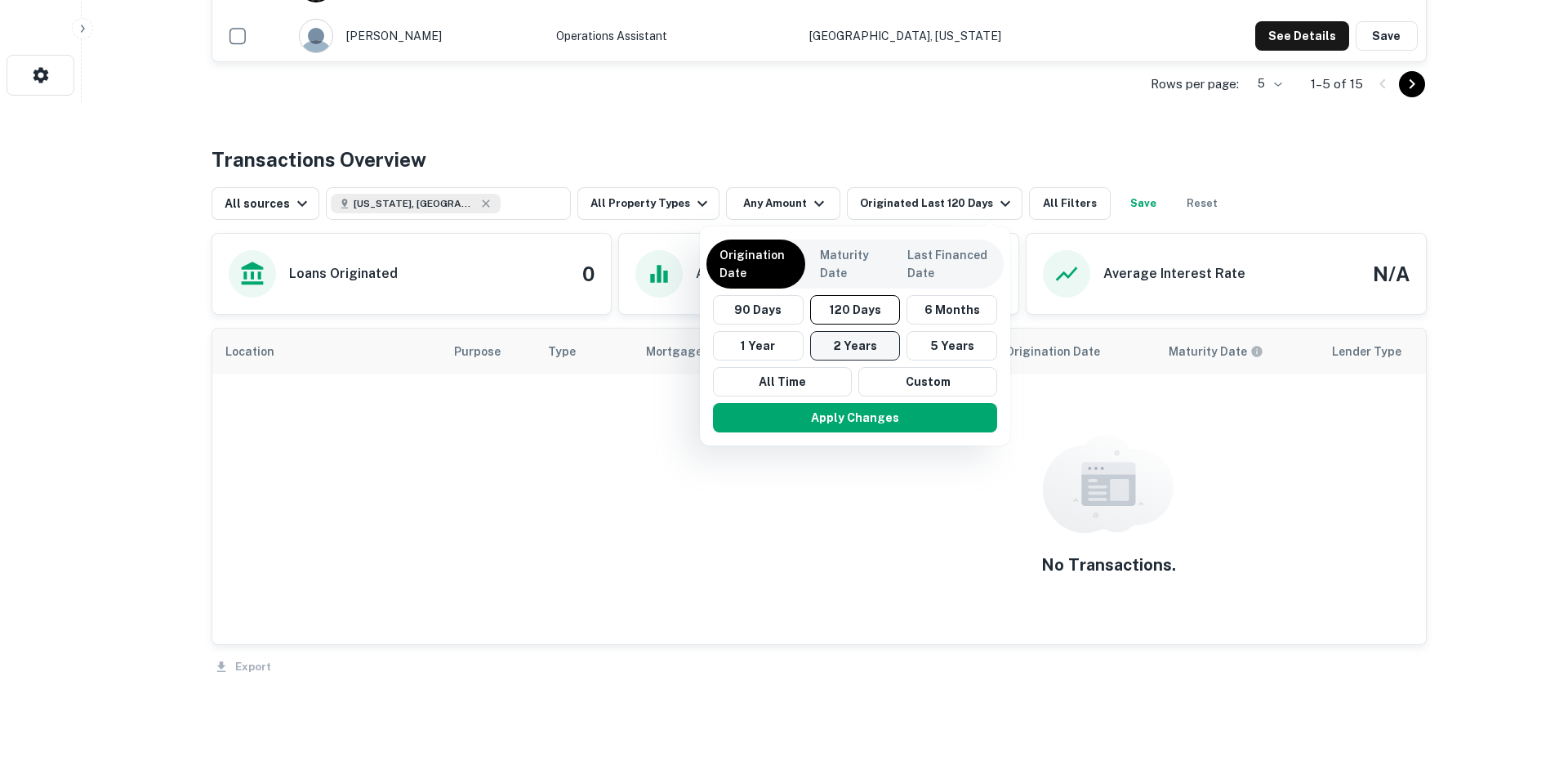
click at [832, 342] on button "2 Years" at bounding box center [856, 345] width 90 height 30
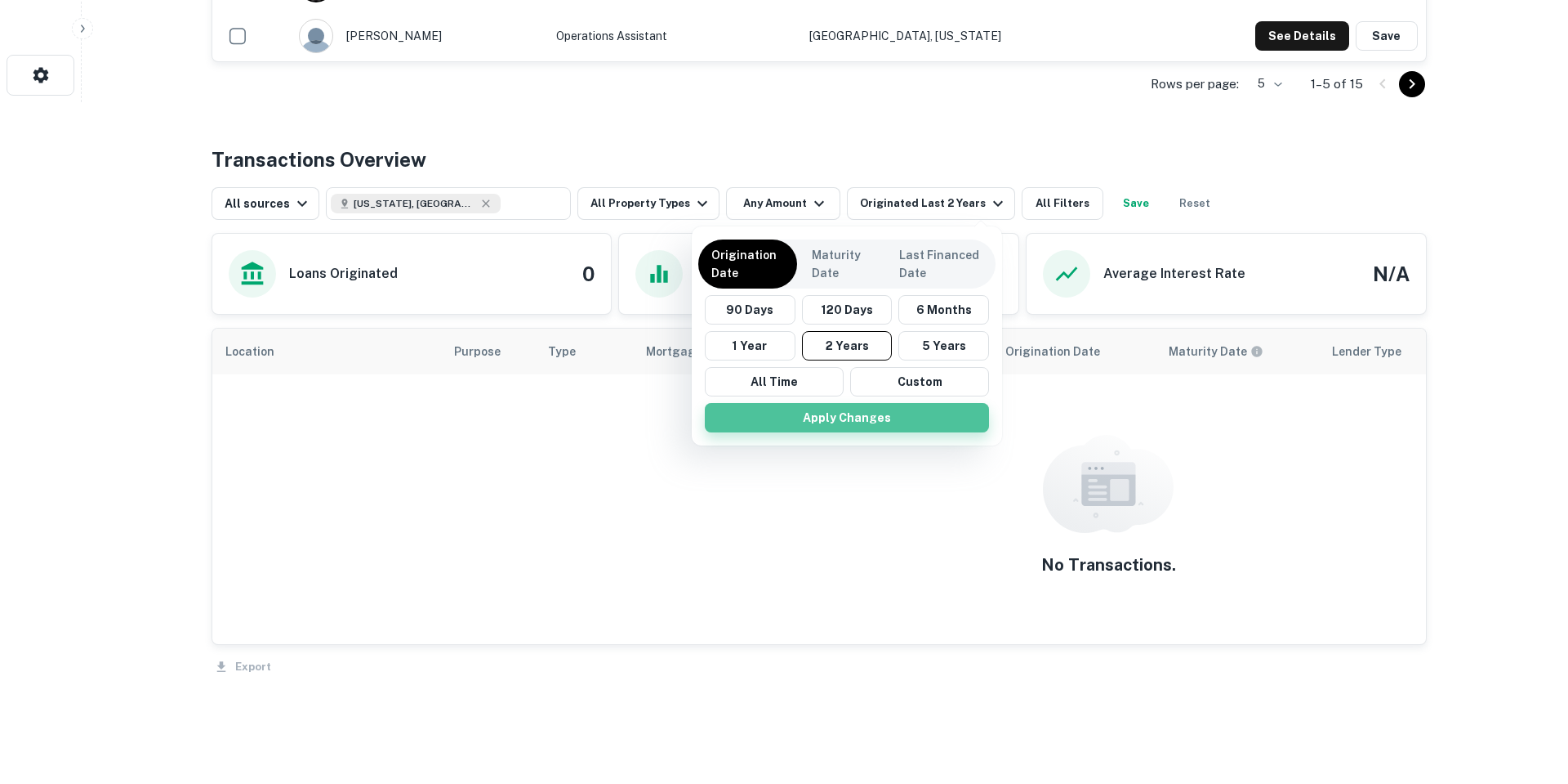
click at [892, 422] on button "Apply Changes" at bounding box center [846, 418] width 284 height 30
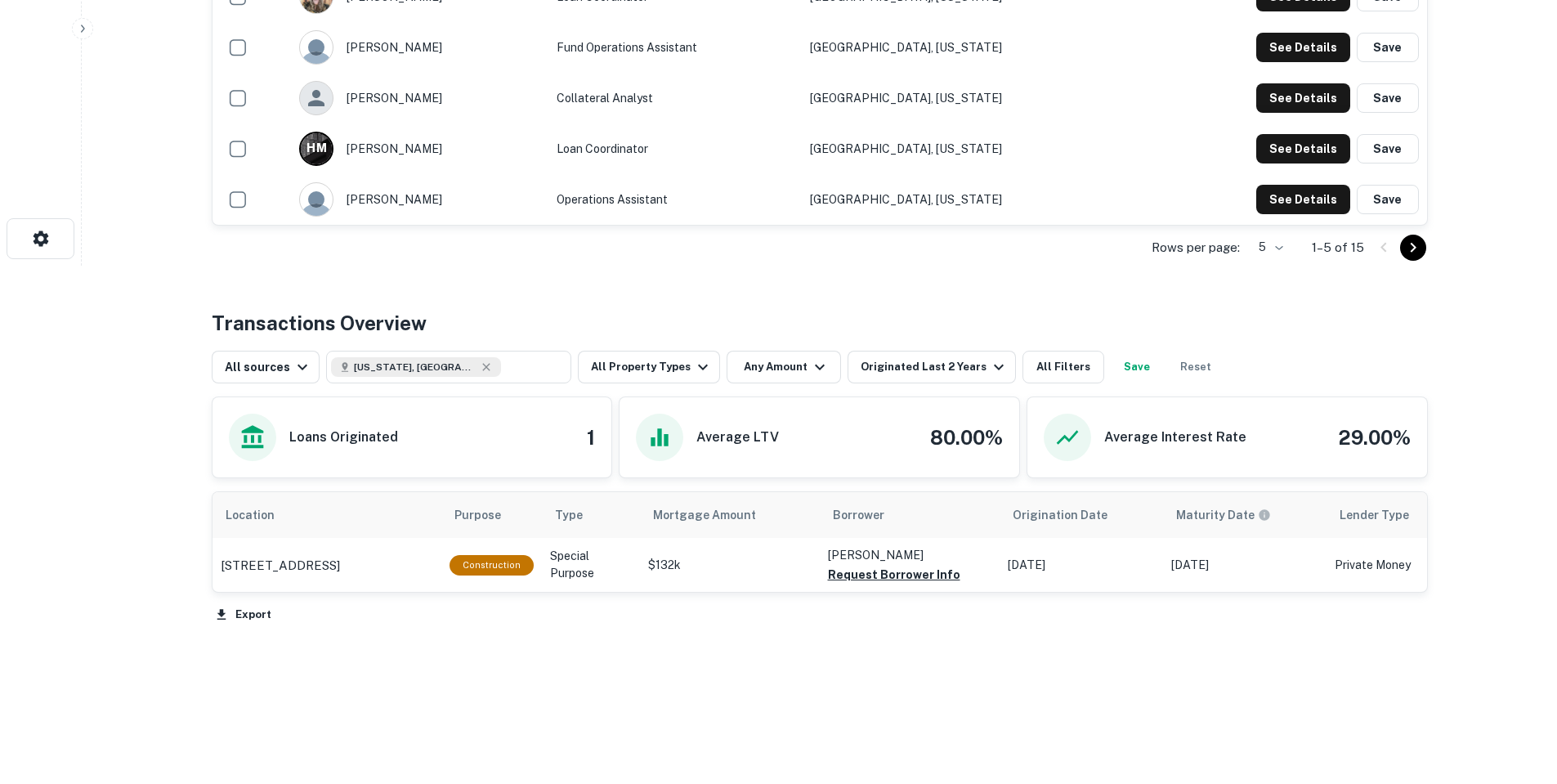
scroll to position [518, 0]
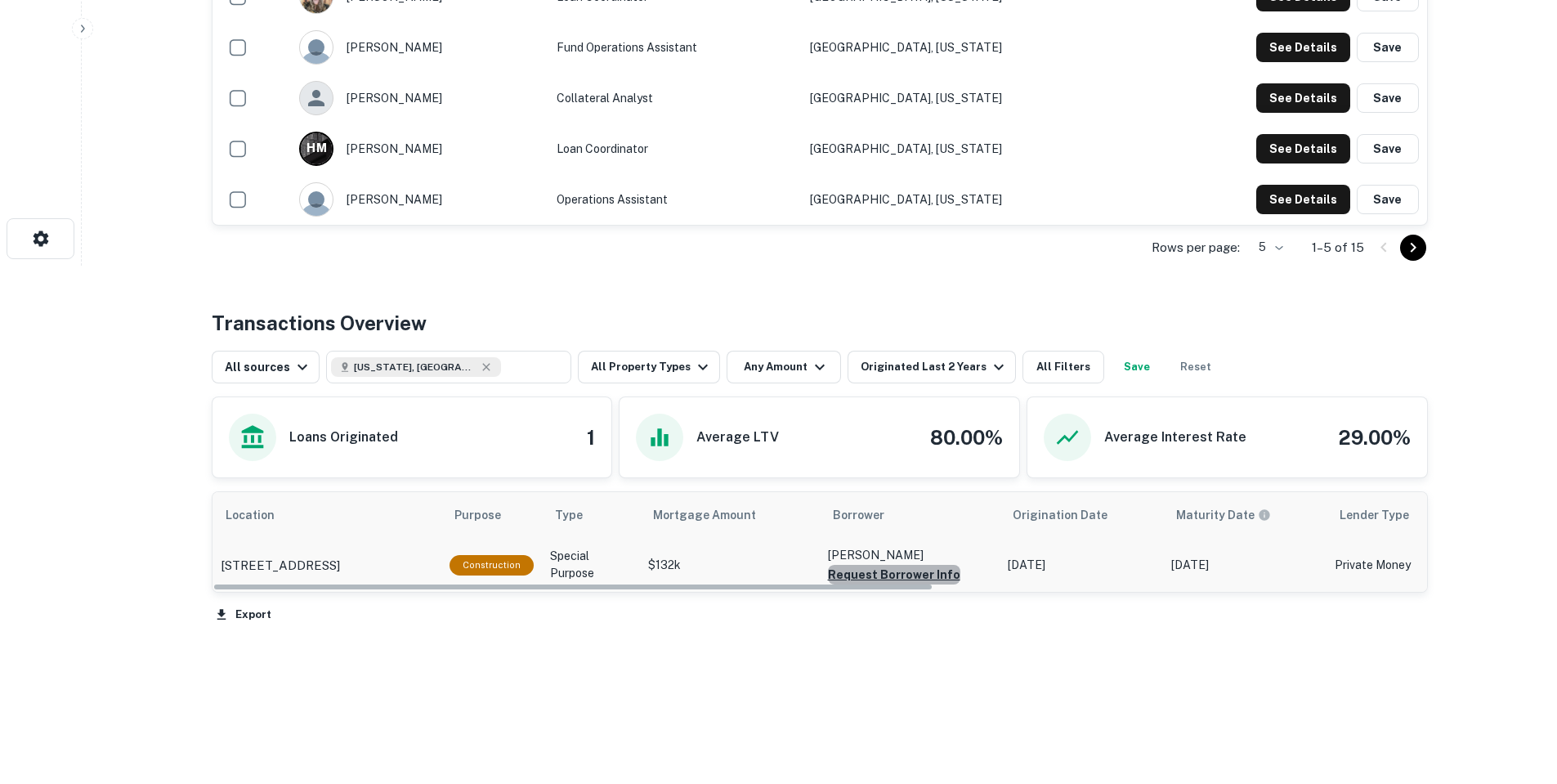
click at [911, 580] on button "Request Borrower Info" at bounding box center [894, 574] width 132 height 20
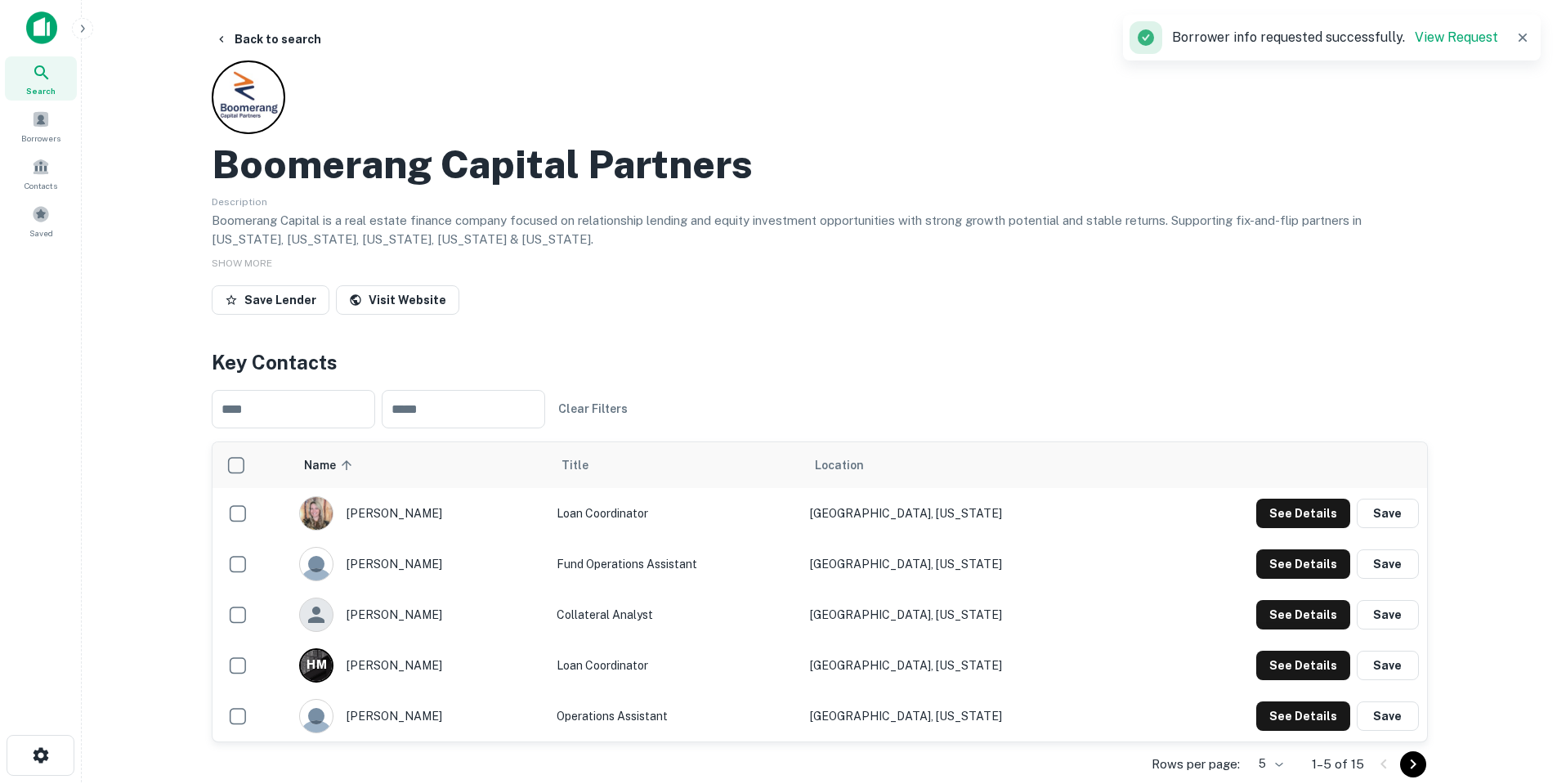
scroll to position [0, 0]
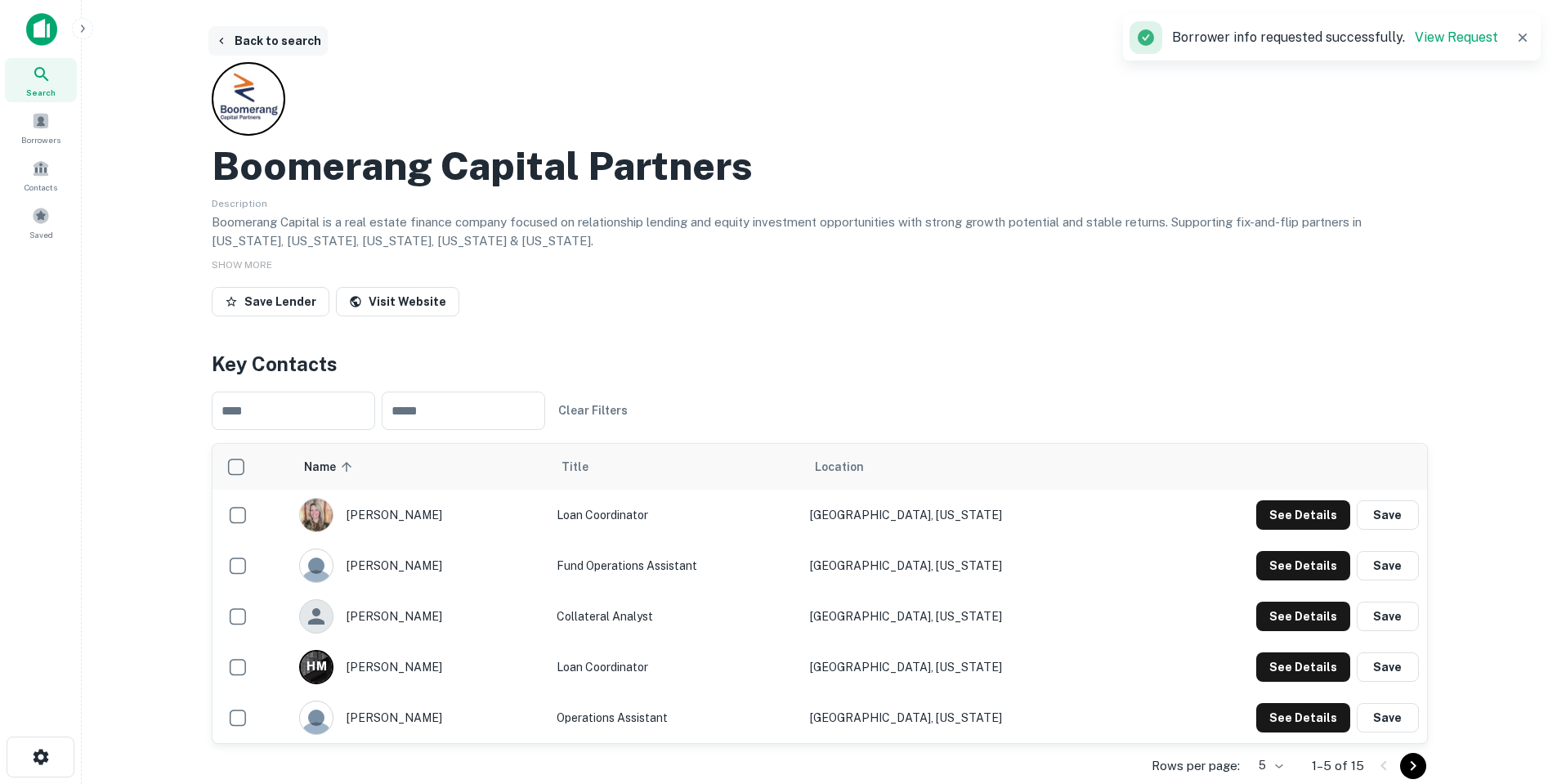
click at [265, 37] on button "Back to search" at bounding box center [267, 41] width 119 height 30
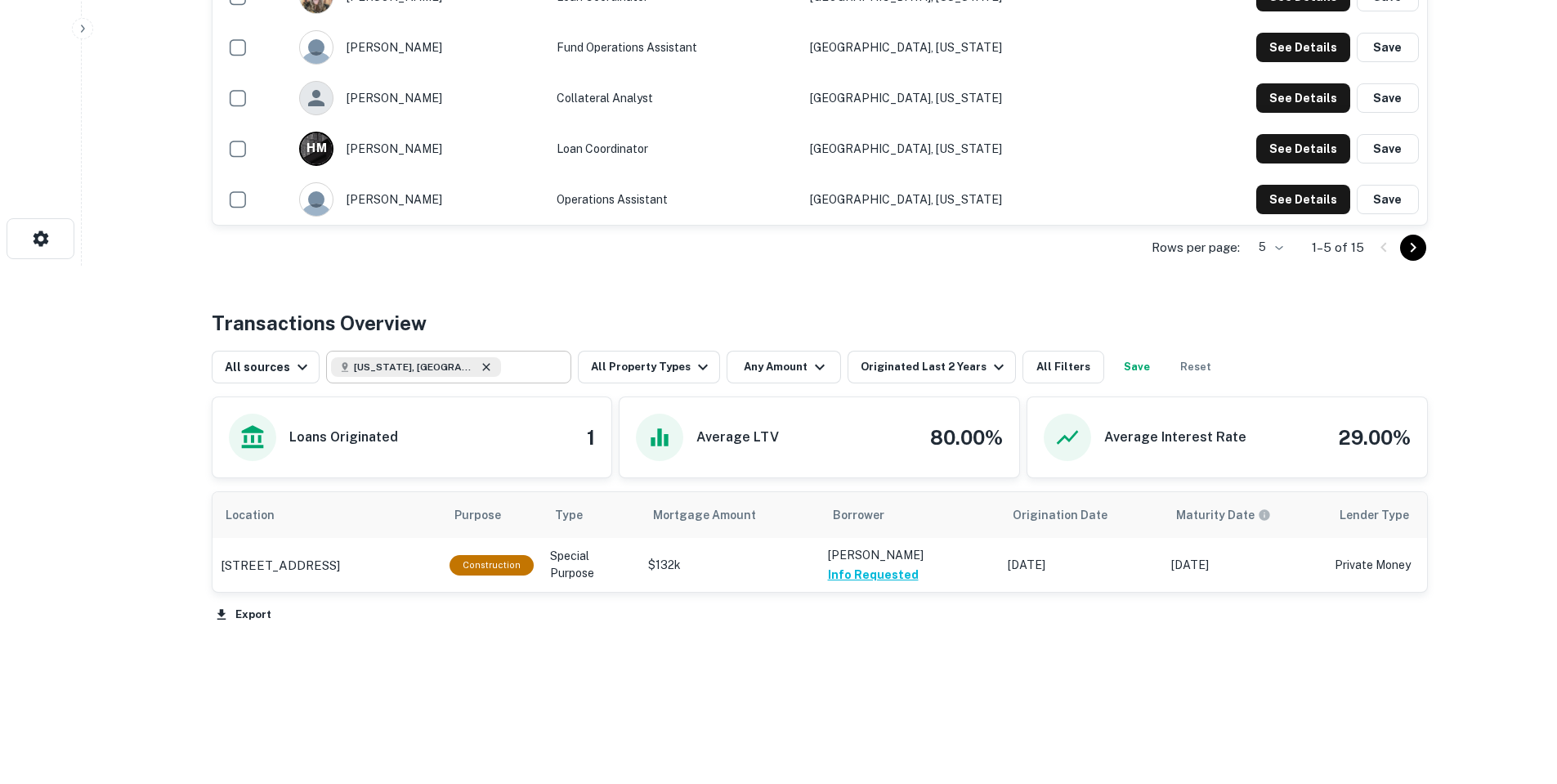
click at [480, 365] on icon at bounding box center [486, 366] width 13 height 13
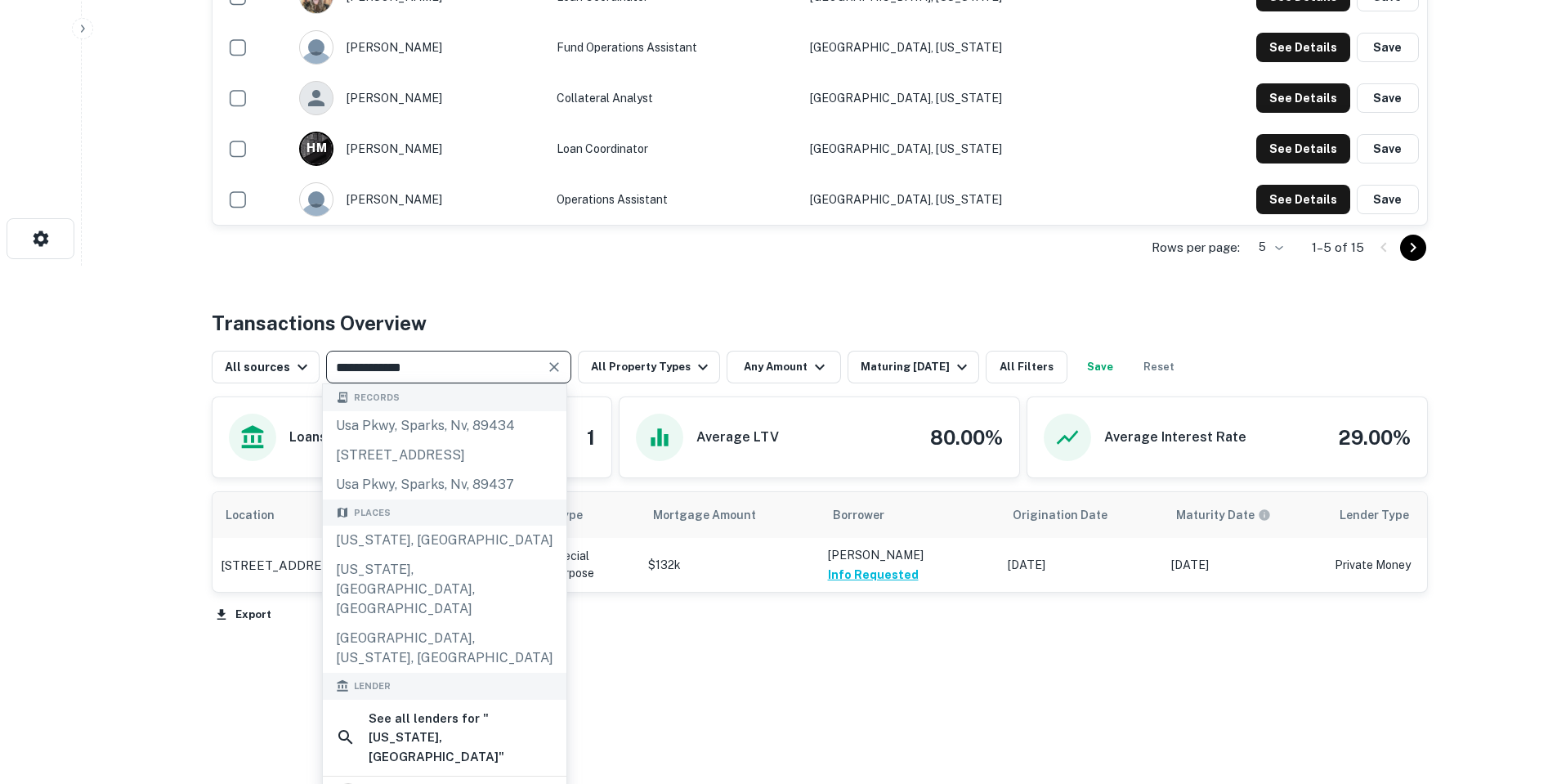
drag, startPoint x: 442, startPoint y: 367, endPoint x: 464, endPoint y: 379, distance: 25.1
click at [463, 380] on div "**********" at bounding box center [449, 367] width 245 height 33
click at [468, 376] on input "**********" at bounding box center [434, 367] width 208 height 23
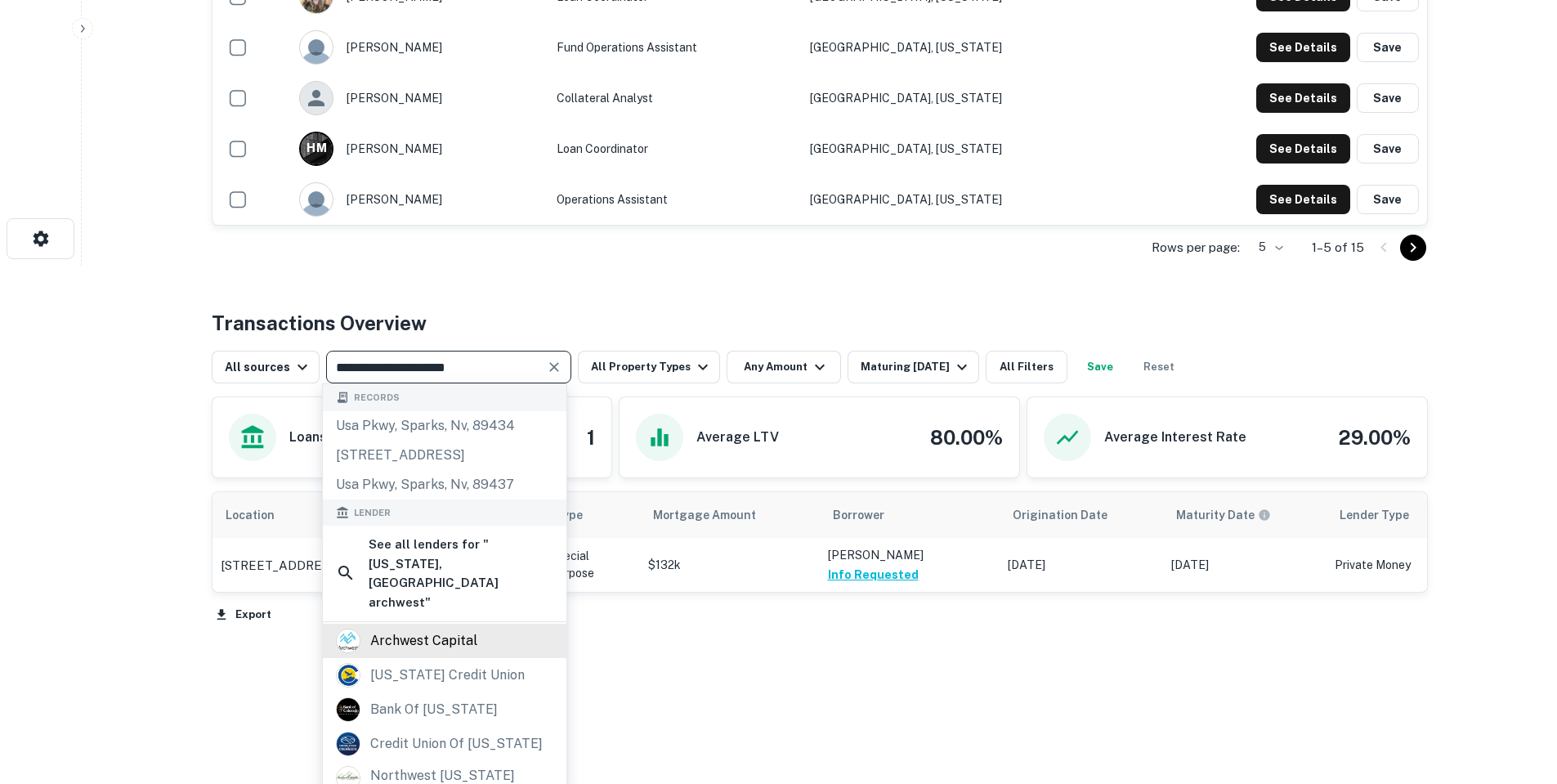
type input "**********"
click at [462, 628] on div "archwest capital" at bounding box center [423, 640] width 107 height 24
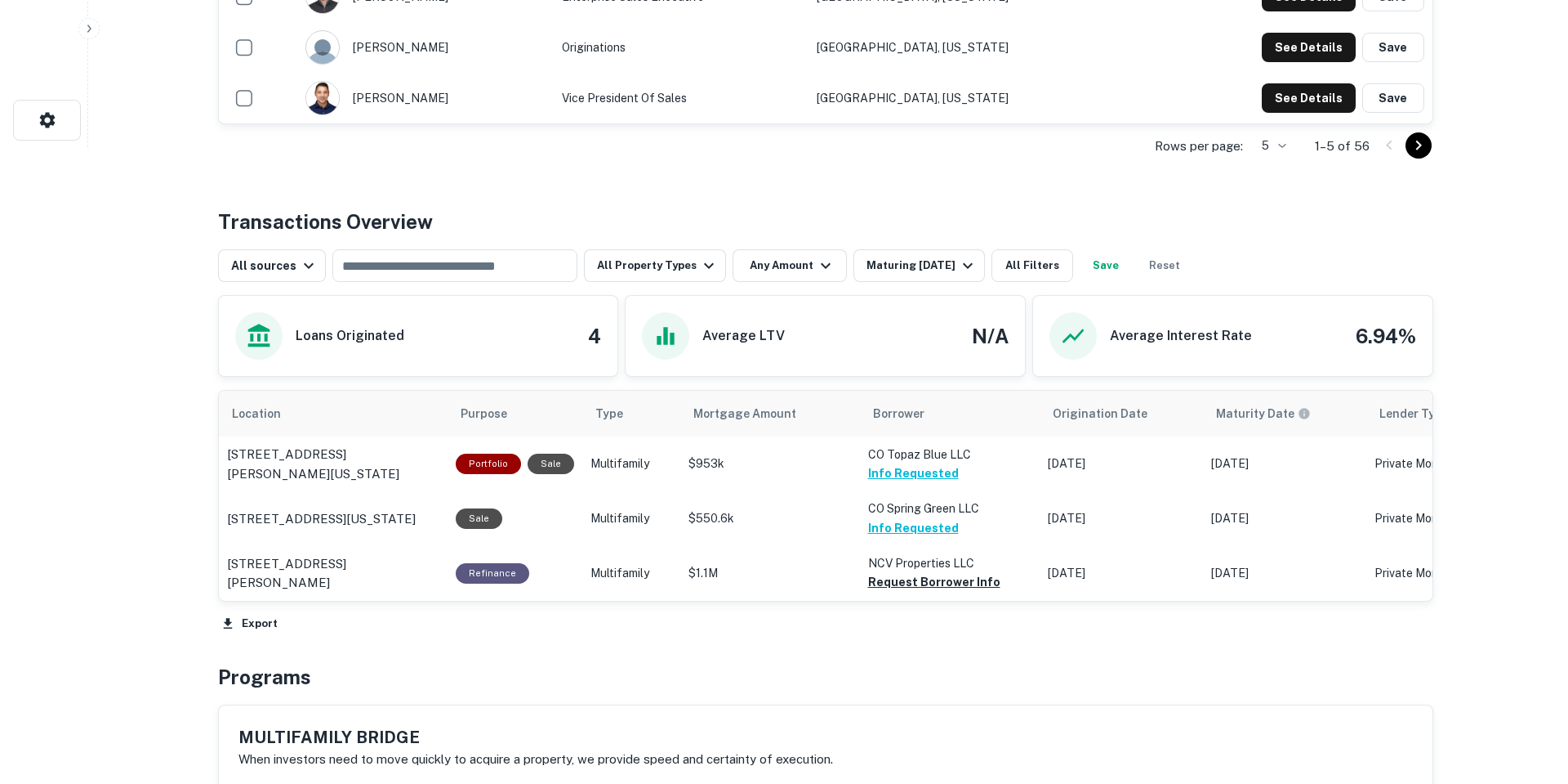
scroll to position [817, 0]
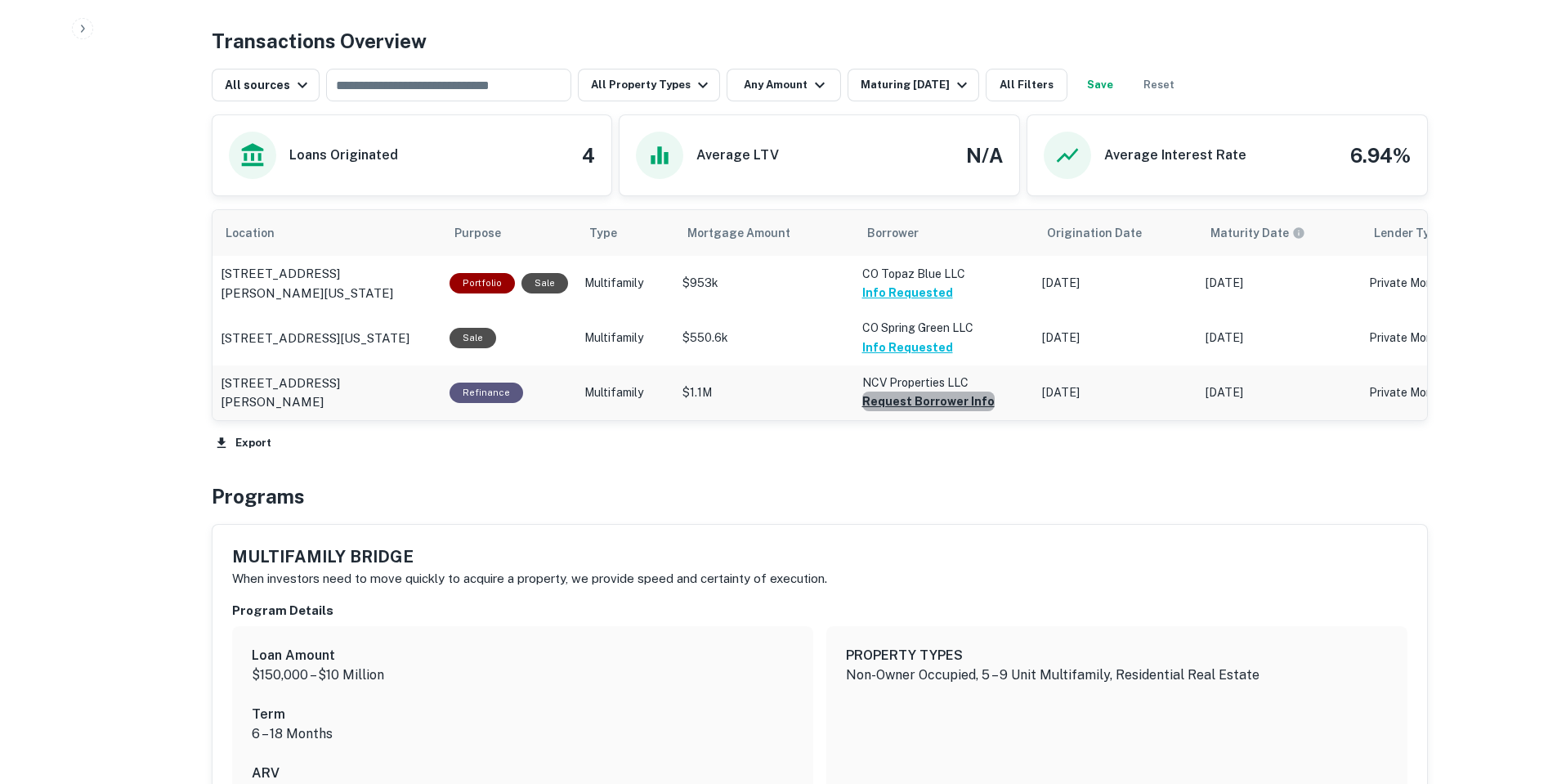
click at [955, 401] on button "Request Borrower Info" at bounding box center [929, 401] width 132 height 20
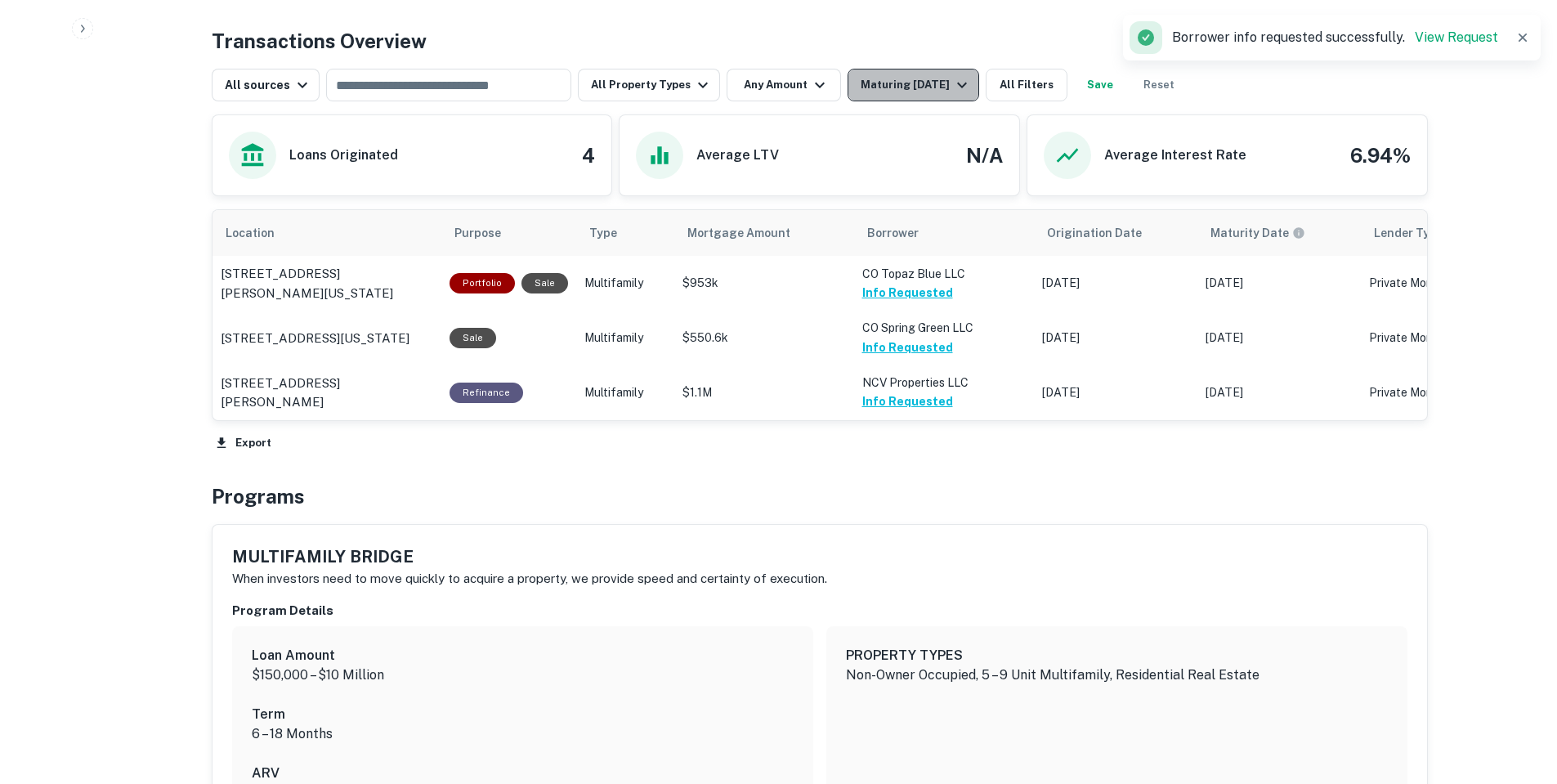
click at [903, 93] on div "Maturing In 1 Year" at bounding box center [916, 84] width 111 height 20
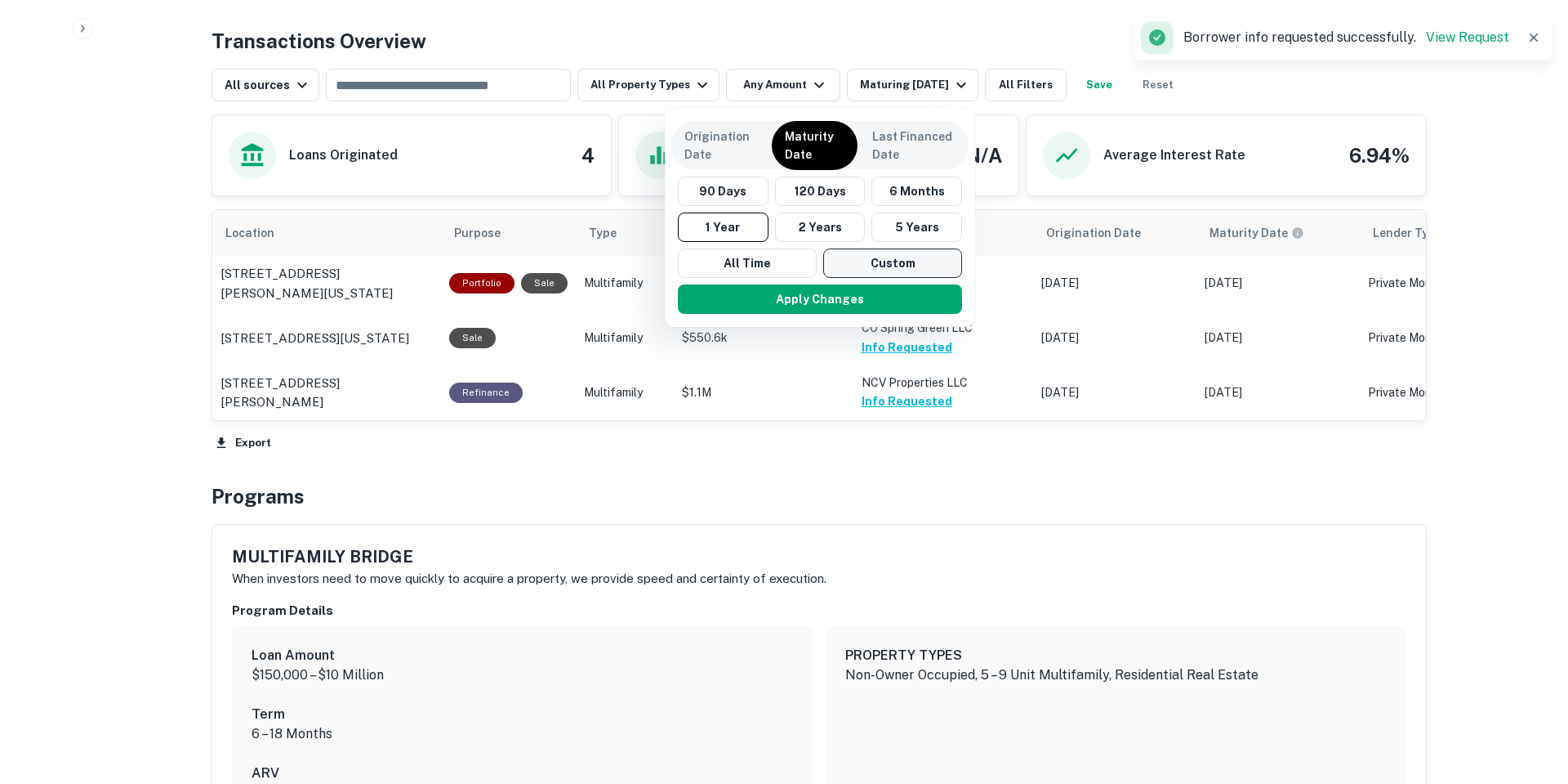
drag, startPoint x: 835, startPoint y: 224, endPoint x: 878, endPoint y: 259, distance: 55.4
click at [837, 226] on button "2 Years" at bounding box center [820, 227] width 90 height 30
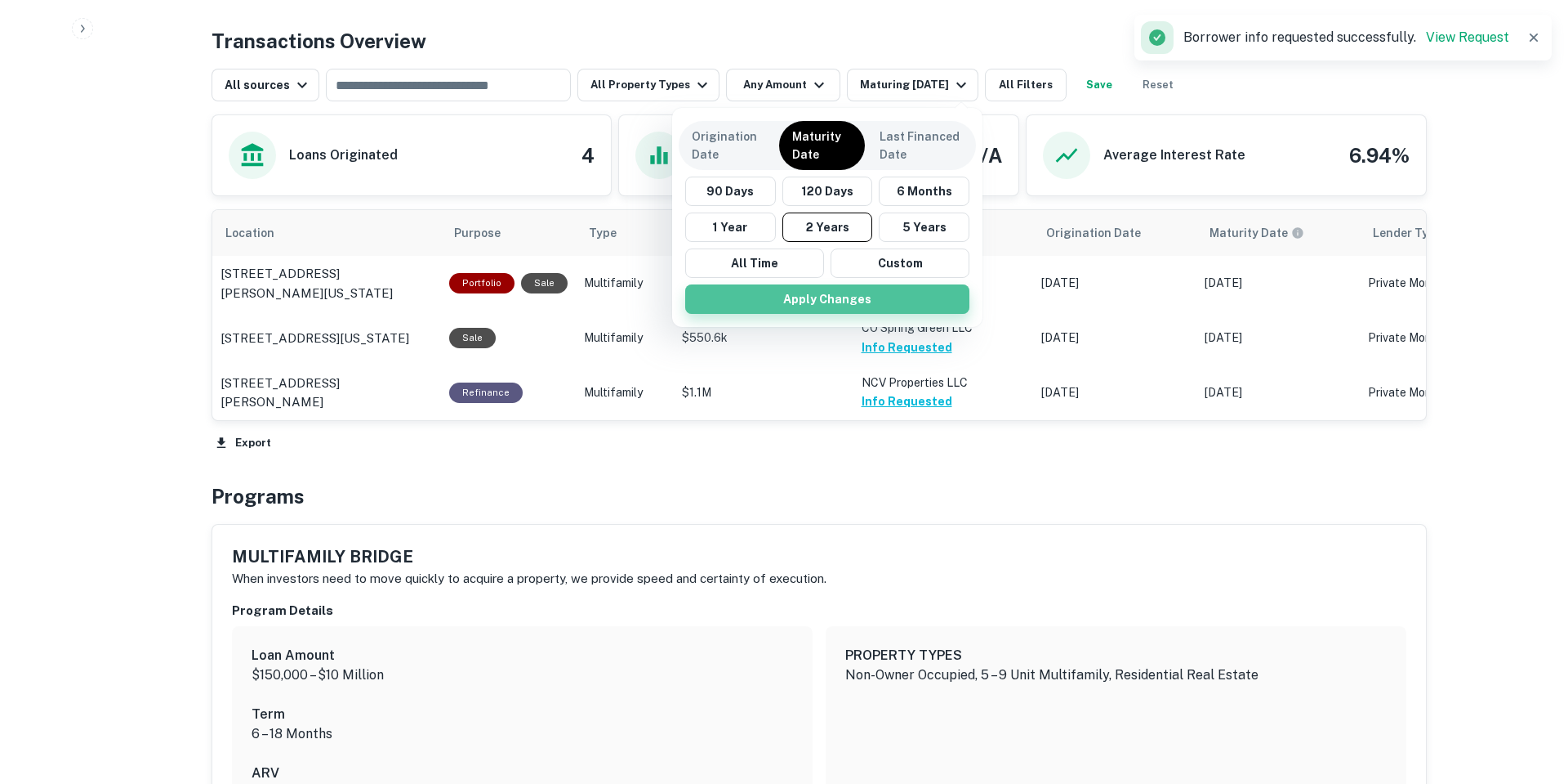
click at [866, 291] on button "Apply Changes" at bounding box center [827, 299] width 284 height 30
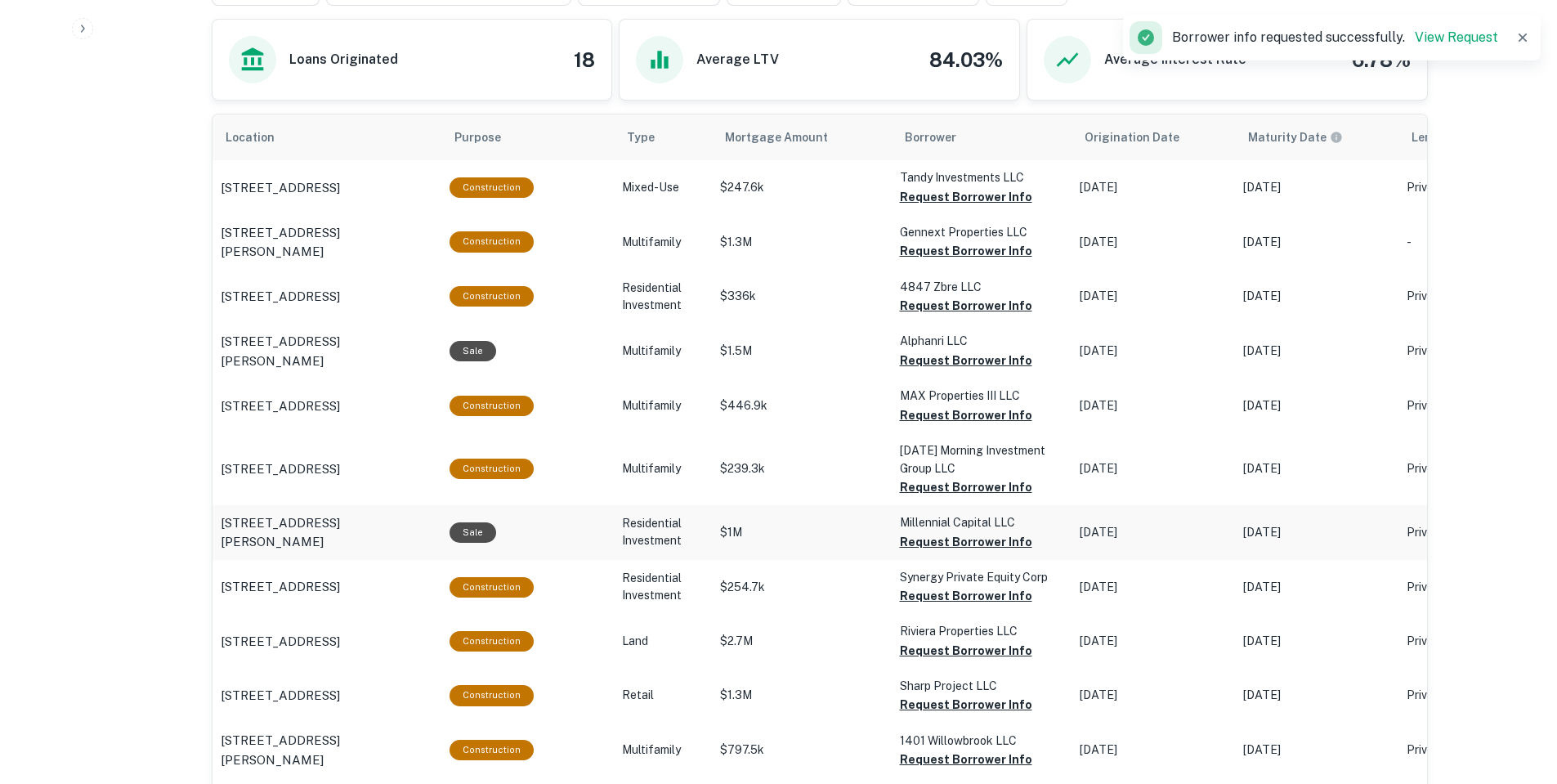
scroll to position [937, 0]
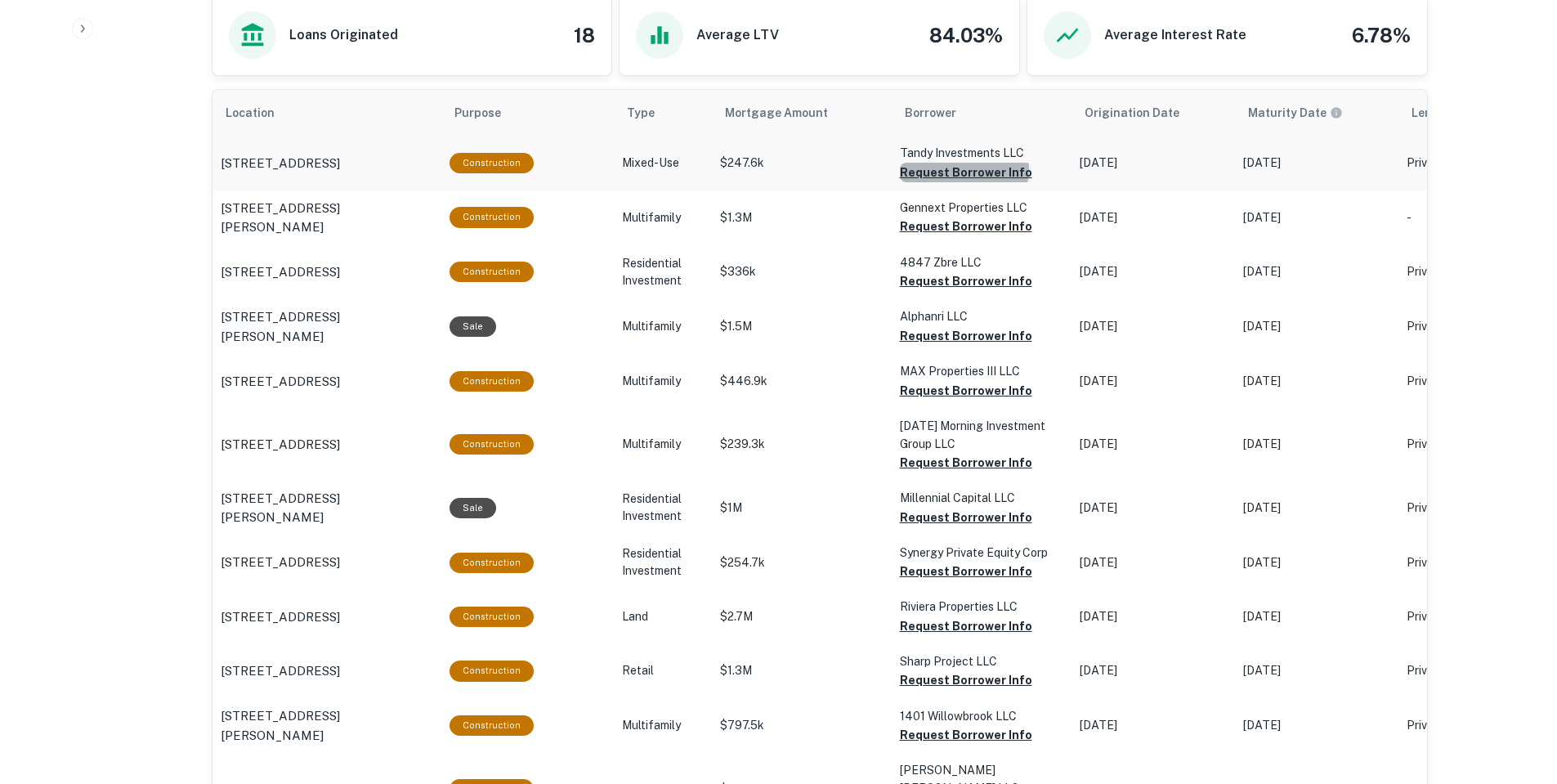
click at [956, 170] on button "Request Borrower Info" at bounding box center [966, 172] width 132 height 20
click at [958, 182] on button "Request Borrower Info" at bounding box center [939, 172] width 78 height 20
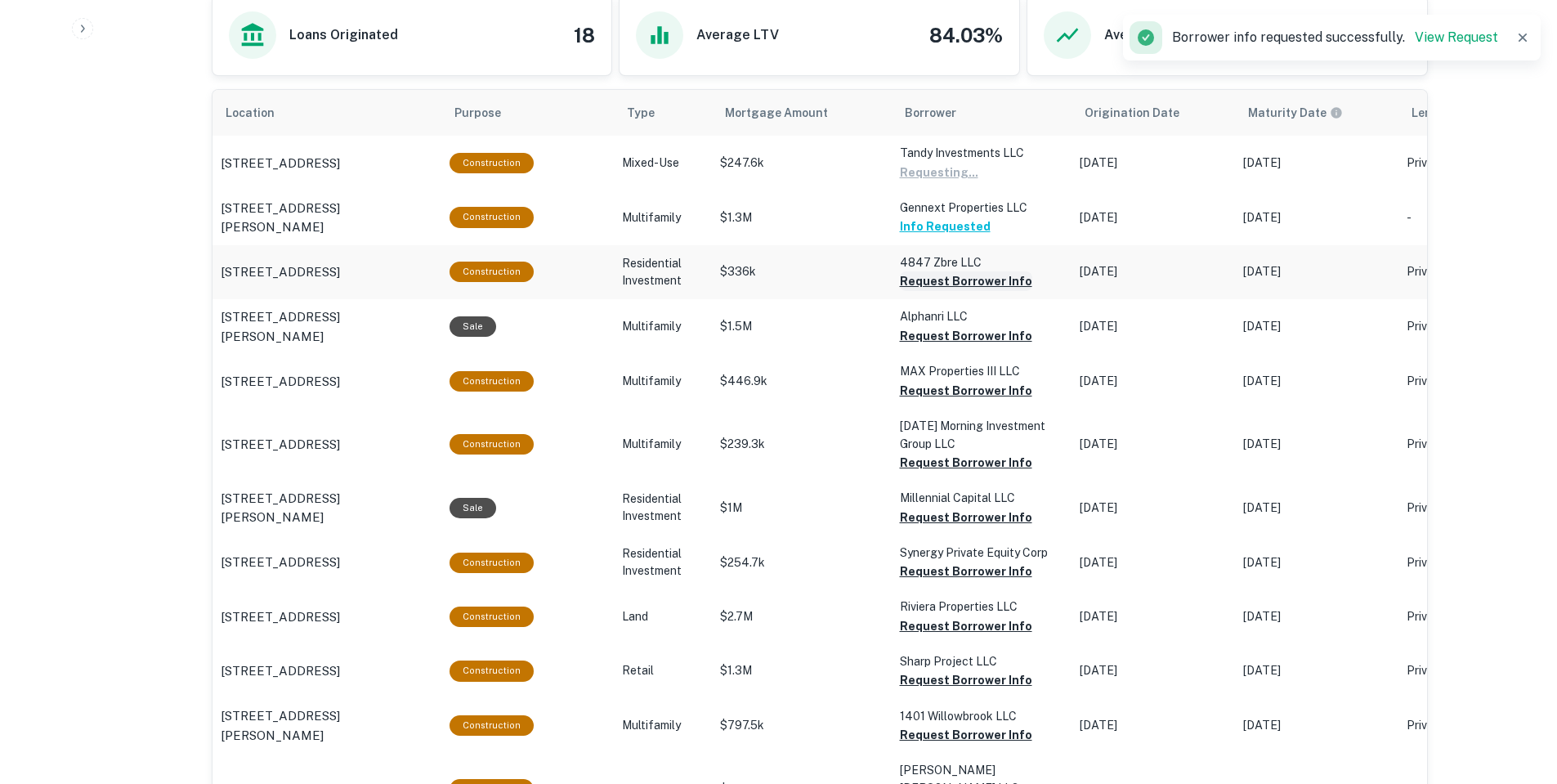
click at [959, 182] on button "Request Borrower Info" at bounding box center [939, 172] width 78 height 20
click at [956, 182] on button "Request Borrower Info" at bounding box center [939, 172] width 78 height 20
click at [966, 182] on button "Request Borrower Info" at bounding box center [939, 172] width 78 height 20
